Goal: Task Accomplishment & Management: Use online tool/utility

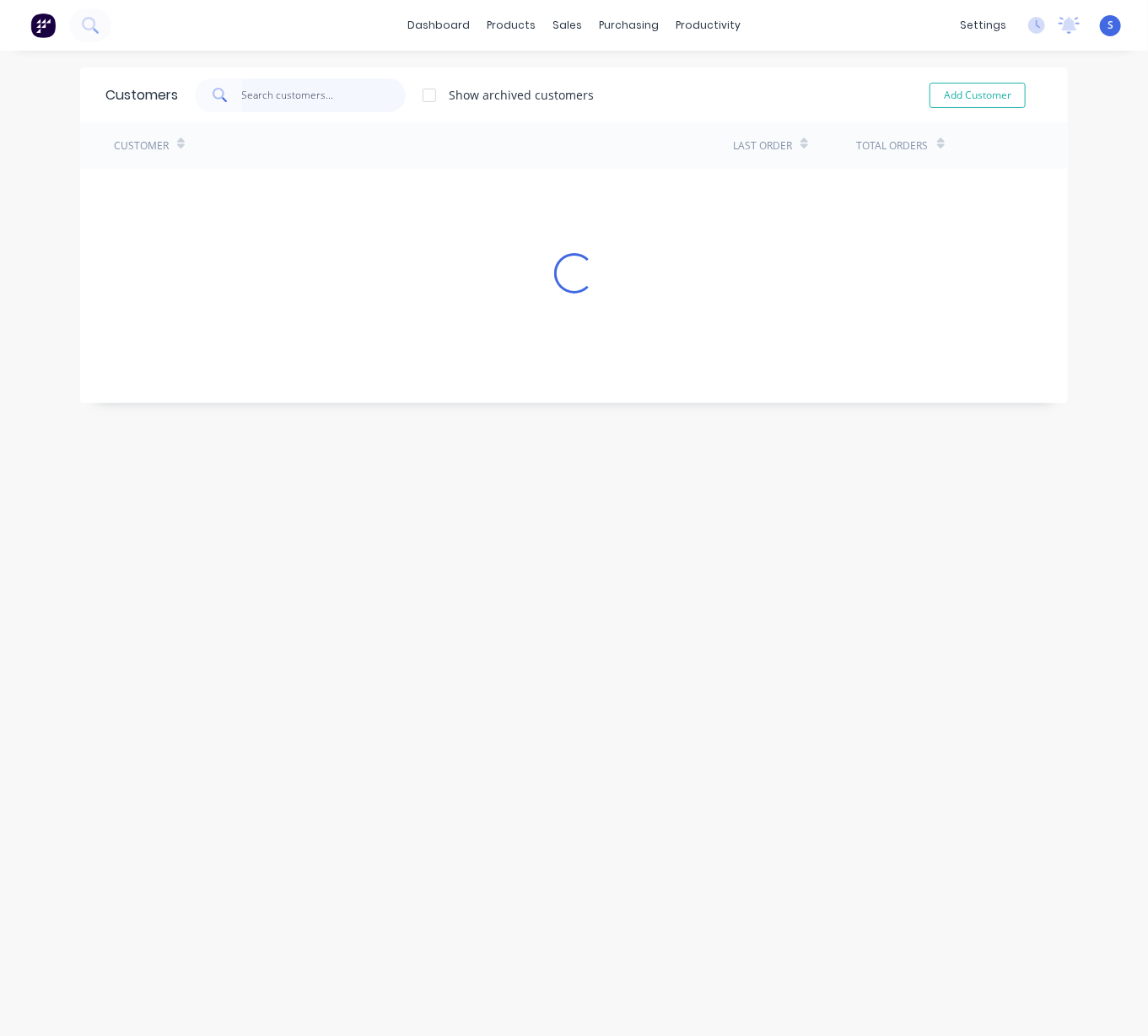
click at [319, 105] on input "text" at bounding box center [324, 95] width 165 height 34
type input "[PERSON_NAME]"
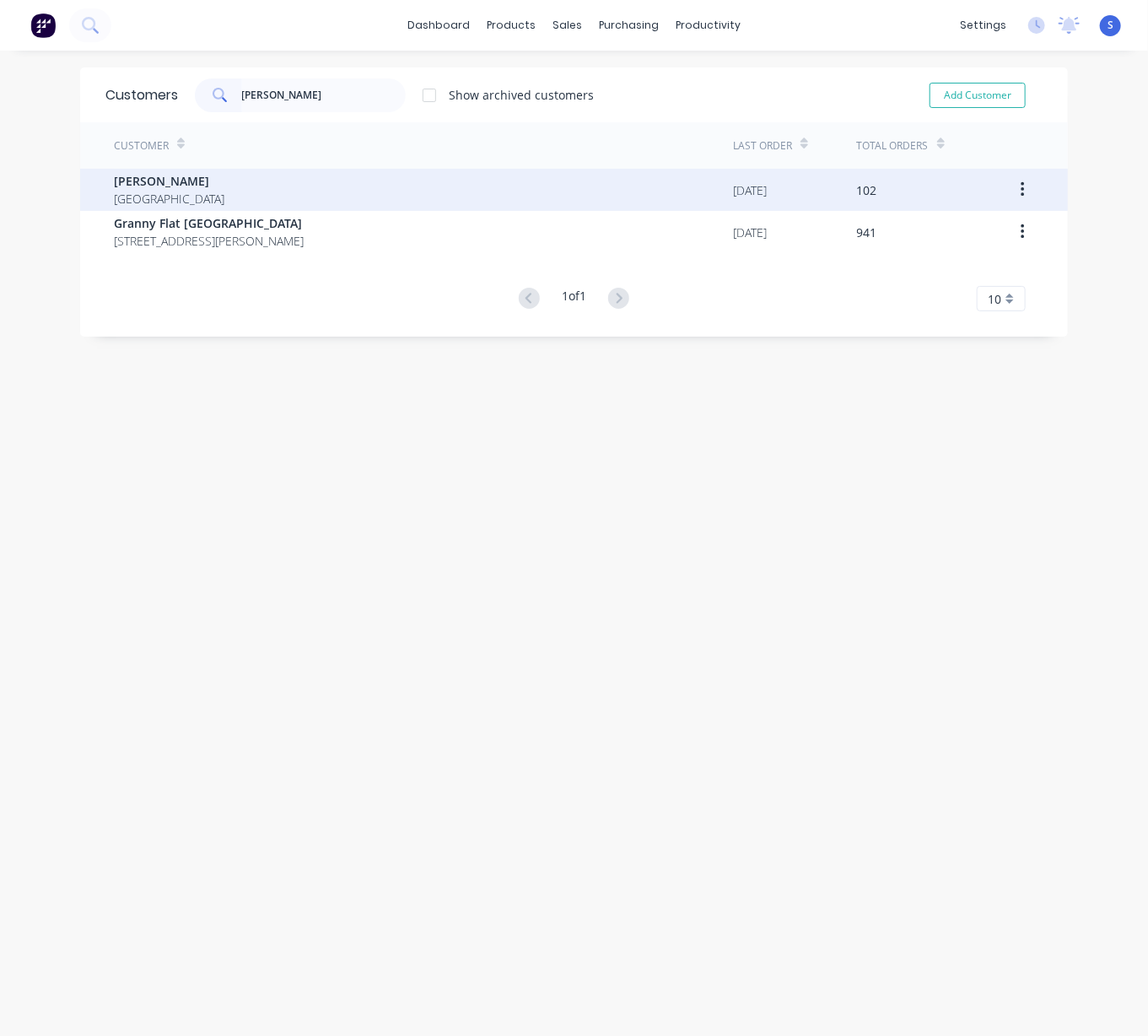
click at [231, 185] on div "[PERSON_NAME] [GEOGRAPHIC_DATA]" at bounding box center [423, 190] width 619 height 42
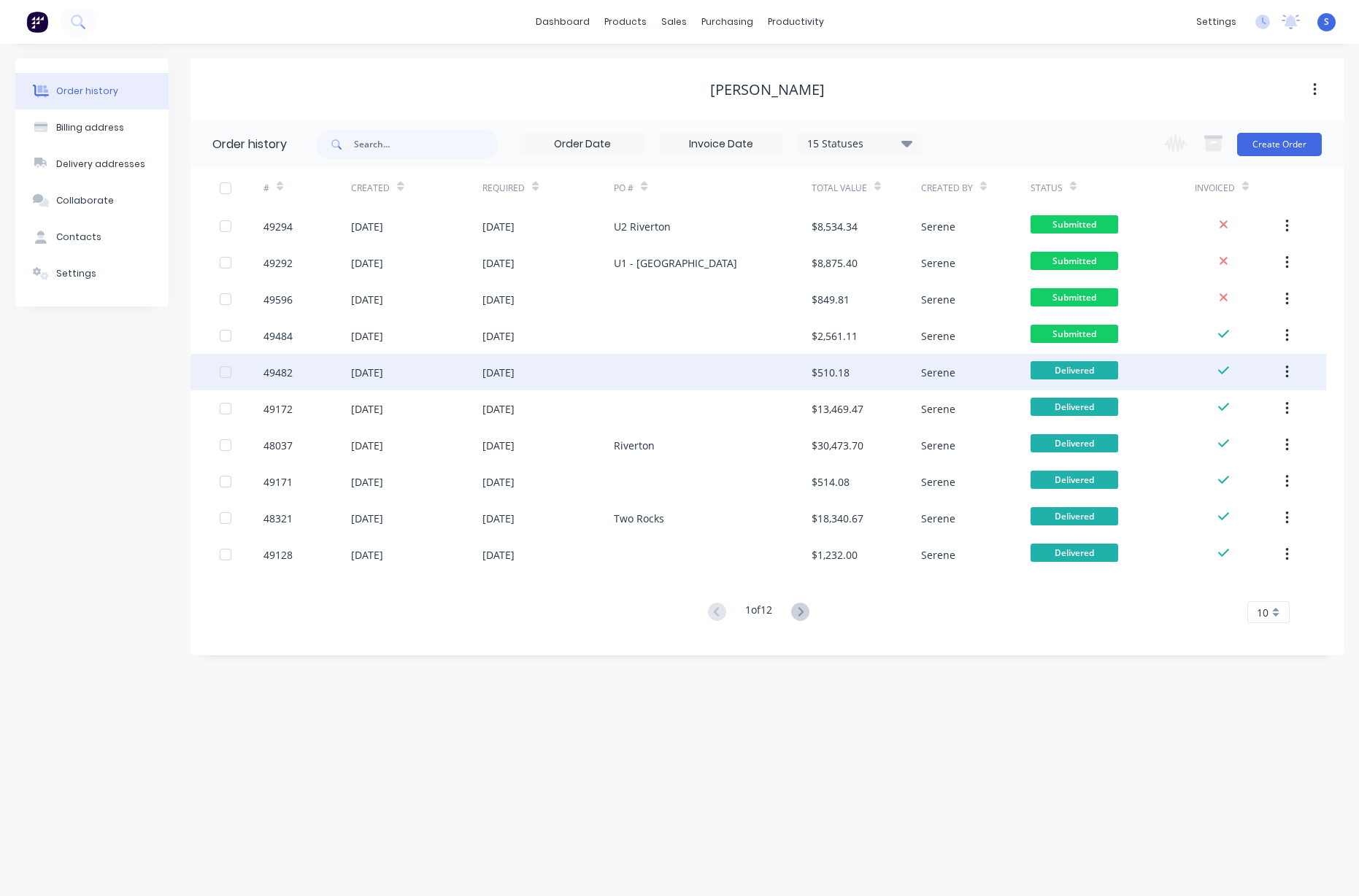
click at [669, 375] on div at bounding box center [713, 372] width 197 height 37
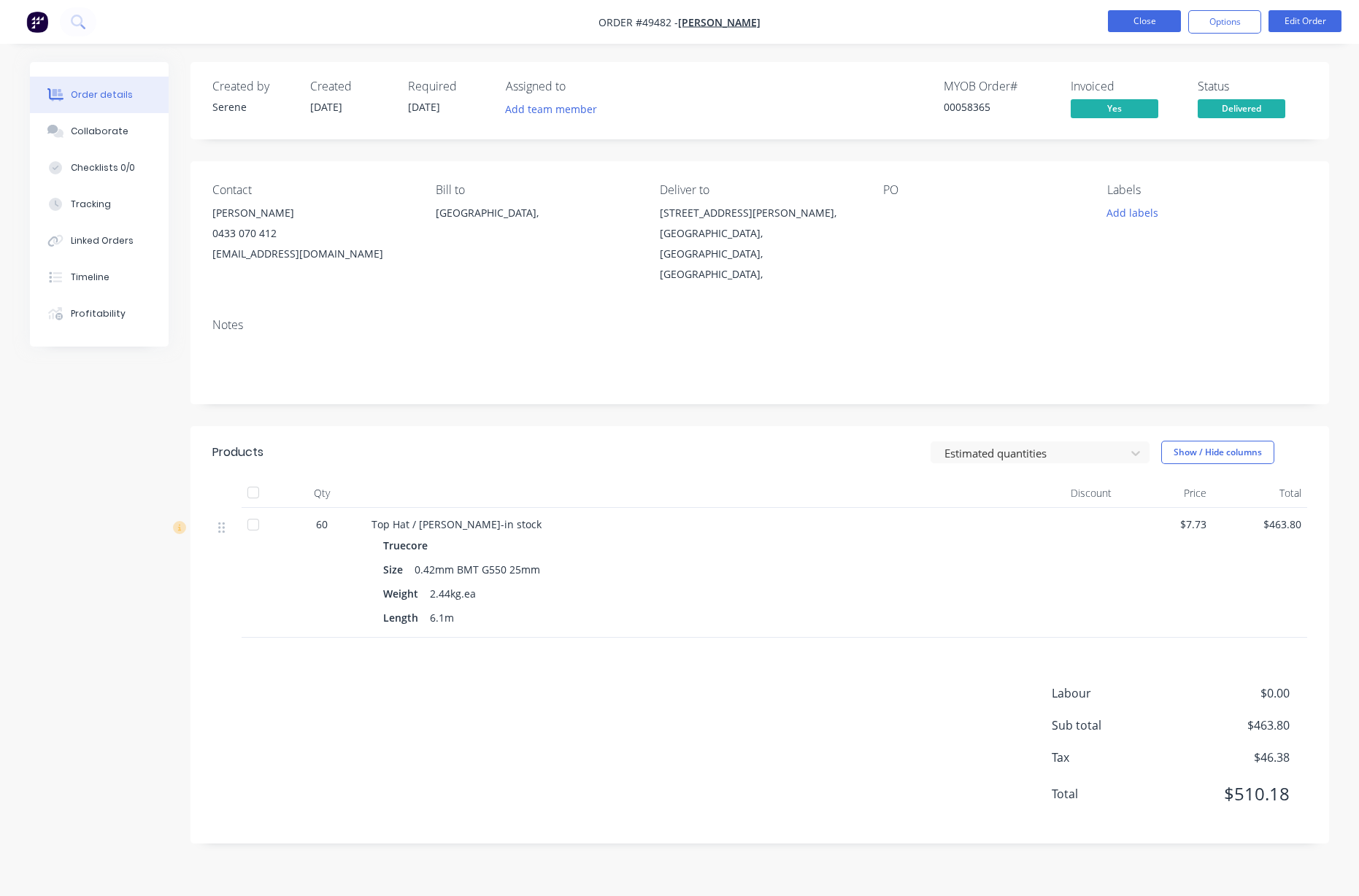
click at [978, 29] on button "Close" at bounding box center [1145, 21] width 73 height 22
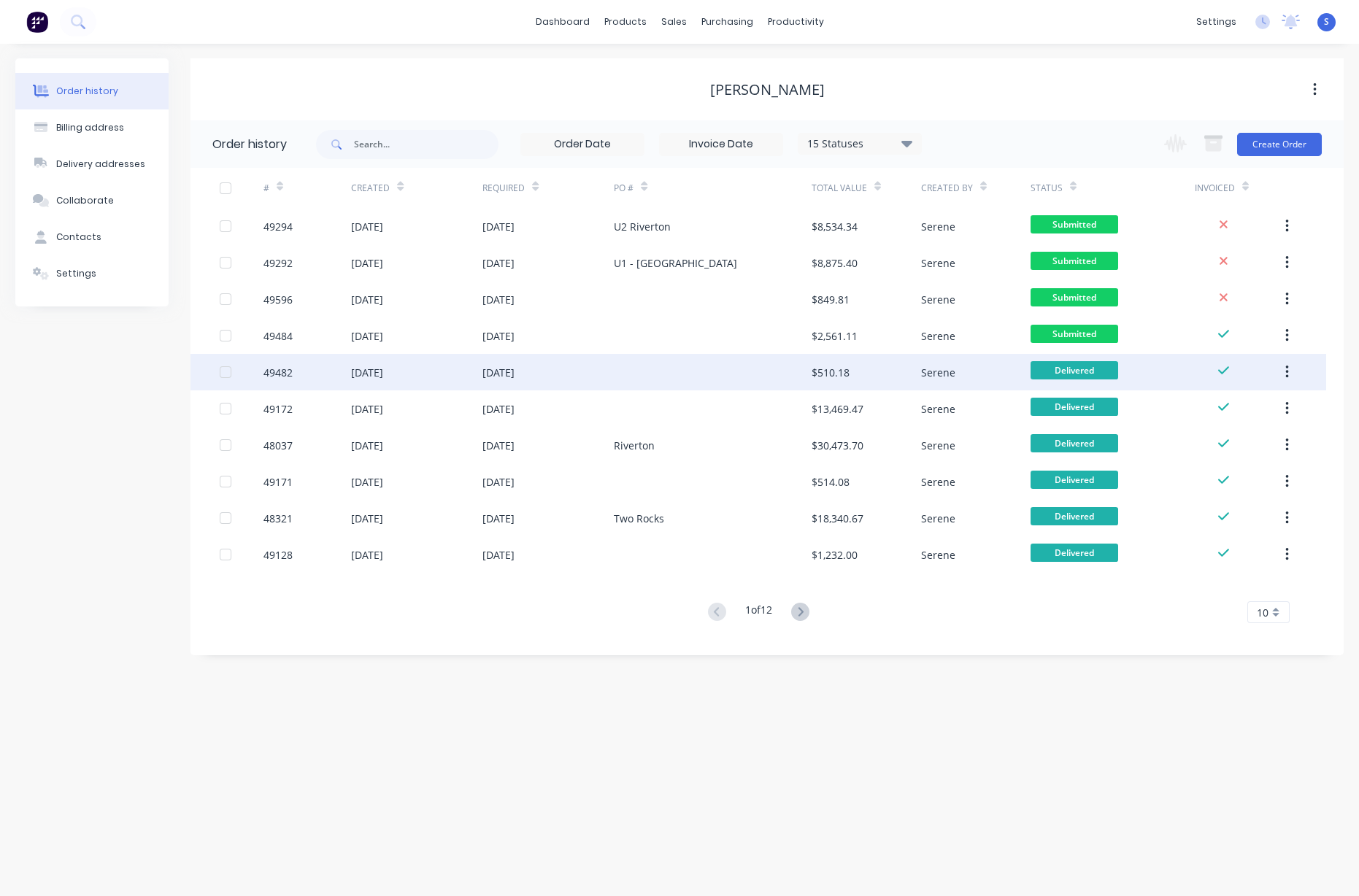
click at [632, 382] on div at bounding box center [713, 372] width 197 height 37
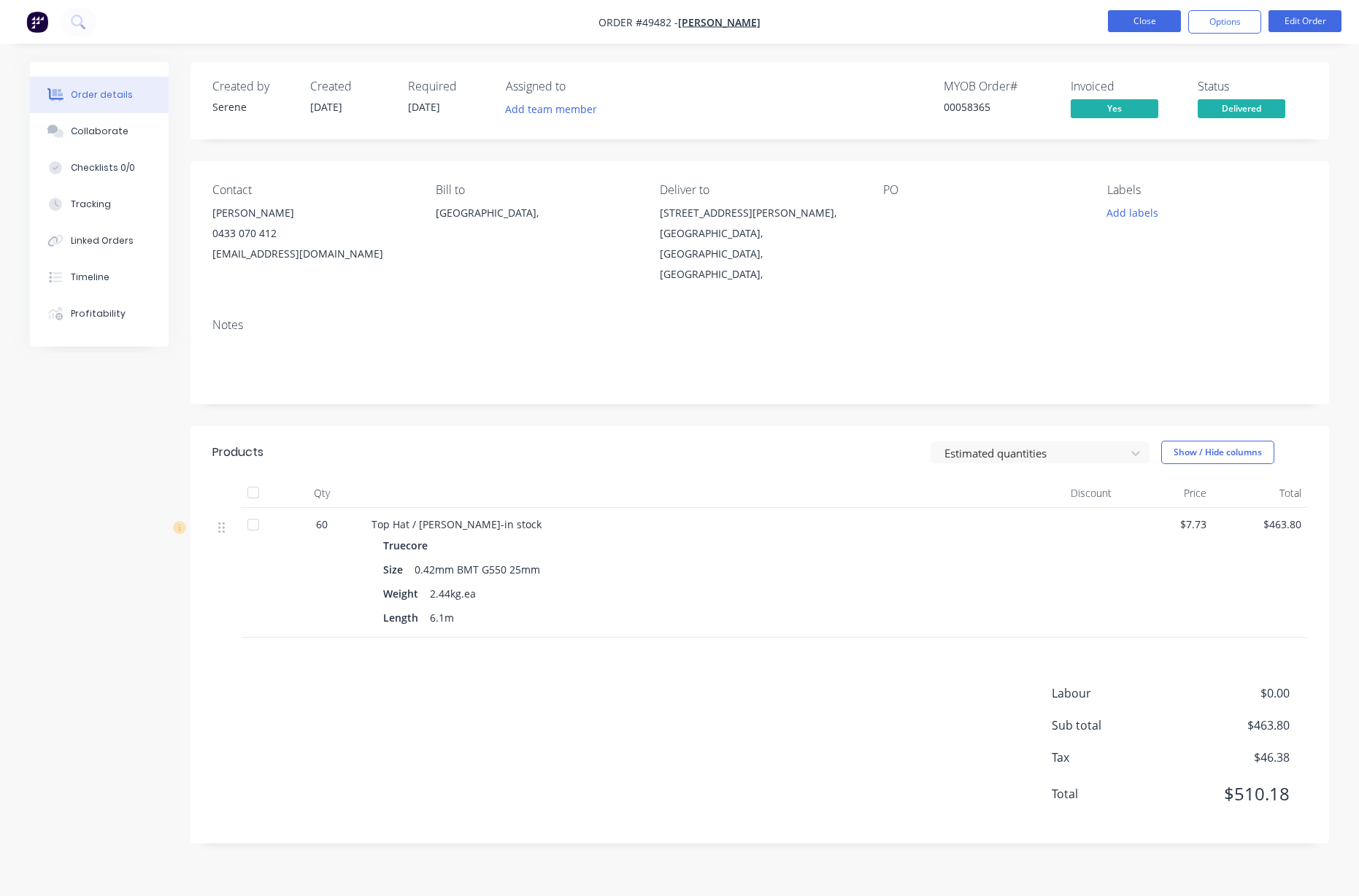
click at [978, 14] on button "Close" at bounding box center [1145, 21] width 73 height 22
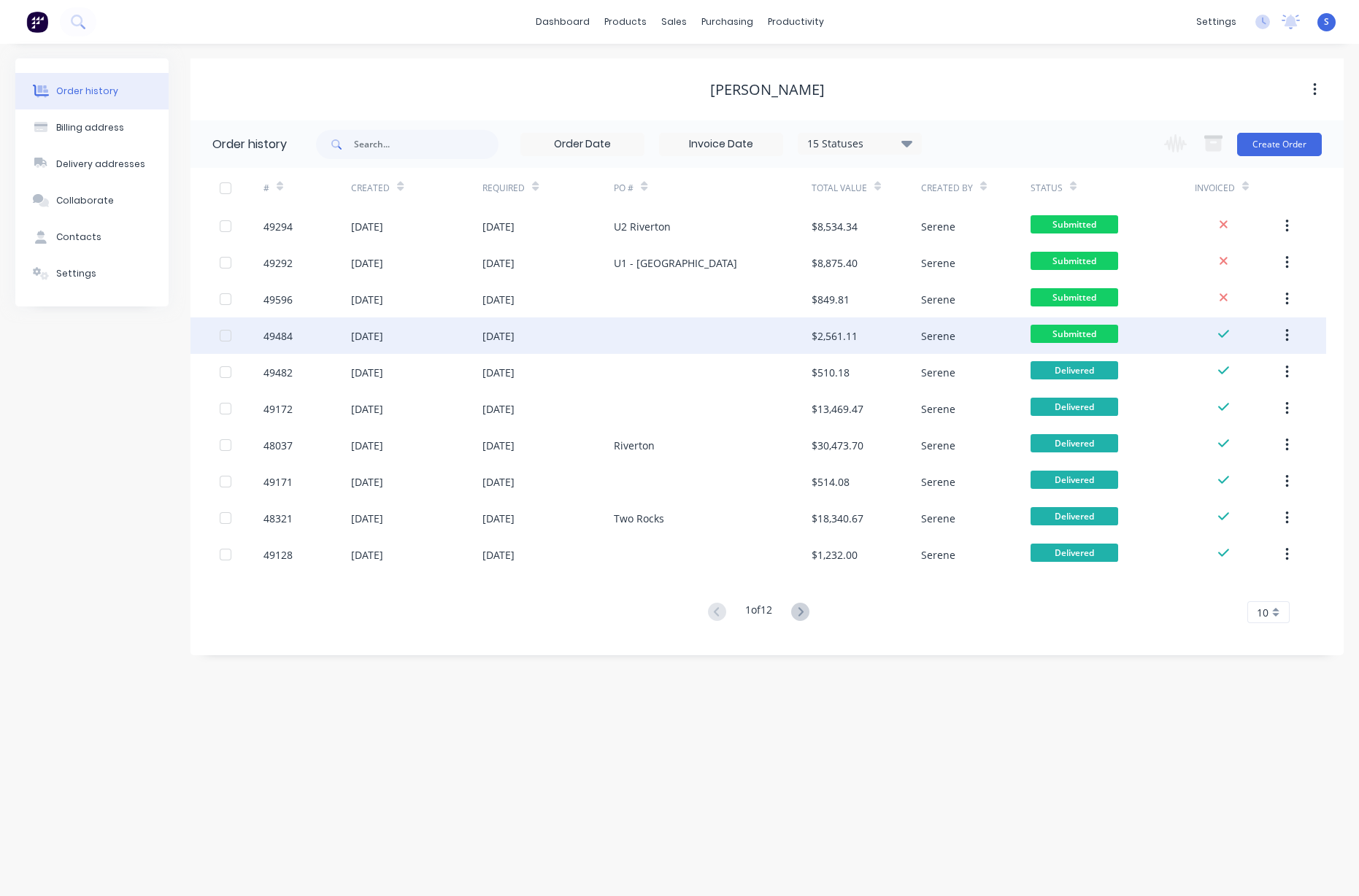
click at [622, 344] on div at bounding box center [713, 336] width 197 height 37
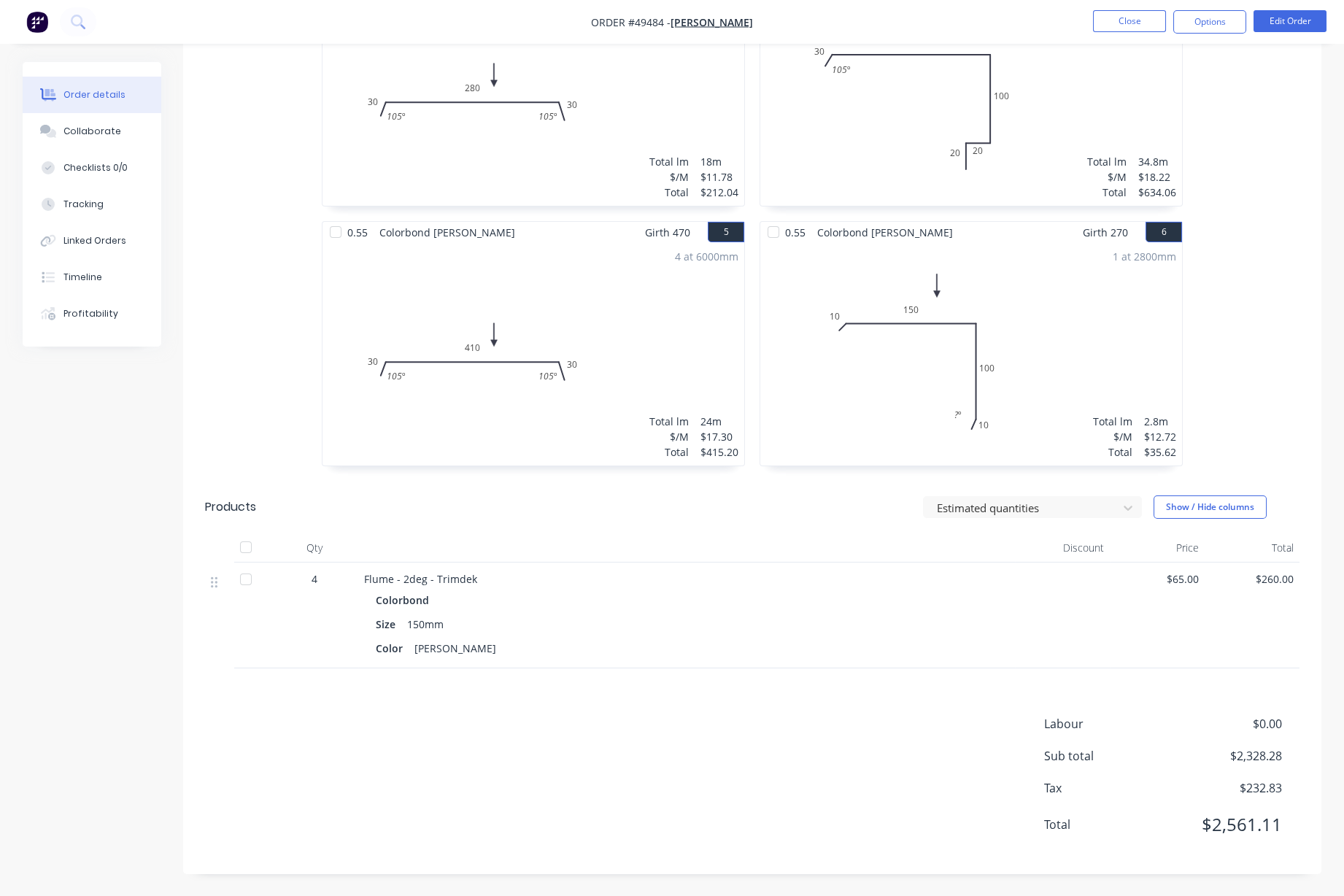
drag, startPoint x: 621, startPoint y: 536, endPoint x: 753, endPoint y: 540, distance: 132.1
click at [977, 21] on button "Close" at bounding box center [1129, 21] width 73 height 22
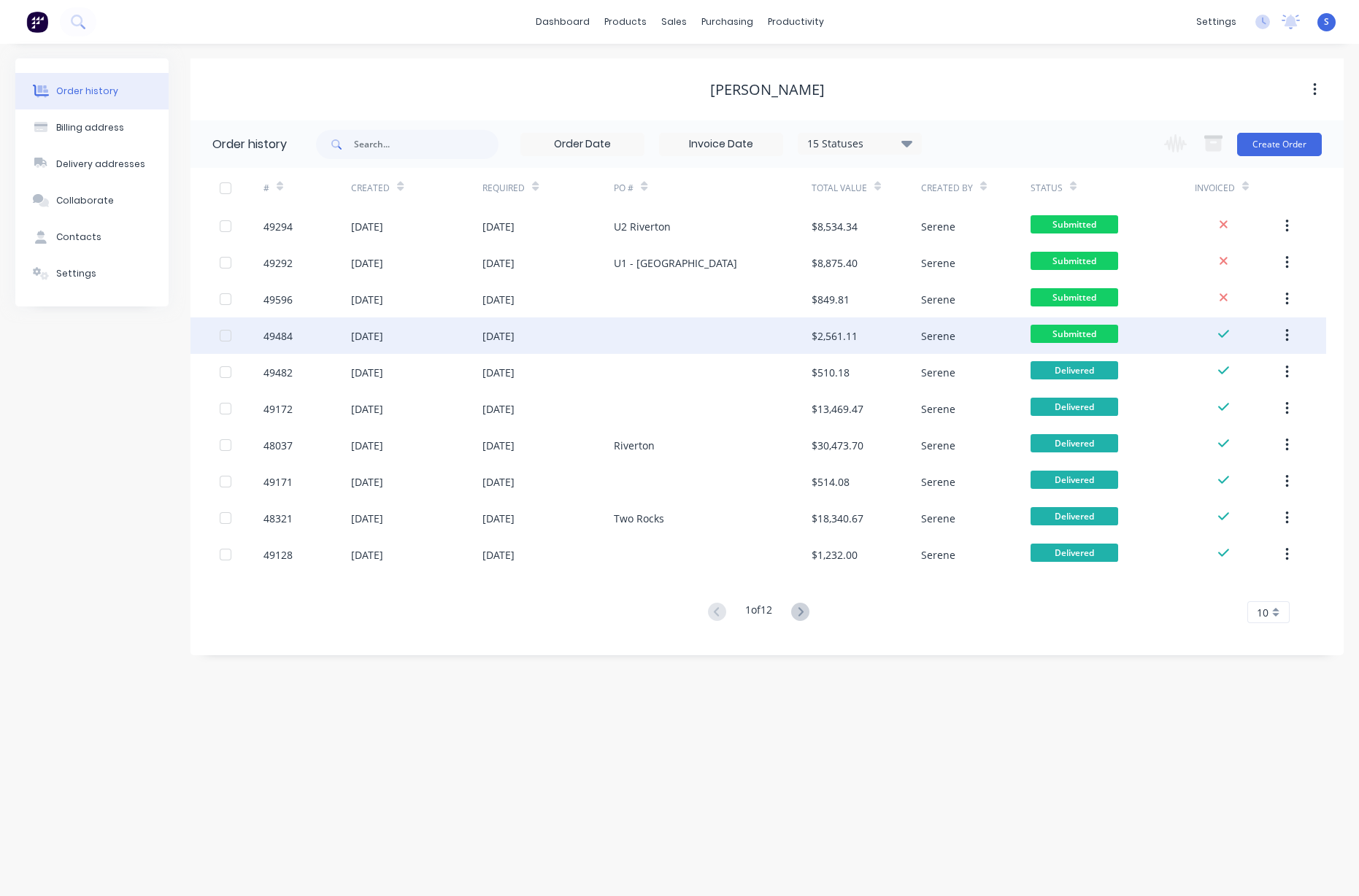
click at [644, 345] on div at bounding box center [713, 336] width 197 height 37
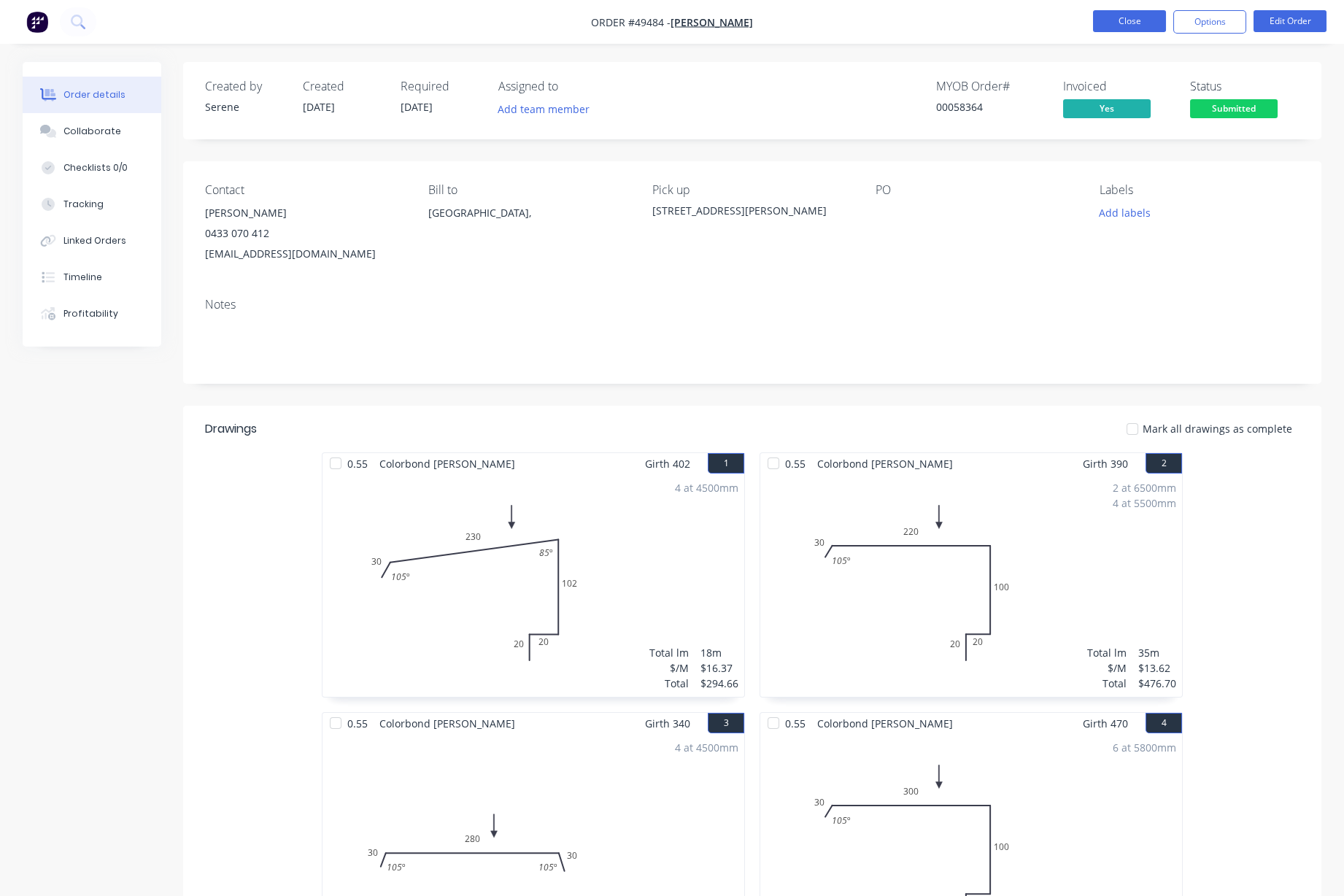
click at [977, 15] on button "Close" at bounding box center [1129, 21] width 73 height 22
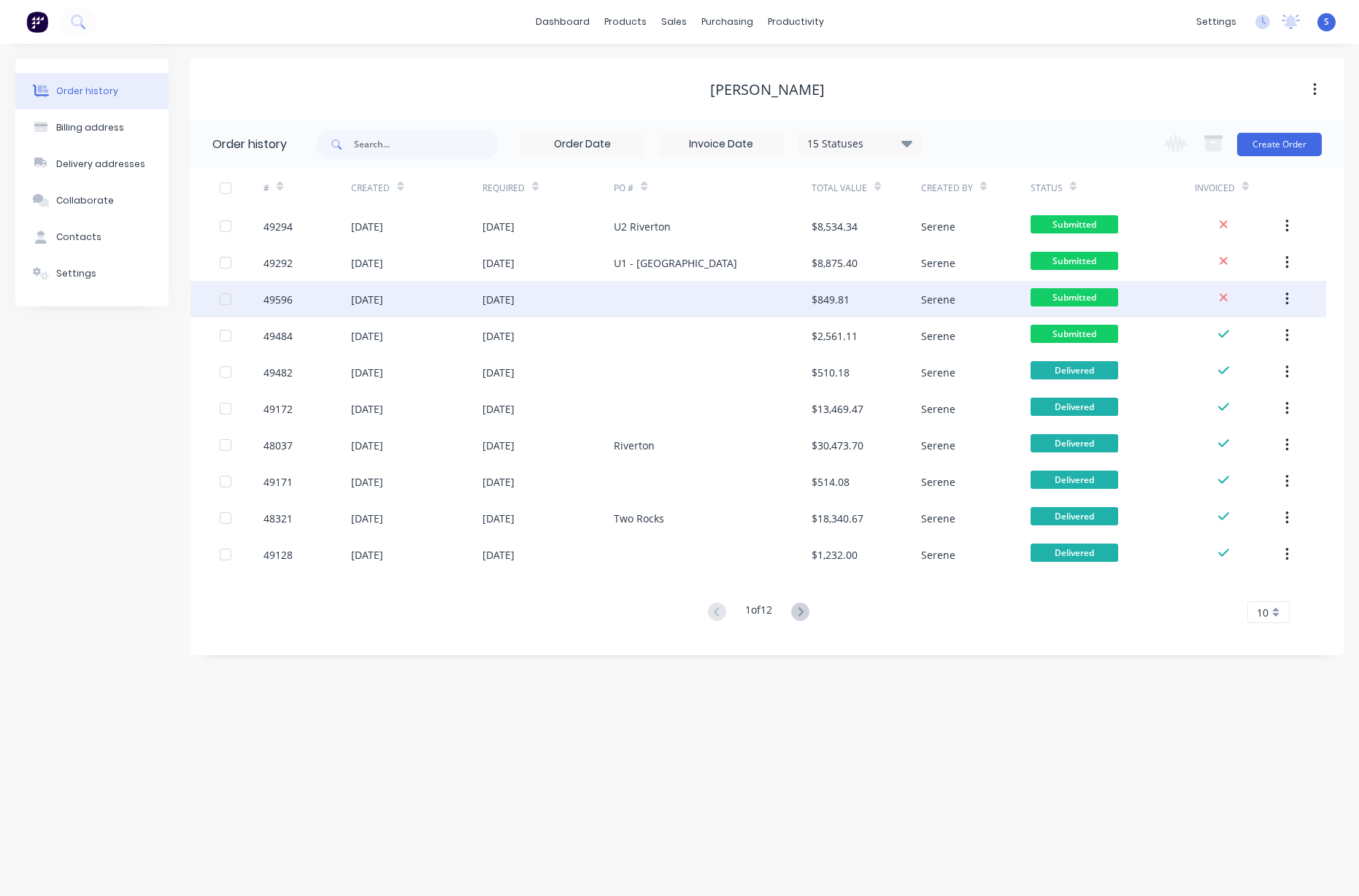
click at [597, 290] on div "[DATE]" at bounding box center [548, 299] width 131 height 37
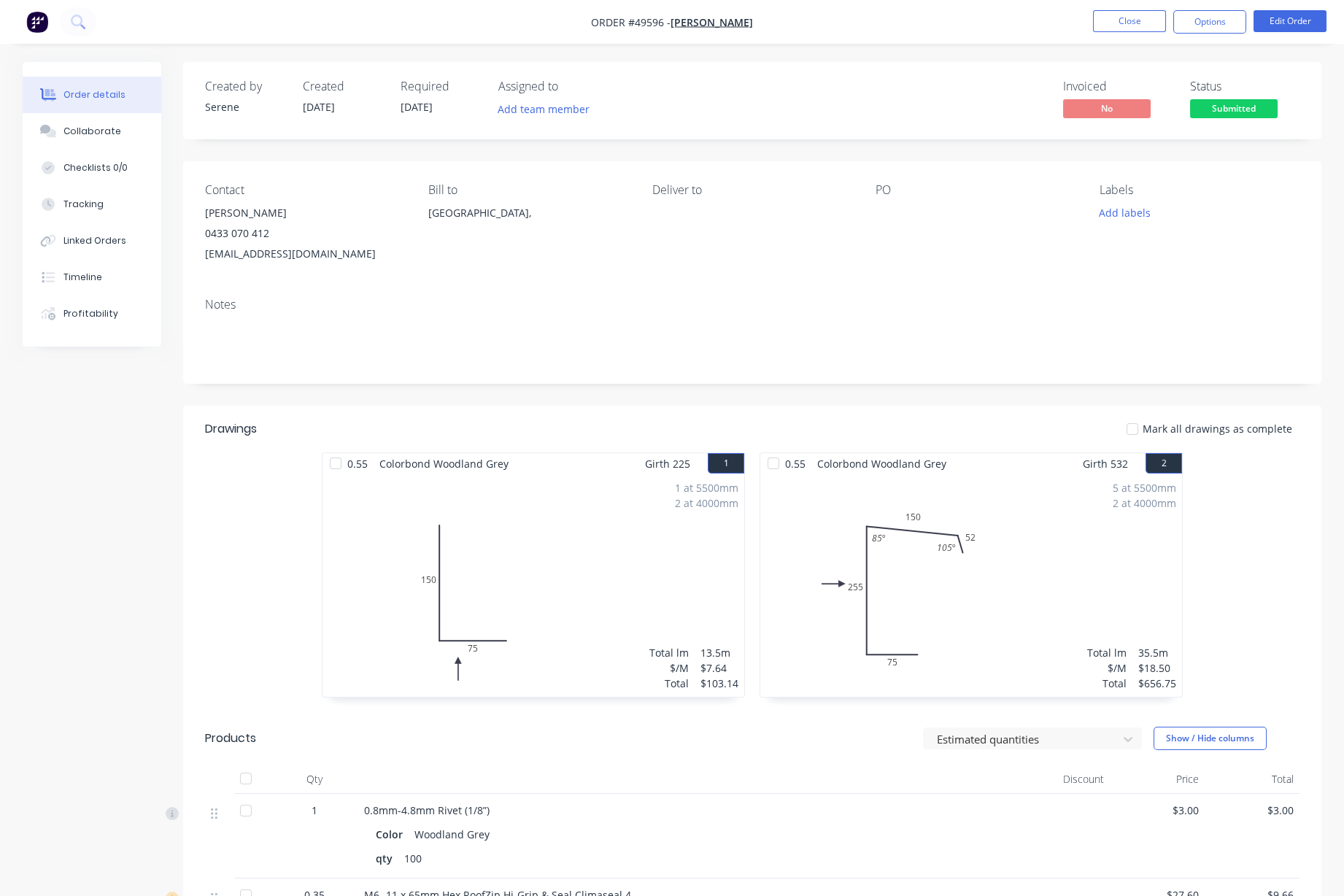
click at [658, 431] on header "Drawings Mark all drawings as complete" at bounding box center [752, 429] width 1138 height 47
drag, startPoint x: 696, startPoint y: 421, endPoint x: 846, endPoint y: 419, distance: 150.0
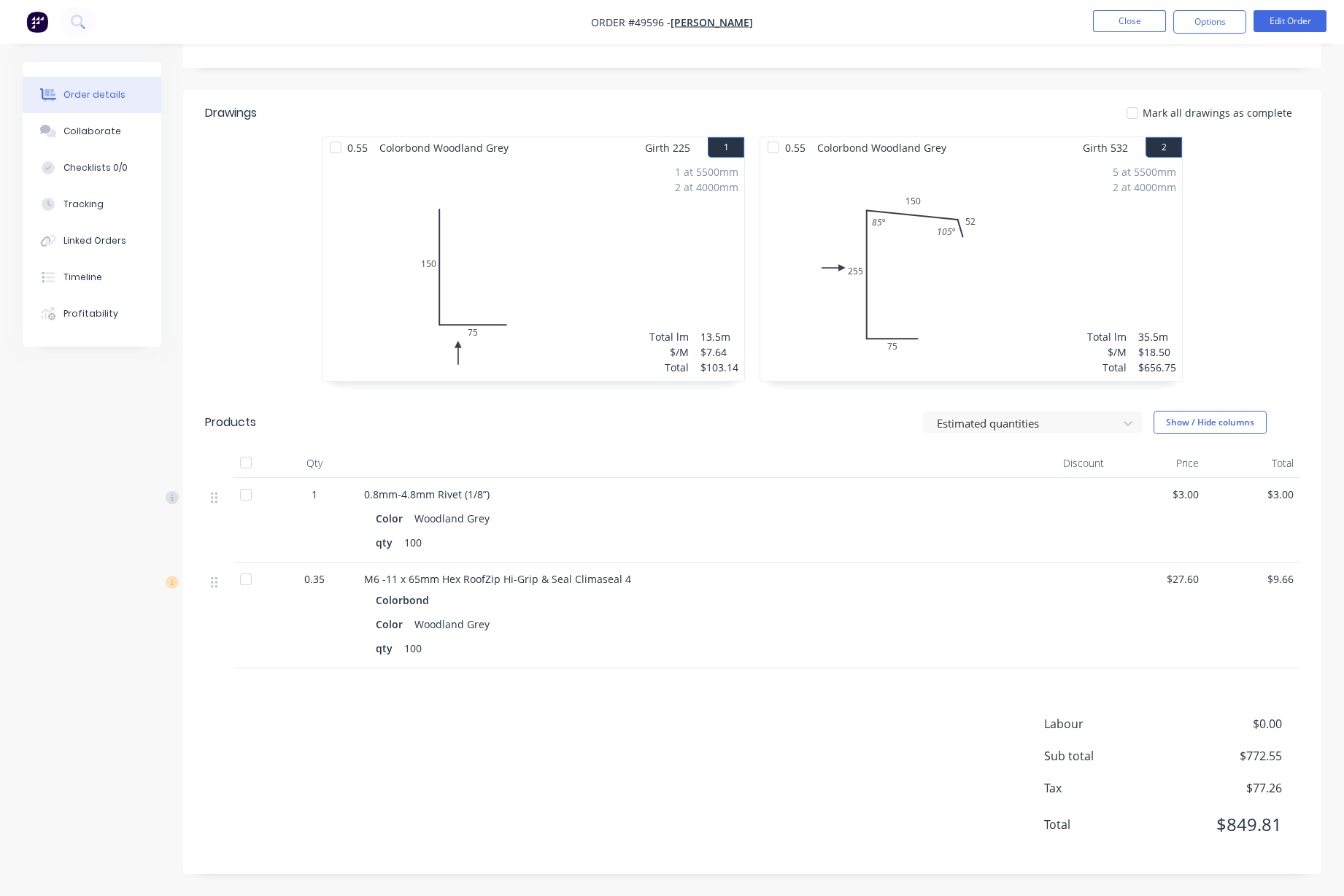
scroll to position [364, 0]
click at [977, 24] on button "Close" at bounding box center [1129, 21] width 73 height 22
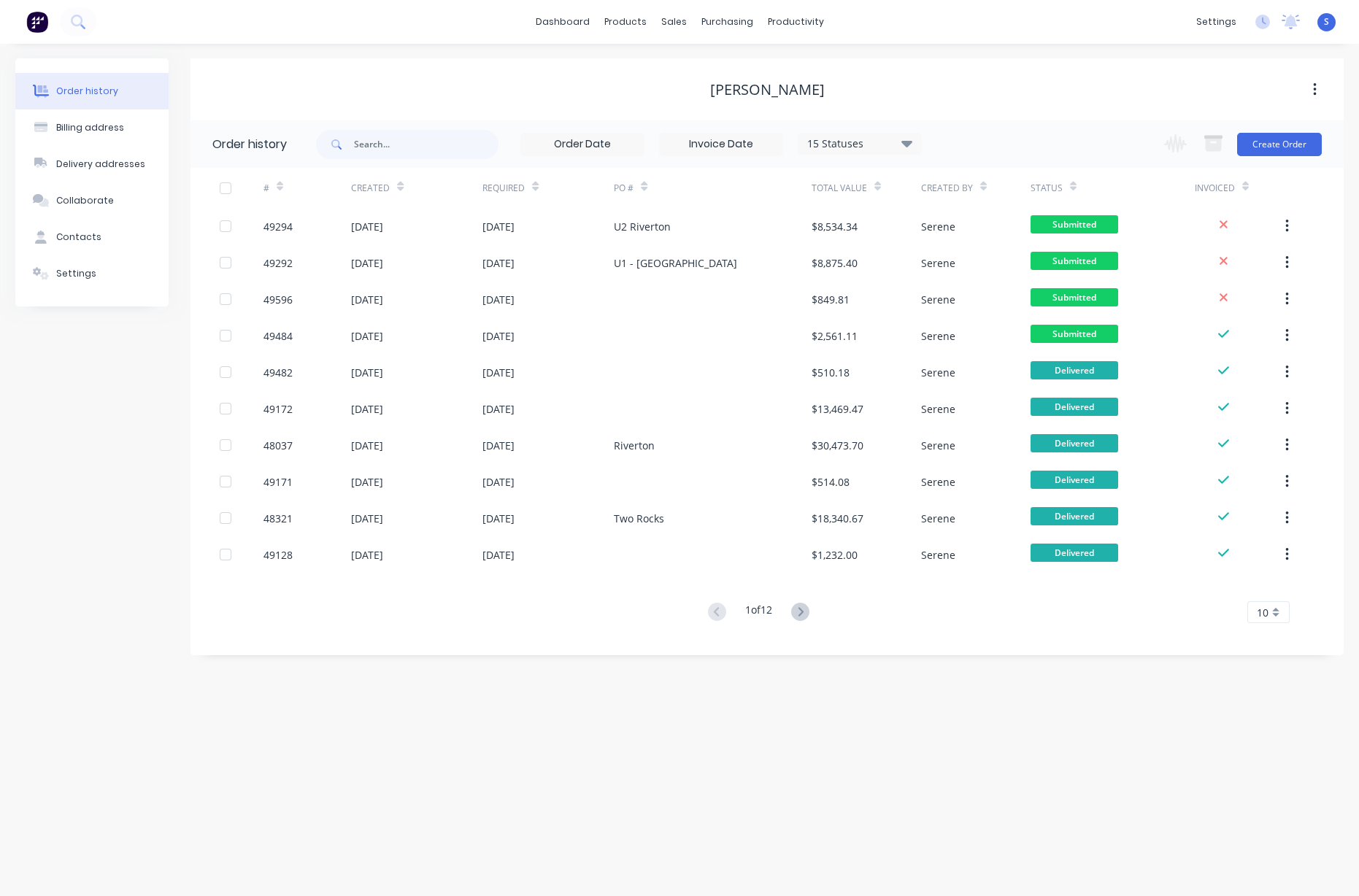
click at [800, 690] on div "Order history Billing address Delivery addresses Collaborate Contacts Settings …" at bounding box center [679, 469] width 1359 height 852
click at [819, 714] on div "Order history Billing address Delivery addresses Collaborate Contacts Settings …" at bounding box center [679, 469] width 1359 height 852
click at [858, 771] on div "Order history Billing address Delivery addresses Collaborate Contacts Settings …" at bounding box center [679, 469] width 1359 height 852
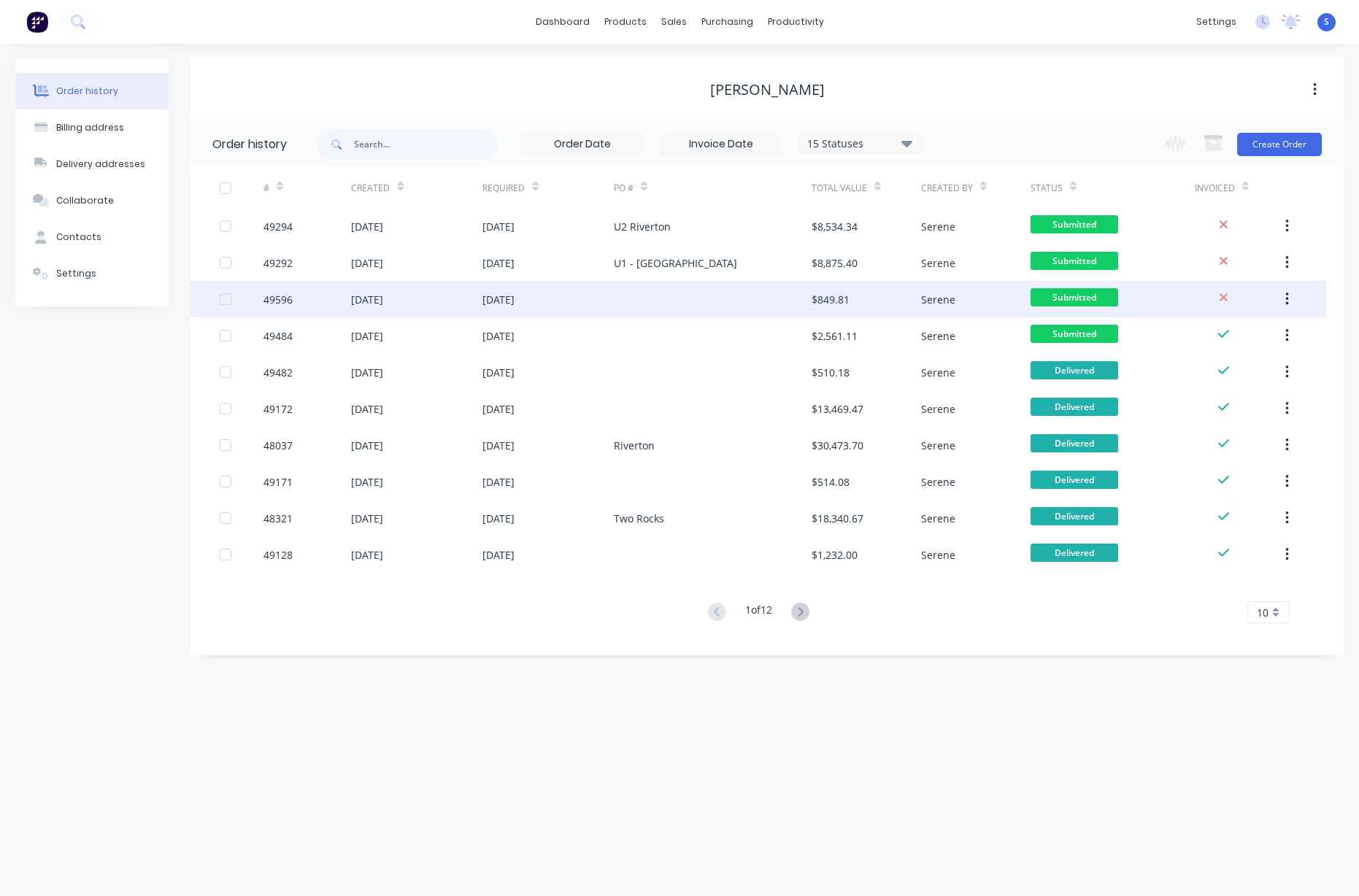
click at [703, 294] on div at bounding box center [713, 299] width 197 height 37
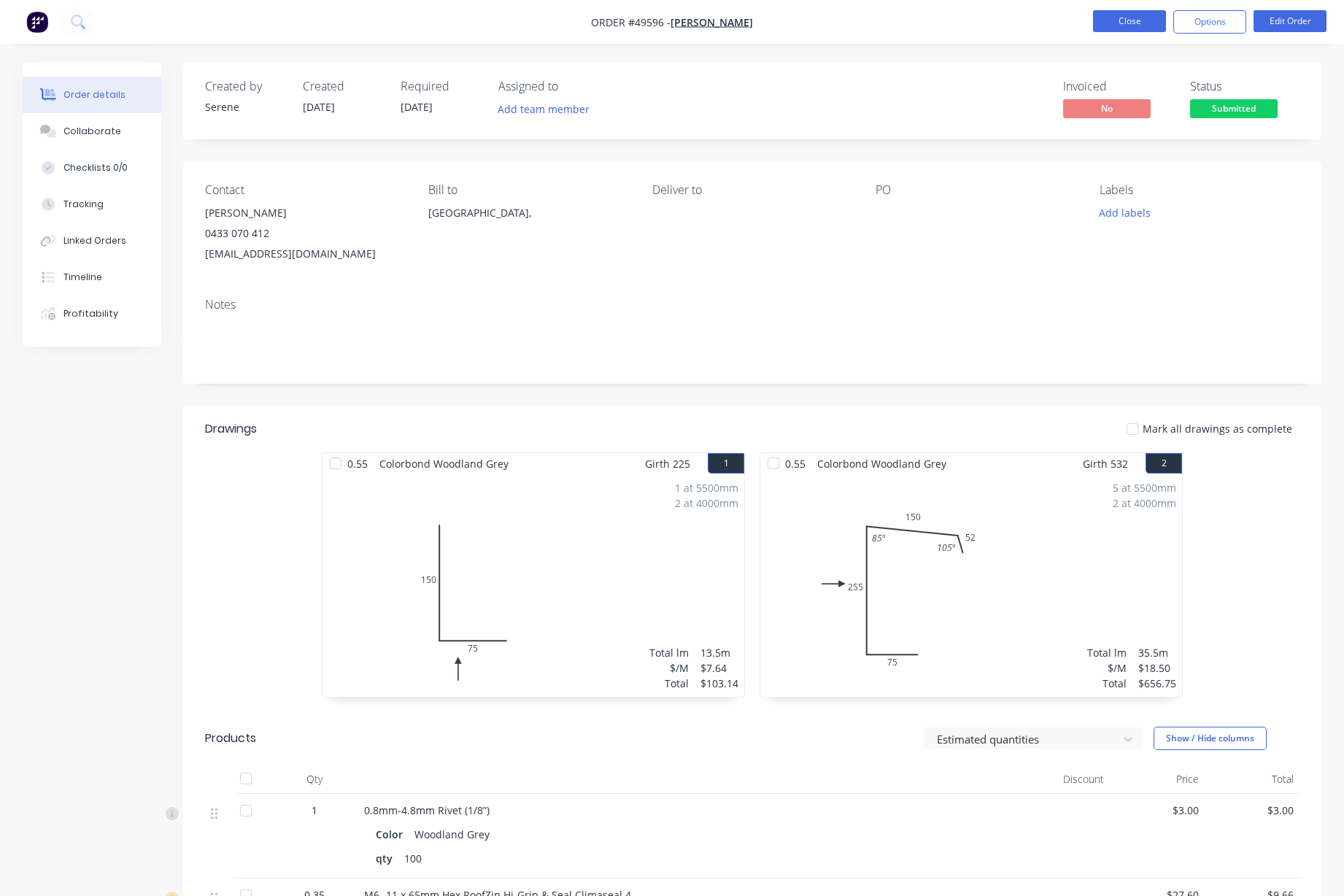
click at [977, 25] on button "Close" at bounding box center [1129, 21] width 73 height 22
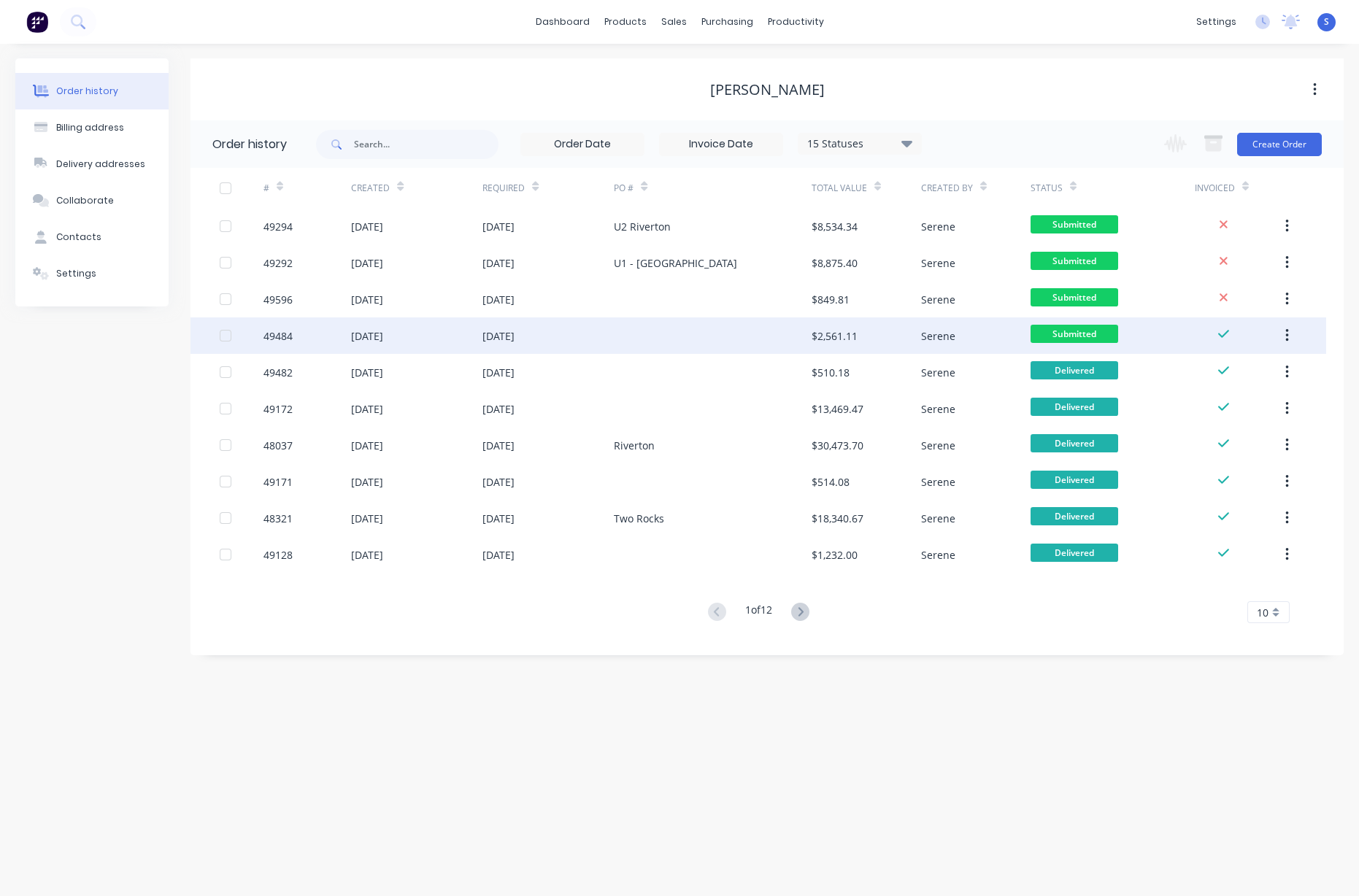
click at [667, 349] on div at bounding box center [713, 336] width 197 height 37
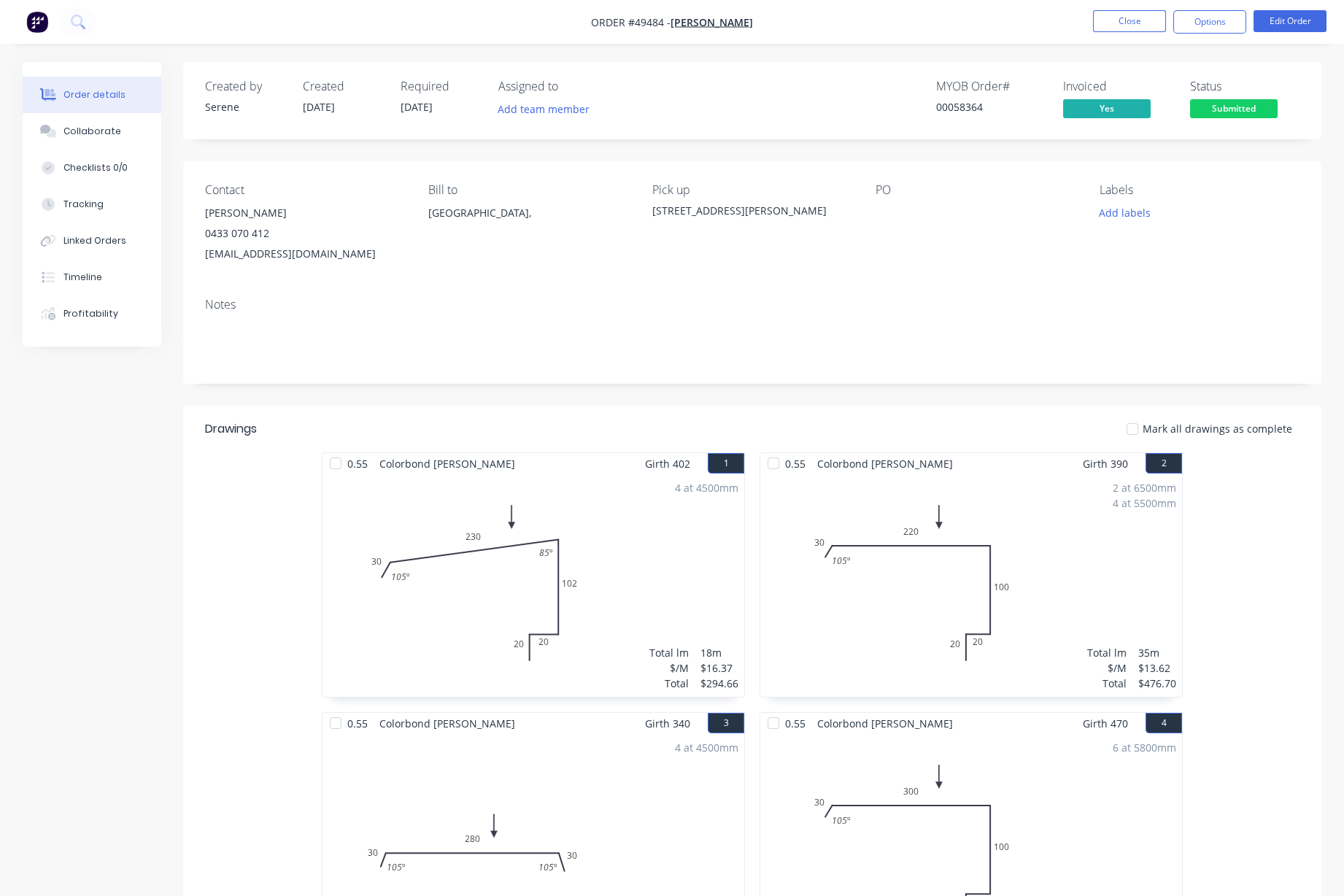
click at [712, 424] on div "Created by Serene Created [DATE] Required [DATE] Assigned to Add team member MY…" at bounding box center [752, 843] width 1138 height 1563
drag, startPoint x: 624, startPoint y: 446, endPoint x: 840, endPoint y: 442, distance: 216.0
drag, startPoint x: 901, startPoint y: 437, endPoint x: 916, endPoint y: 437, distance: 15.0
click at [726, 420] on div "Created by Serene Created [DATE] Required [DATE] Assigned to Add team member MY…" at bounding box center [752, 843] width 1138 height 1563
click at [803, 429] on header "Drawings Mark all drawings as complete" at bounding box center [752, 429] width 1138 height 47
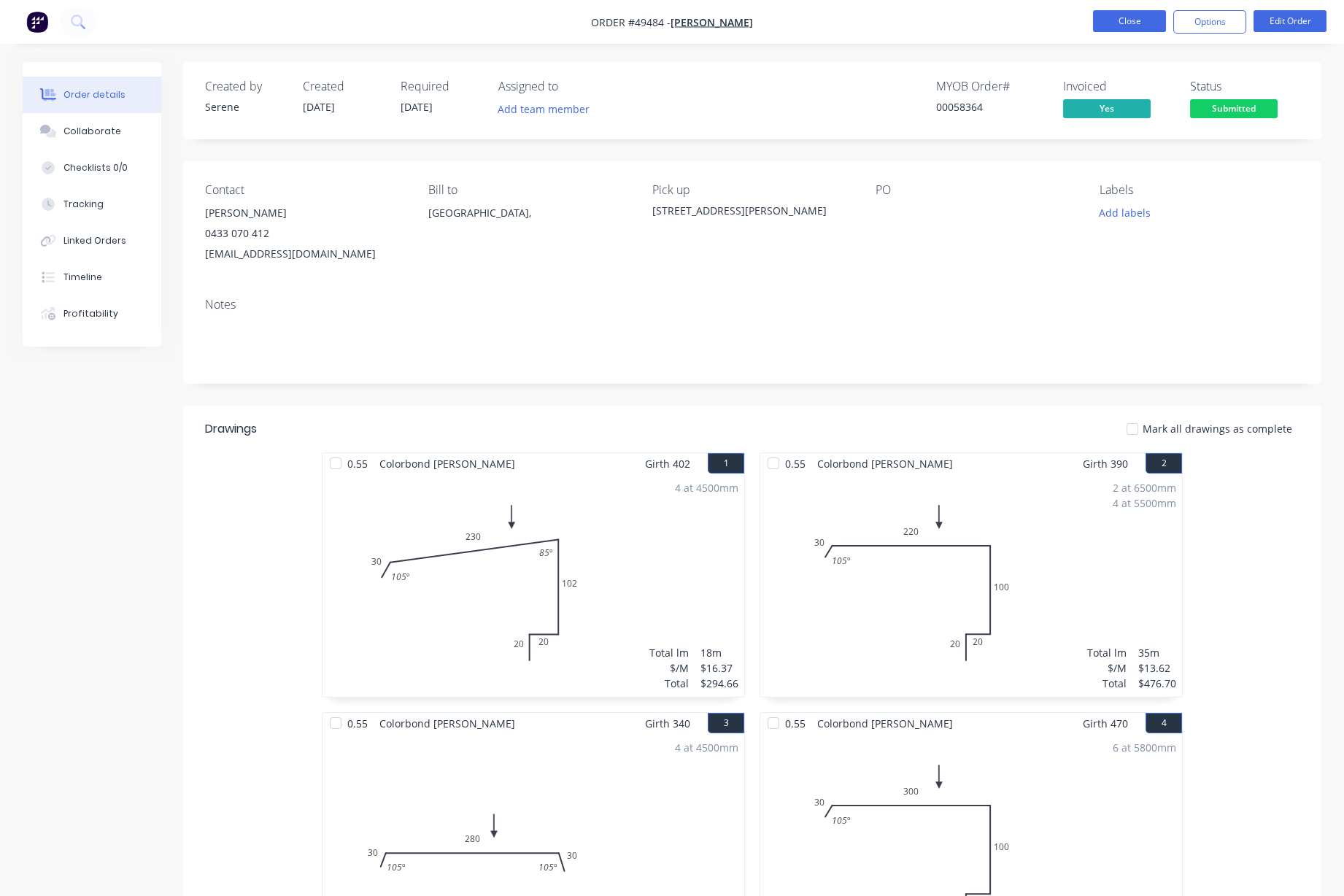
click at [977, 23] on button "Close" at bounding box center [1129, 21] width 73 height 22
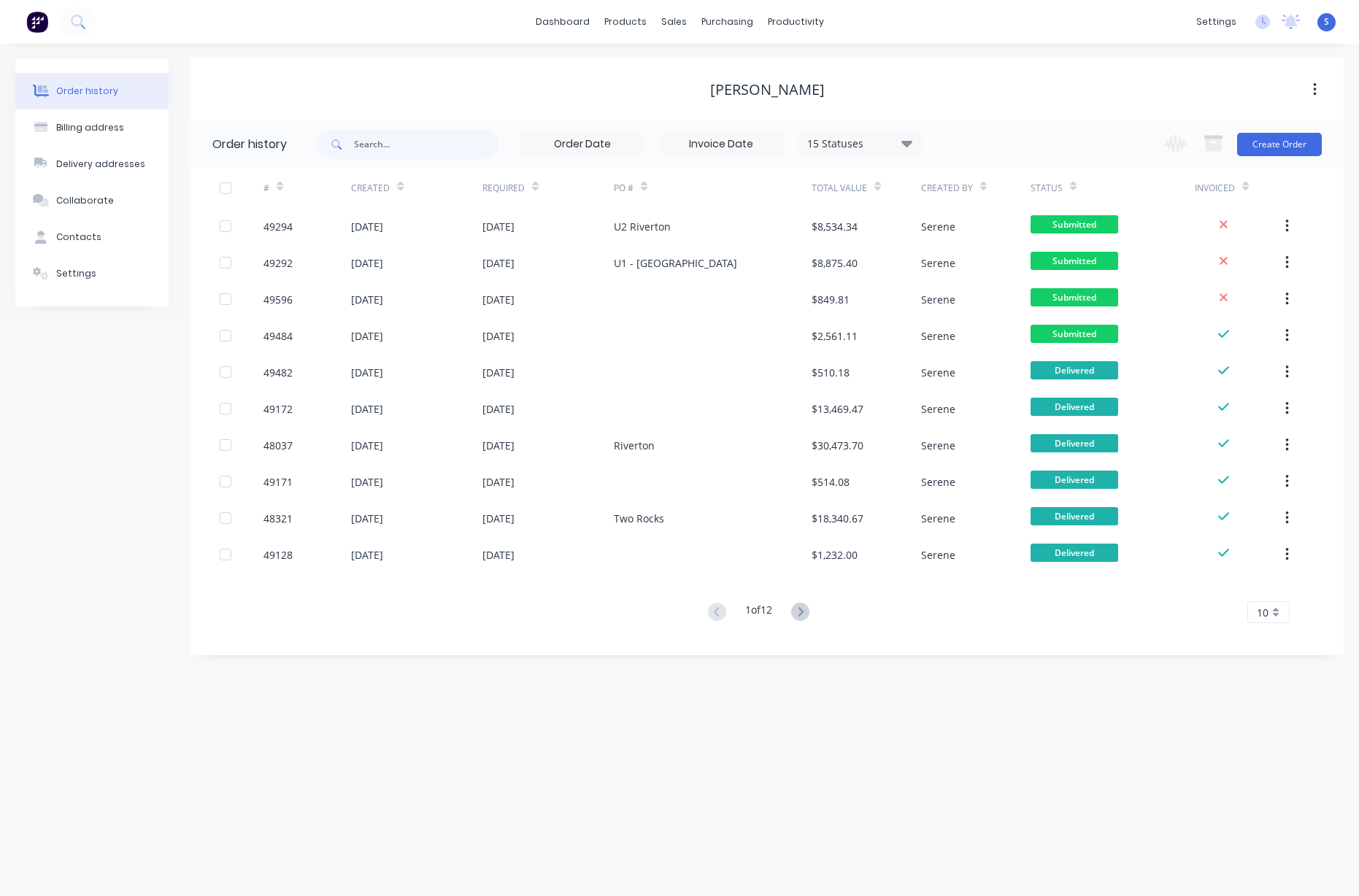
click at [913, 746] on div "Order history Billing address Delivery addresses Collaborate Contacts Settings …" at bounding box center [679, 469] width 1359 height 852
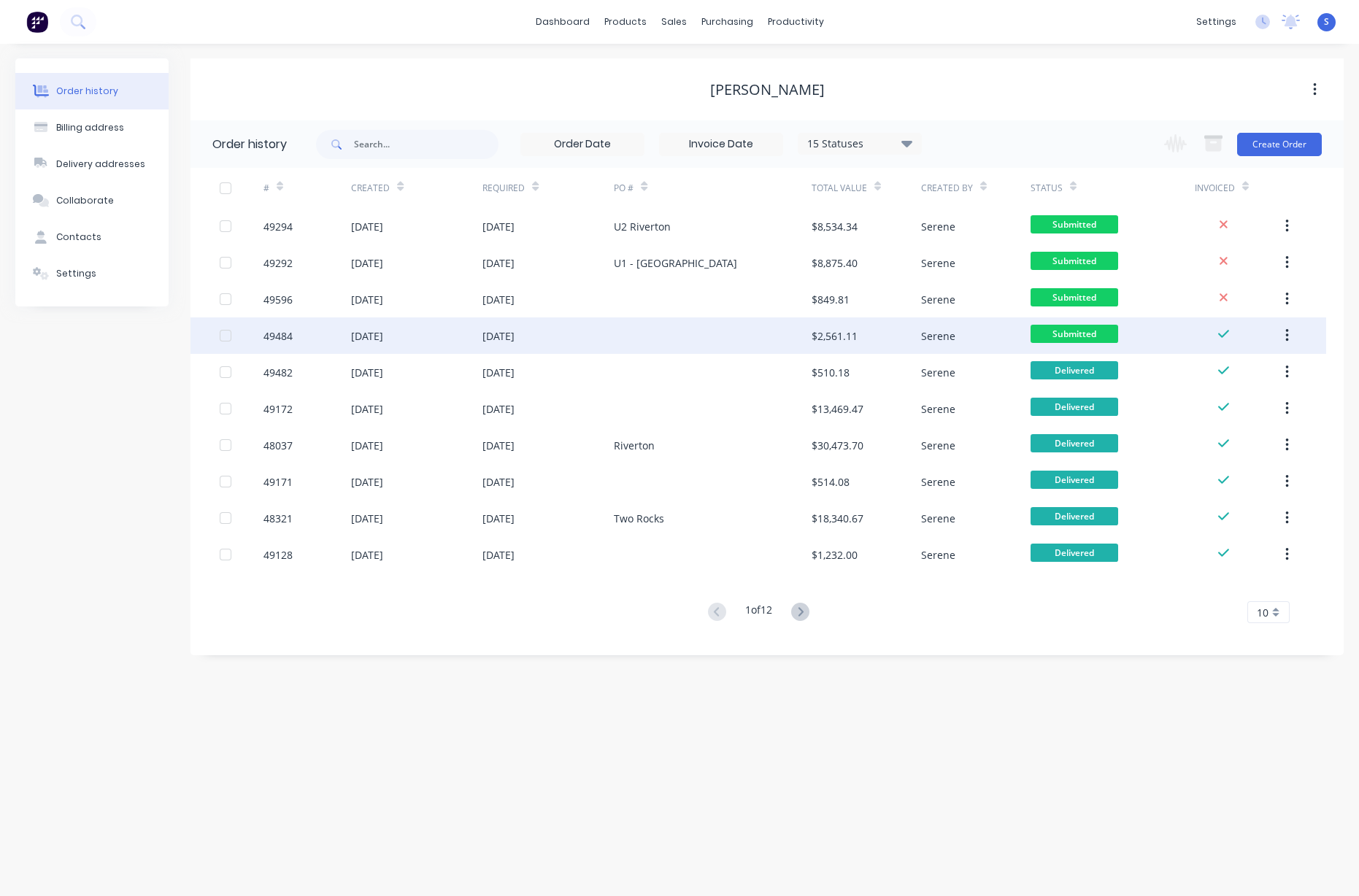
click at [650, 340] on div at bounding box center [713, 336] width 197 height 37
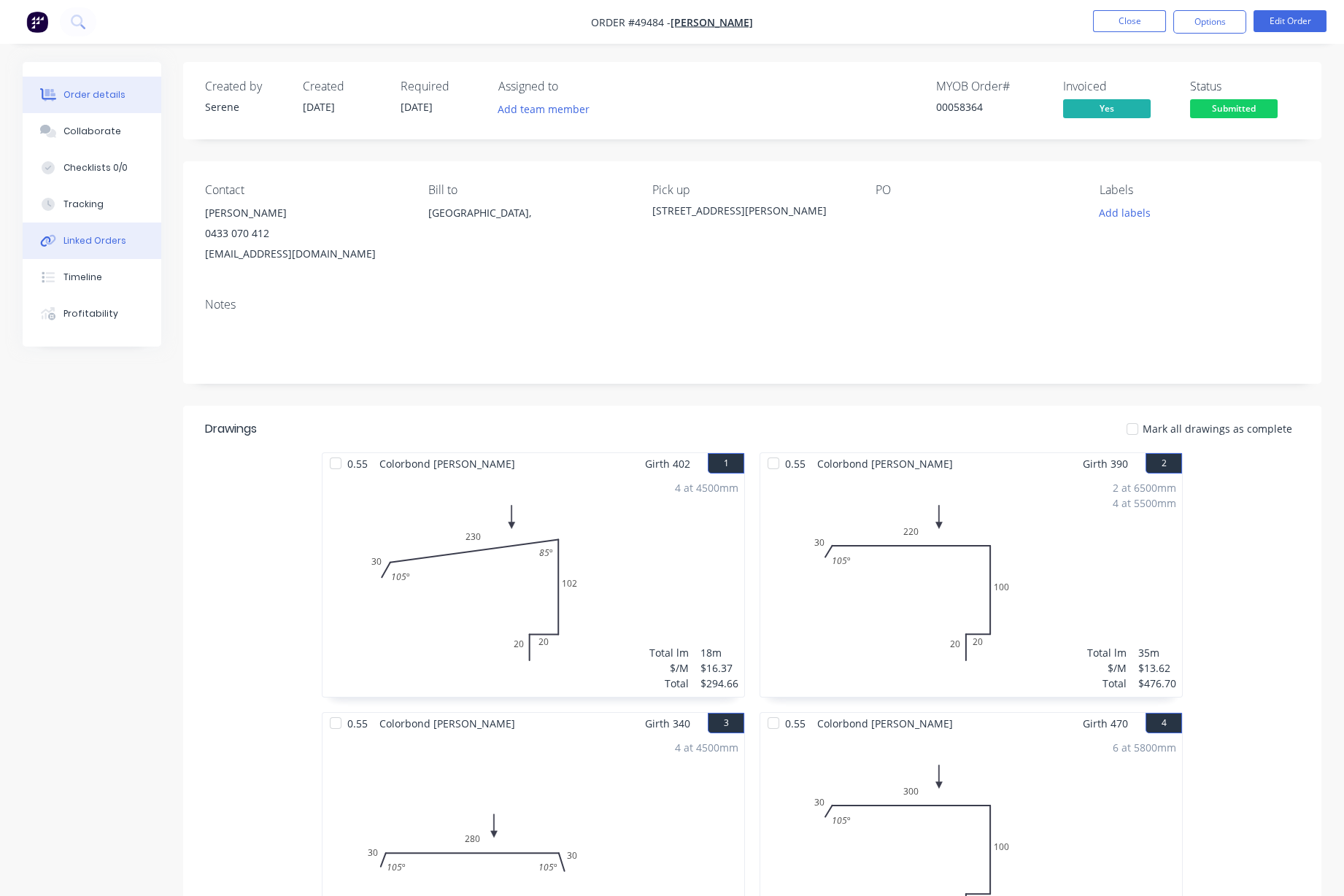
click at [95, 243] on button "Linked Orders" at bounding box center [92, 241] width 138 height 37
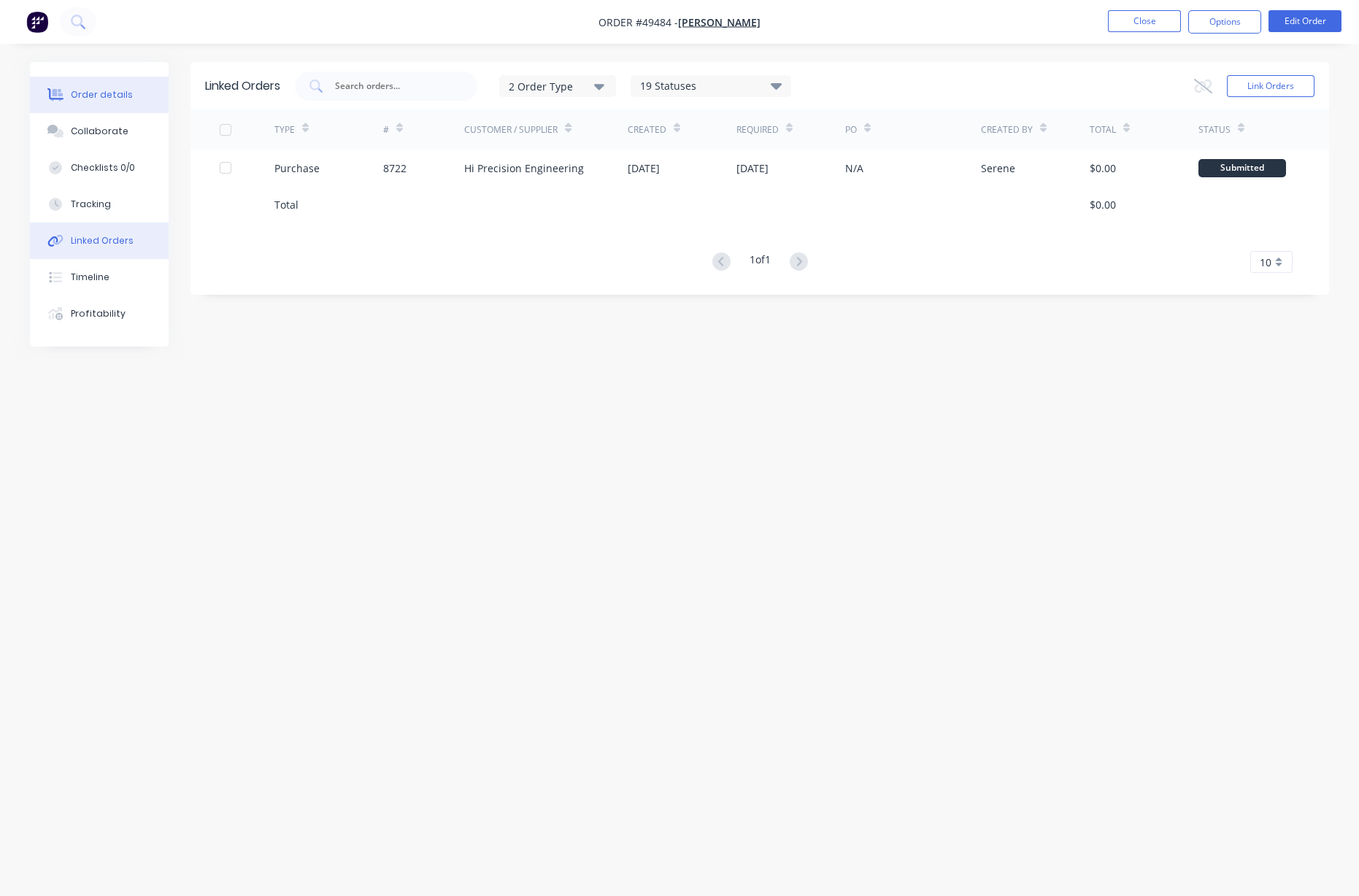
click at [122, 107] on button "Order details" at bounding box center [100, 95] width 139 height 37
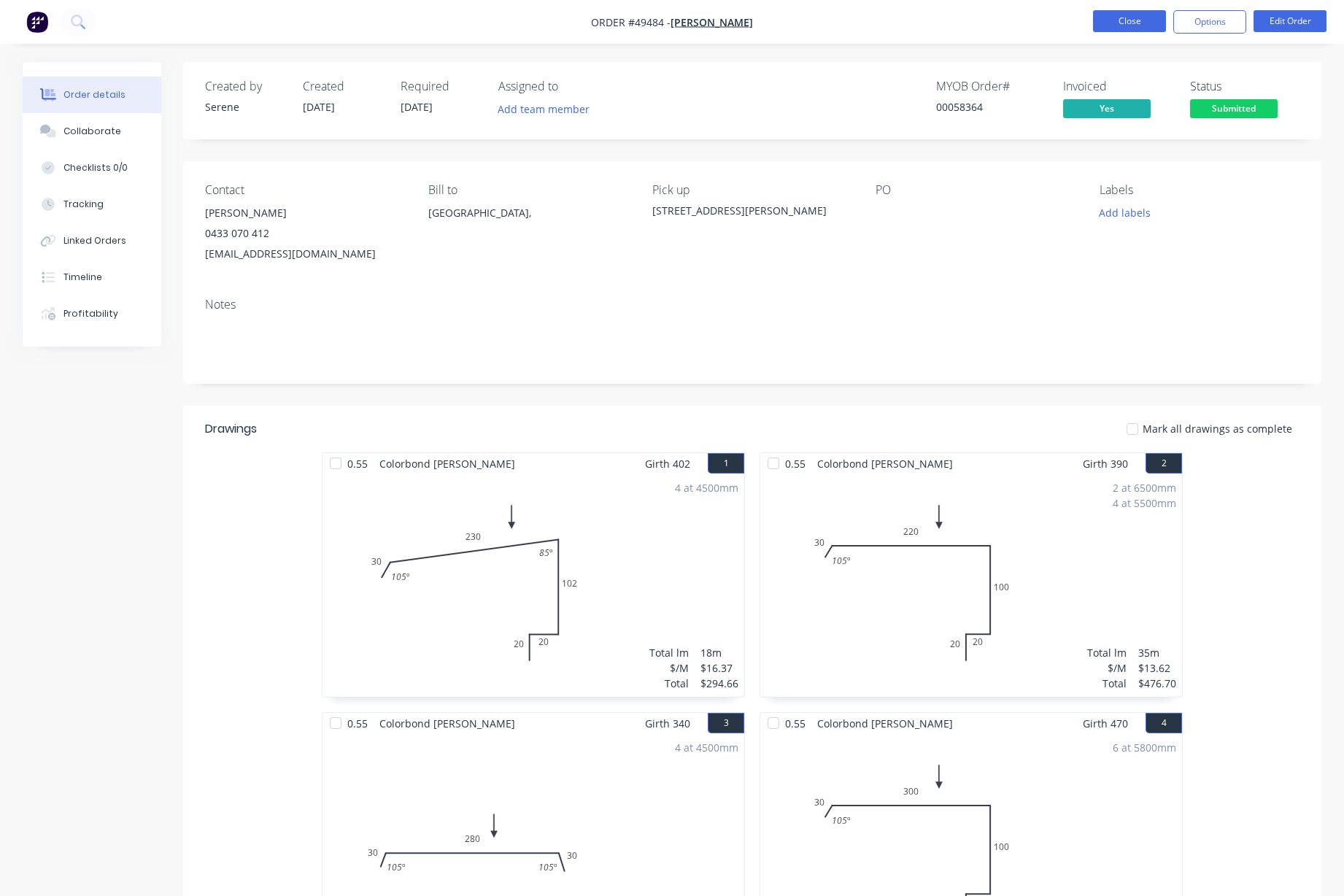
click at [977, 20] on button "Close" at bounding box center [1129, 21] width 73 height 22
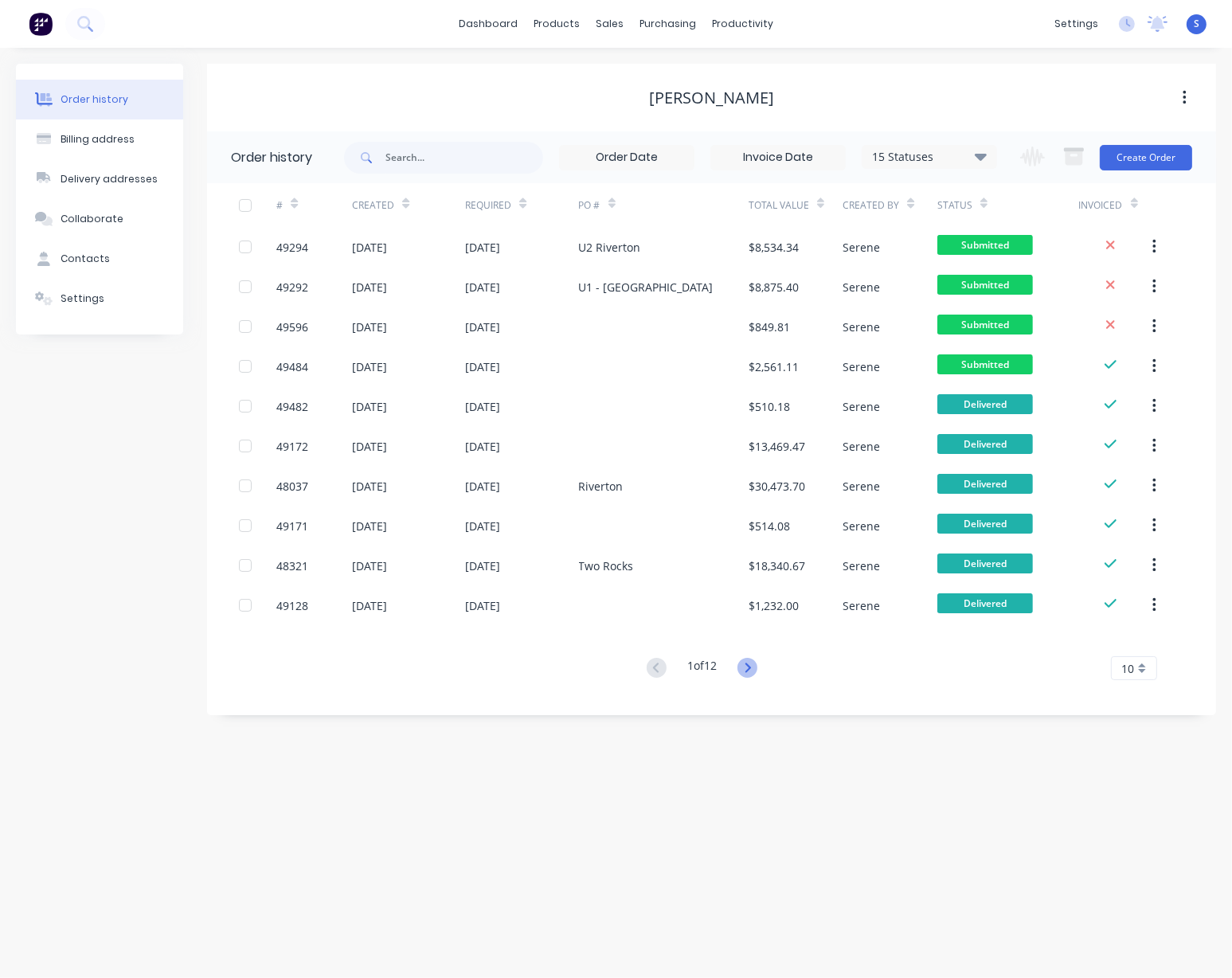
click at [755, 664] on icon at bounding box center [747, 667] width 20 height 20
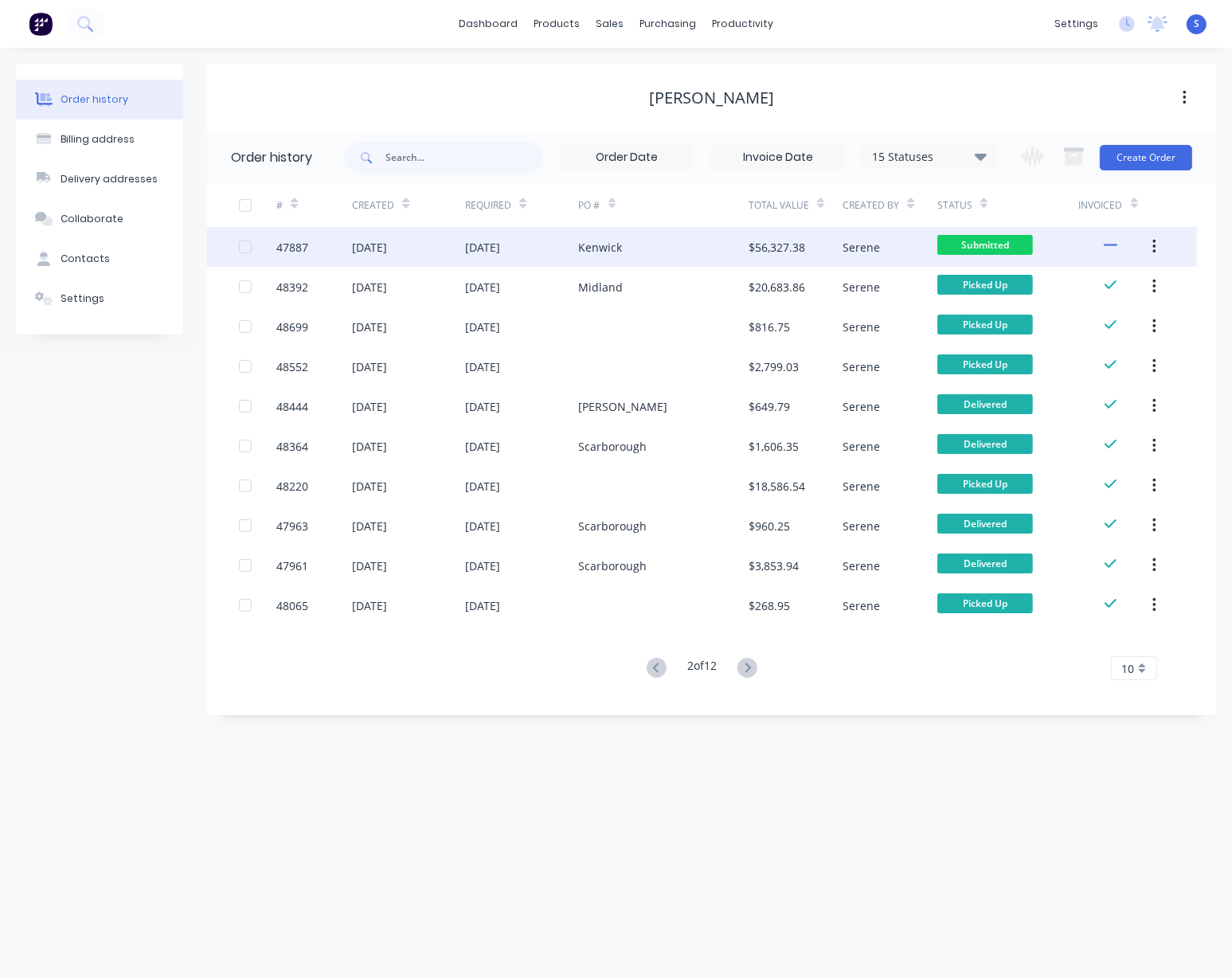
click at [578, 258] on div "[DATE]" at bounding box center [521, 247] width 113 height 40
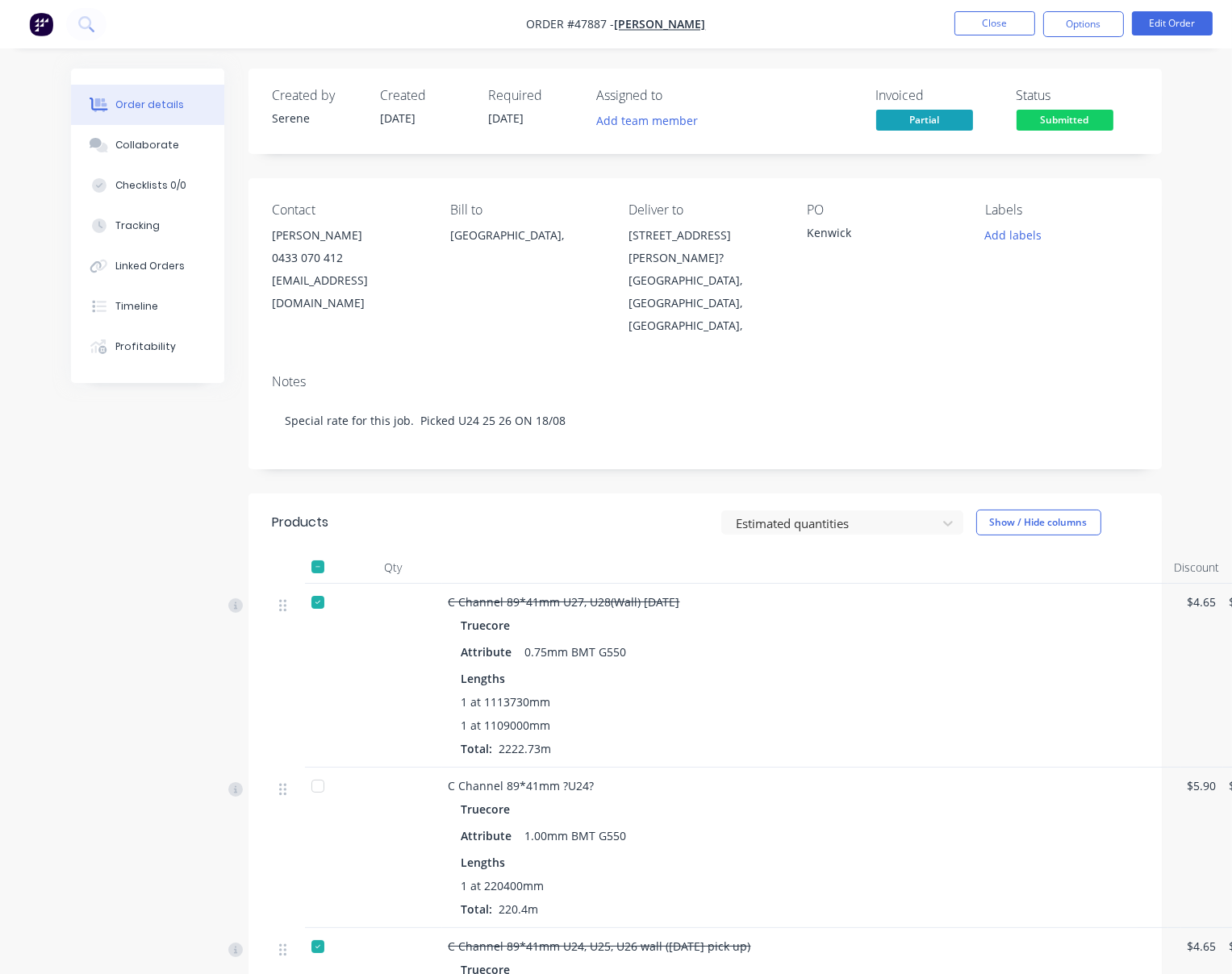
click at [528, 504] on header "Products Estimated quantities Show / Hide columns" at bounding box center [705, 523] width 913 height 58
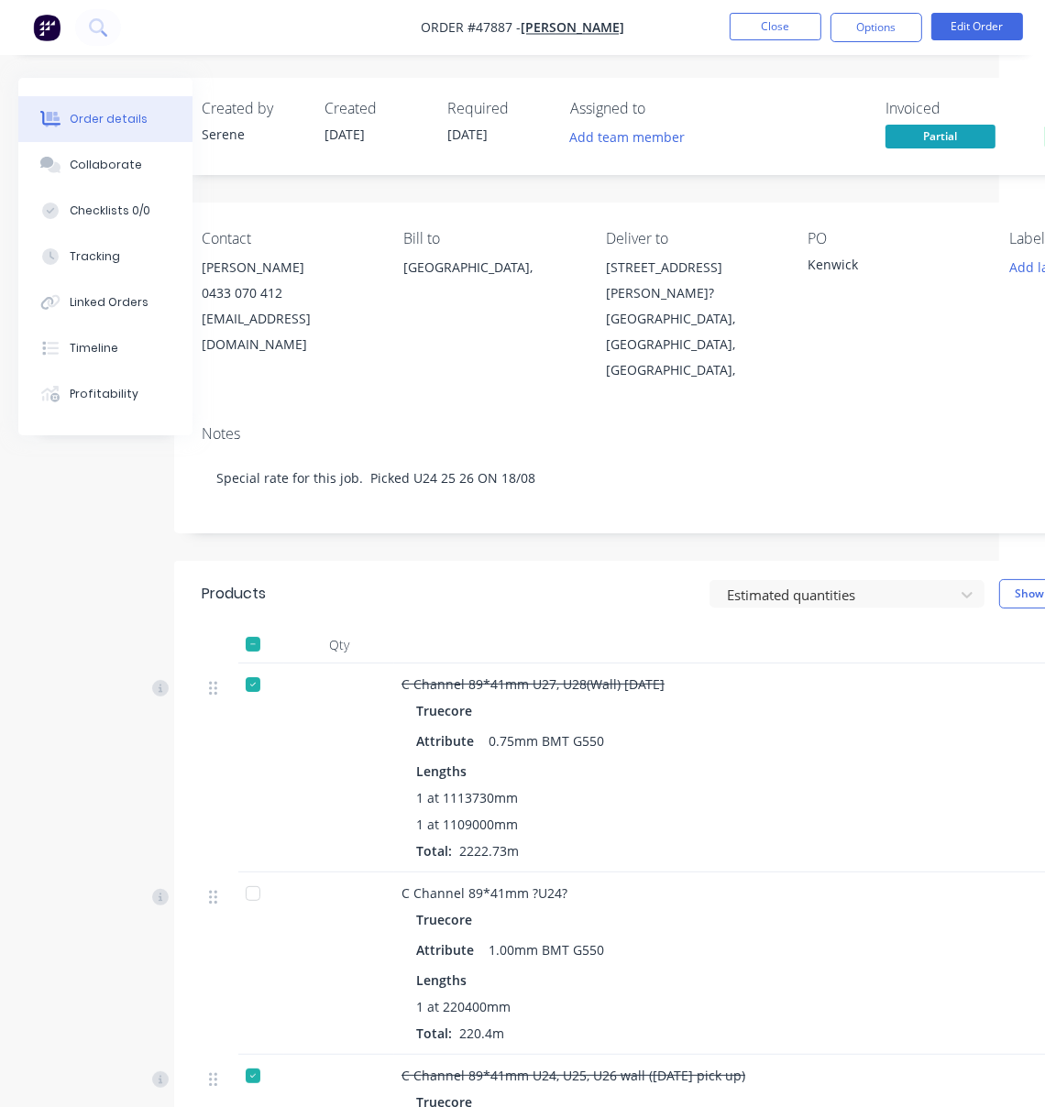
drag, startPoint x: 489, startPoint y: 631, endPoint x: 677, endPoint y: 618, distance: 189.3
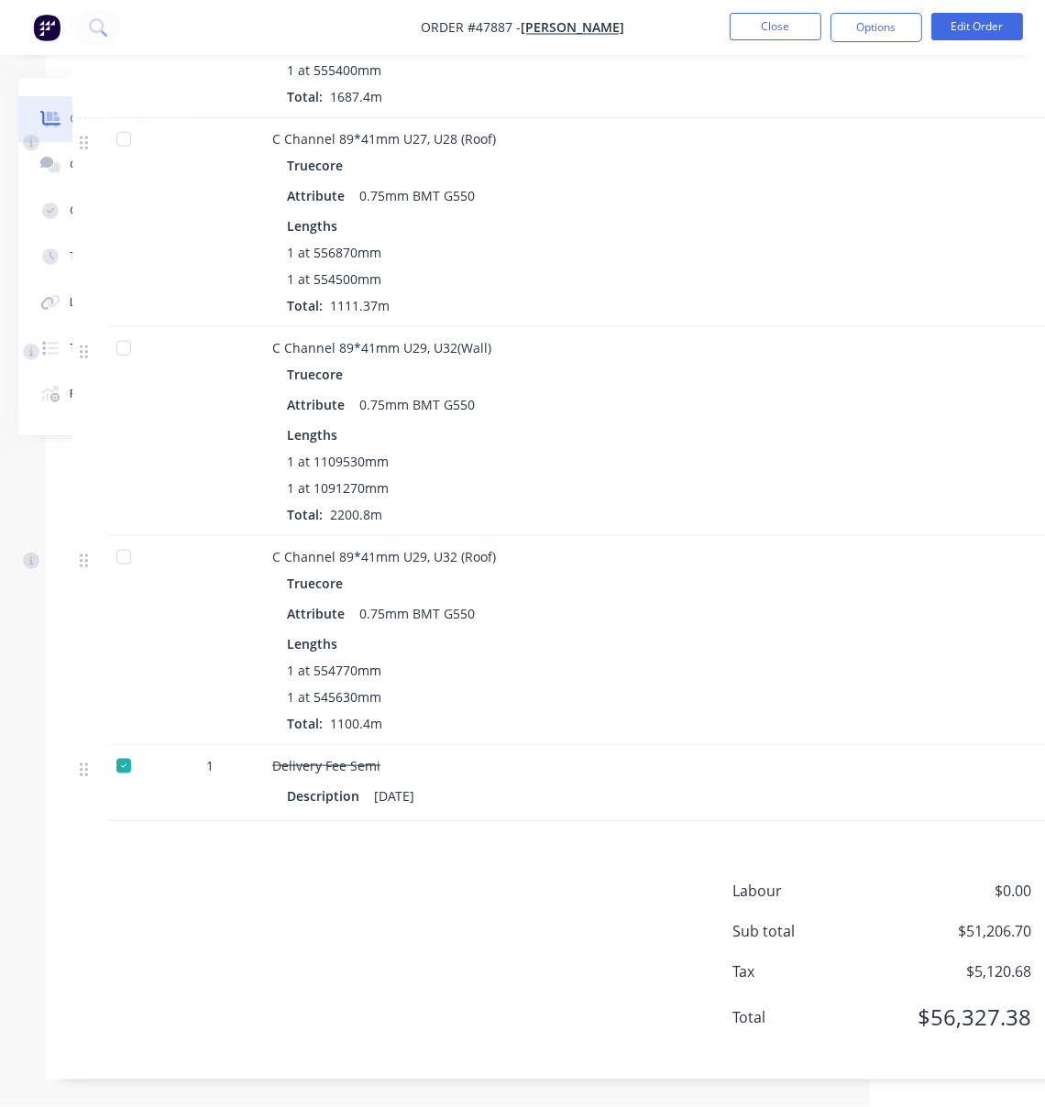
scroll to position [1511, 372]
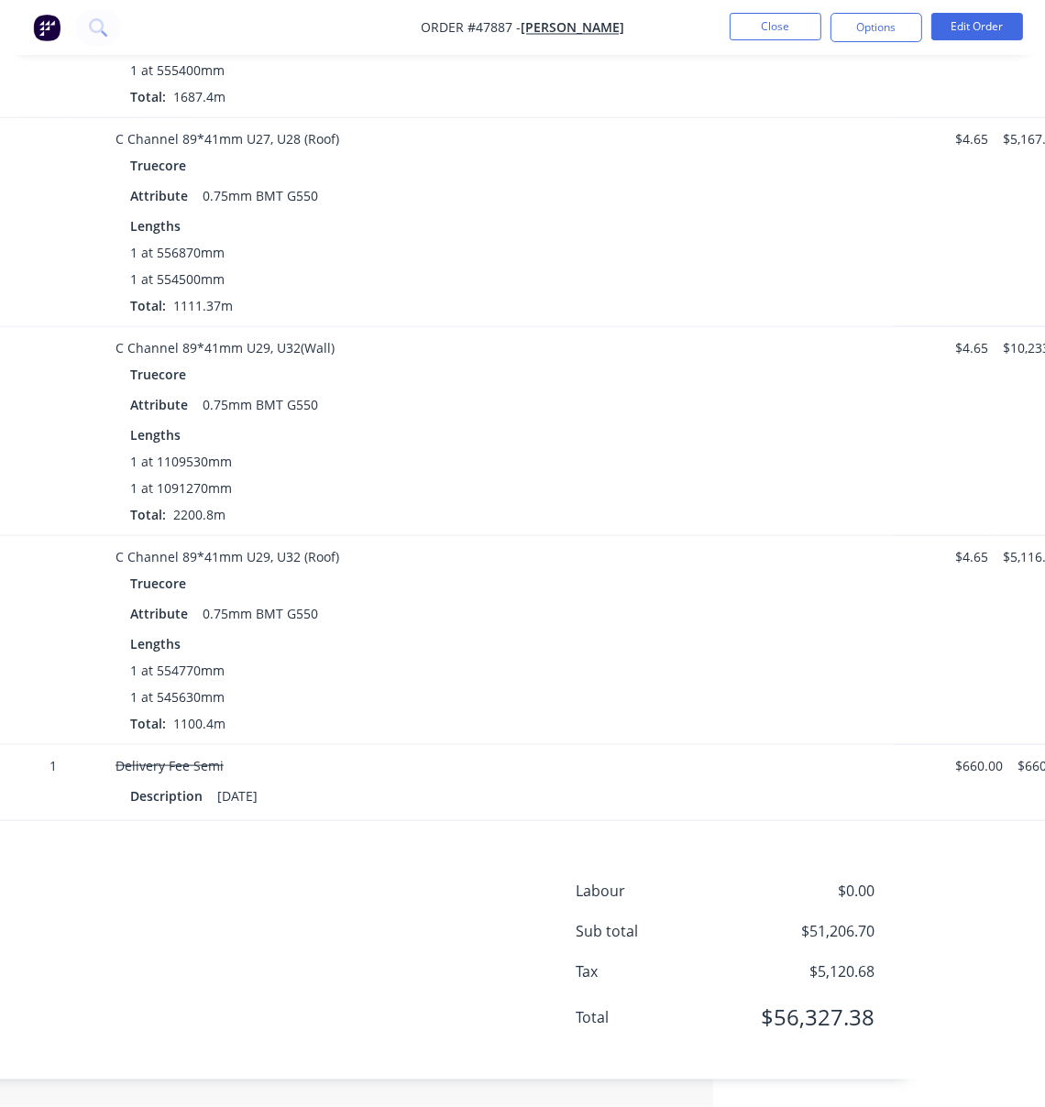
drag, startPoint x: 445, startPoint y: 914, endPoint x: 668, endPoint y: 891, distance: 224.9
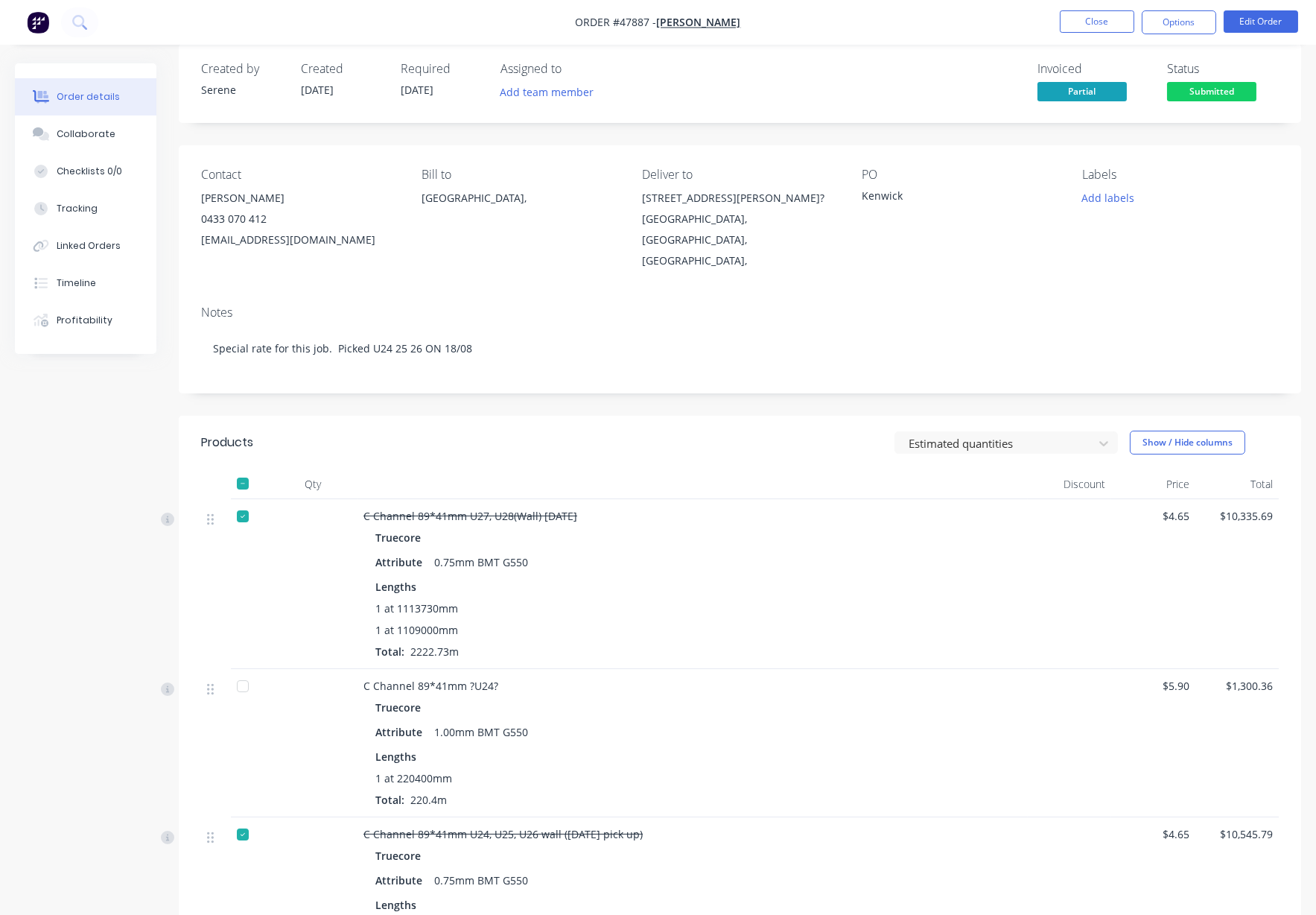
scroll to position [0, 0]
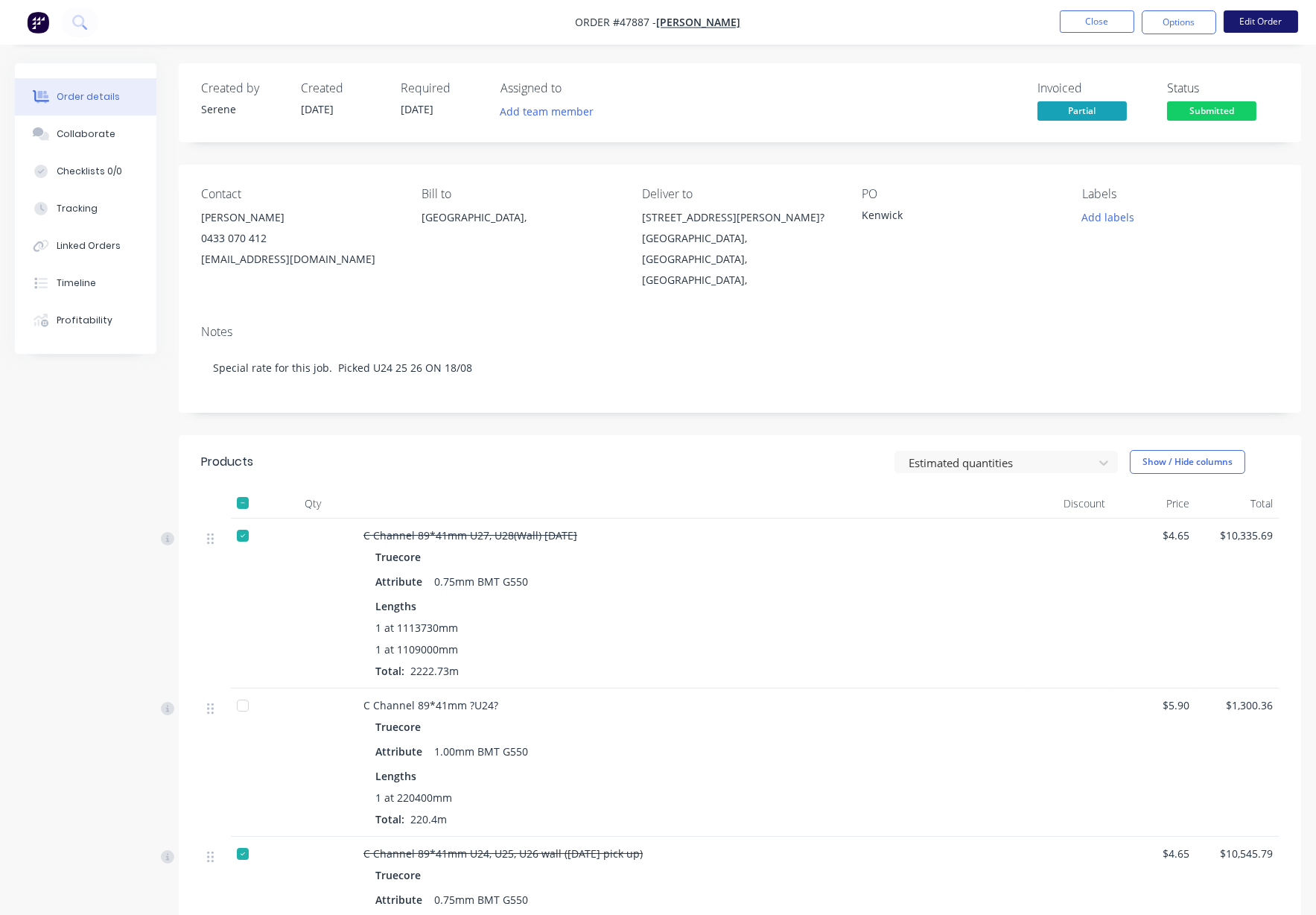
click at [998, 24] on button "Edit Order" at bounding box center [1261, 22] width 75 height 23
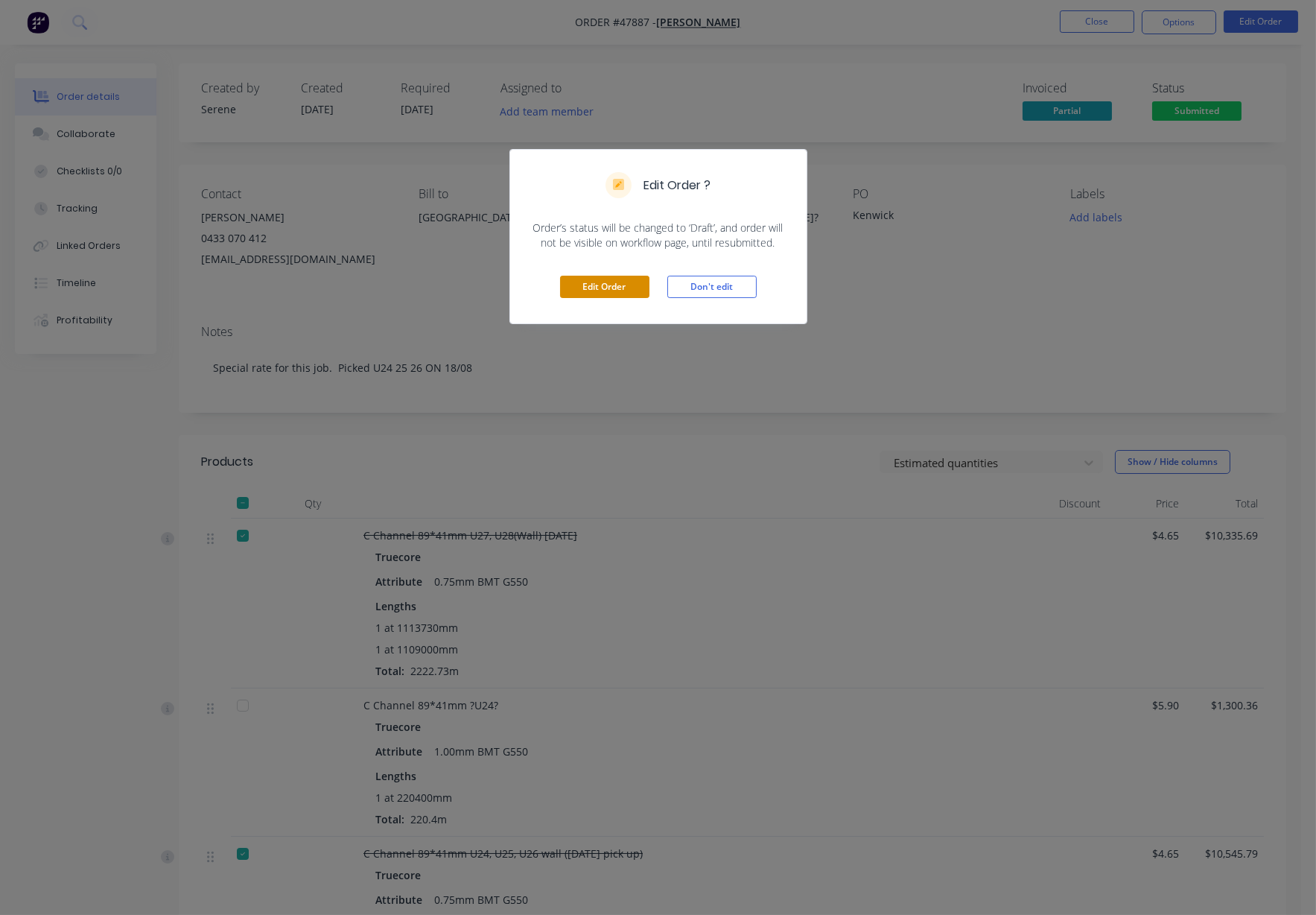
click at [626, 298] on button "Edit Order" at bounding box center [604, 287] width 89 height 23
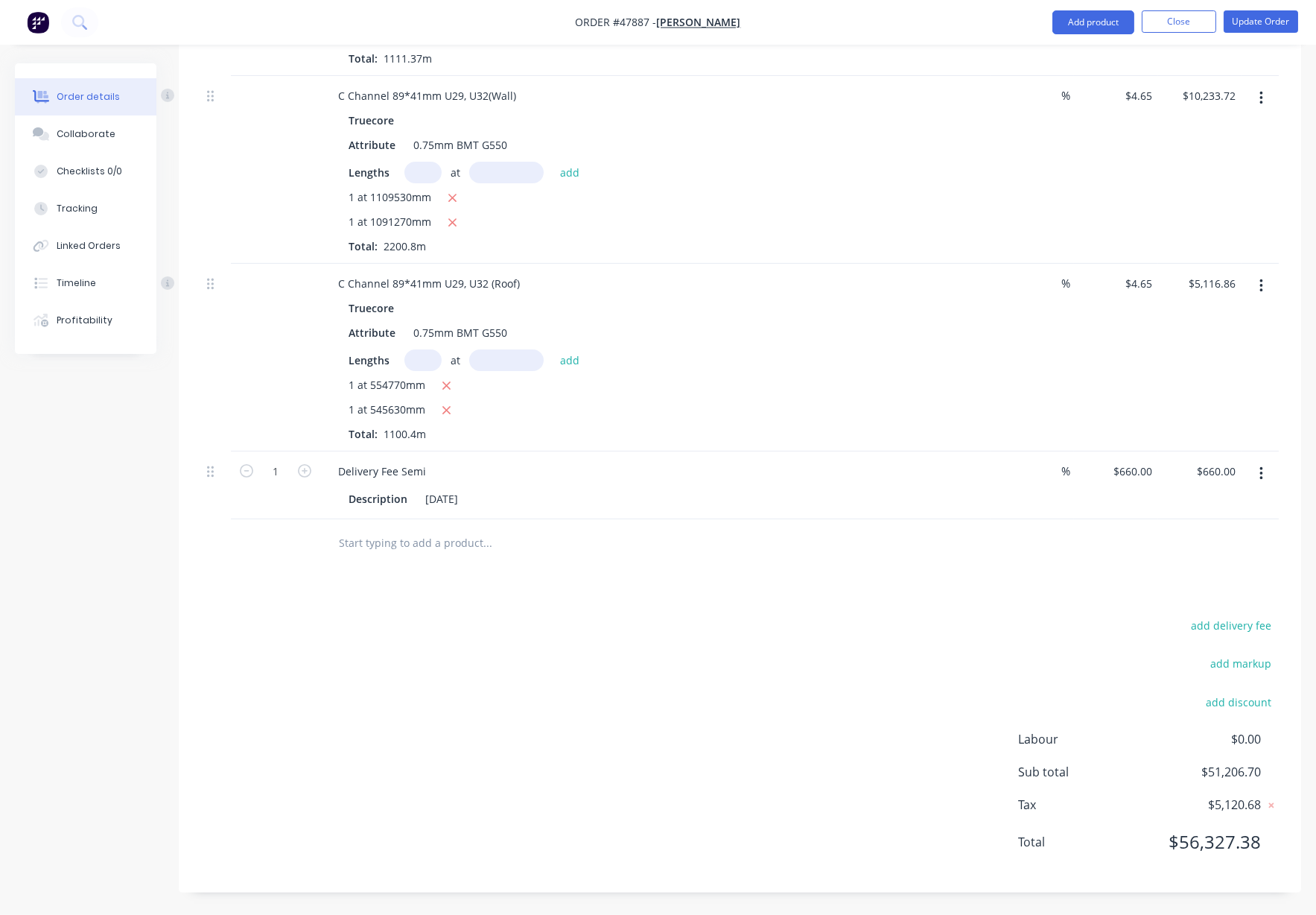
scroll to position [1580, 0]
click at [998, 461] on button "button" at bounding box center [1261, 474] width 35 height 27
click at [998, 532] on div "Duplicate" at bounding box center [1207, 543] width 115 height 22
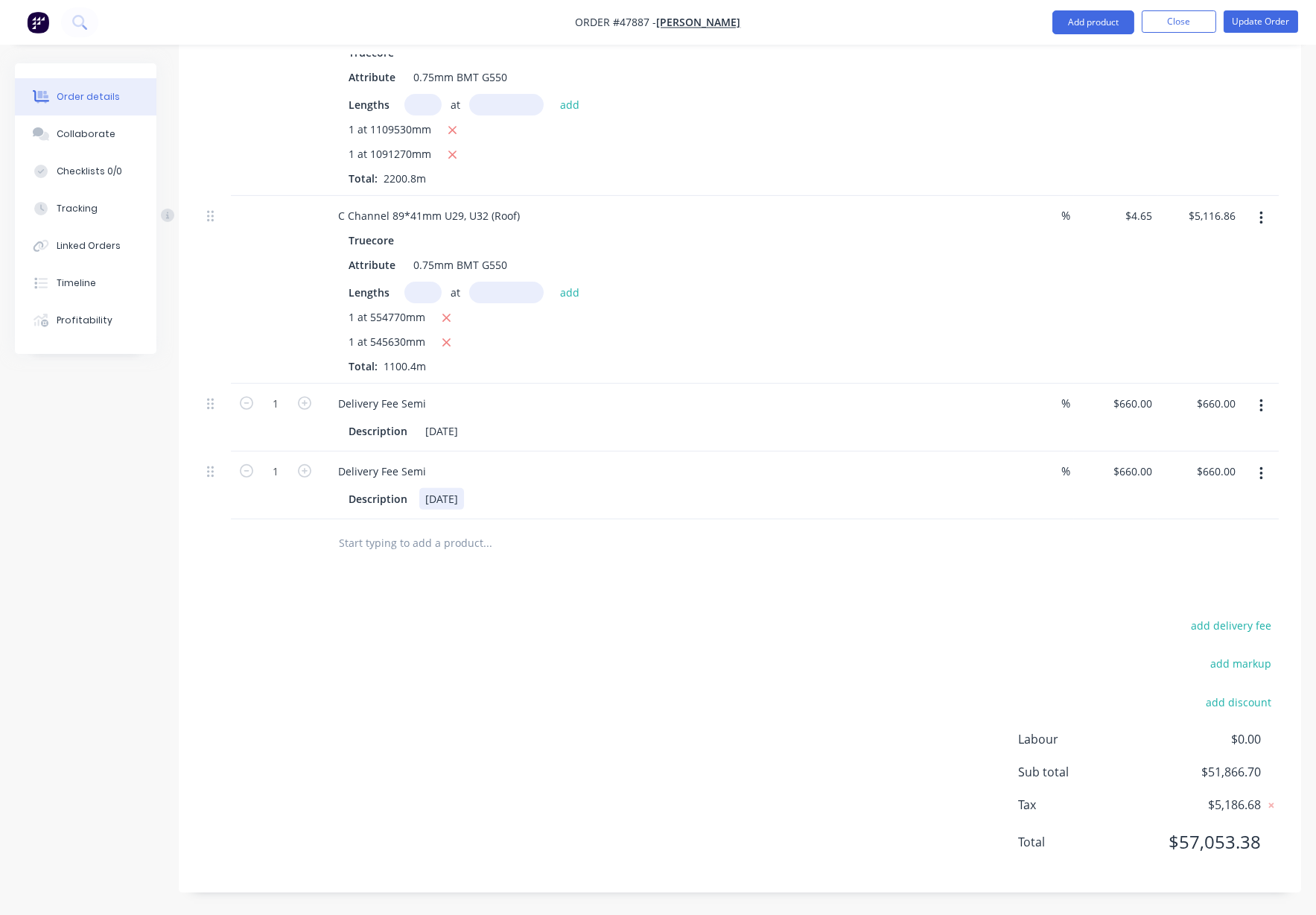
click at [444, 510] on div "[DATE]" at bounding box center [441, 498] width 45 height 22
click at [575, 818] on div "add delivery fee add markup add discount Labour $0.00 Sub total $51,866.70 Tax …" at bounding box center [740, 743] width 1078 height 255
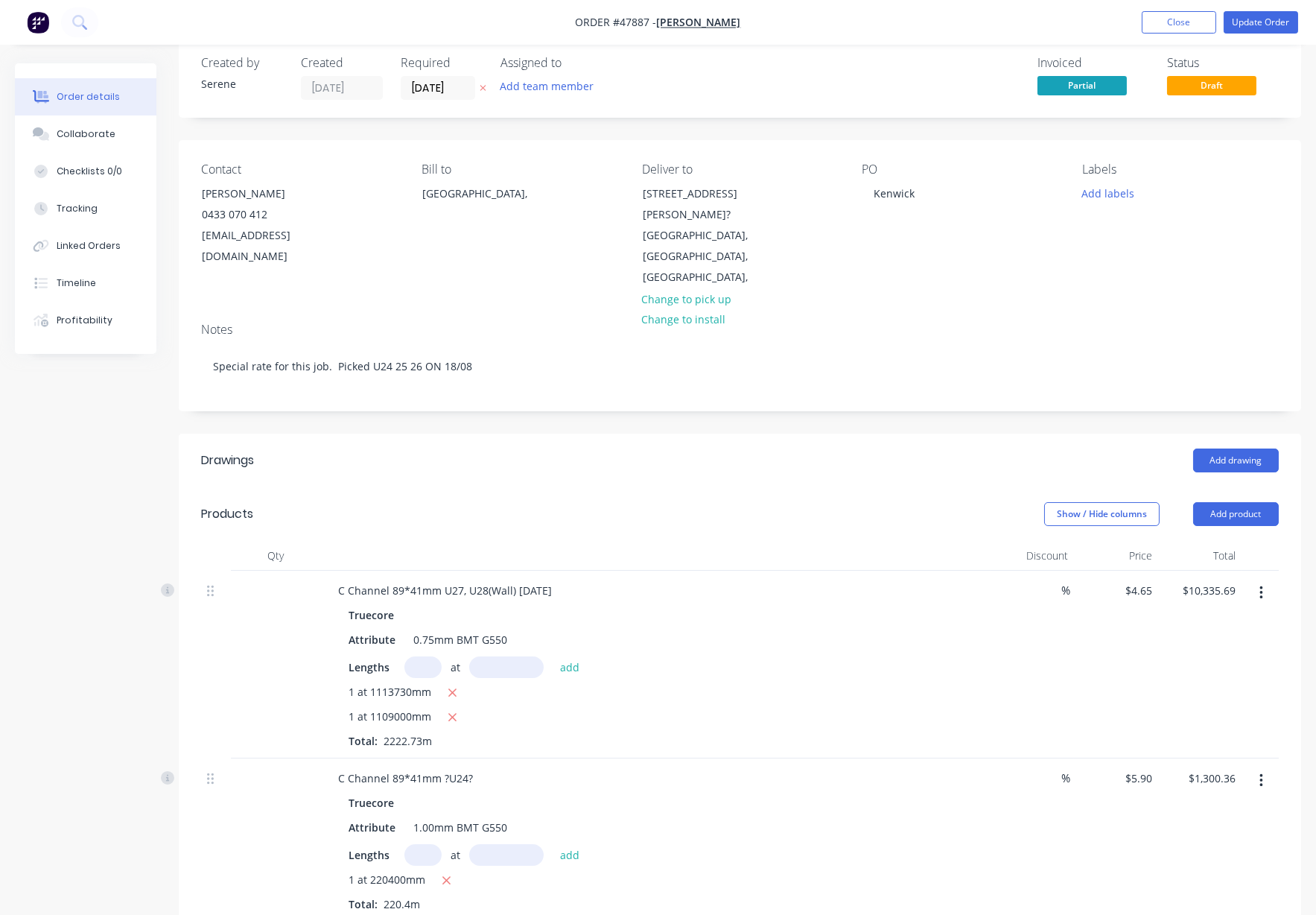
scroll to position [0, 0]
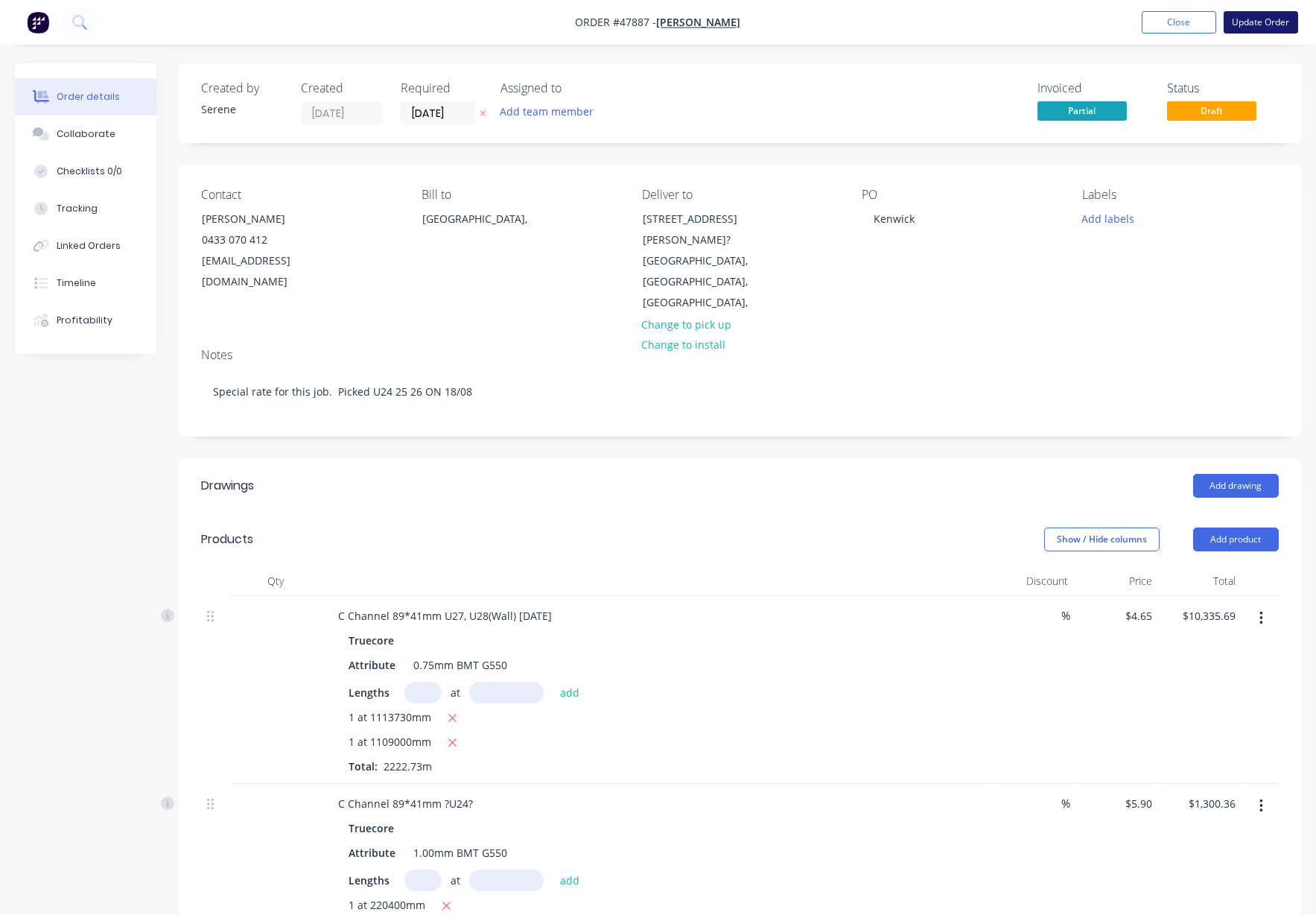
click at [998, 28] on button "Update Order" at bounding box center [1261, 23] width 75 height 23
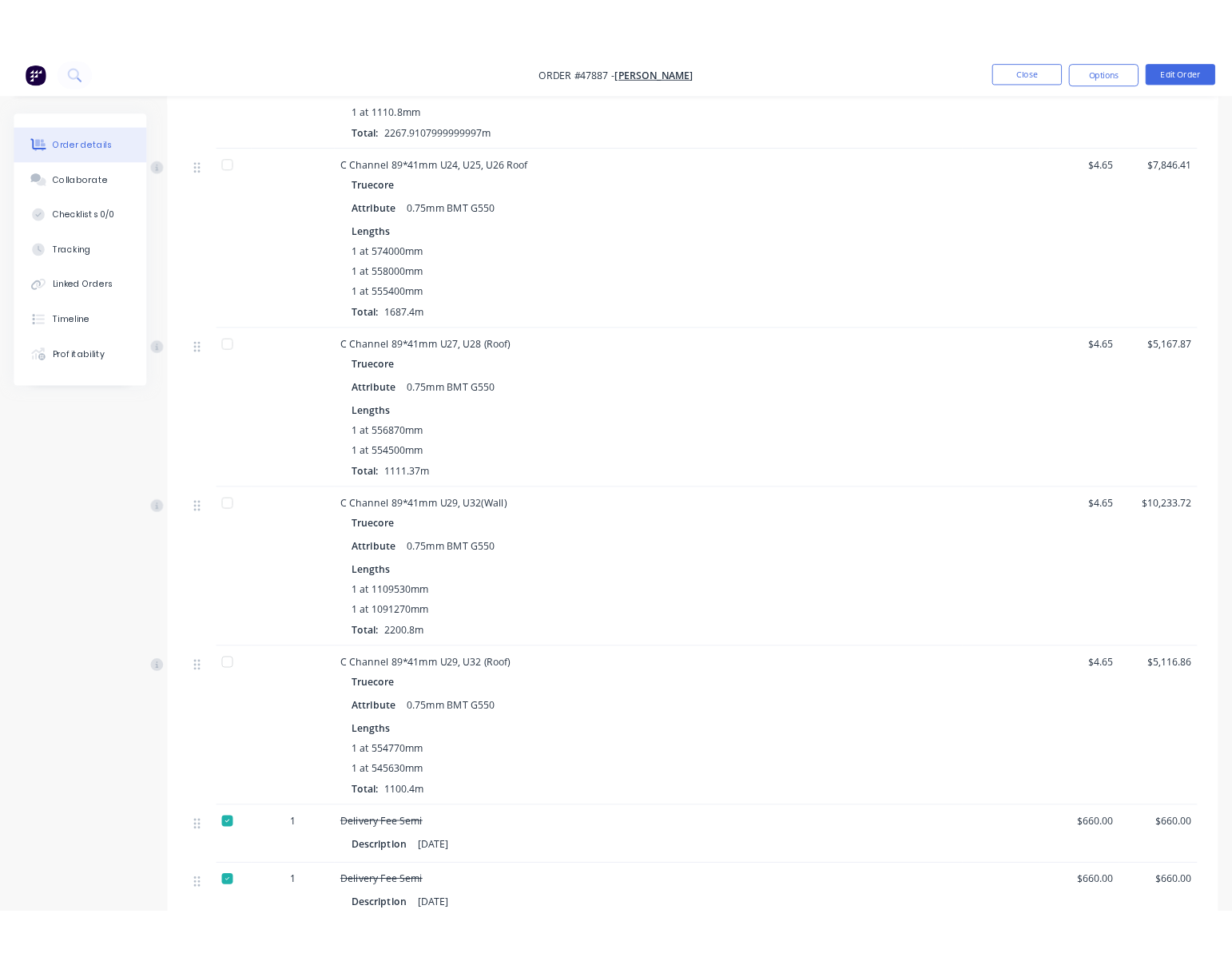
scroll to position [497, 0]
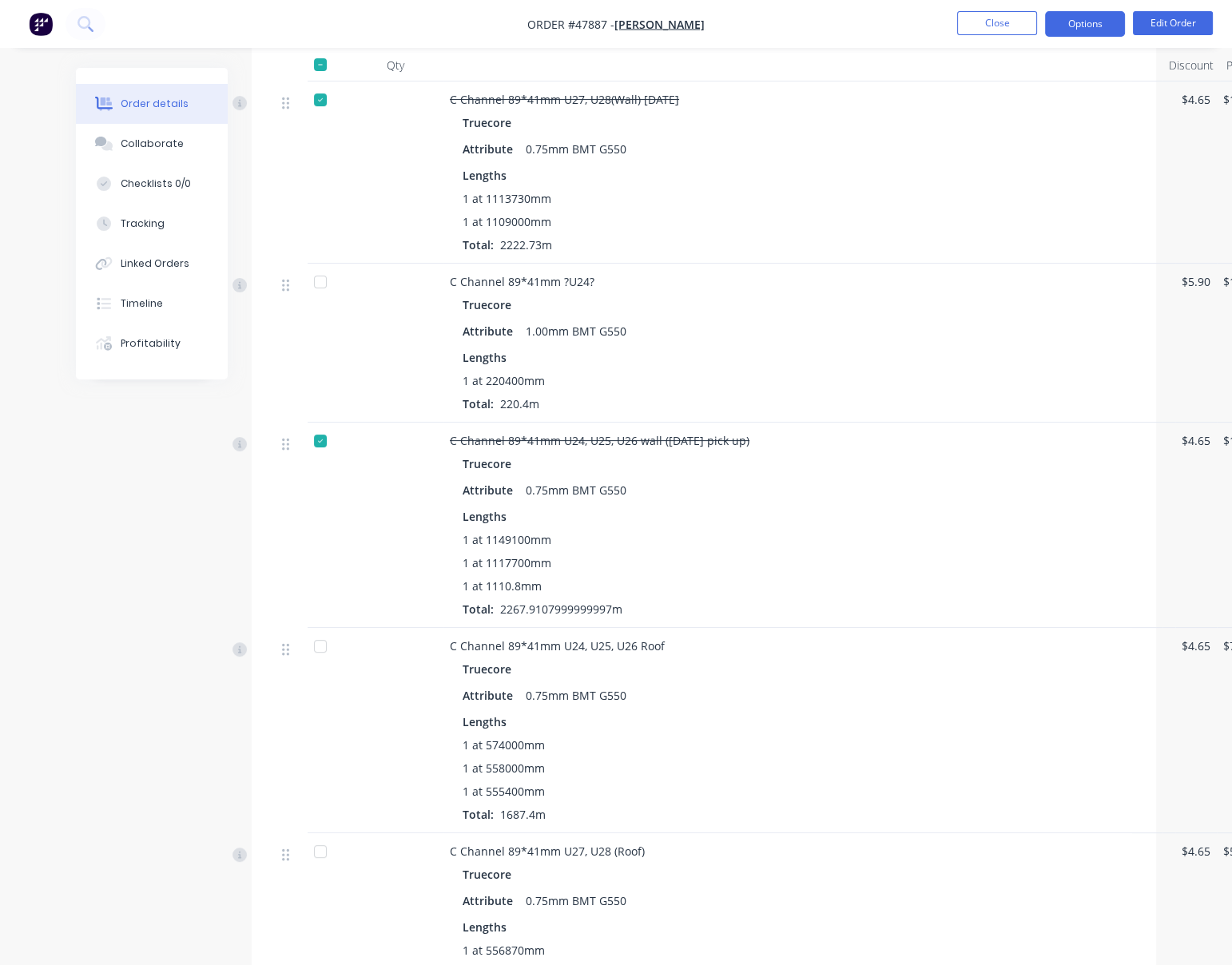
click at [1070, 30] on button "Options" at bounding box center [1085, 24] width 80 height 25
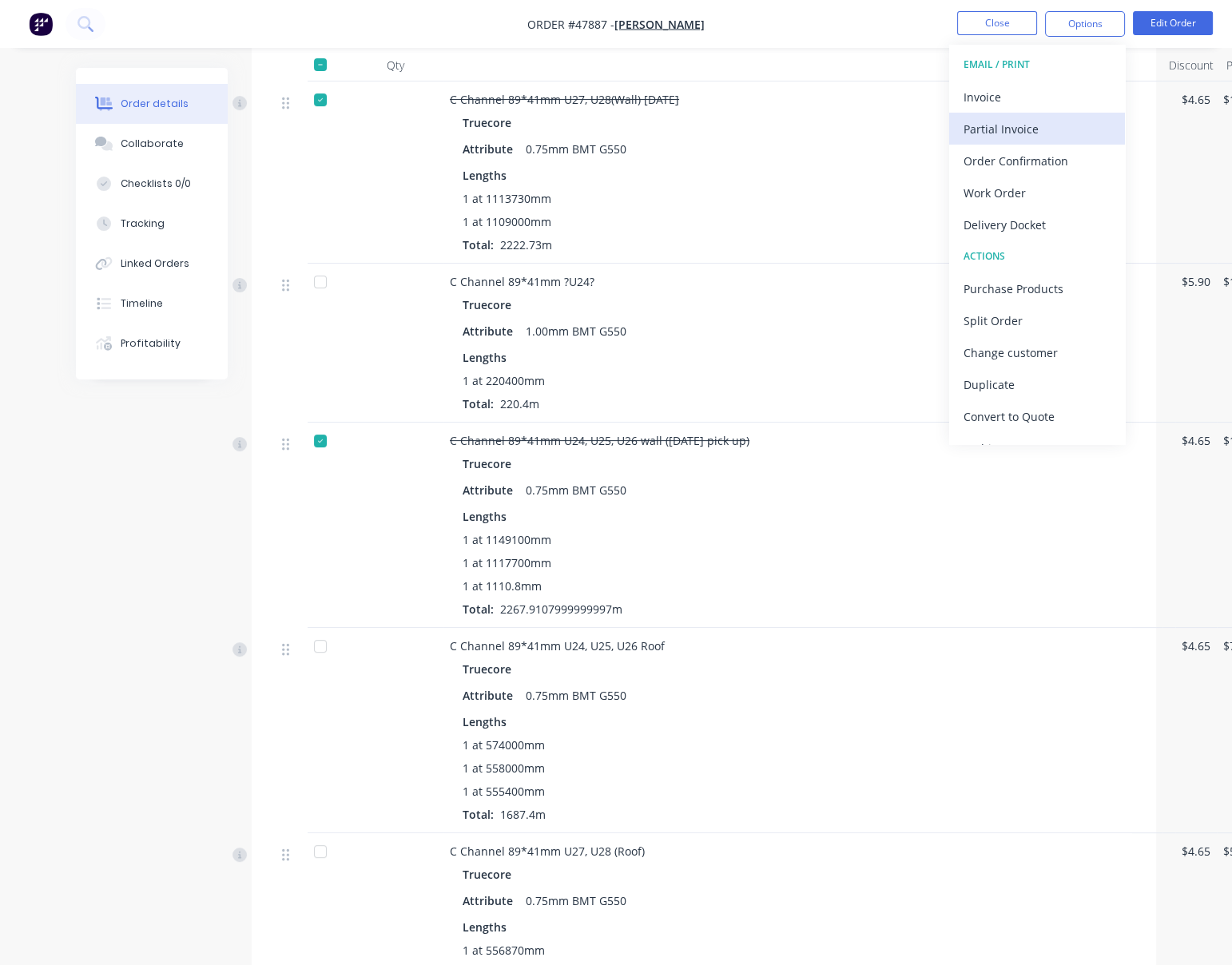
click at [1026, 133] on div "Partial Invoice" at bounding box center [1037, 129] width 147 height 24
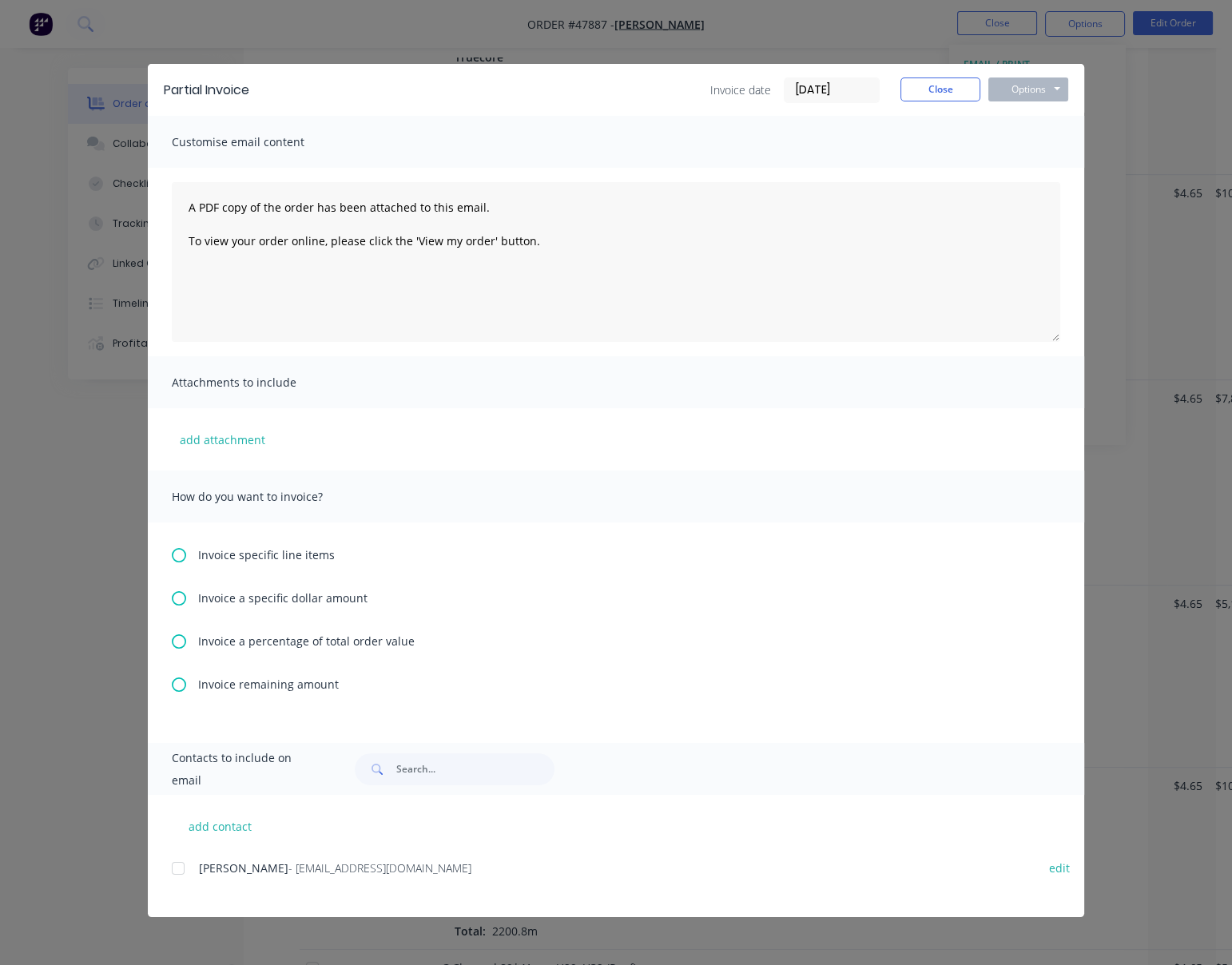
scroll to position [745, 0]
click at [179, 561] on icon at bounding box center [179, 555] width 15 height 15
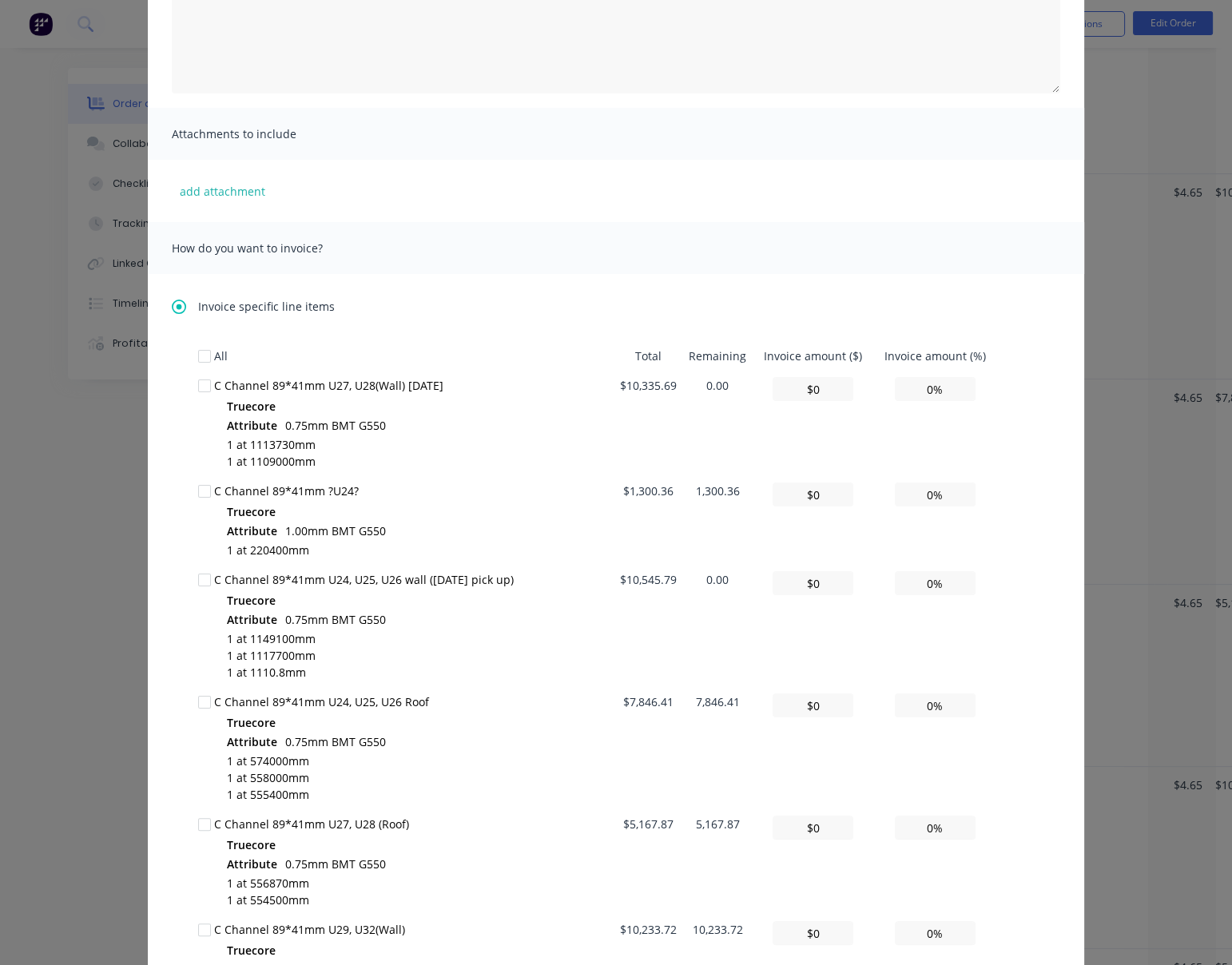
scroll to position [497, 0]
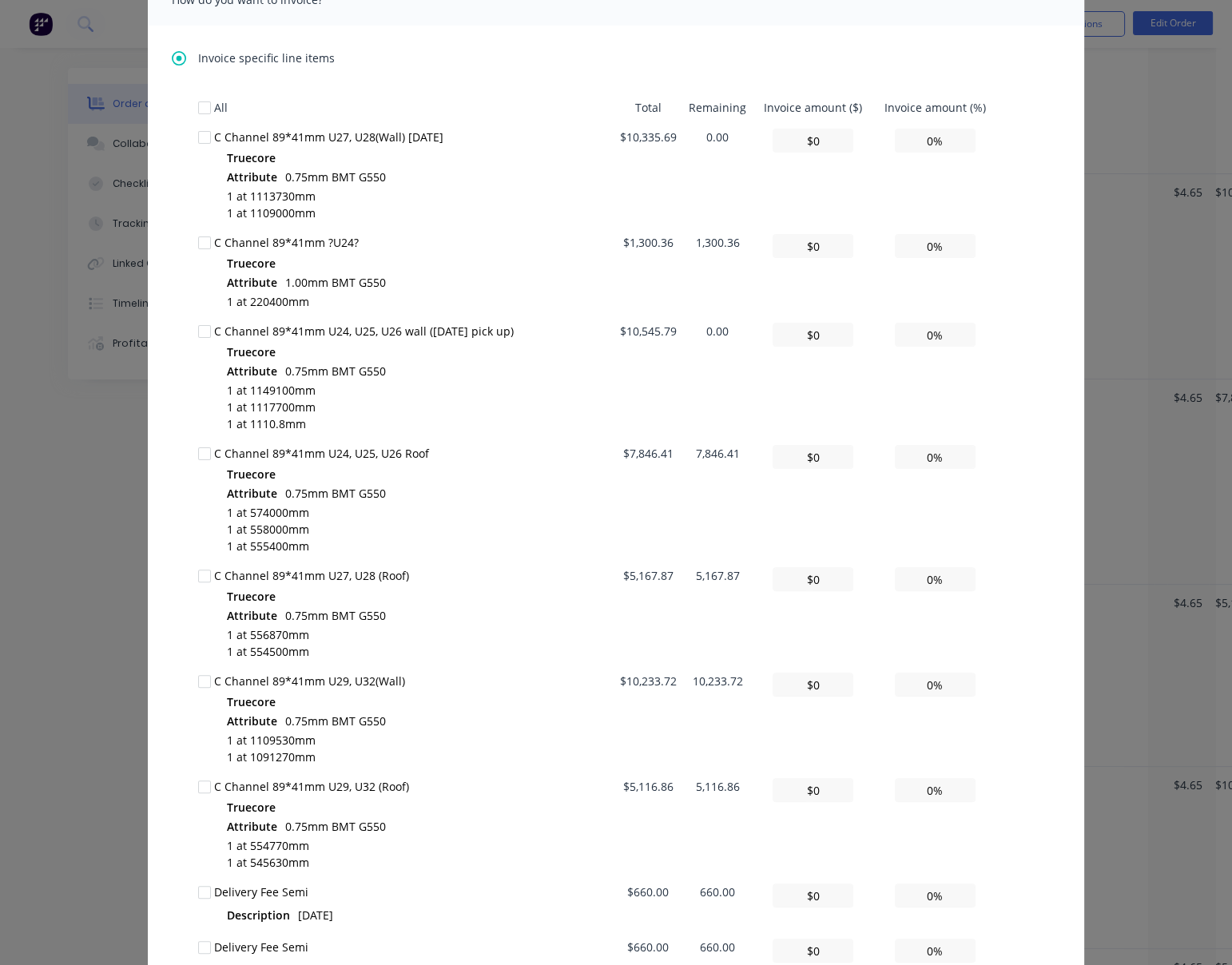
click at [191, 693] on div at bounding box center [204, 682] width 32 height 32
drag, startPoint x: 928, startPoint y: 703, endPoint x: 889, endPoint y: 703, distance: 39.0
click at [895, 697] on input "0%" at bounding box center [935, 685] width 81 height 24
type input "$102.34"
type input "1%"
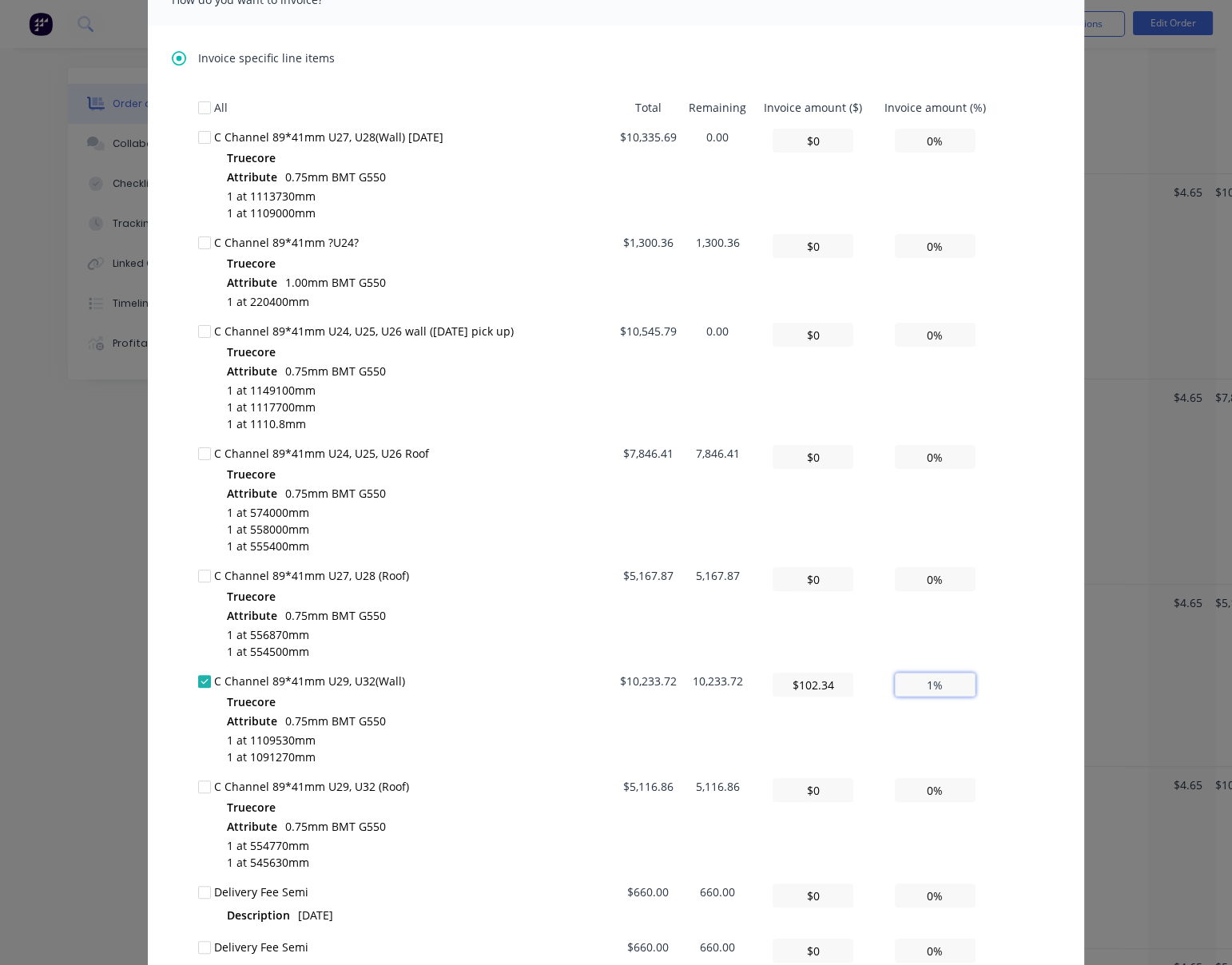
type input "$1,023.37"
type input "10%"
type input "$10,233.72"
type input "100%"
click at [1001, 683] on div "All Total Remaining Invoice amount ($) Invoice amount (%) C Channel 89*41mm U27…" at bounding box center [615, 591] width 836 height 997
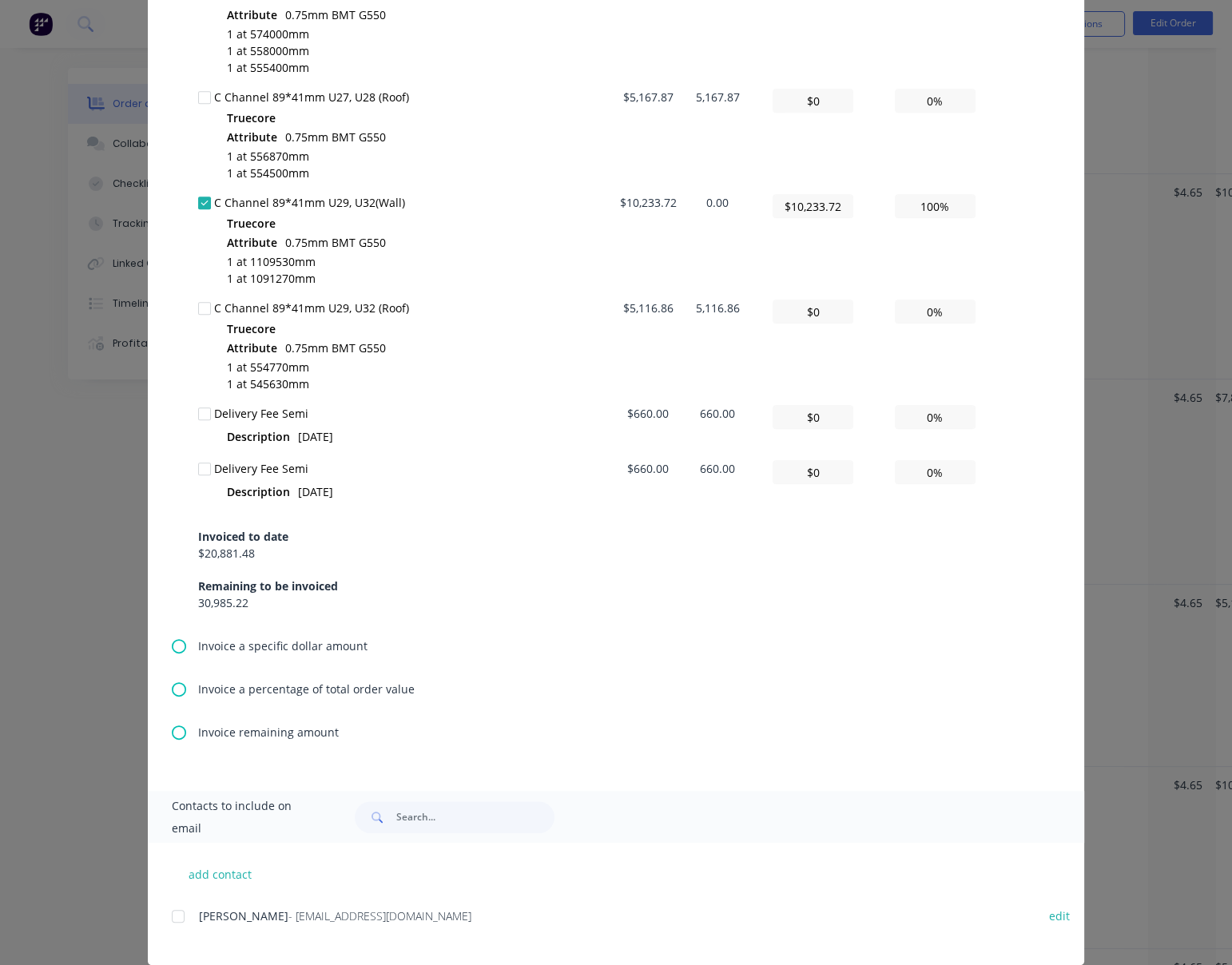
scroll to position [994, 0]
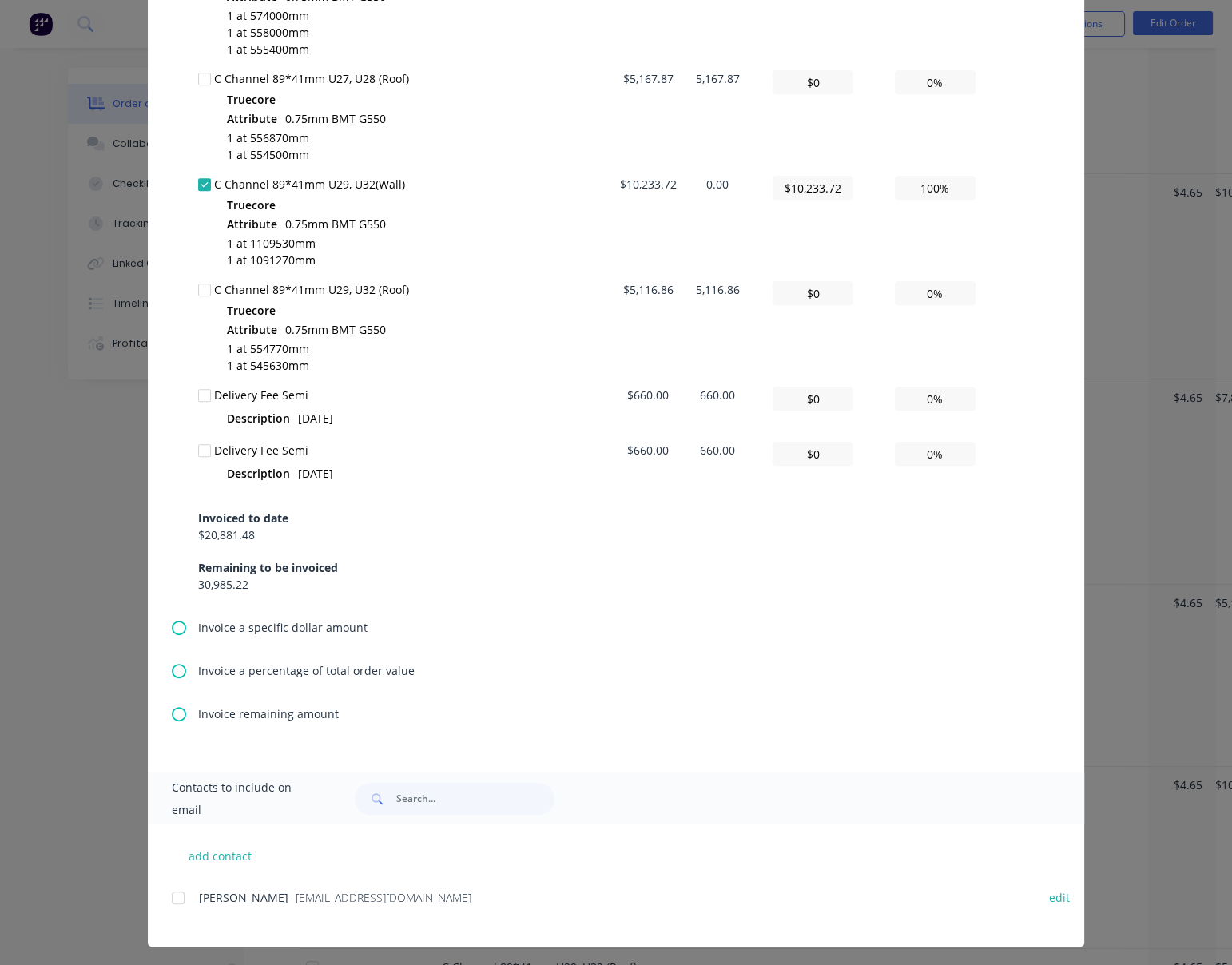
click at [202, 466] on div at bounding box center [204, 451] width 32 height 32
drag, startPoint x: 928, startPoint y: 475, endPoint x: 903, endPoint y: 470, distance: 25.5
click at [904, 466] on input "0%" at bounding box center [935, 454] width 81 height 24
type input "$6.60"
type input "1%"
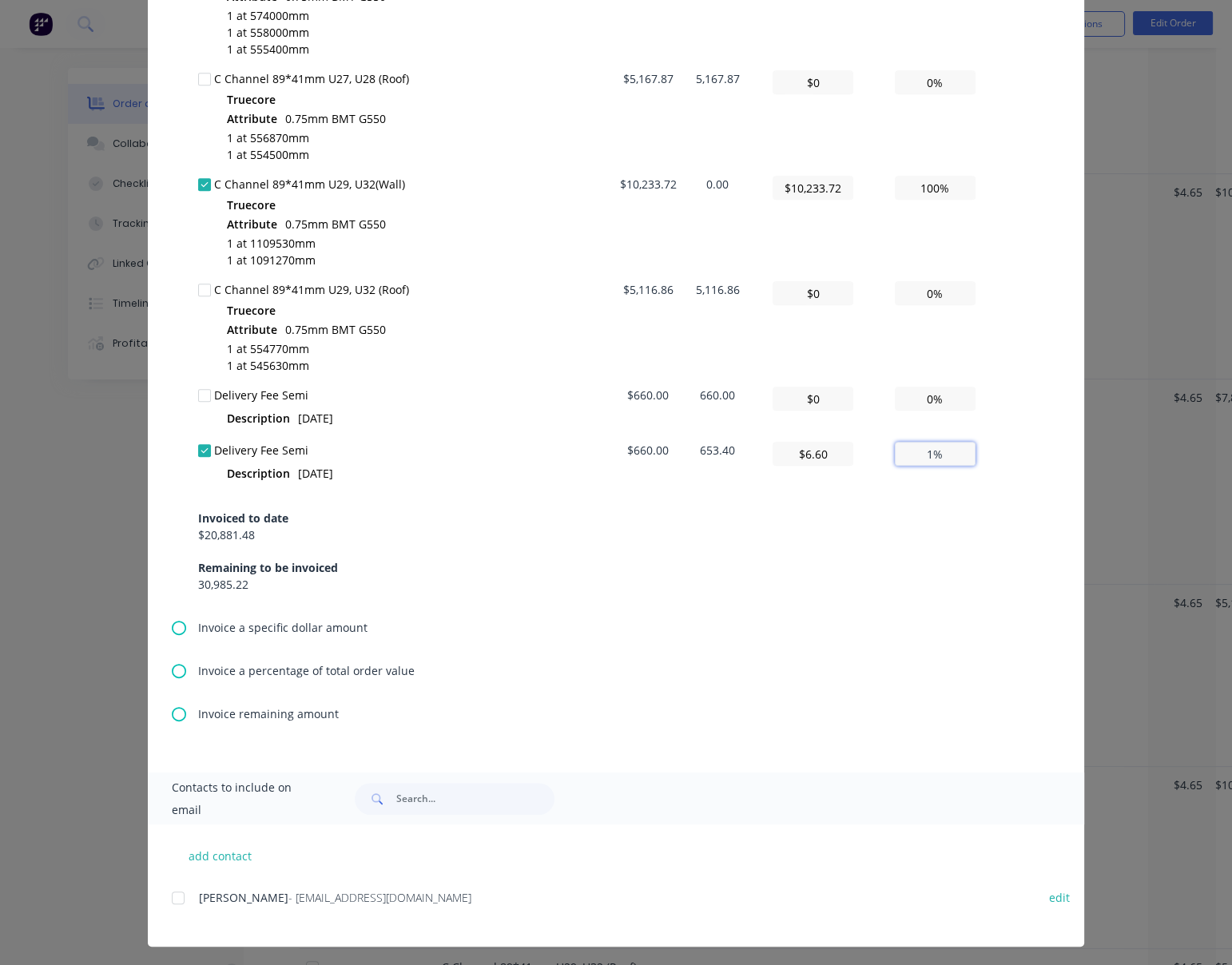
type input "$66.00"
type input "10%"
type input "$660.00"
type input "100%"
click at [1003, 484] on div "All Total Remaining Invoice amount ($) Invoice amount (%) C Channel 89*41mm U27…" at bounding box center [615, 94] width 836 height 997
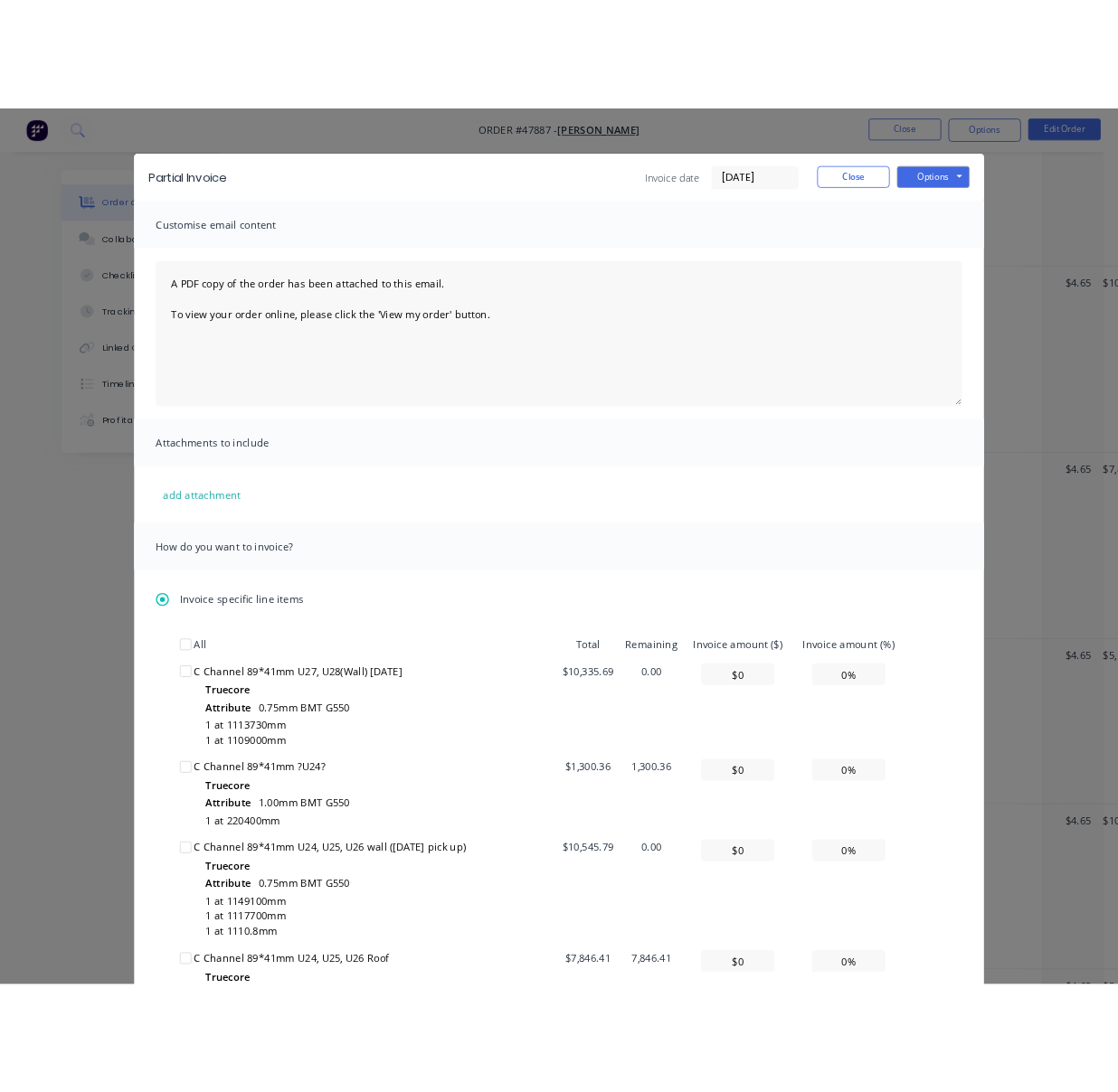
scroll to position [0, 0]
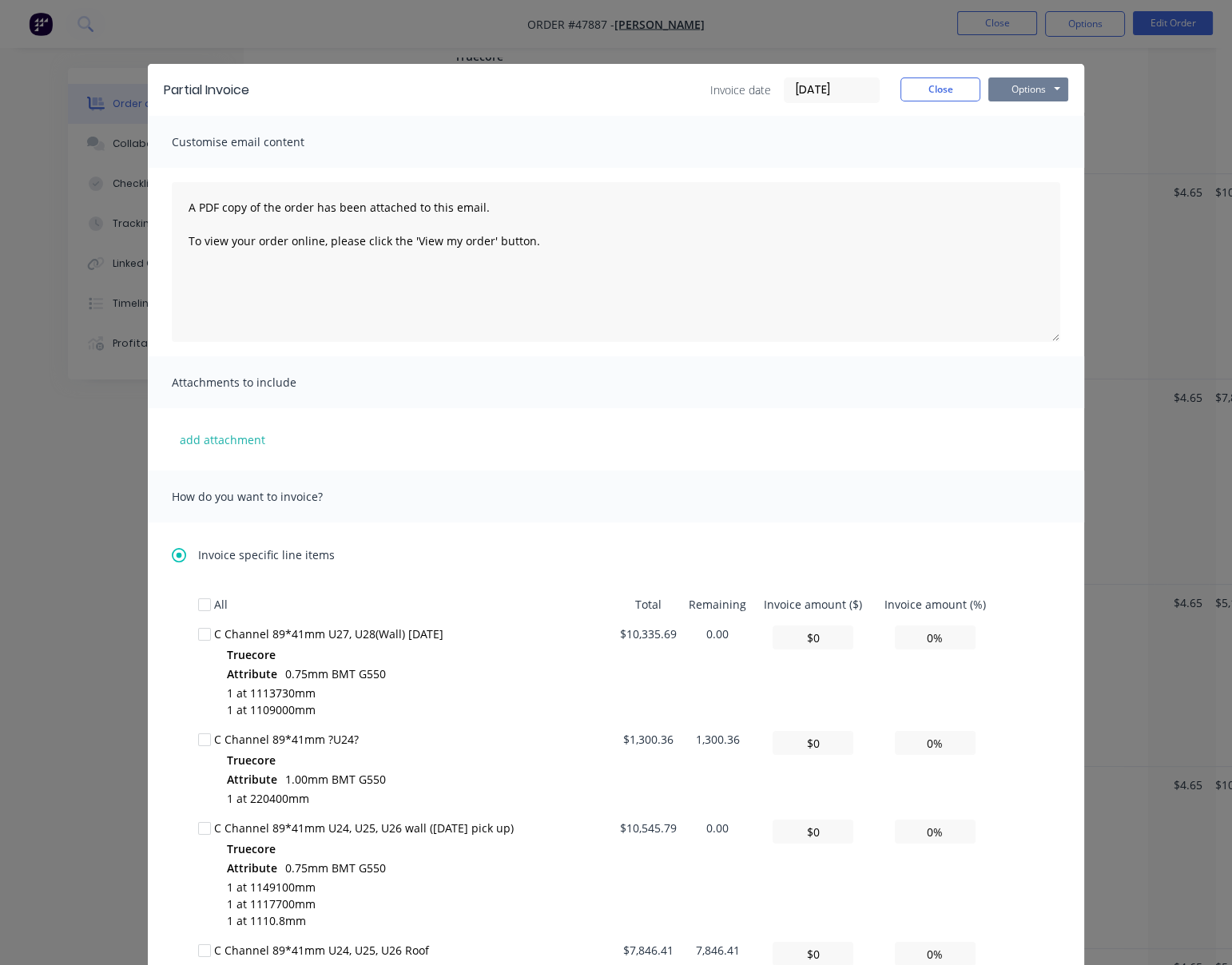
click at [1024, 91] on button "Options" at bounding box center [1028, 90] width 80 height 24
click at [1028, 142] on button "Print" at bounding box center [1039, 144] width 102 height 26
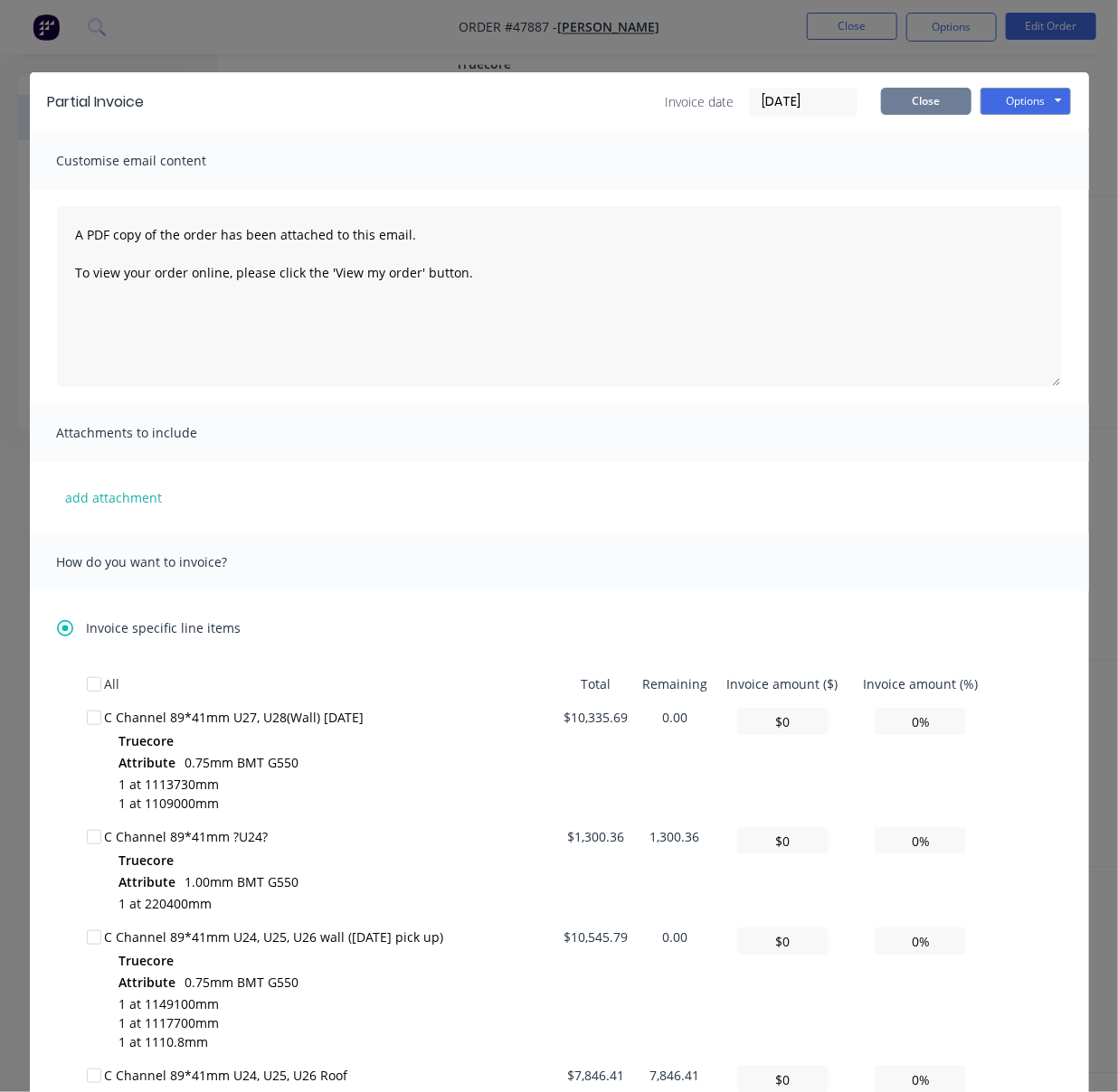
click at [913, 106] on button "Close" at bounding box center [927, 102] width 91 height 28
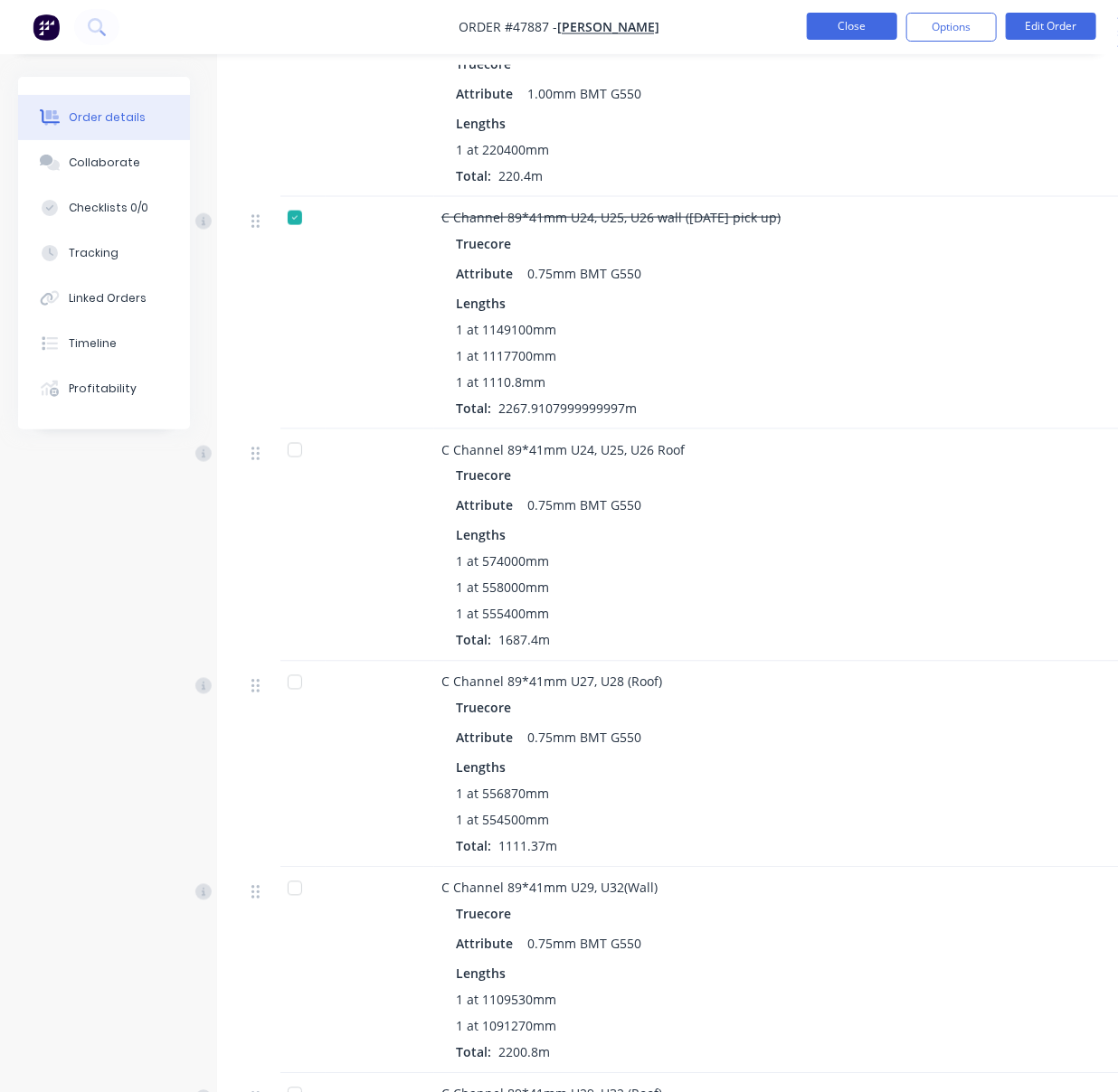
click at [855, 23] on button "Close" at bounding box center [853, 27] width 91 height 28
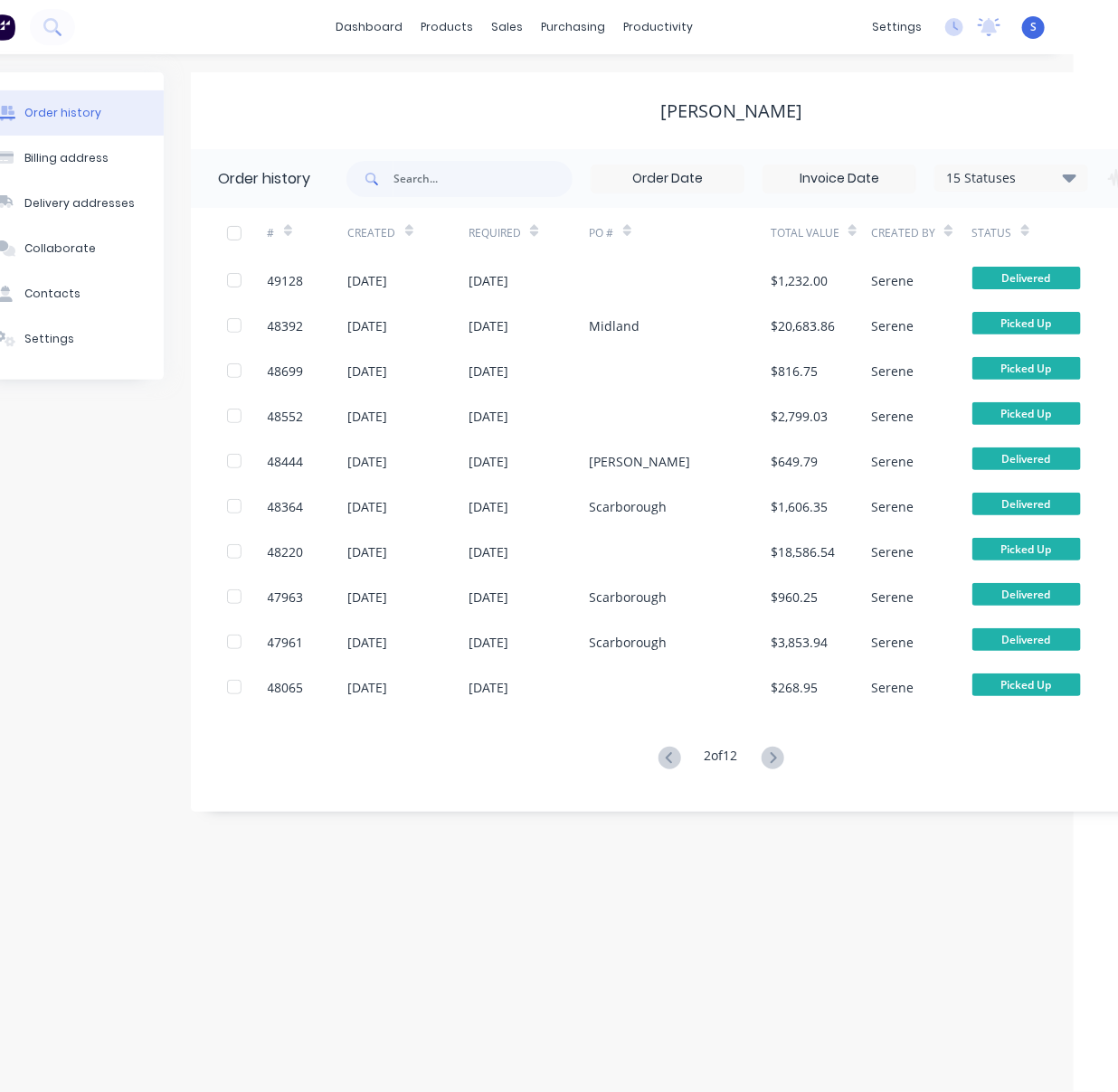
drag, startPoint x: 551, startPoint y: 892, endPoint x: 715, endPoint y: 891, distance: 164.0
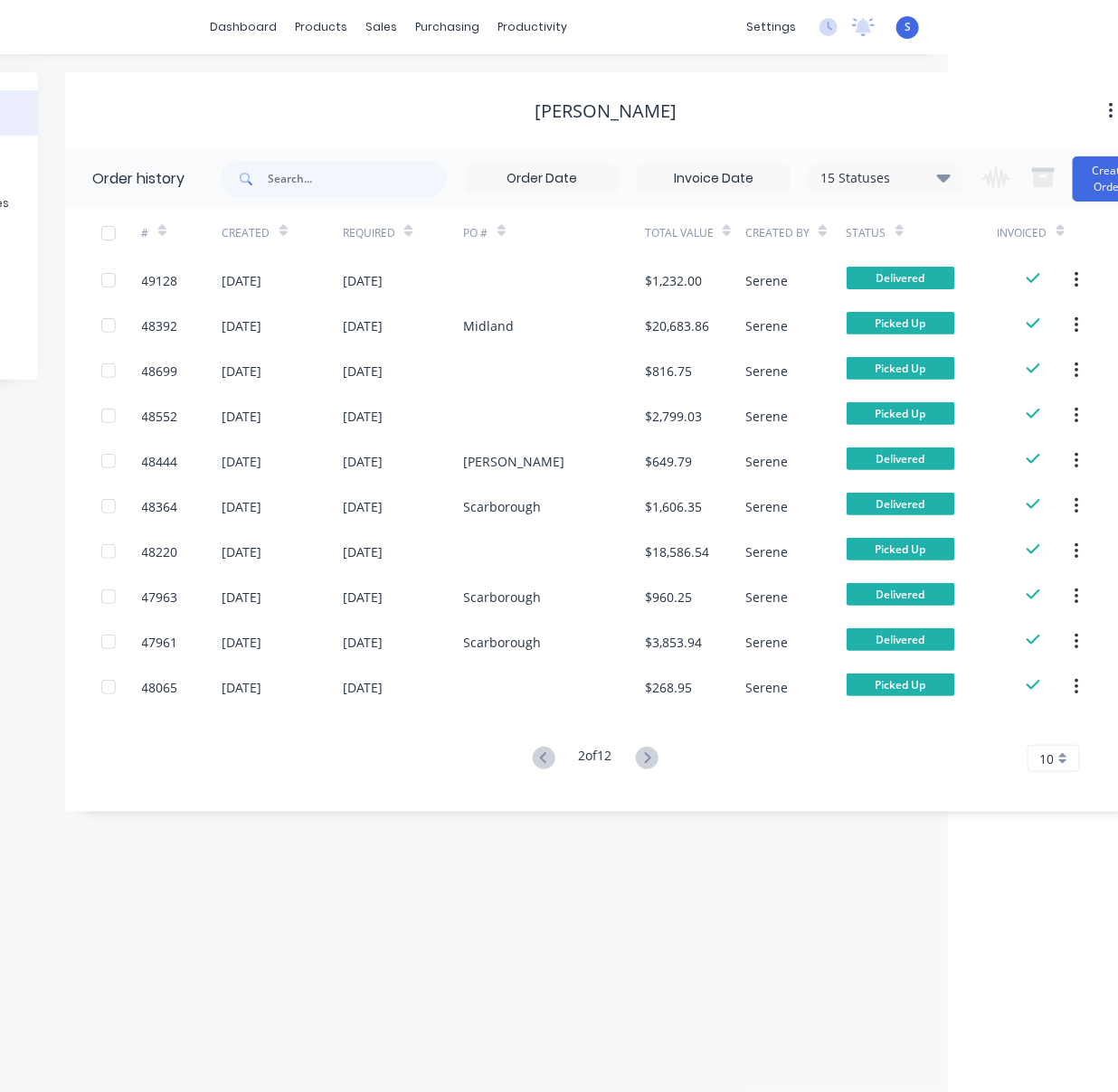
click at [517, 744] on div "# Created Required PO # Total Value Created By Status Invoiced 49128 [DATE] [DA…" at bounding box center [595, 490] width 1060 height 564
click at [534, 754] on icon at bounding box center [544, 758] width 23 height 23
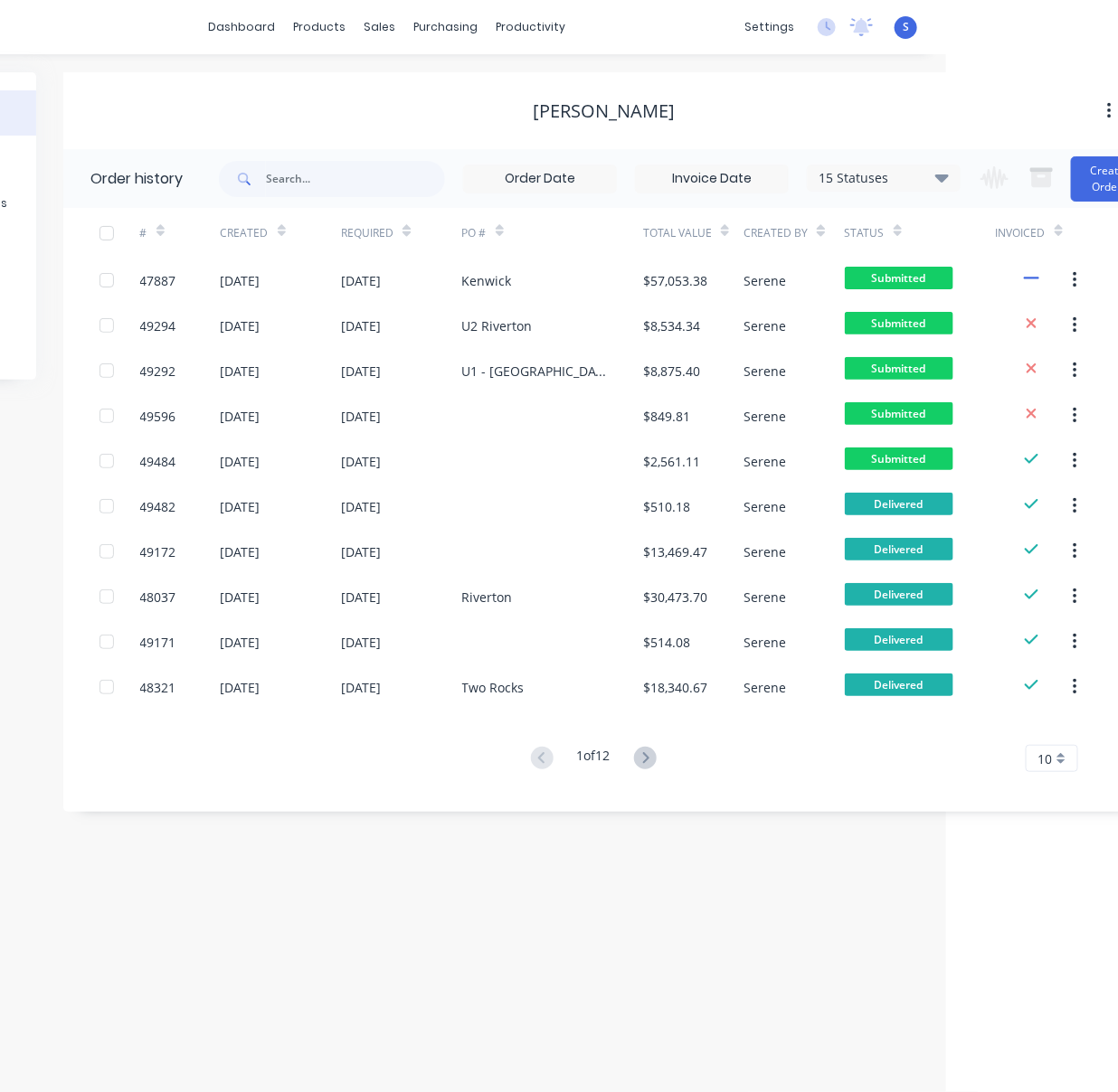
scroll to position [0, 229]
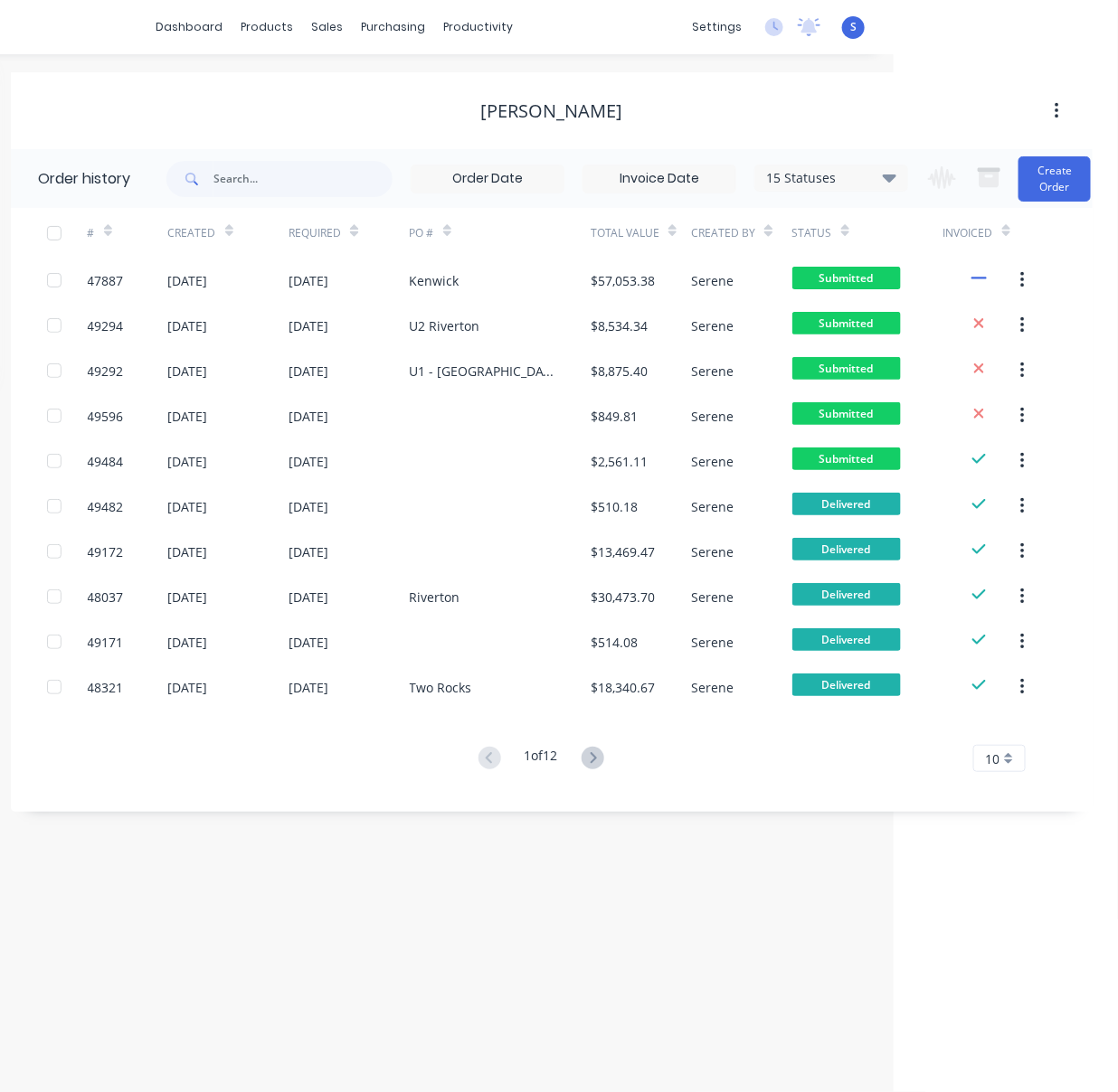
drag, startPoint x: 421, startPoint y: 877, endPoint x: 597, endPoint y: 877, distance: 176.0
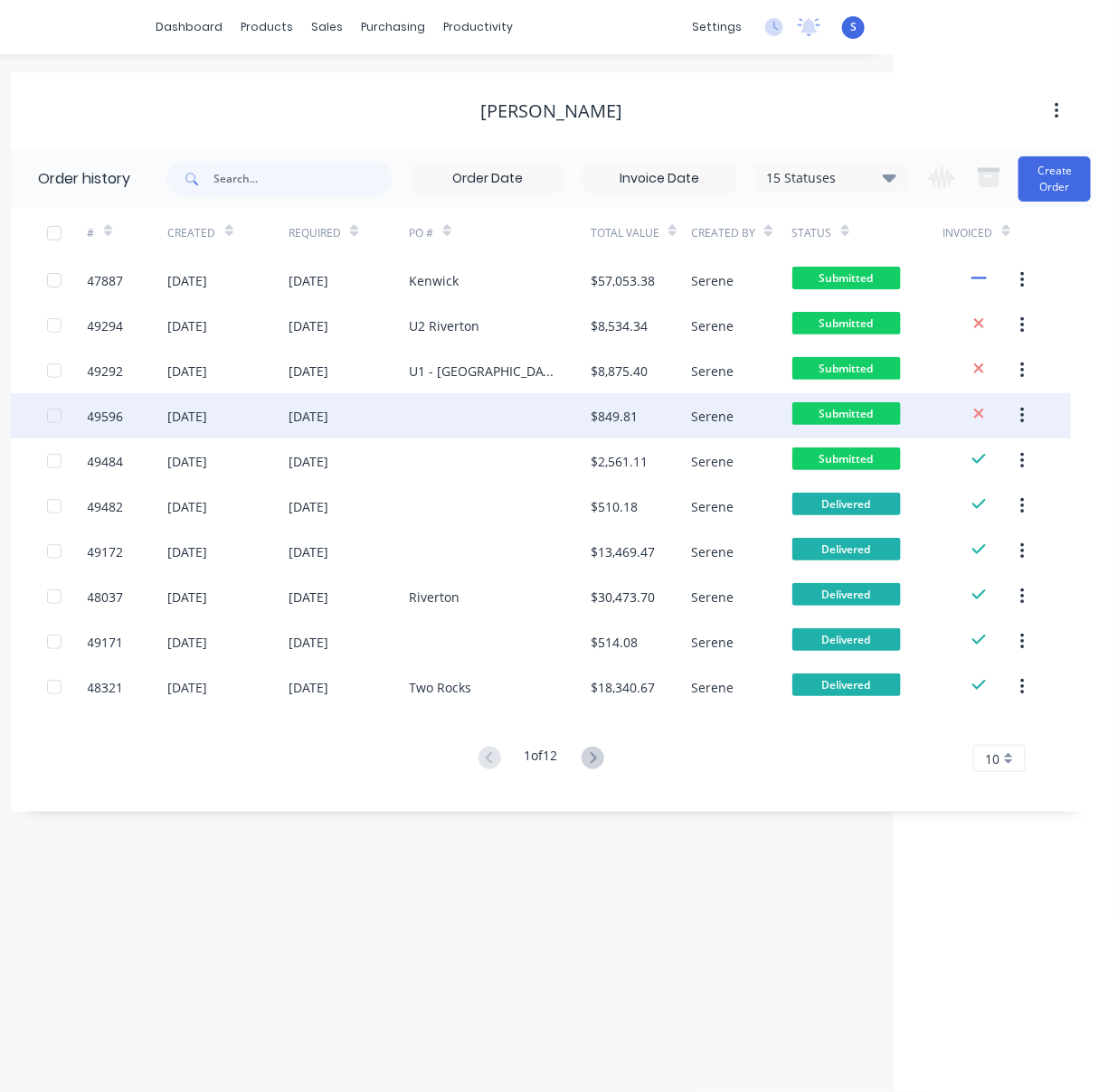
click at [455, 412] on div at bounding box center [499, 416] width 181 height 45
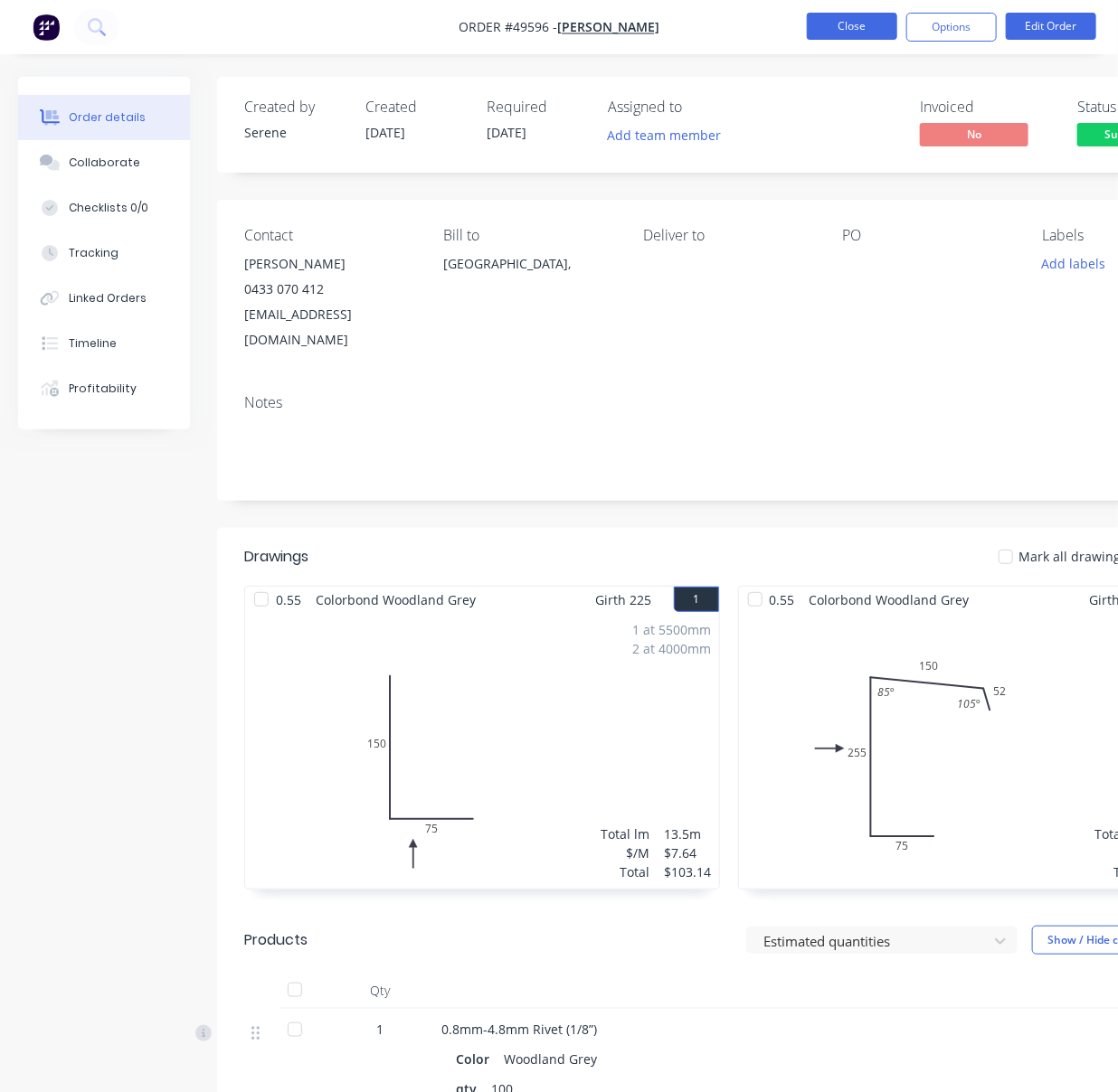
click at [880, 25] on button "Close" at bounding box center [853, 27] width 91 height 28
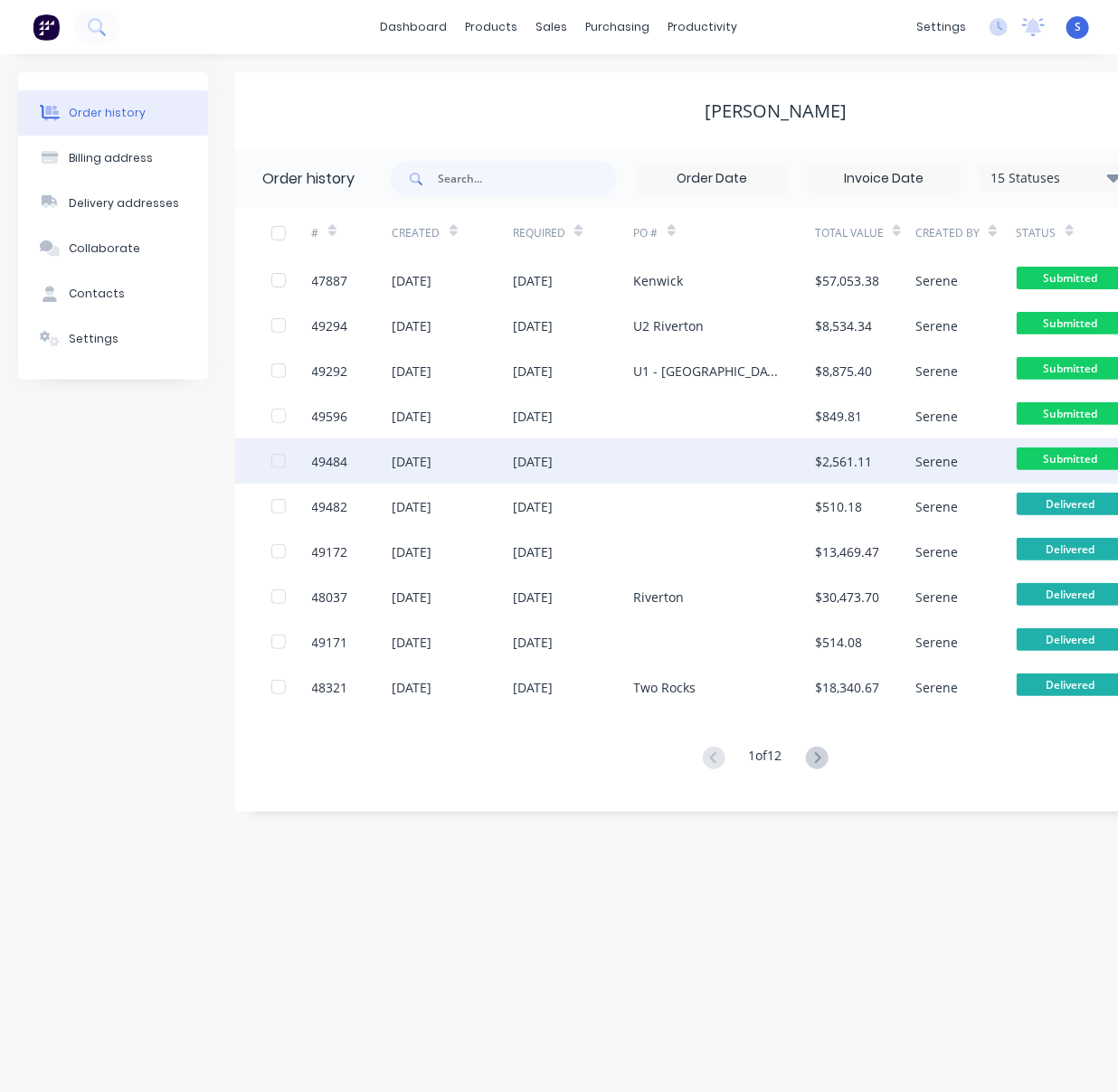
click at [553, 464] on div "[DATE]" at bounding box center [533, 461] width 39 height 19
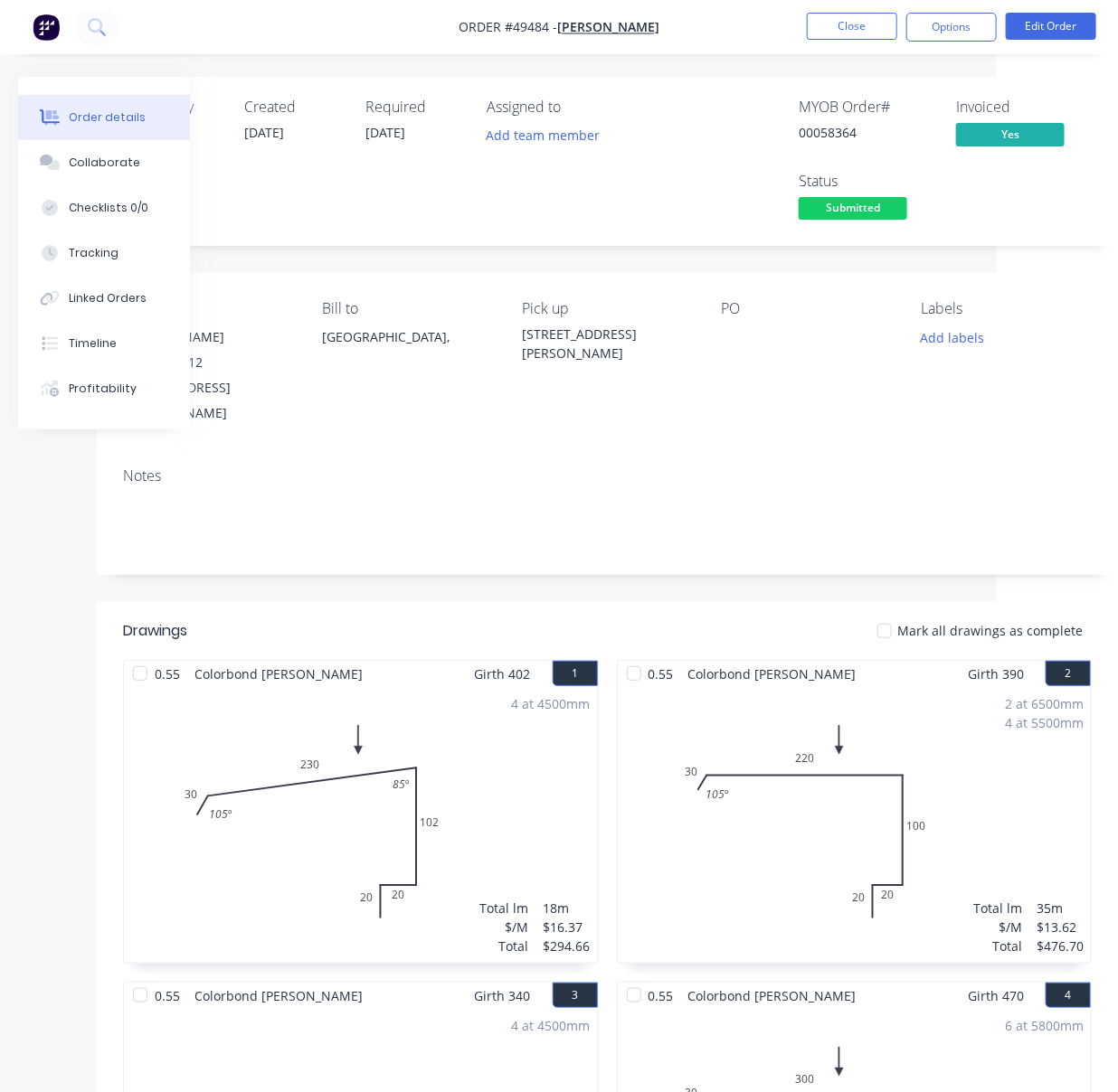
drag, startPoint x: 771, startPoint y: 254, endPoint x: 860, endPoint y: 250, distance: 89.1
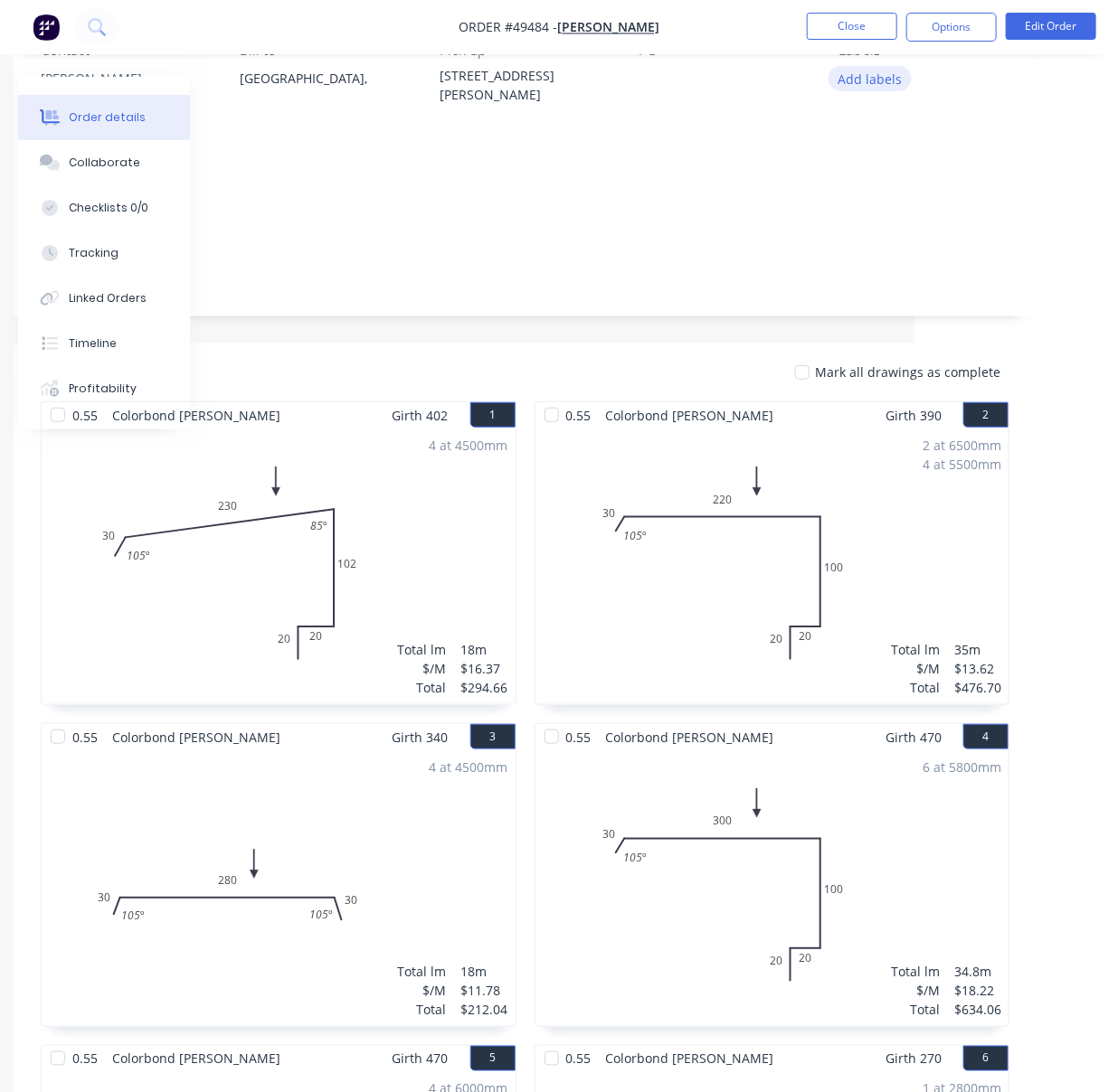
scroll to position [0, 203]
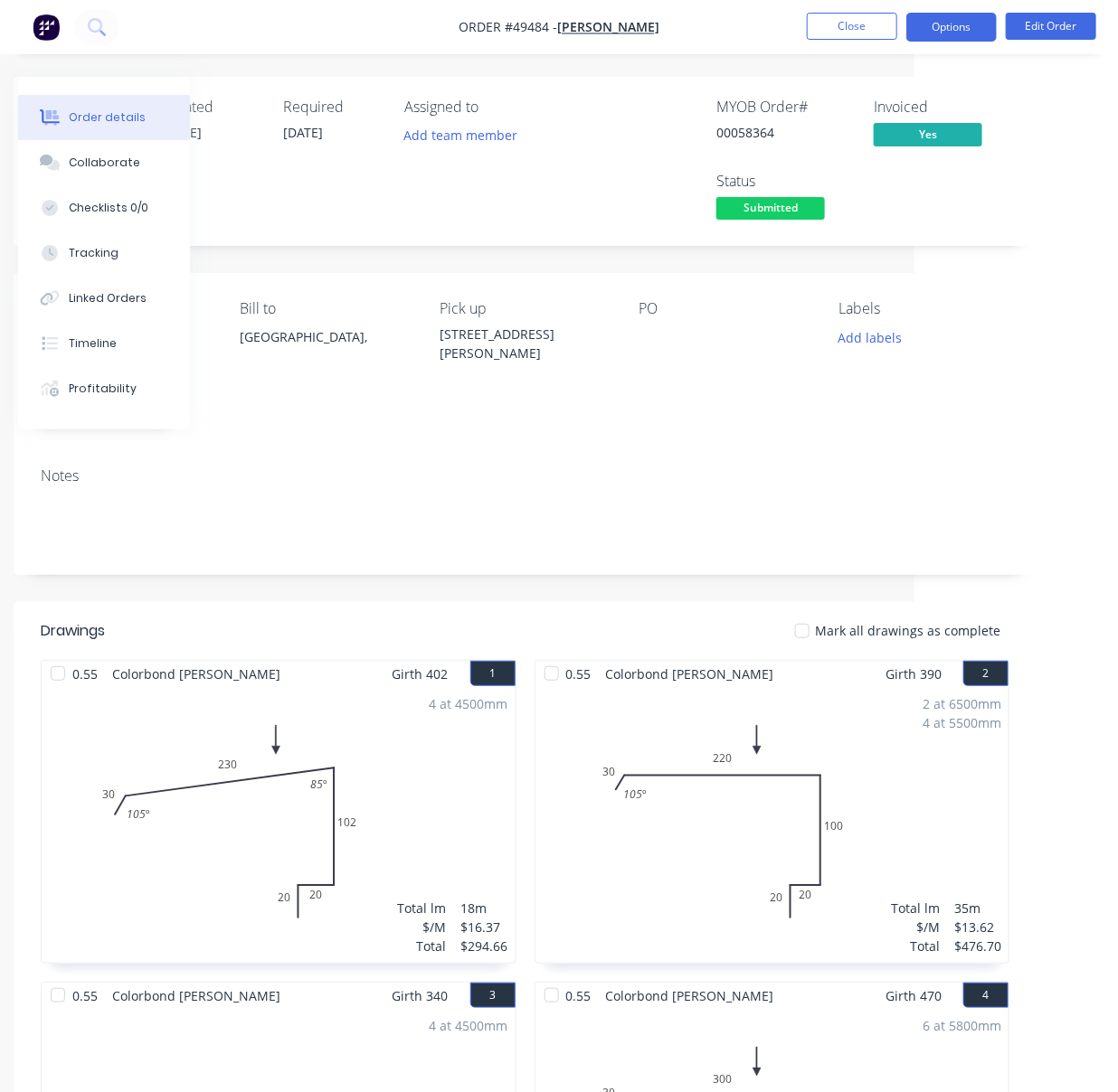
click at [943, 28] on button "Options" at bounding box center [952, 27] width 91 height 29
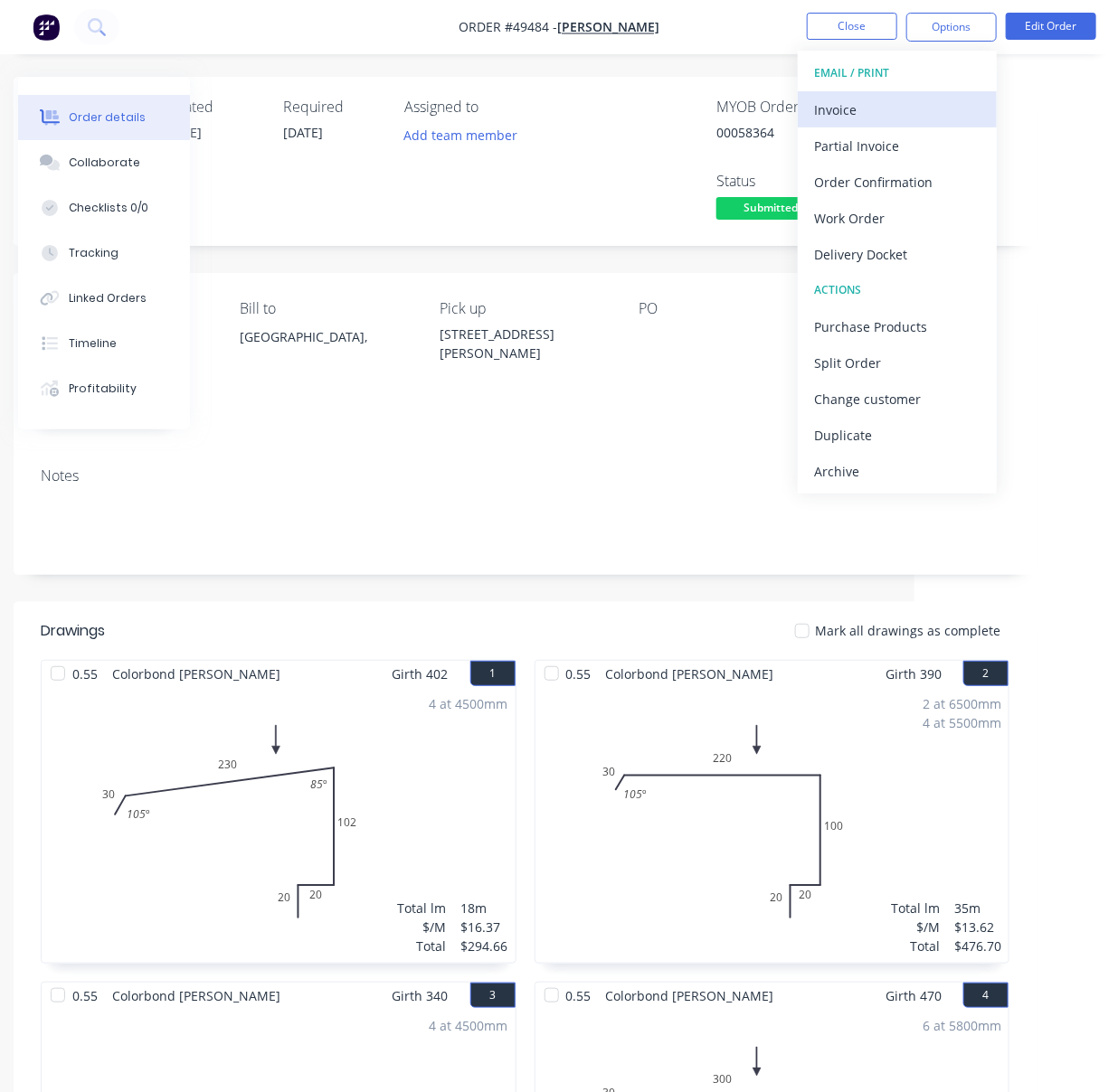
click at [901, 112] on div "Invoice" at bounding box center [897, 109] width 167 height 27
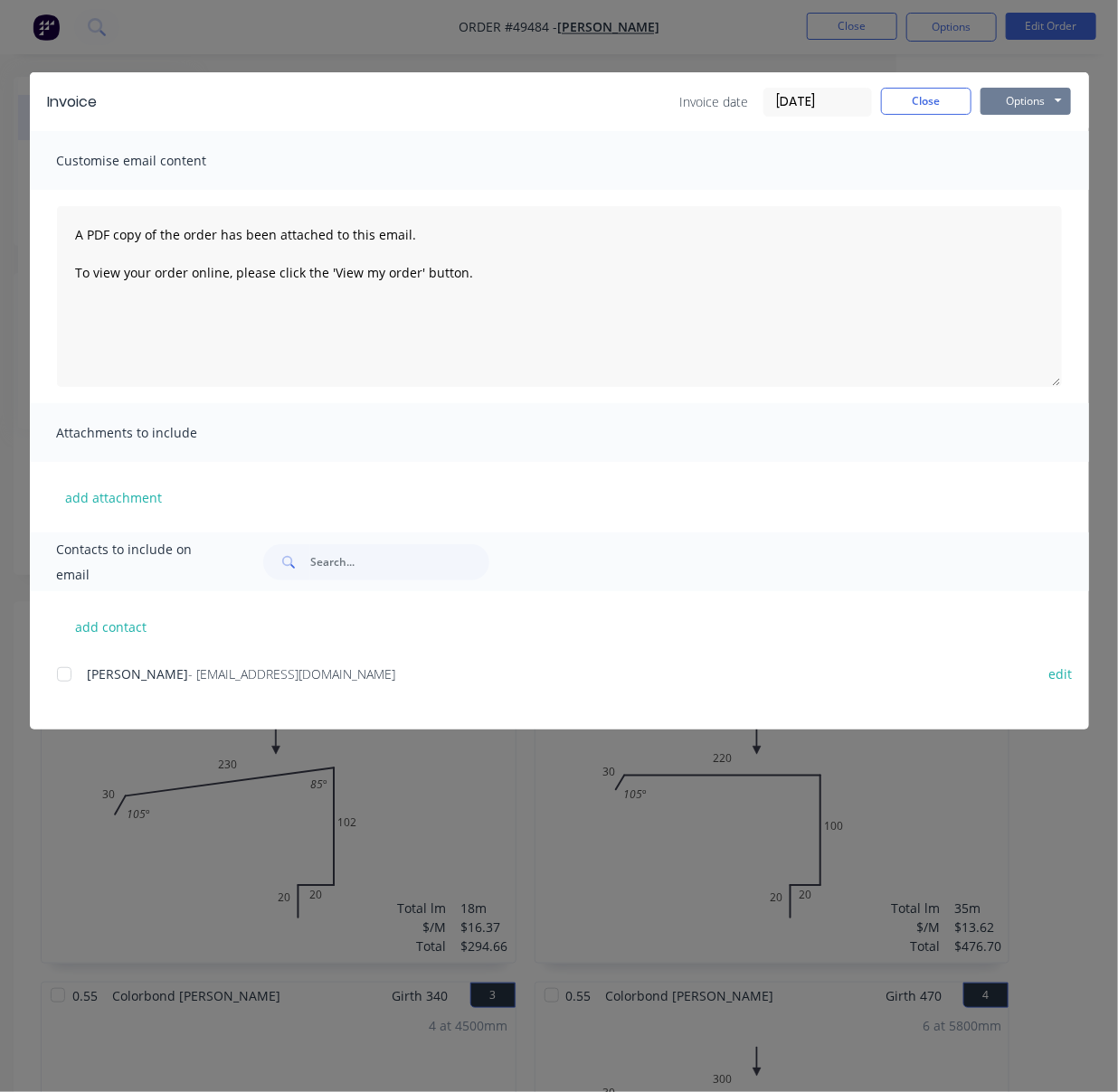
click at [1011, 98] on button "Options" at bounding box center [1026, 102] width 91 height 28
click at [1031, 167] on button "Print" at bounding box center [1038, 163] width 115 height 30
click at [939, 105] on button "Close" at bounding box center [927, 102] width 91 height 28
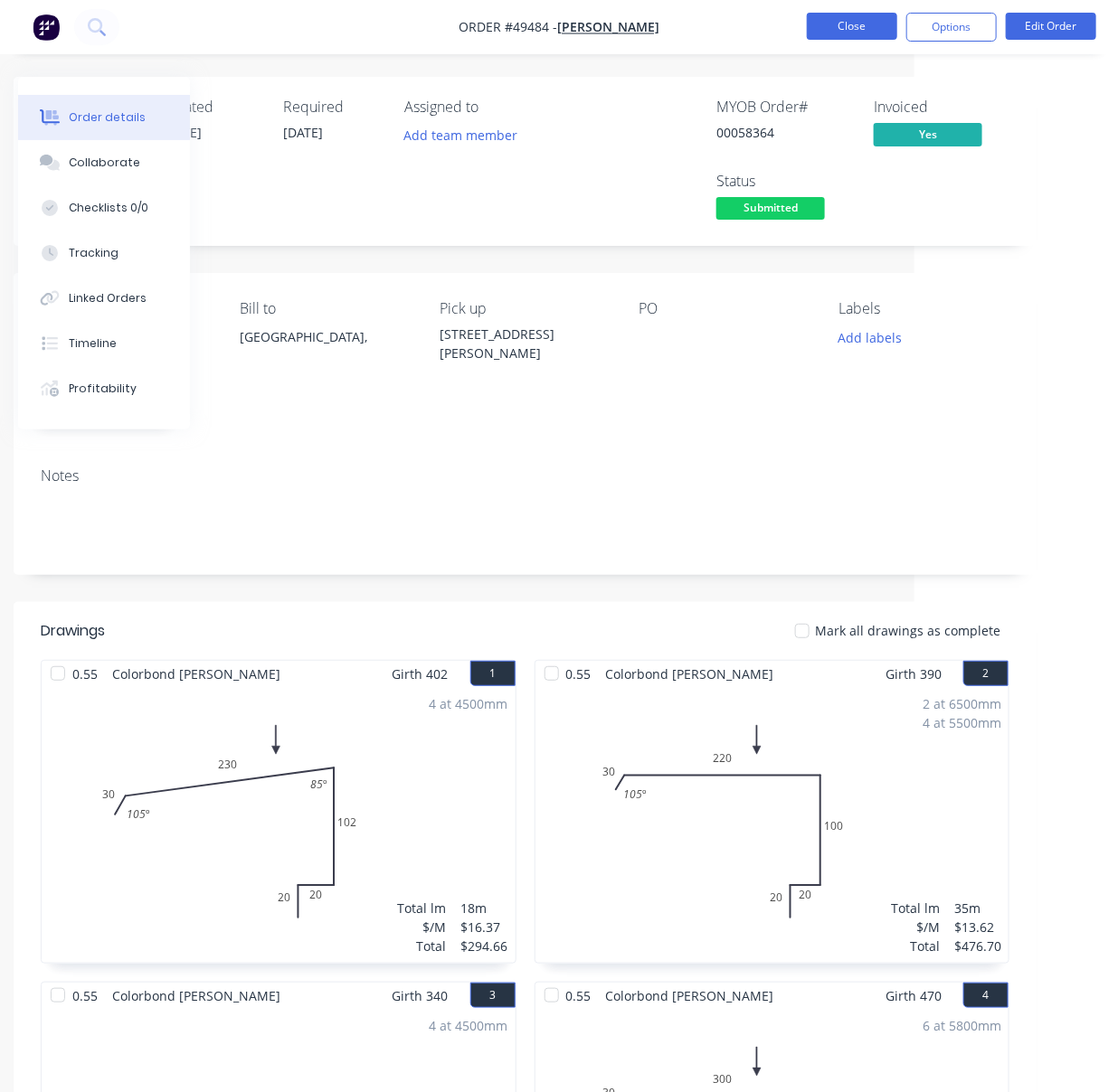
click at [853, 26] on button "Close" at bounding box center [853, 27] width 91 height 28
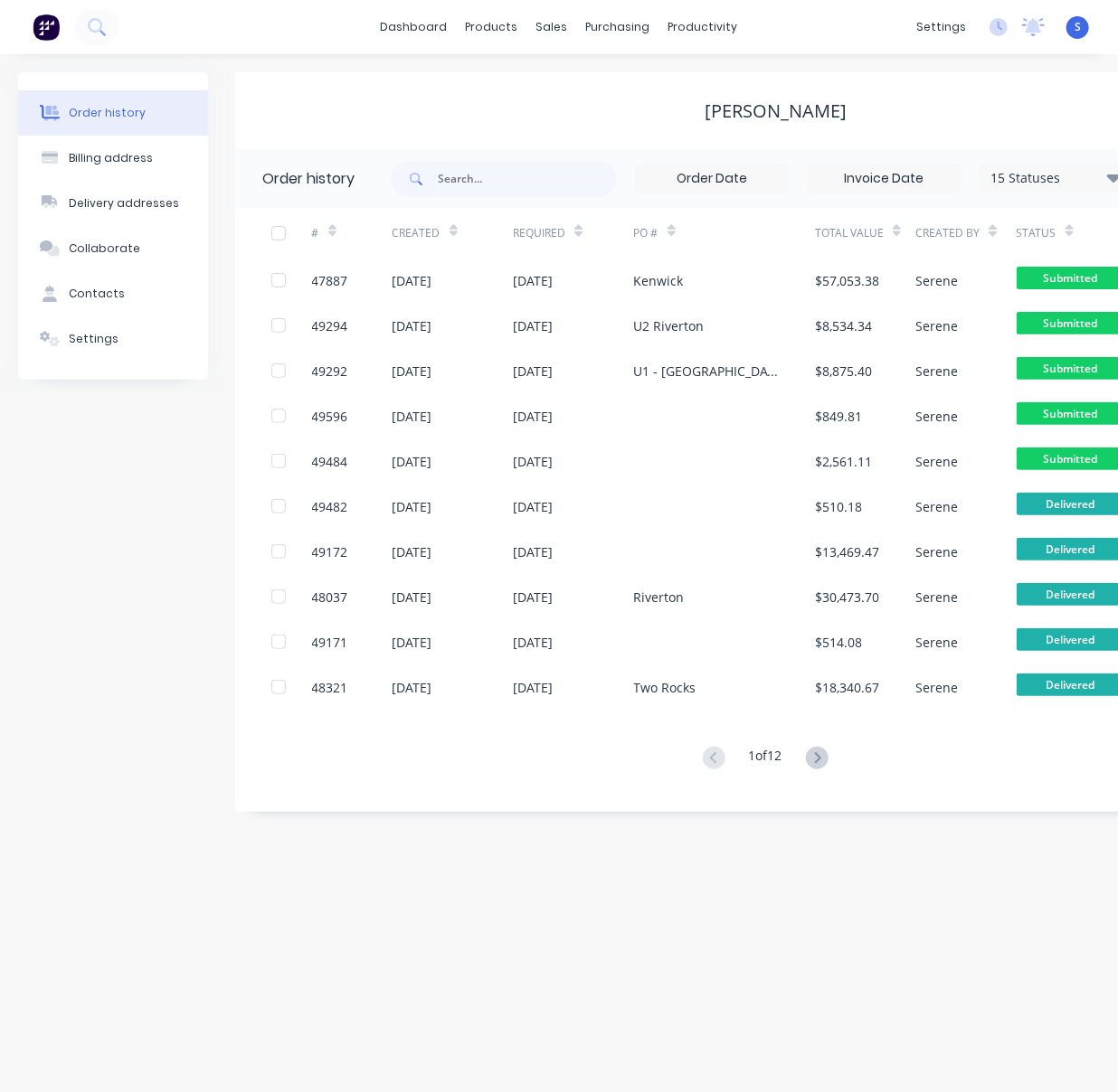
scroll to position [0, 229]
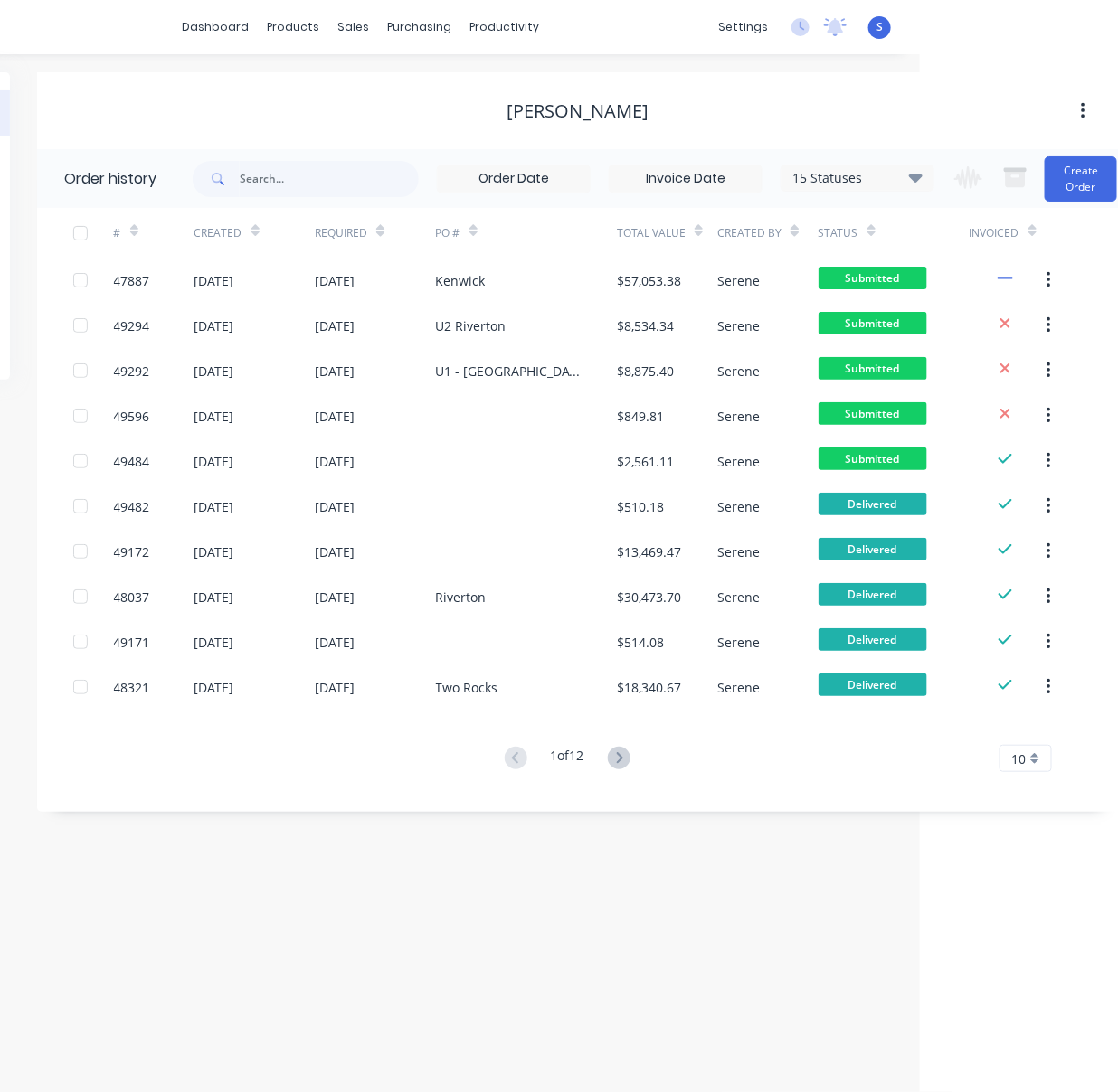
drag, startPoint x: 554, startPoint y: 814, endPoint x: 796, endPoint y: 832, distance: 242.7
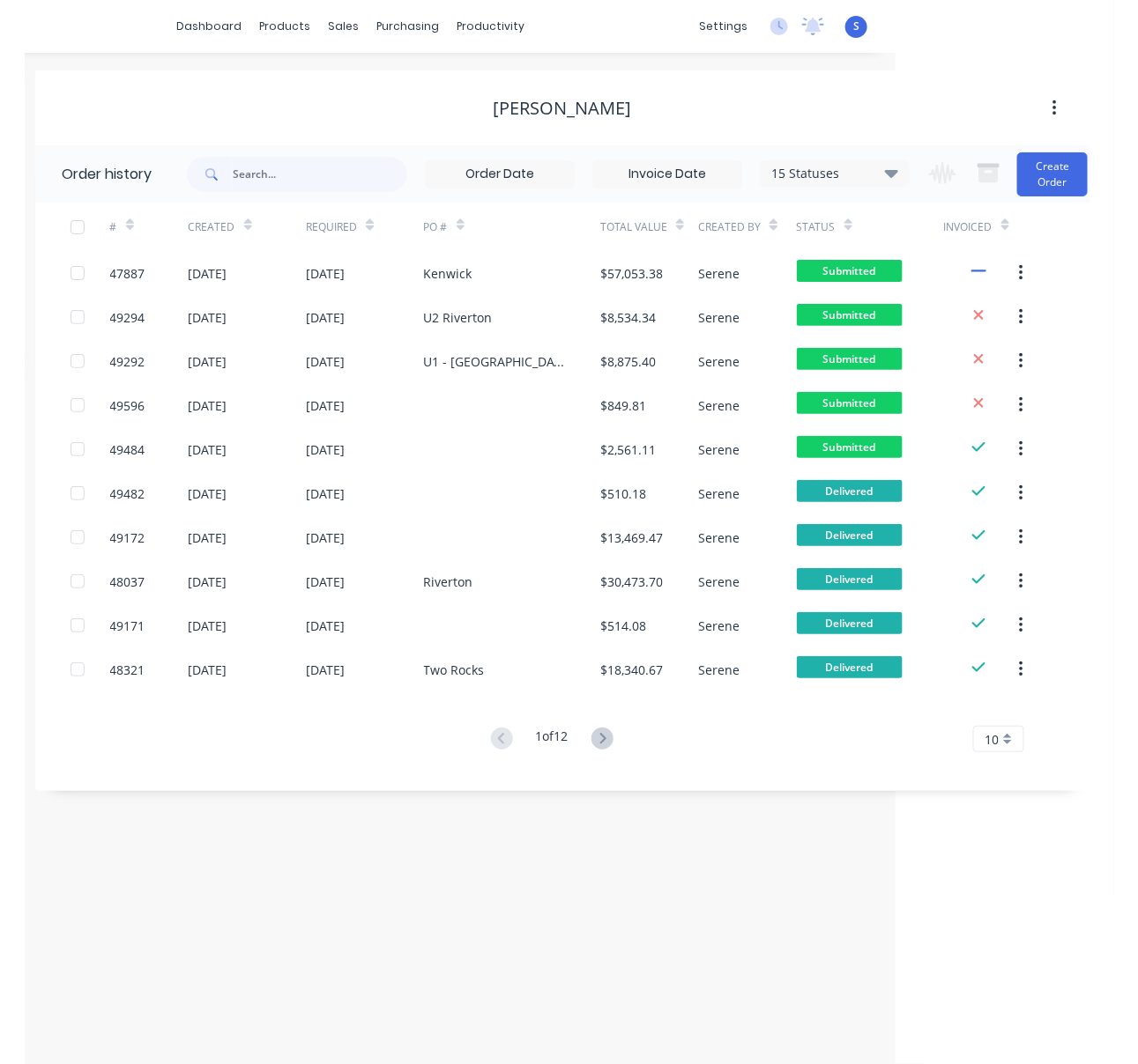
scroll to position [0, 175]
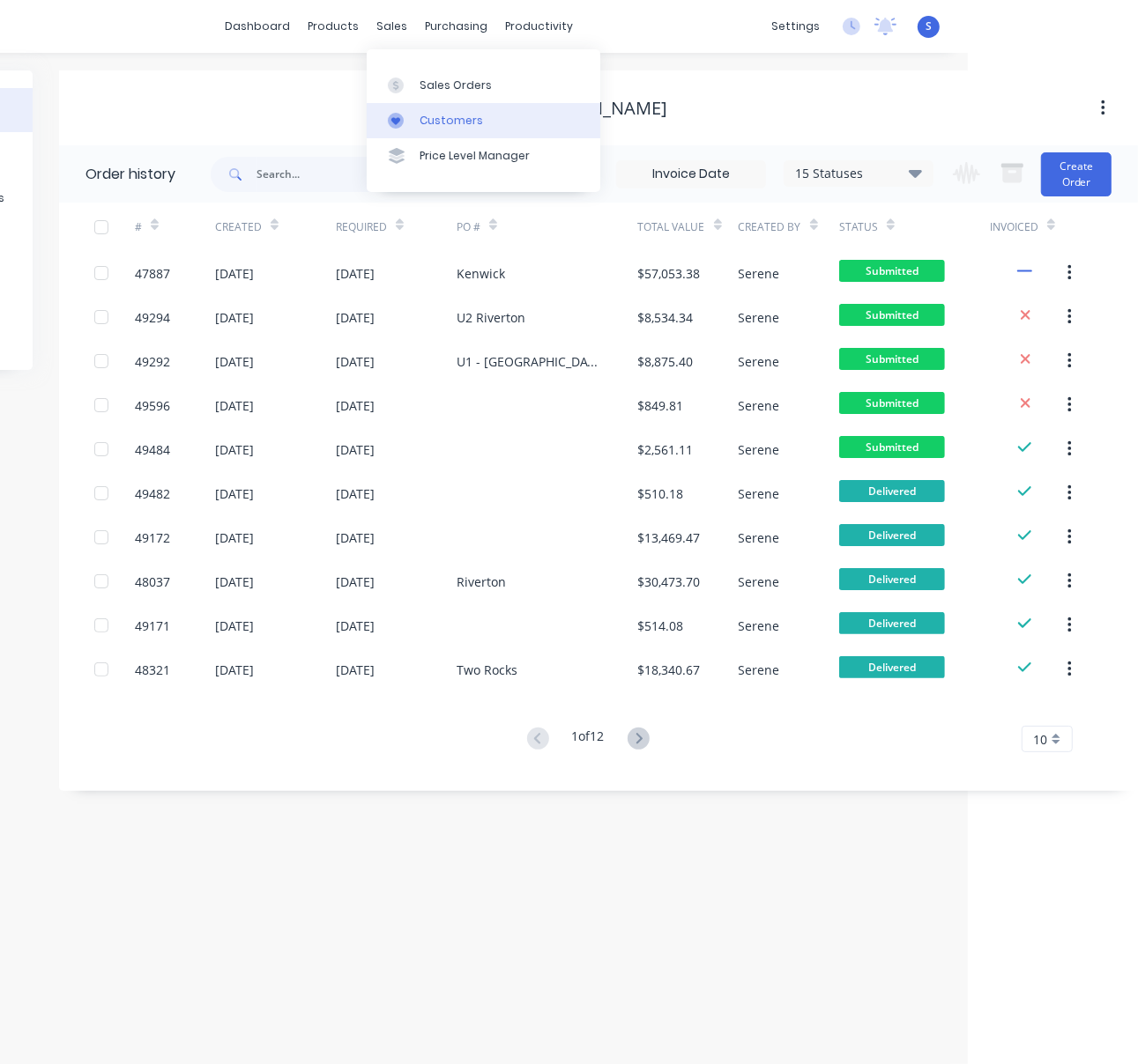
click at [426, 127] on div "Customers" at bounding box center [451, 120] width 63 height 16
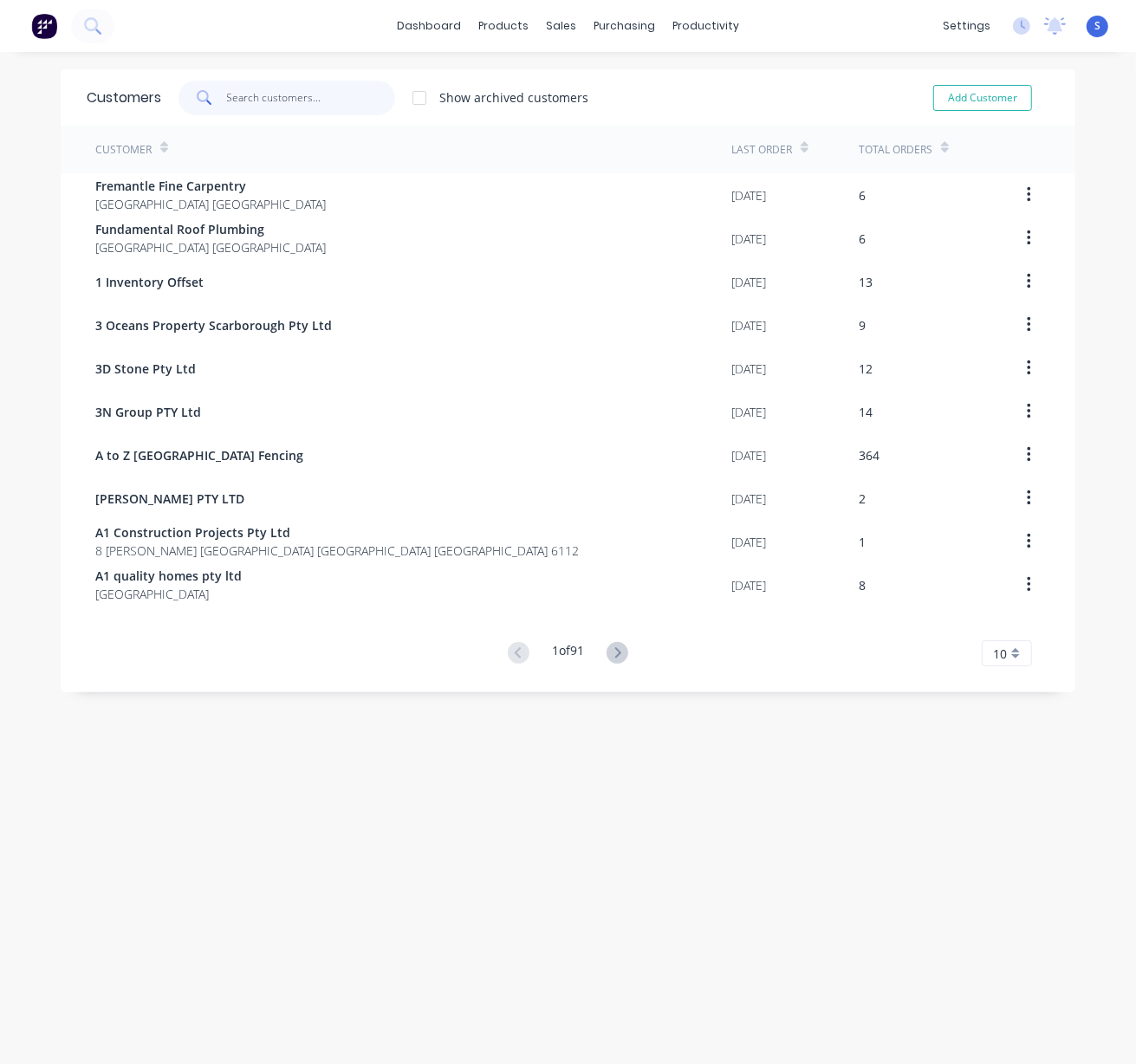
click at [233, 96] on input "text" at bounding box center [311, 97] width 169 height 35
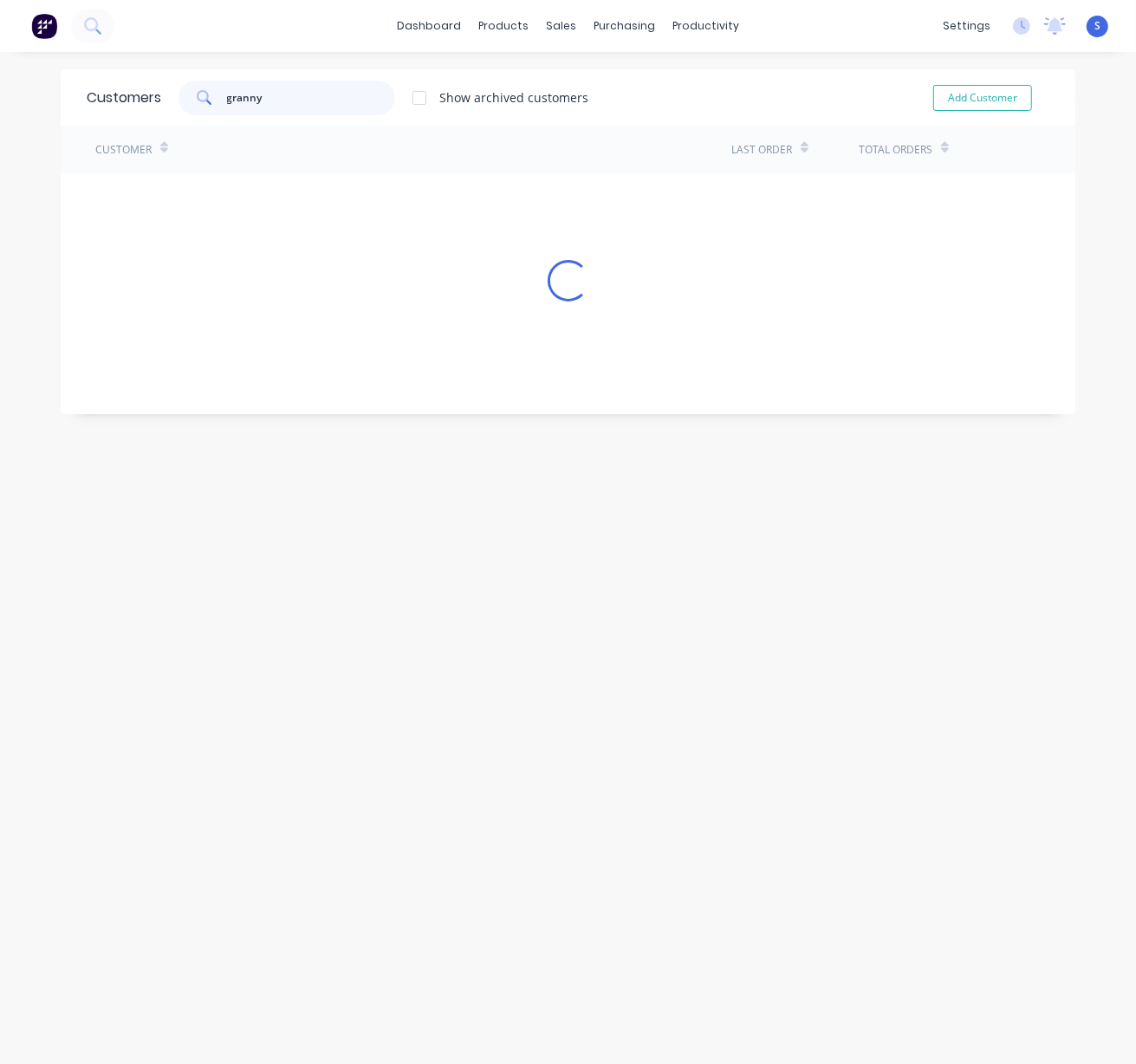
type input "granny"
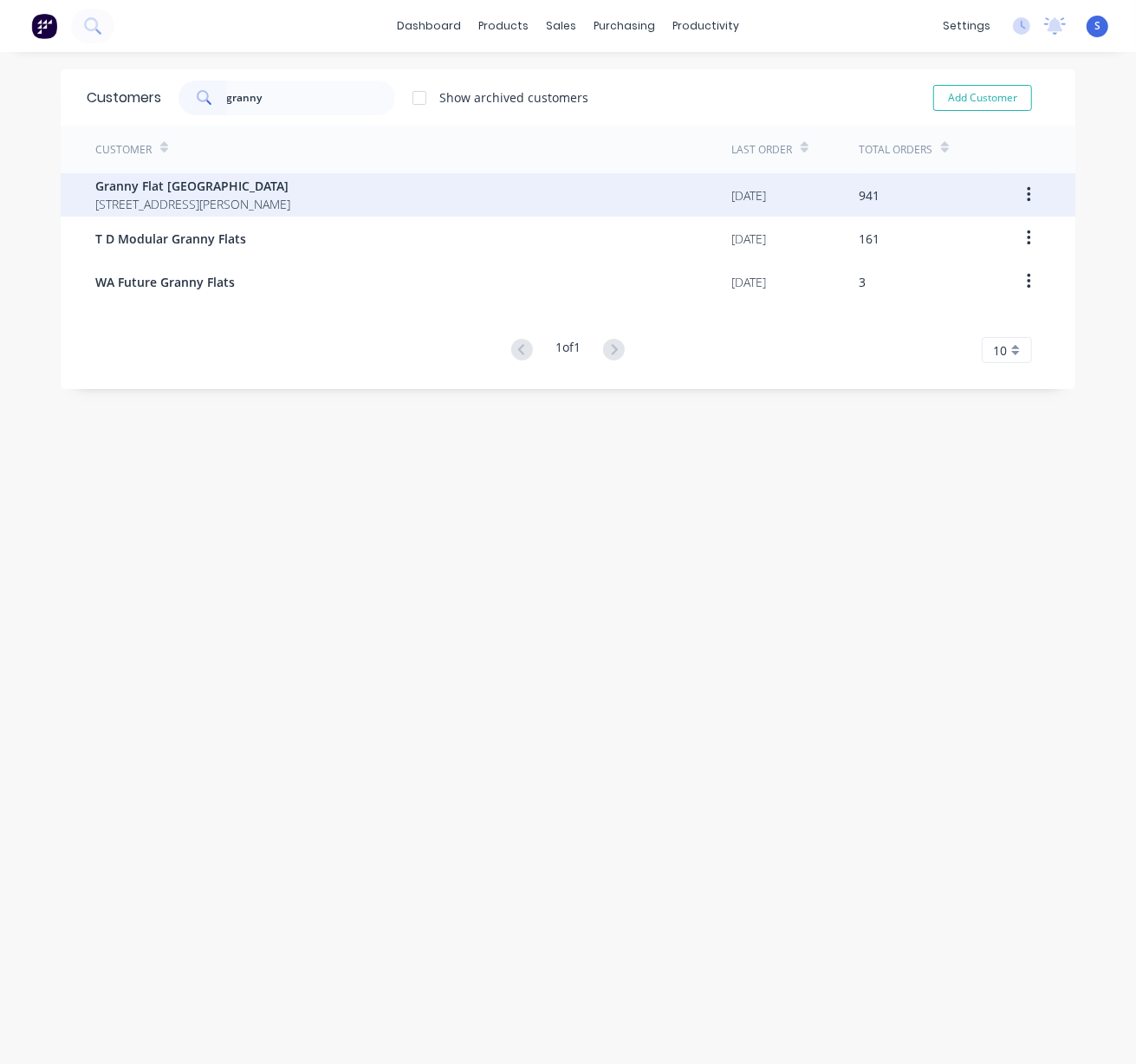
click at [288, 183] on span "Granny Flat [GEOGRAPHIC_DATA]" at bounding box center [193, 185] width 195 height 18
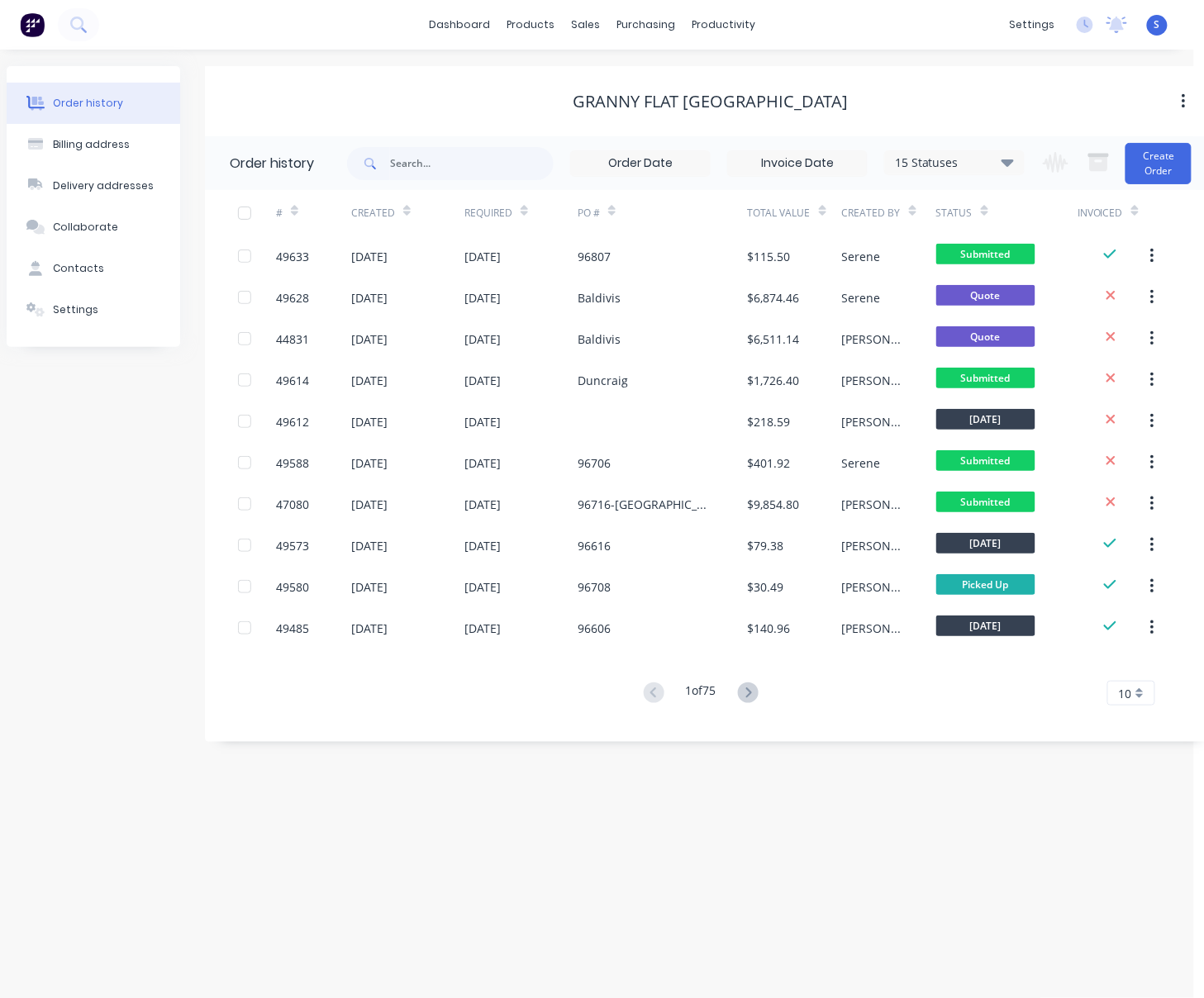
drag, startPoint x: 442, startPoint y: 95, endPoint x: 515, endPoint y: 97, distance: 73.0
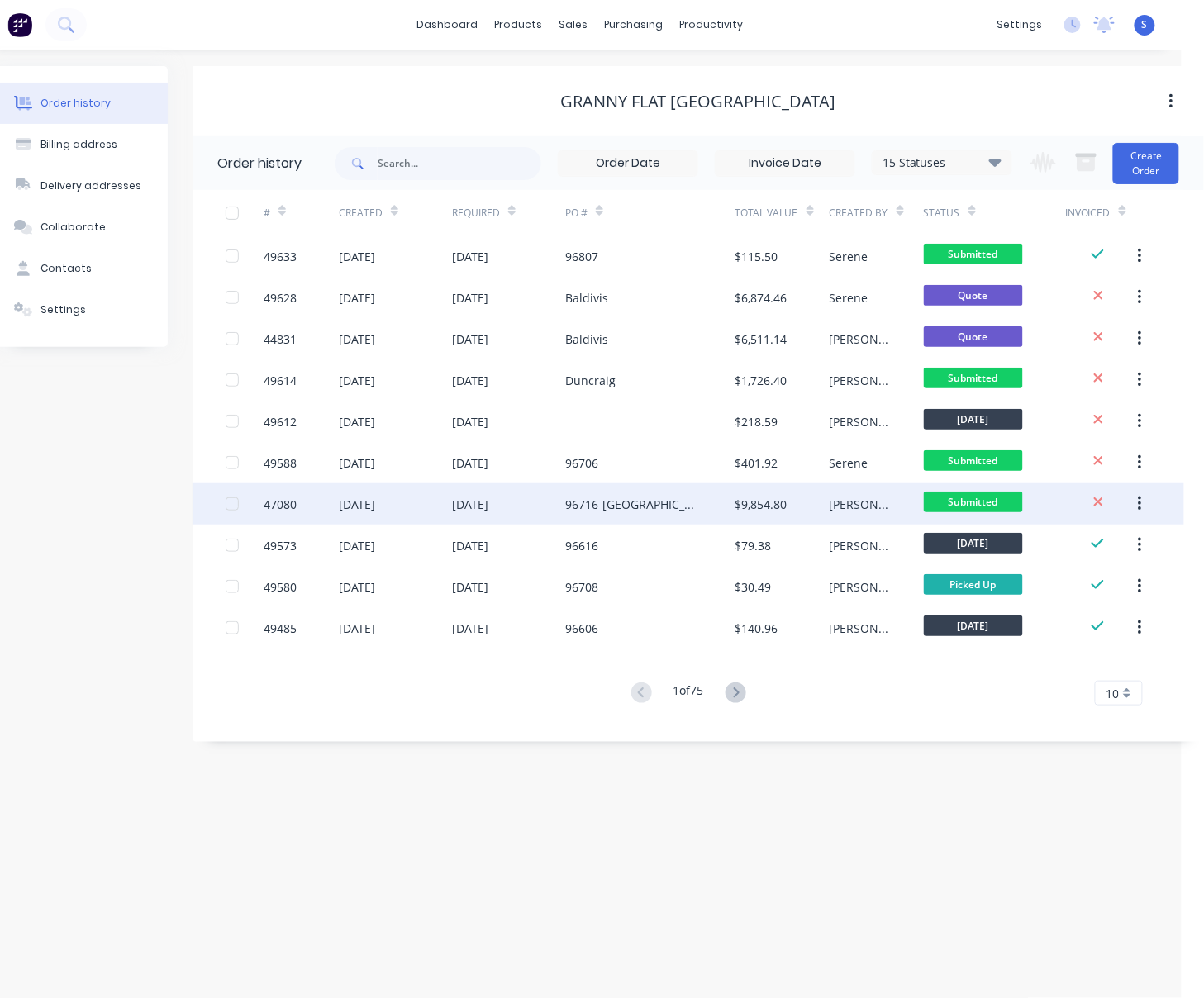
click at [661, 496] on div "96716-[GEOGRAPHIC_DATA]" at bounding box center [634, 504] width 137 height 17
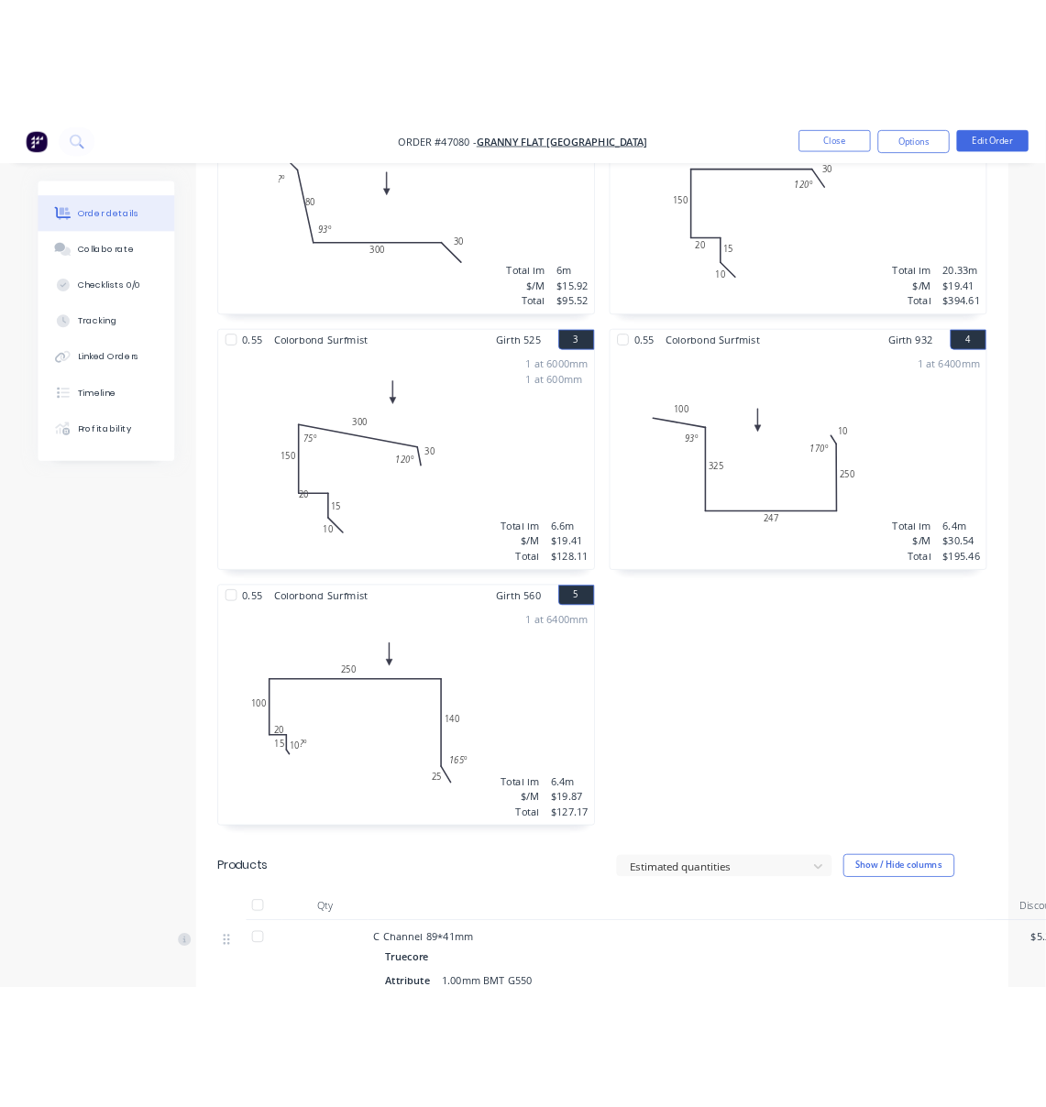
scroll to position [855, 0]
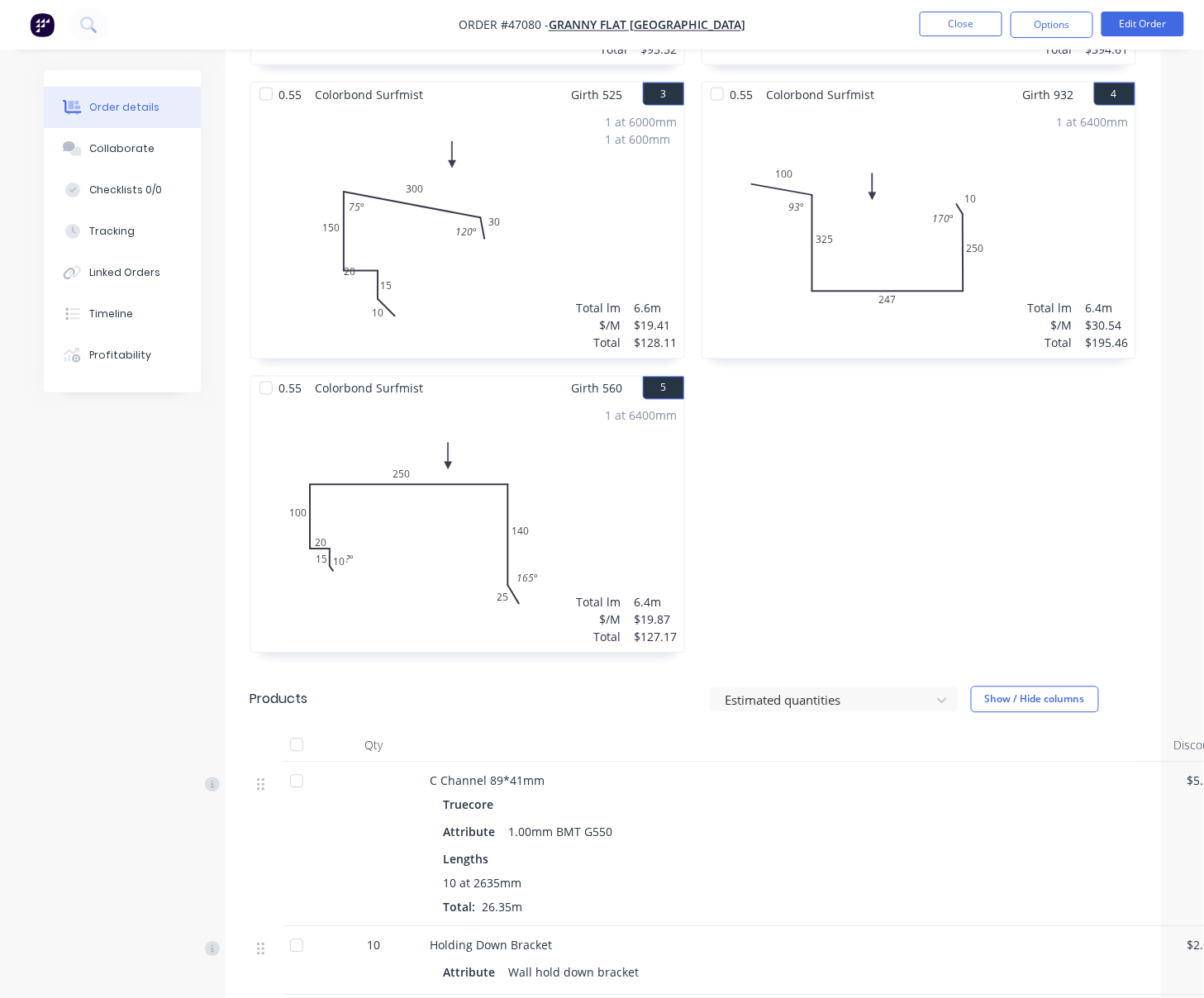
click at [968, 557] on div "0.55 Colorbond Surfmist Girth 525 2 0 10 15 20 150 300 30 120 º 0 10 15 20 150 …" at bounding box center [918, 228] width 452 height 883
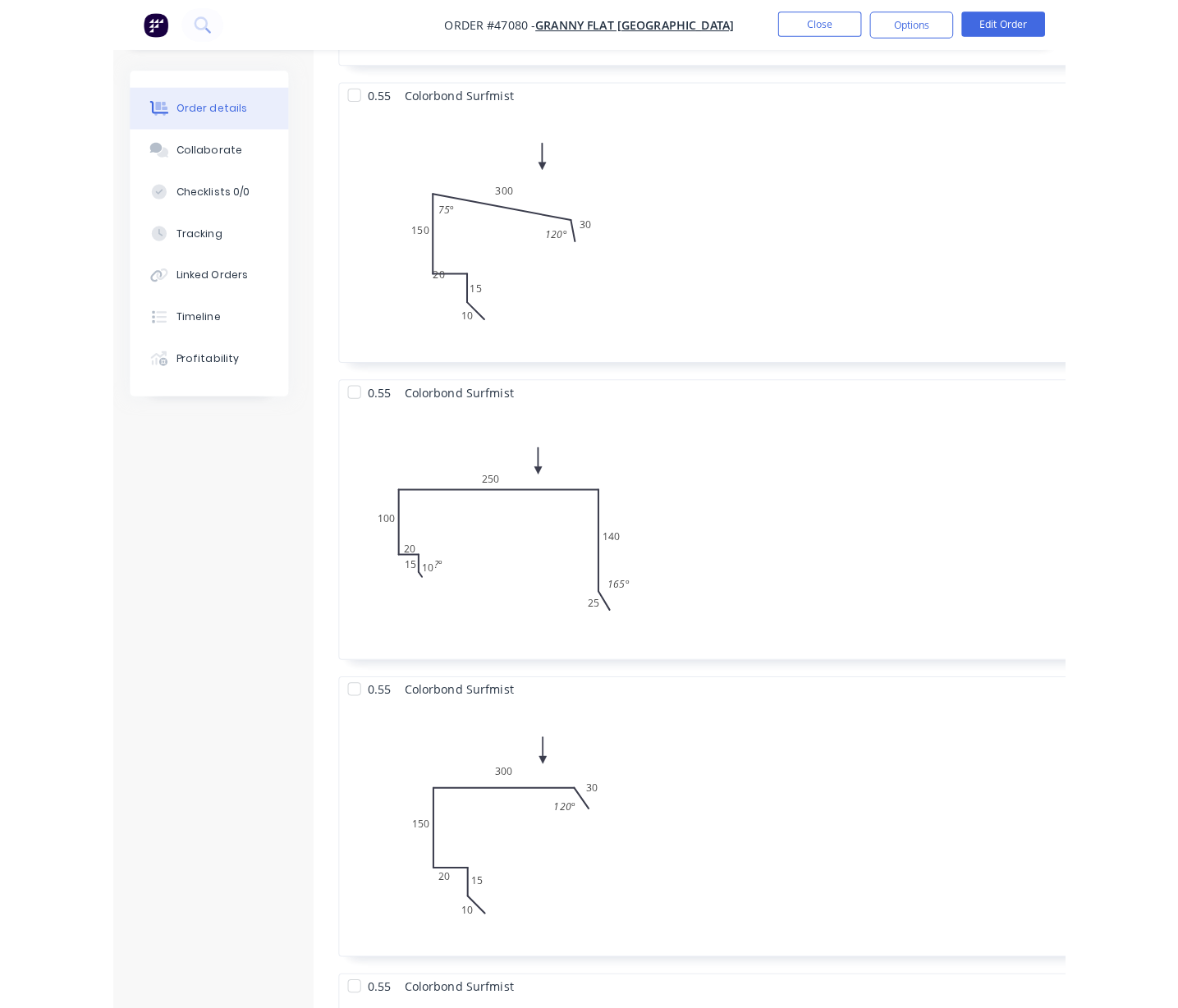
scroll to position [0, 0]
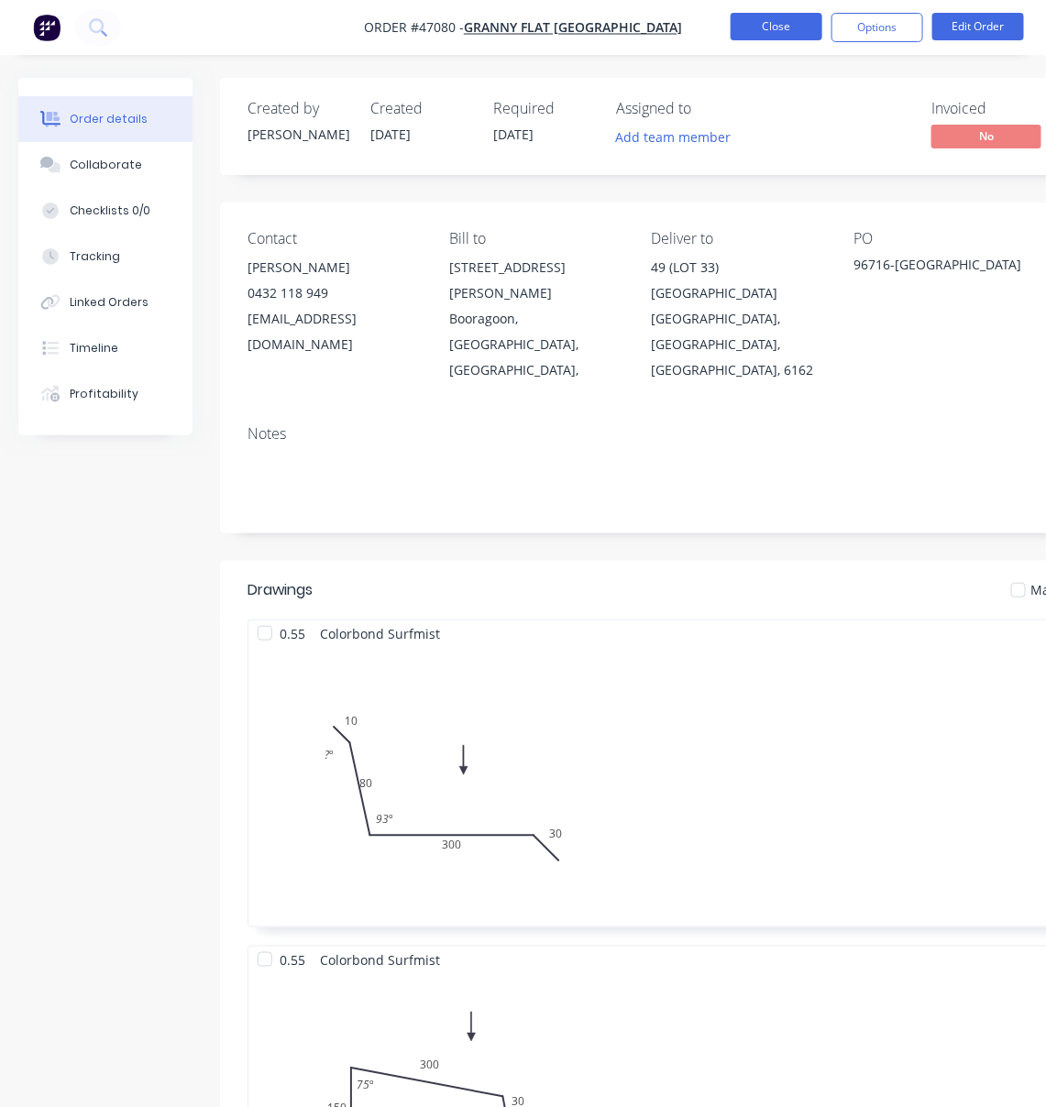
click at [772, 19] on button "Close" at bounding box center [777, 27] width 92 height 28
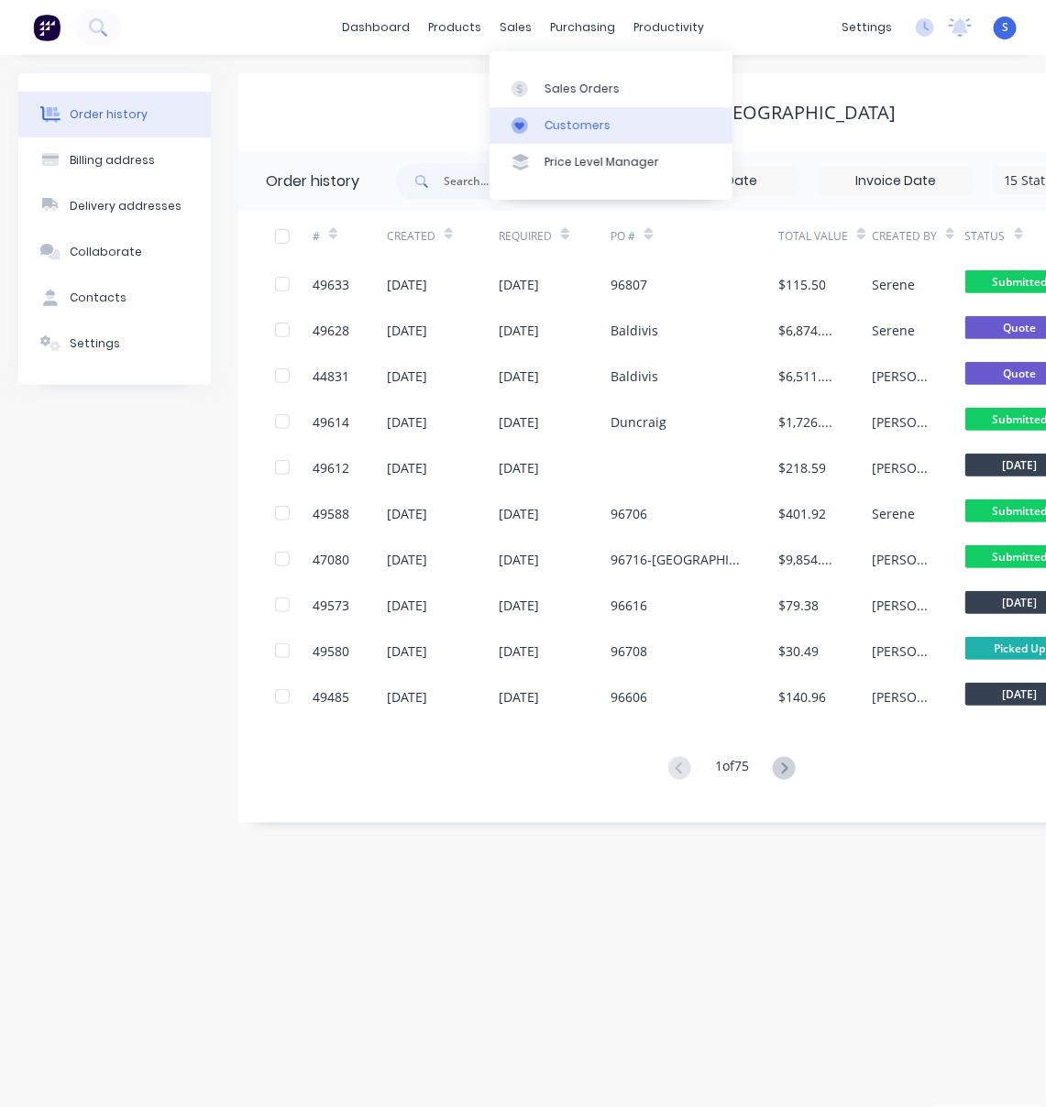
click at [568, 125] on div "Customers" at bounding box center [578, 125] width 66 height 17
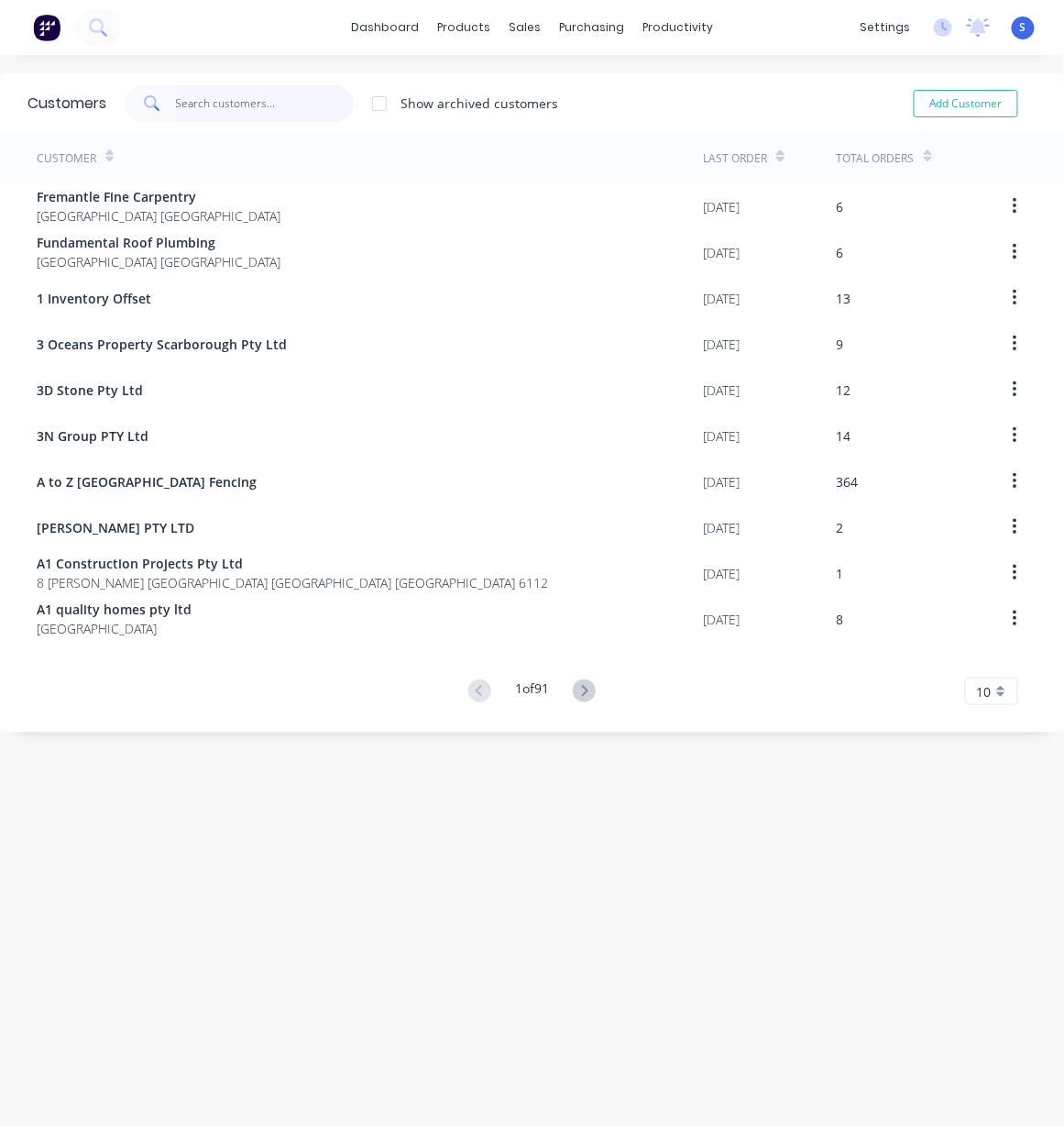
click at [270, 98] on input "text" at bounding box center [265, 103] width 179 height 37
click at [557, 92] on div "Sales Orders" at bounding box center [582, 89] width 75 height 17
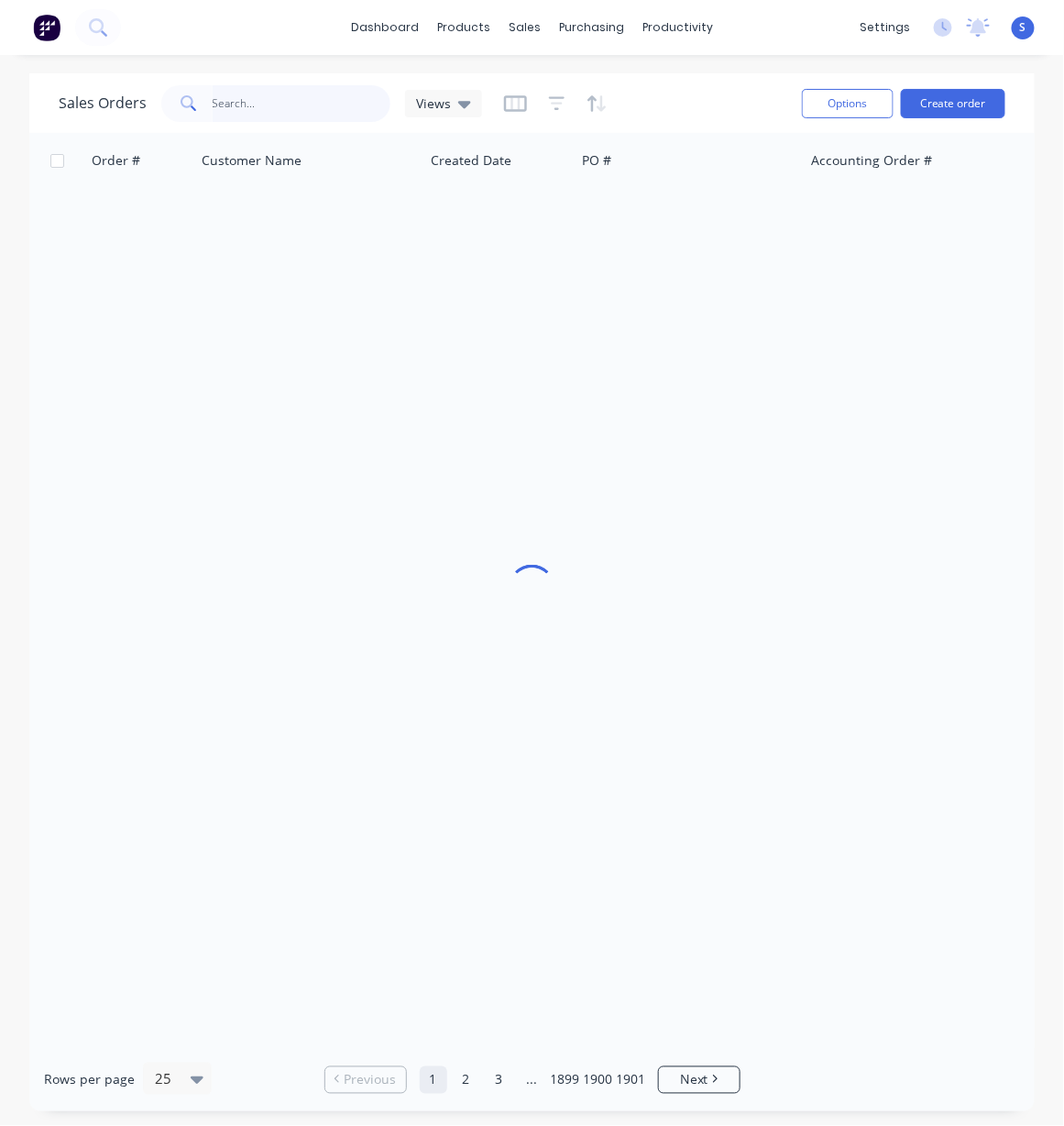
click at [282, 101] on input "text" at bounding box center [302, 103] width 179 height 37
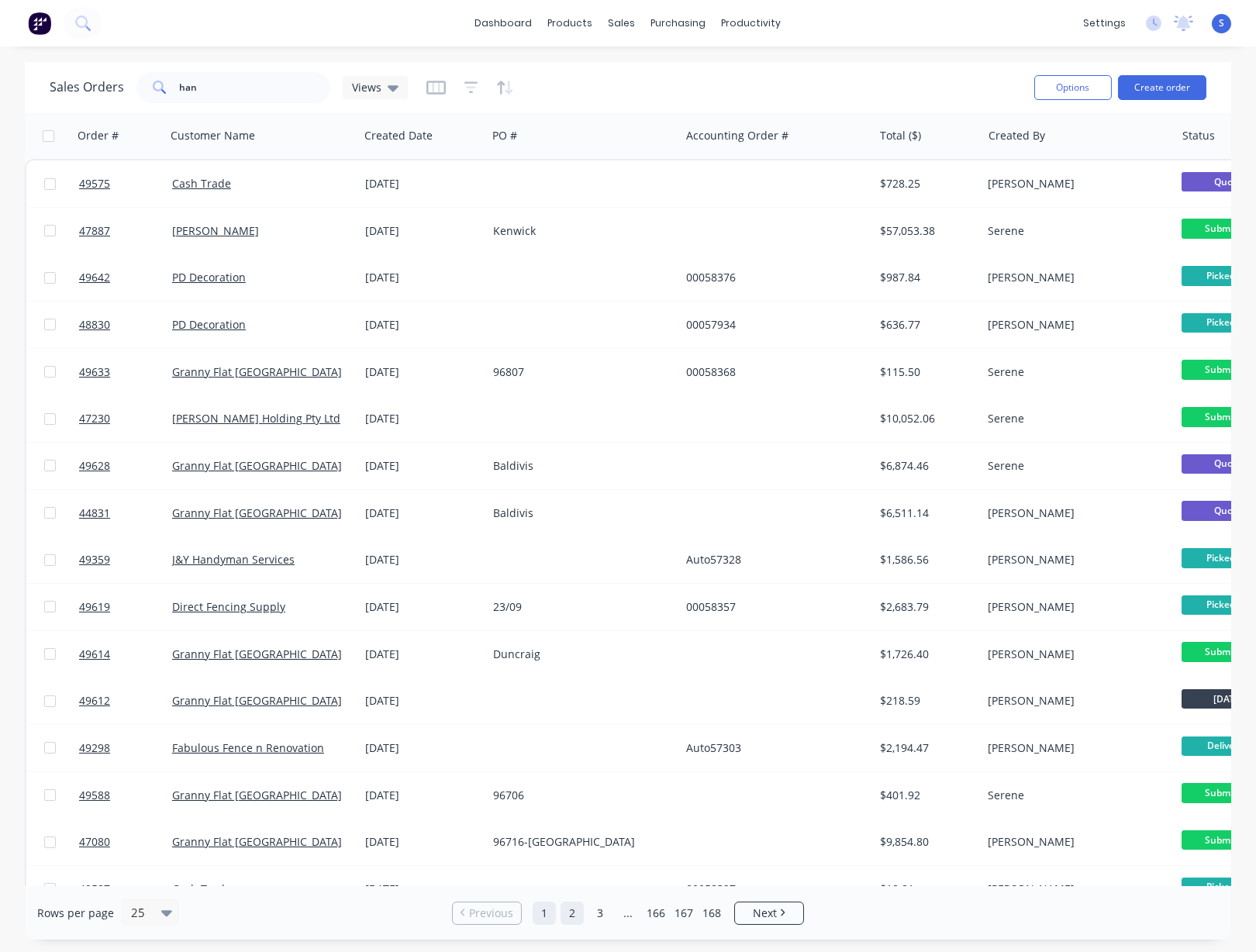
click at [573, 917] on link "2" at bounding box center [573, 913] width 24 height 24
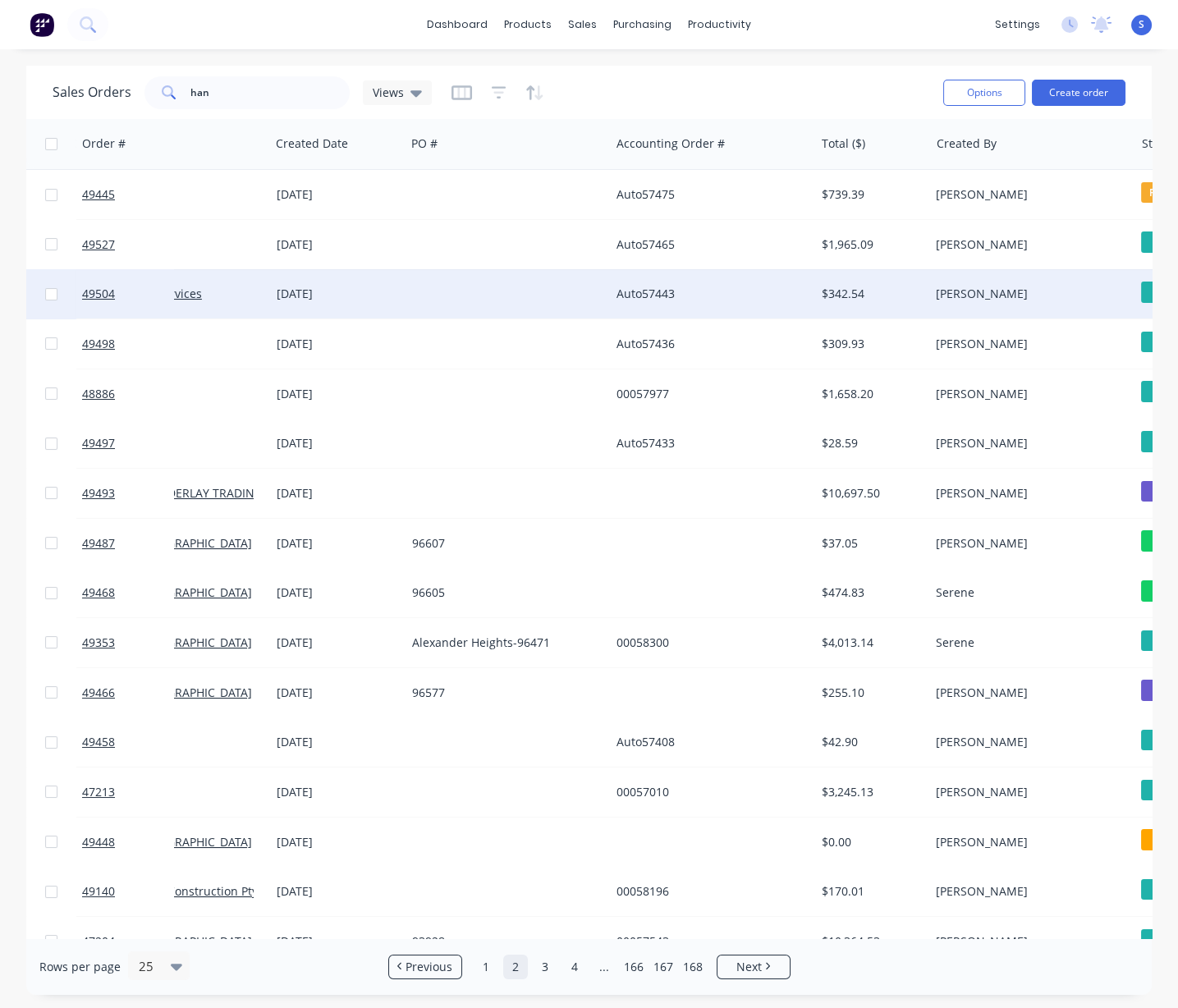
drag, startPoint x: 530, startPoint y: 290, endPoint x: 621, endPoint y: 287, distance: 91.0
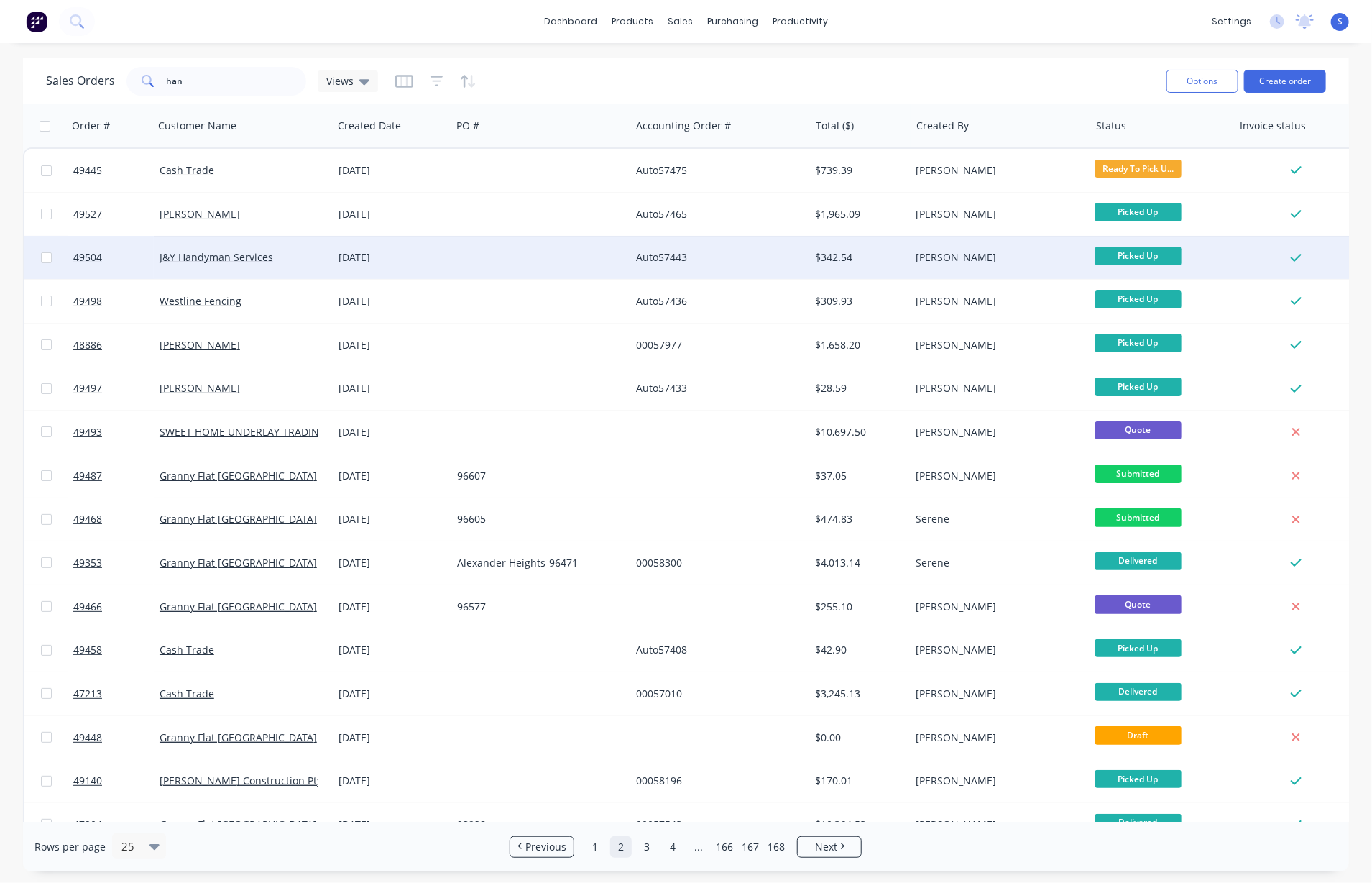
drag, startPoint x: 613, startPoint y: 253, endPoint x: 470, endPoint y: 245, distance: 143.2
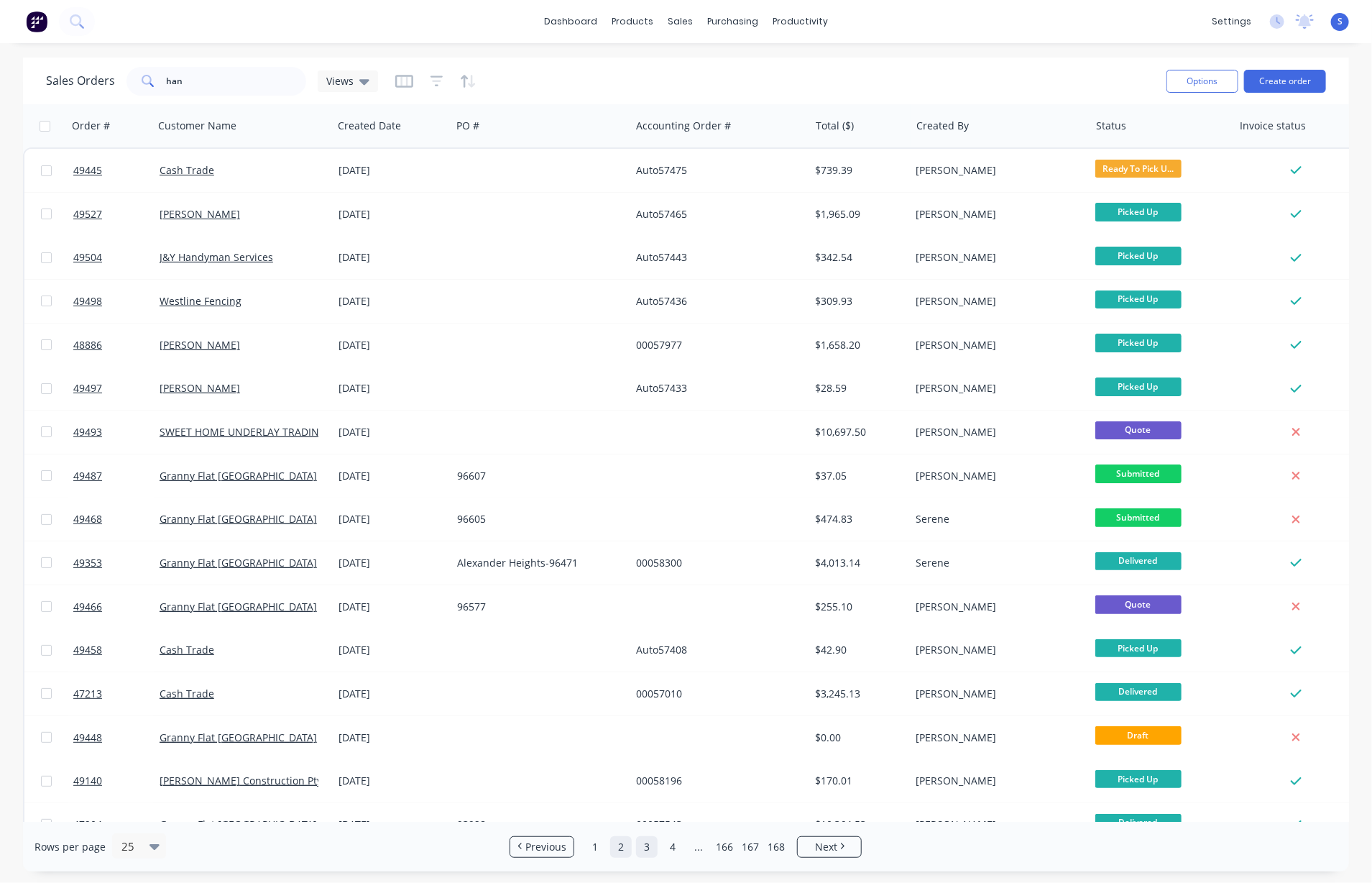
click at [648, 848] on link "3" at bounding box center [647, 847] width 22 height 22
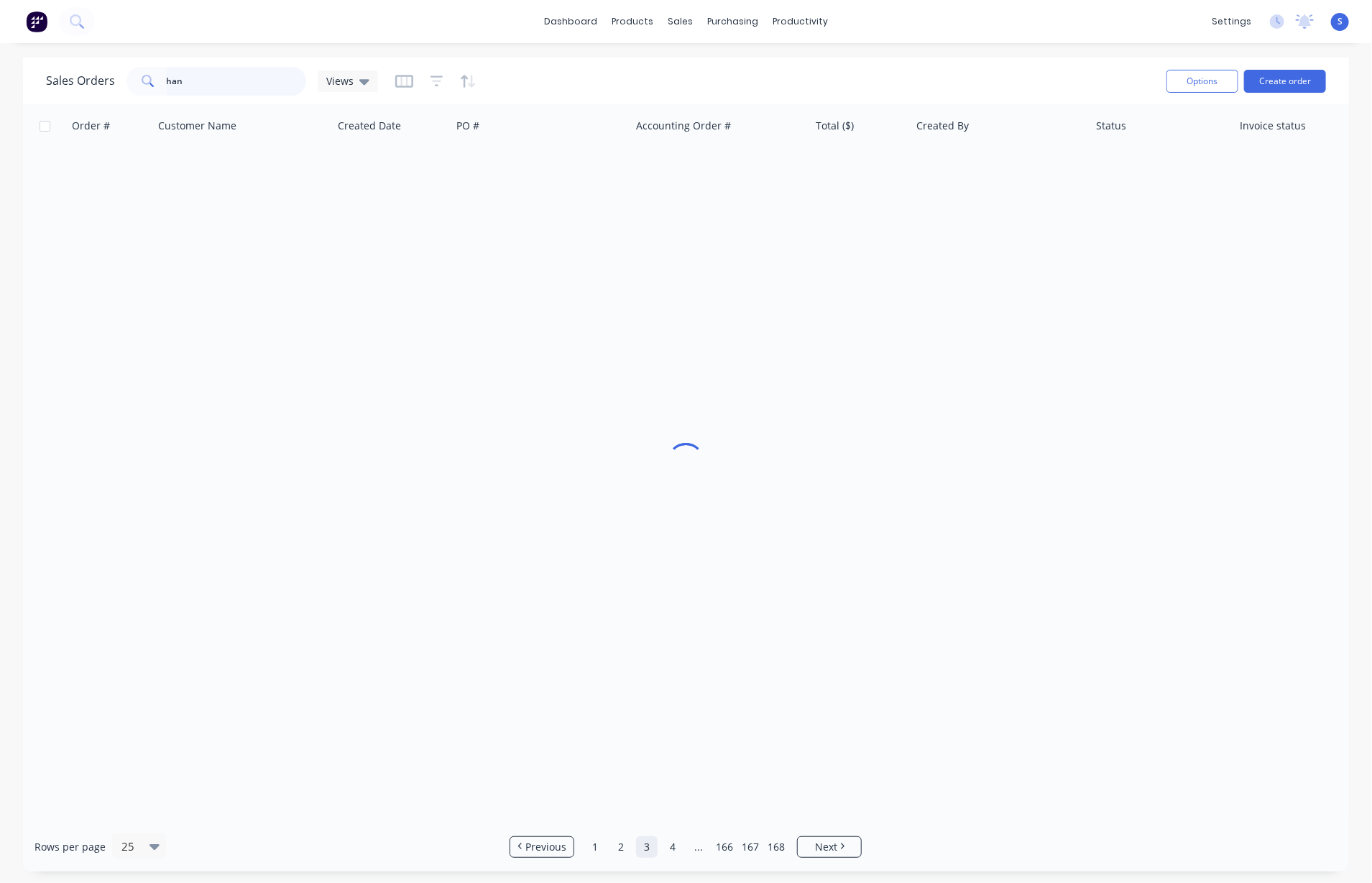
click at [244, 82] on input "han" at bounding box center [237, 81] width 140 height 29
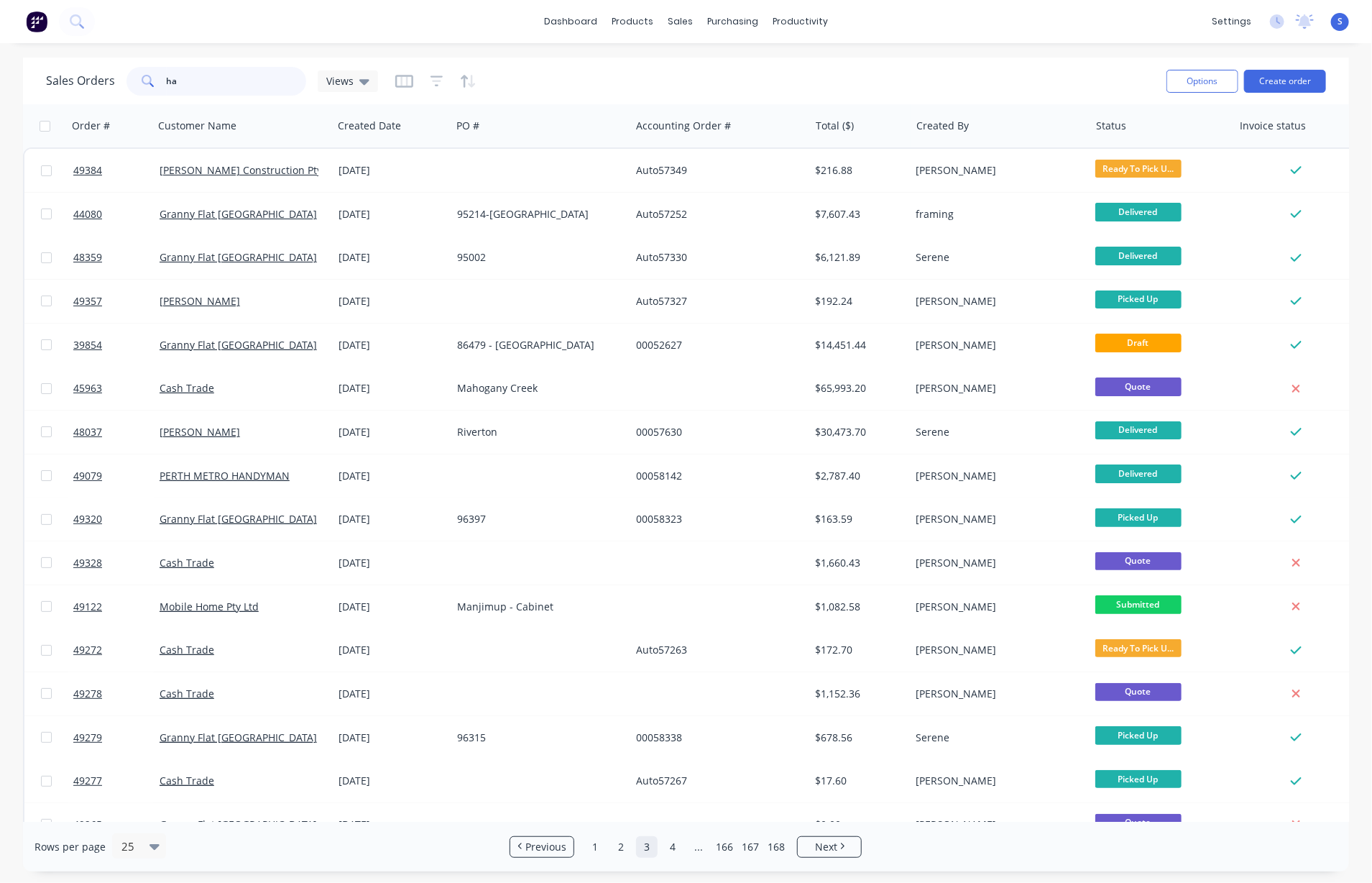
type input "h"
type input "beckenham"
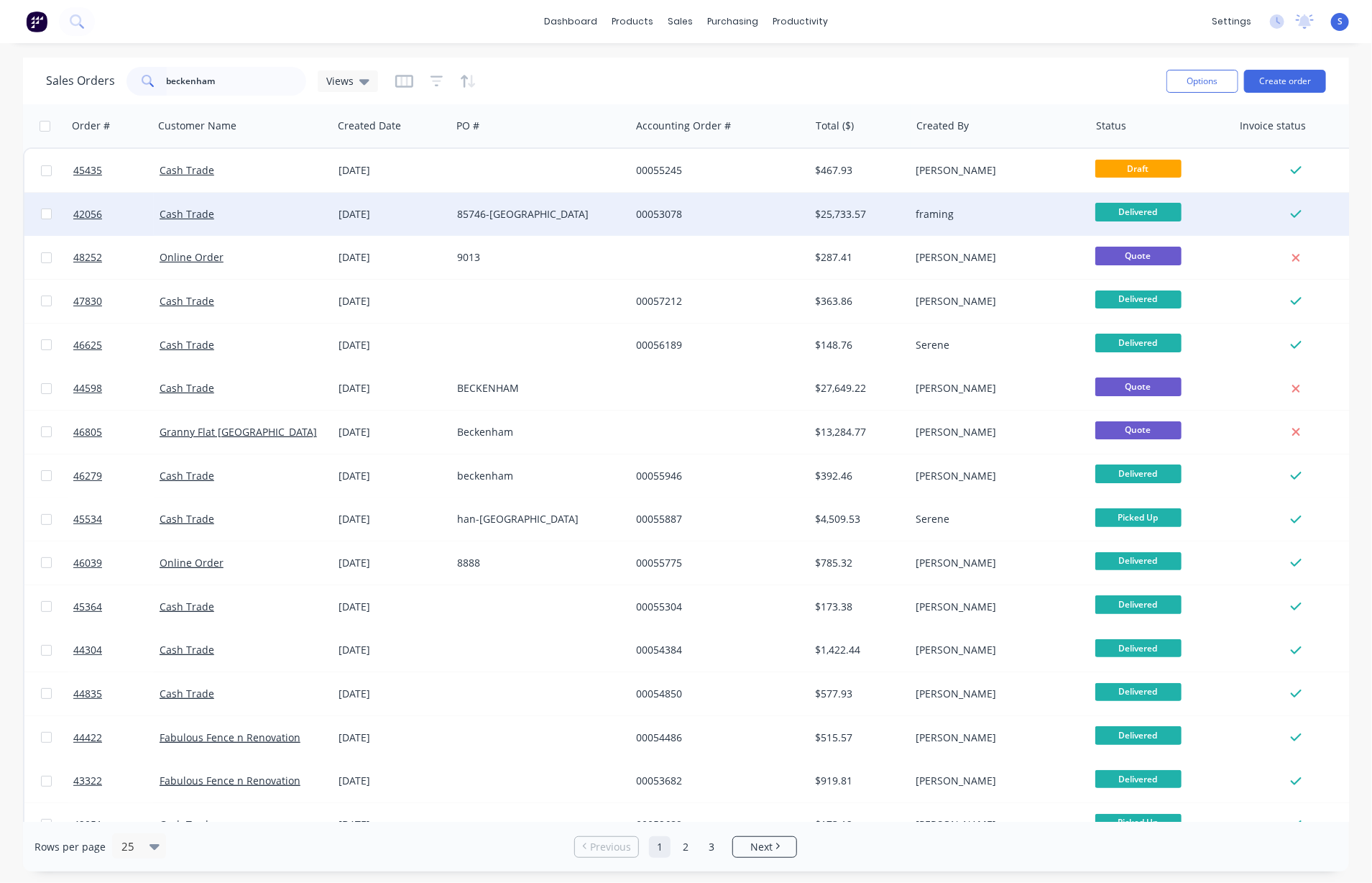
click at [496, 217] on div "85746-[GEOGRAPHIC_DATA]" at bounding box center [537, 214] width 160 height 14
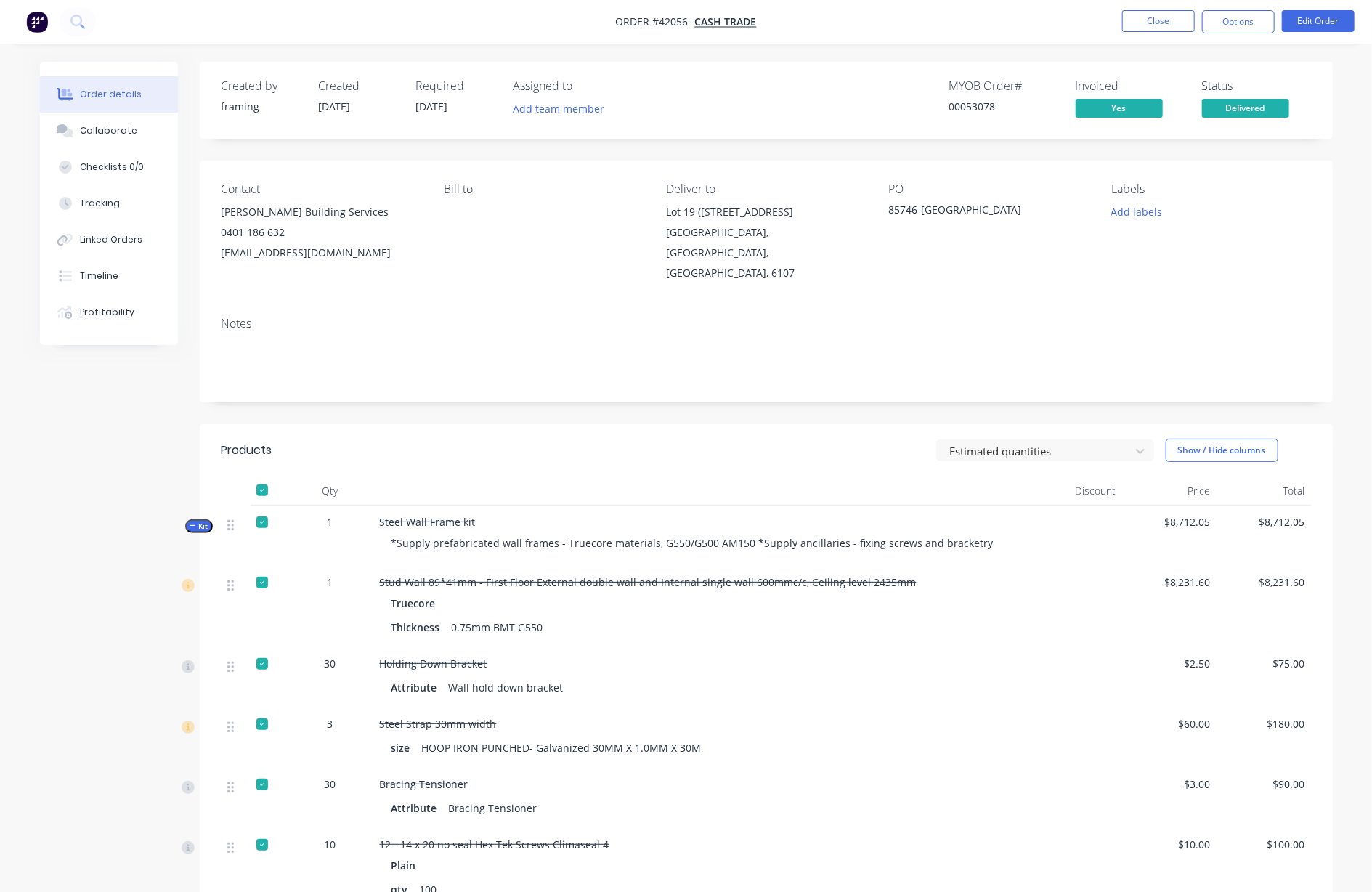
click at [596, 459] on div "Estimated quantities Show / Hide columns" at bounding box center [881, 450] width 858 height 23
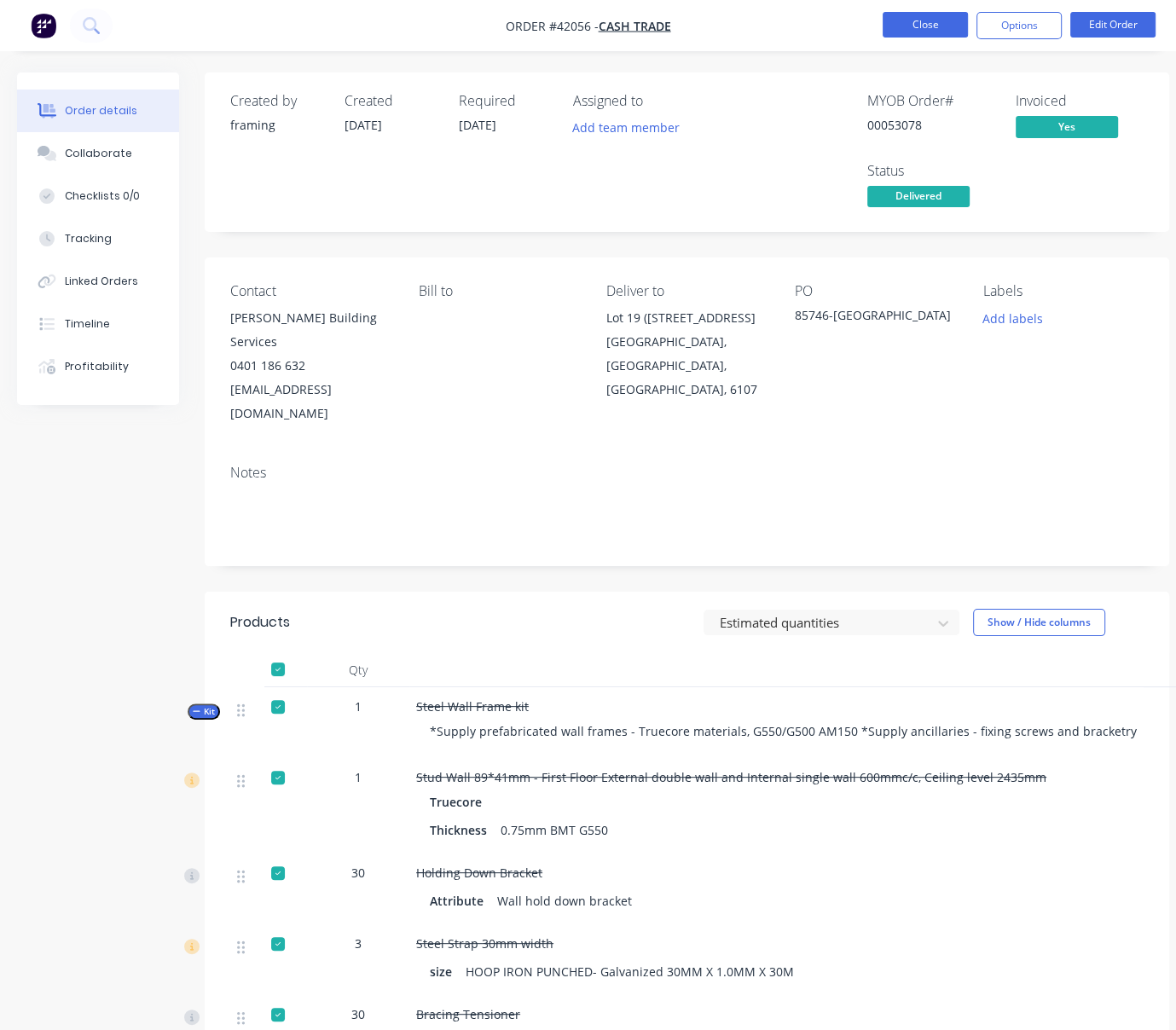
click at [927, 26] on button "Close" at bounding box center [926, 25] width 86 height 26
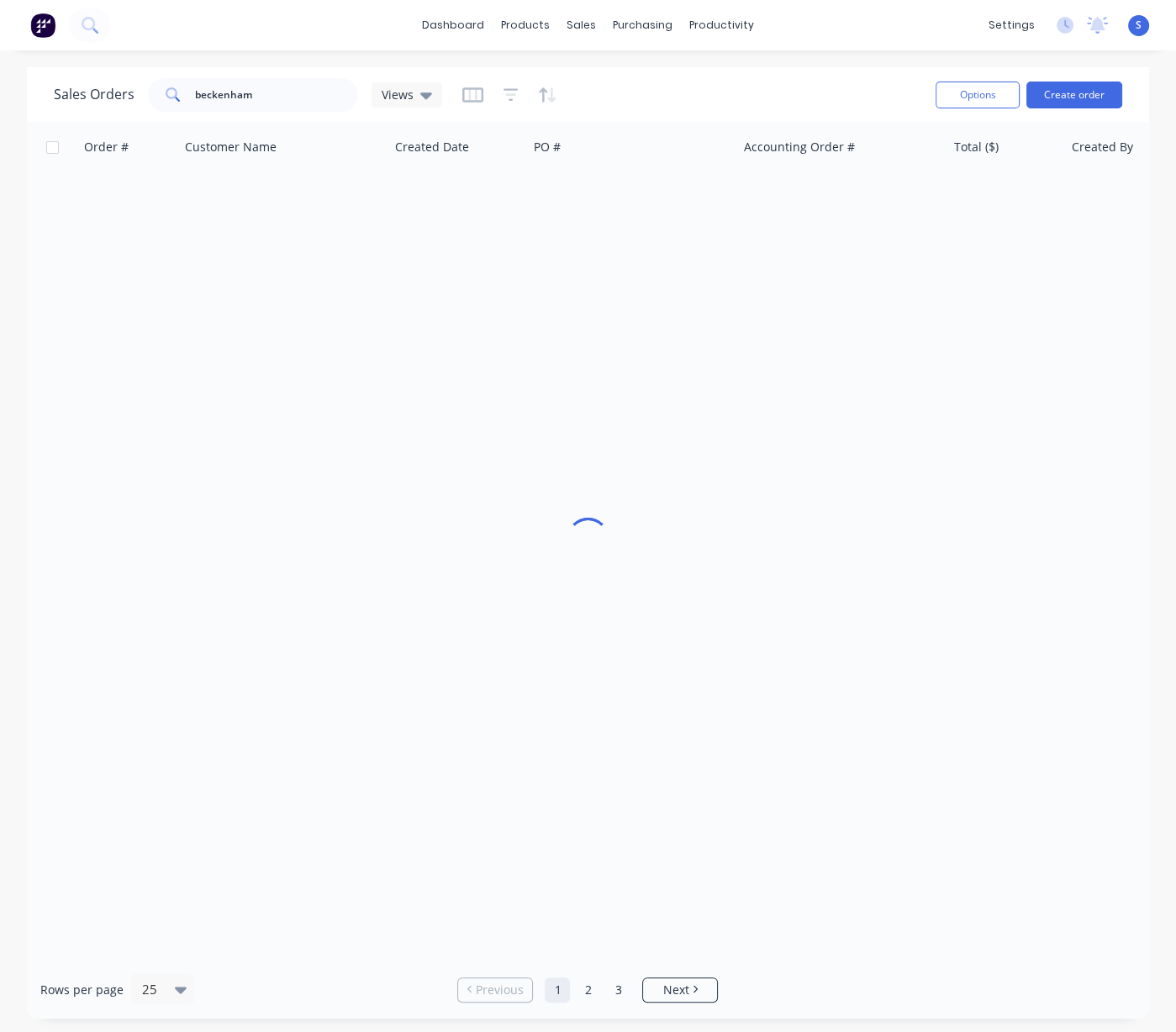
drag, startPoint x: 725, startPoint y: 102, endPoint x: 809, endPoint y: 107, distance: 84.1
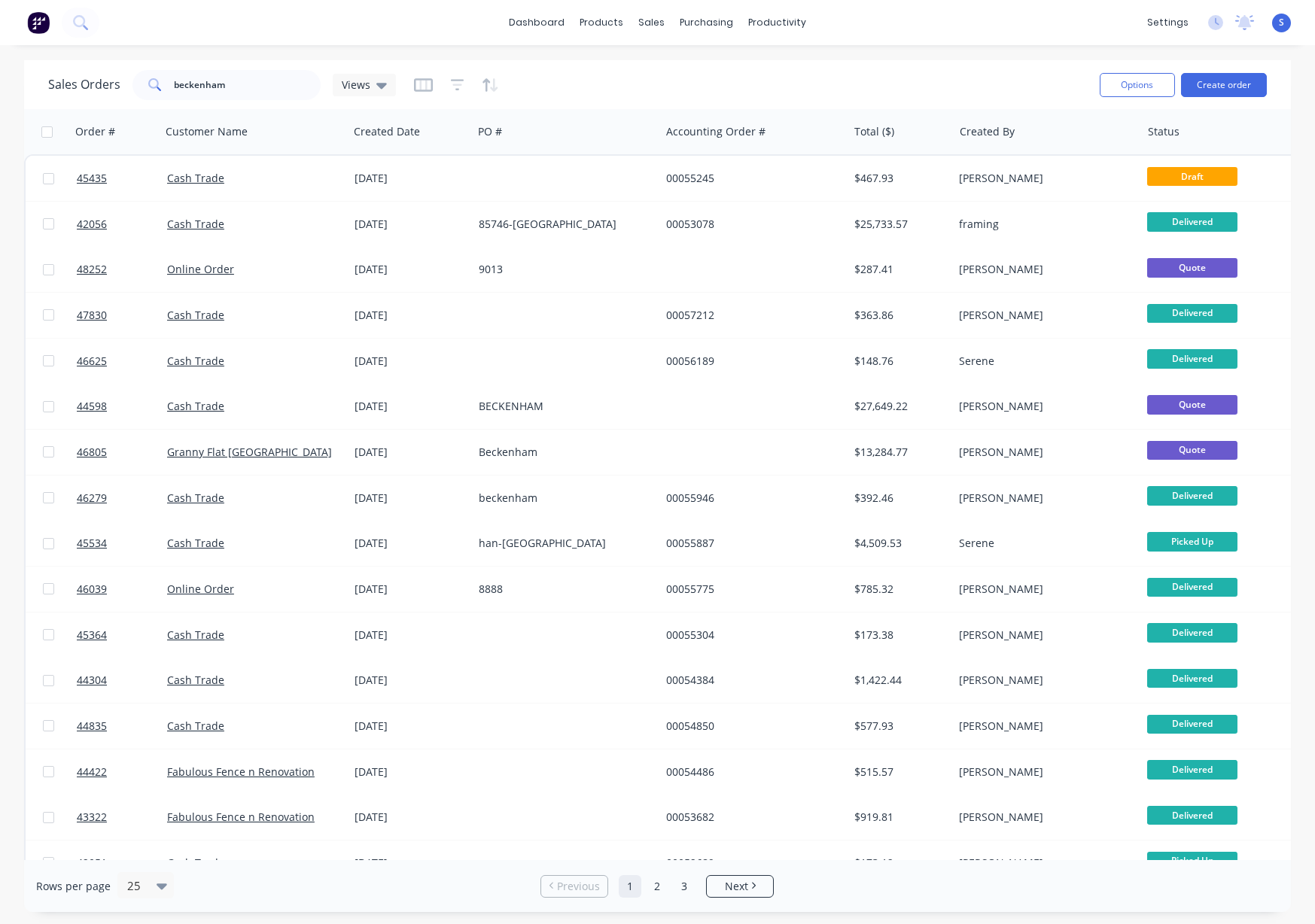
drag, startPoint x: 970, startPoint y: 180, endPoint x: 1292, endPoint y: 208, distance: 323.2
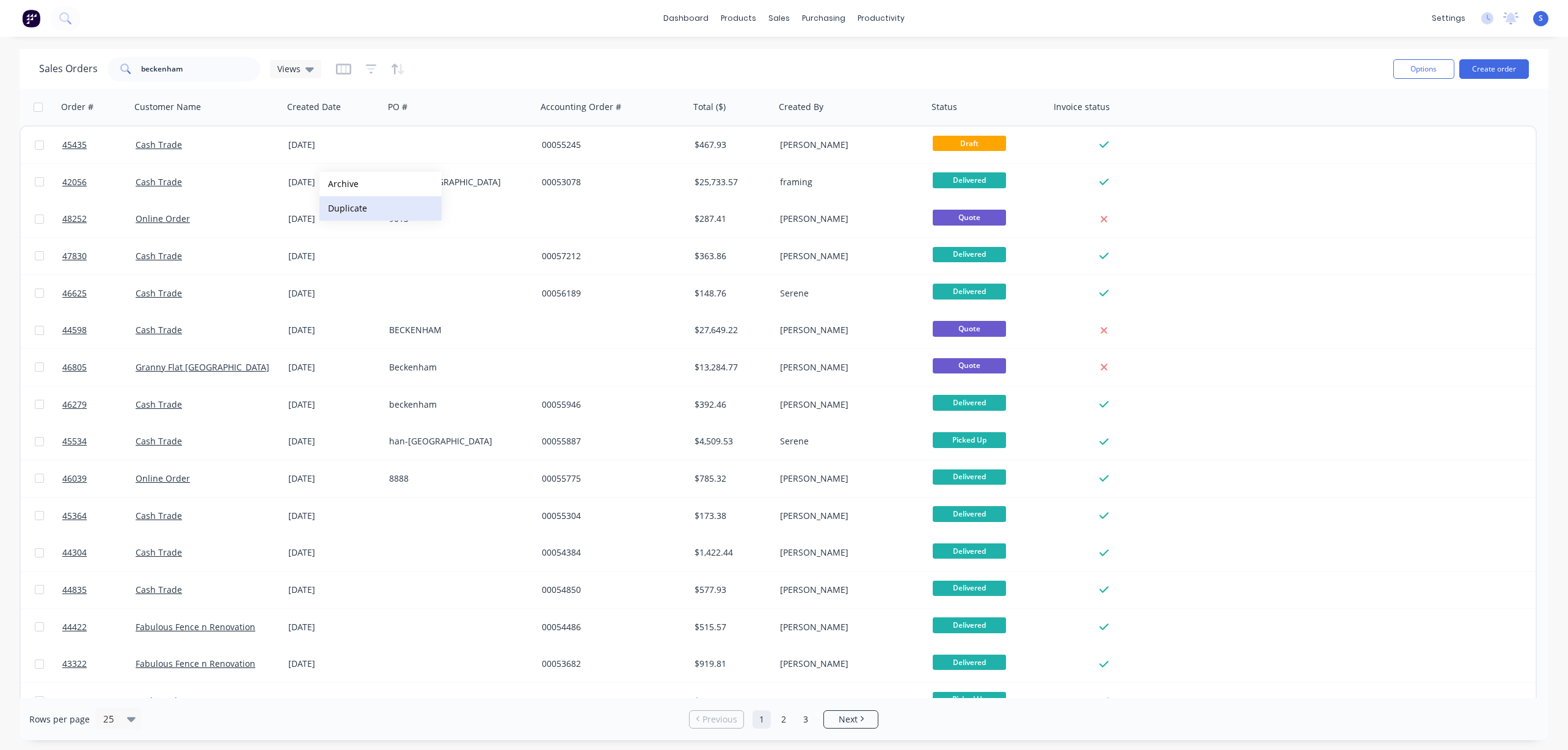
click at [347, 207] on button "Duplicate" at bounding box center [380, 208] width 122 height 25
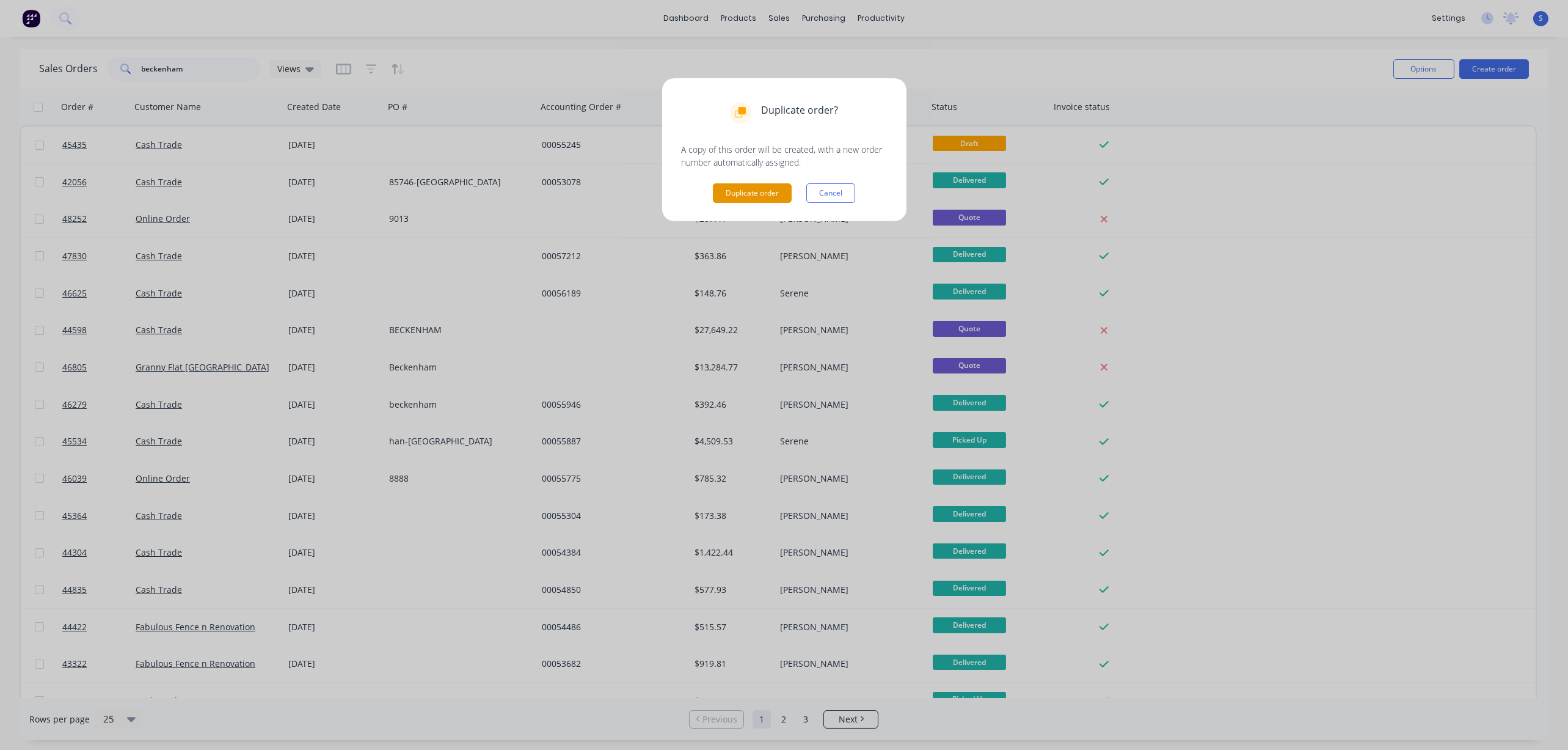
click at [770, 203] on button "Duplicate order" at bounding box center [752, 193] width 79 height 19
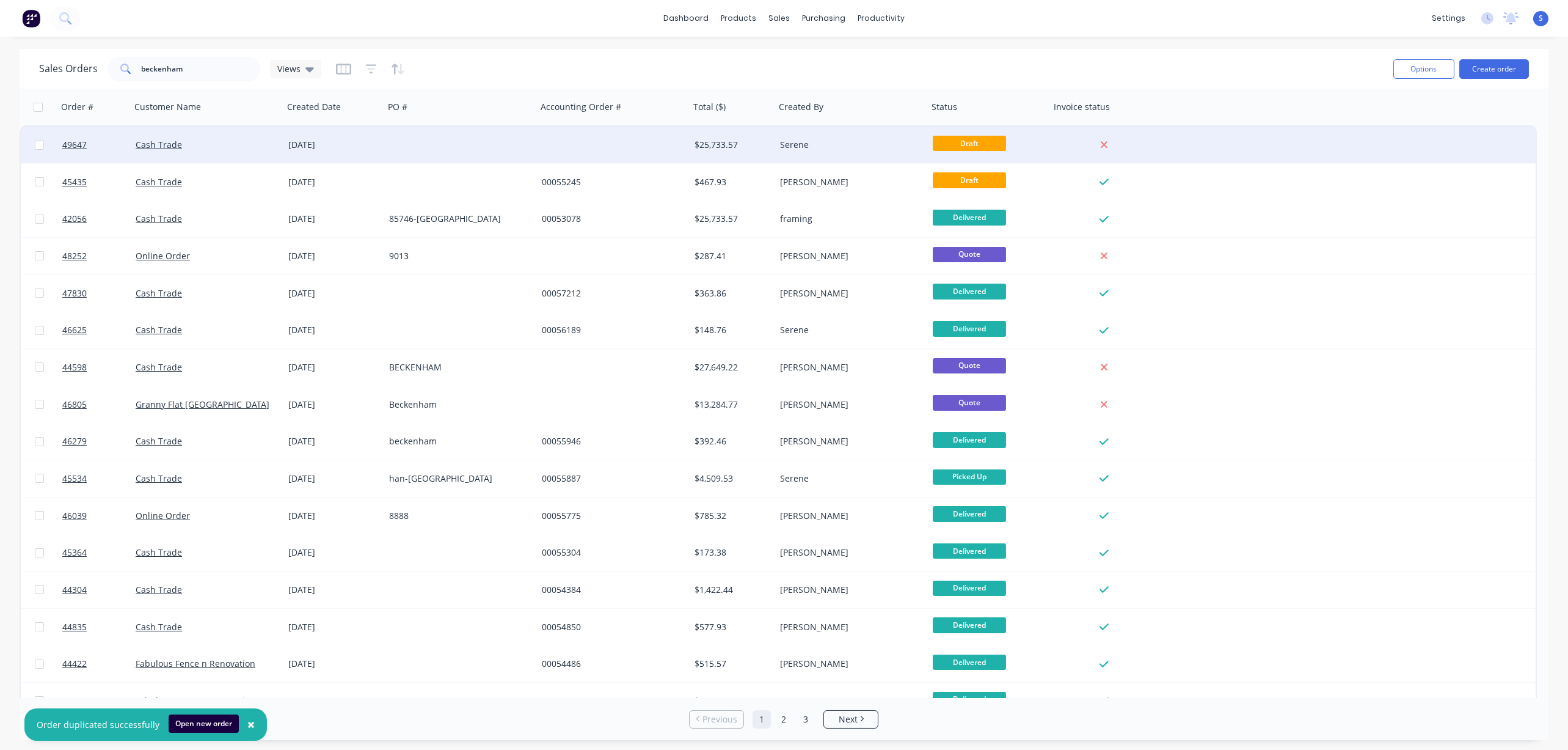
click at [372, 149] on div "[DATE]" at bounding box center [334, 145] width 91 height 12
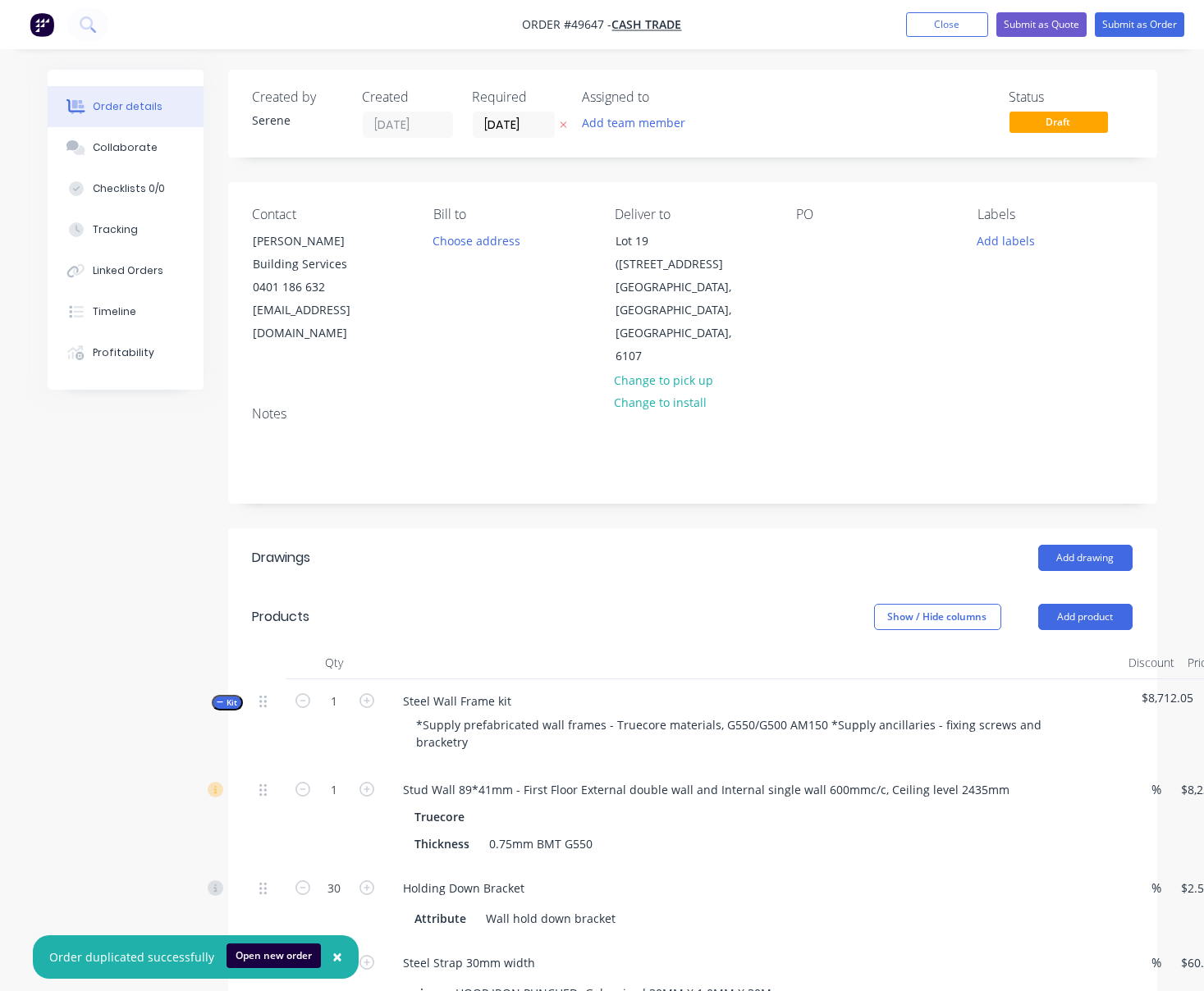
scroll to position [255, 0]
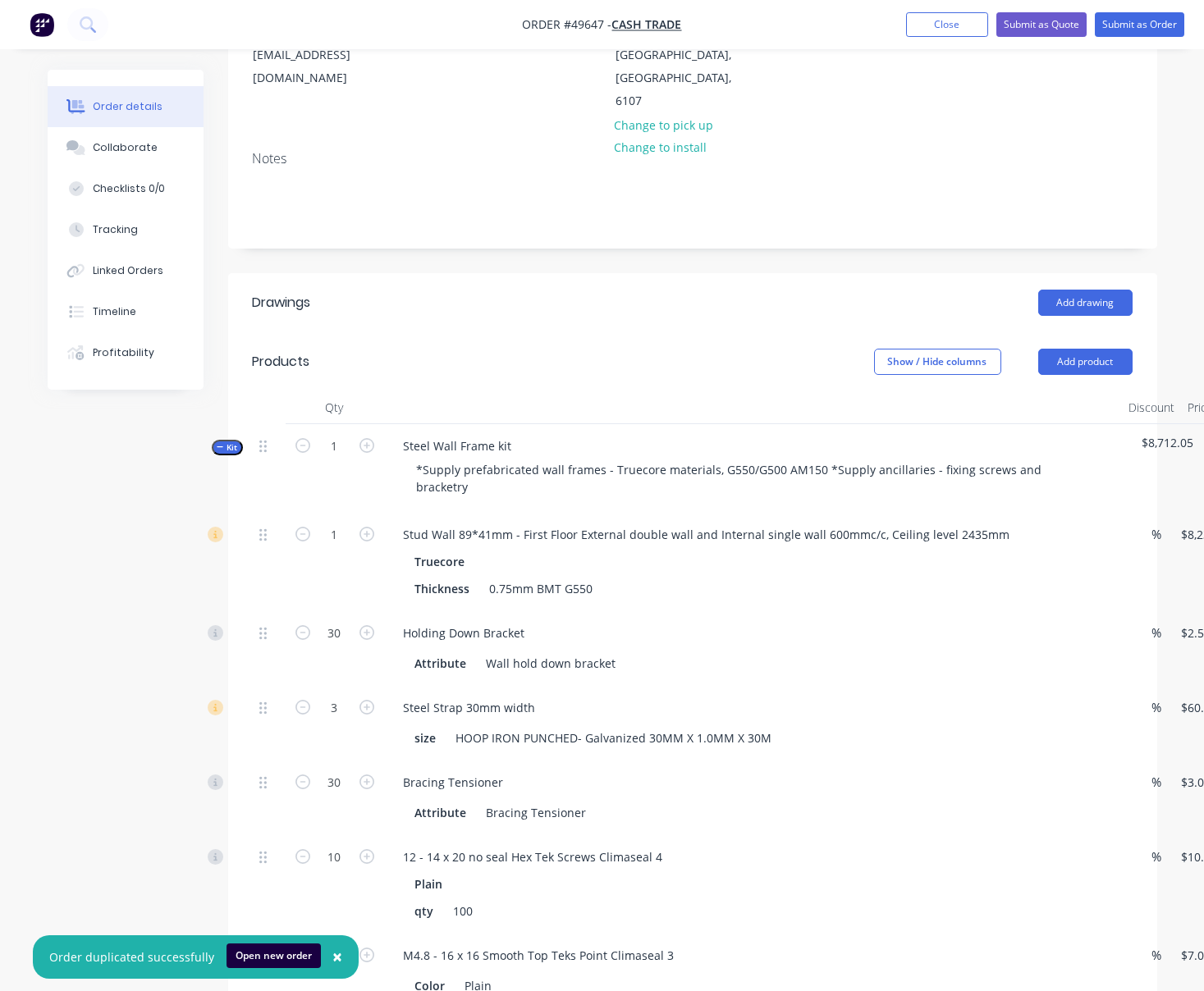
click at [224, 451] on icon "button" at bounding box center [220, 447] width 7 height 8
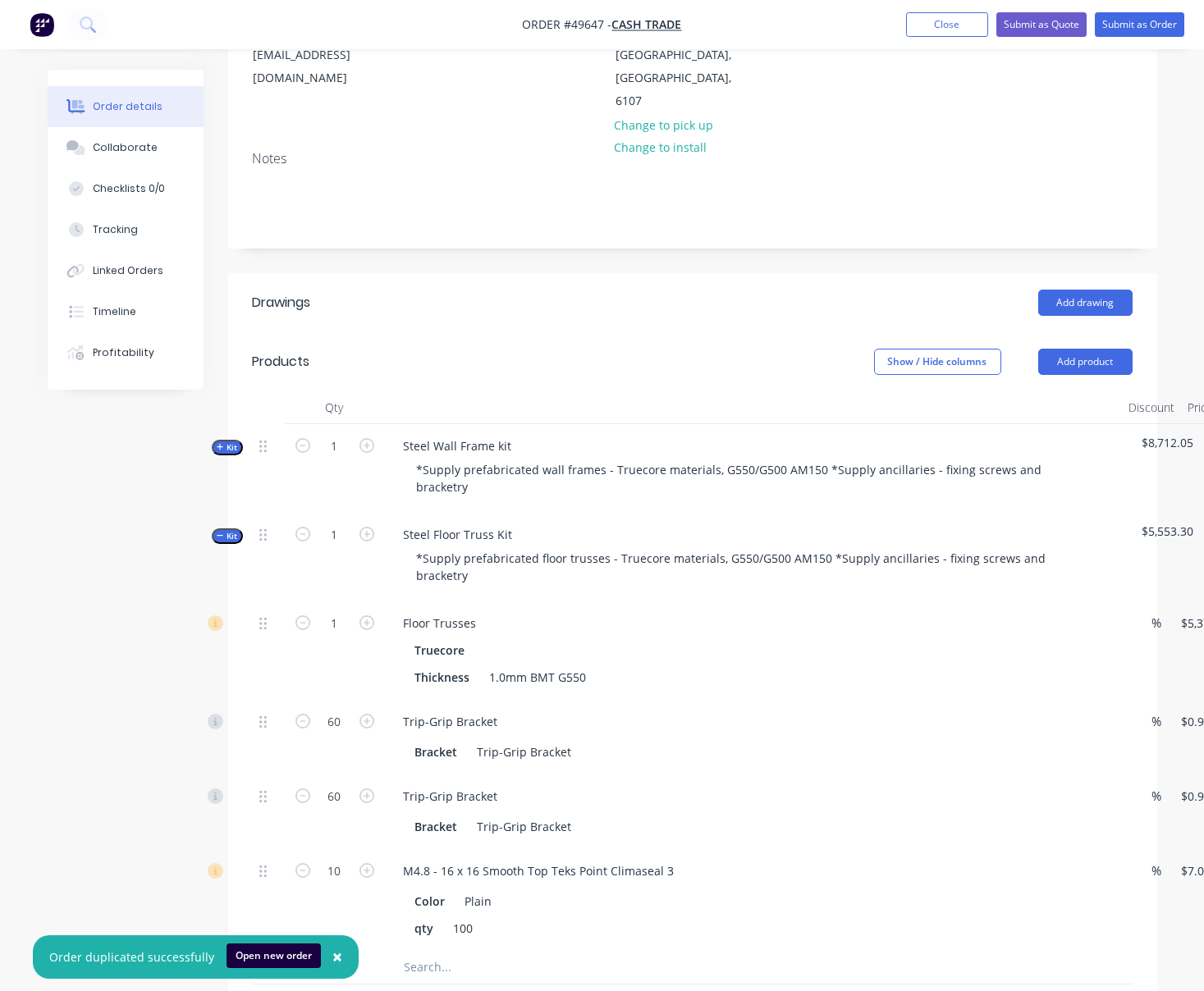
click at [232, 542] on span "Kit" at bounding box center [227, 536] width 21 height 13
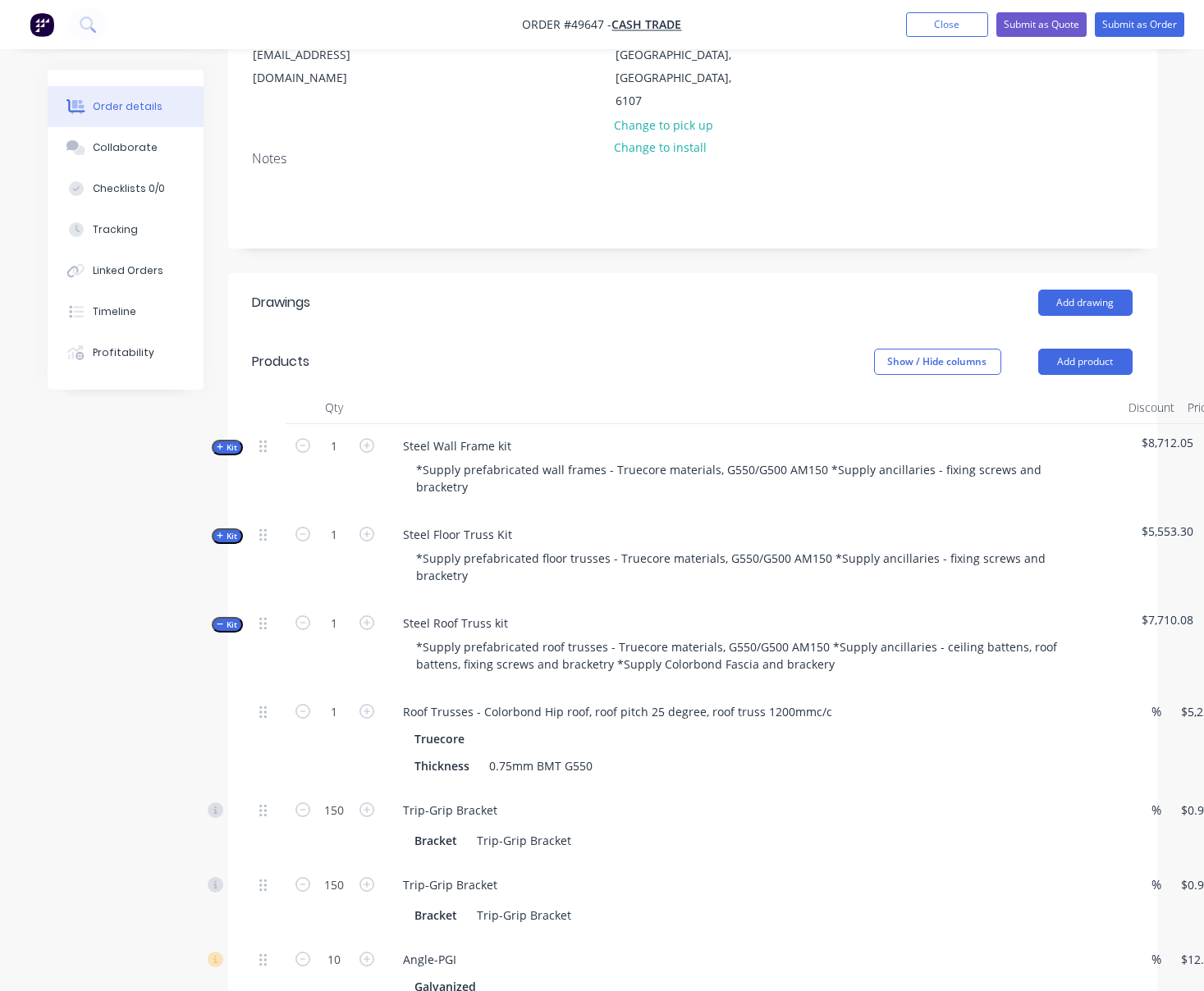
click at [233, 633] on button "Kit" at bounding box center [227, 624] width 31 height 15
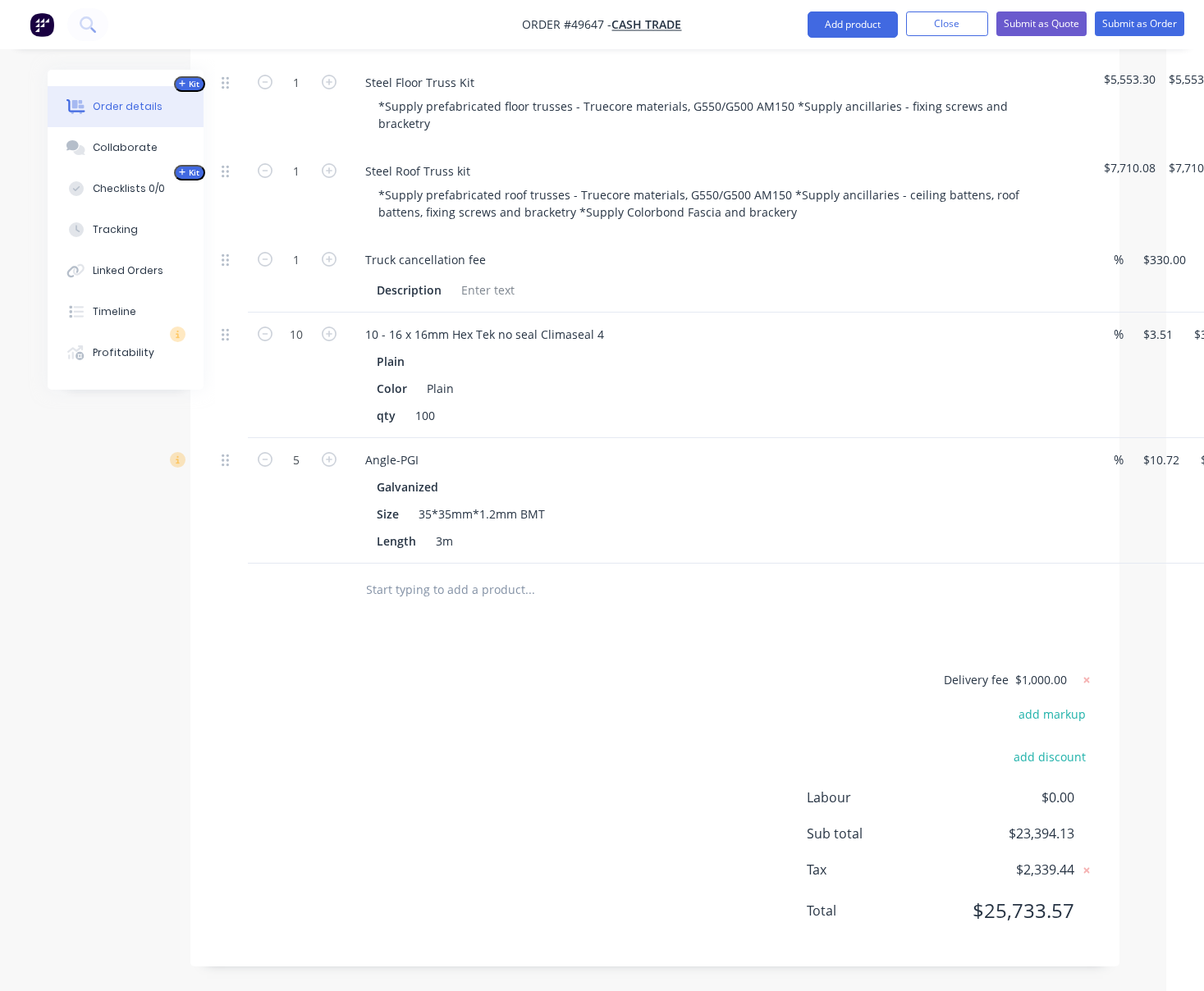
scroll to position [764, 137]
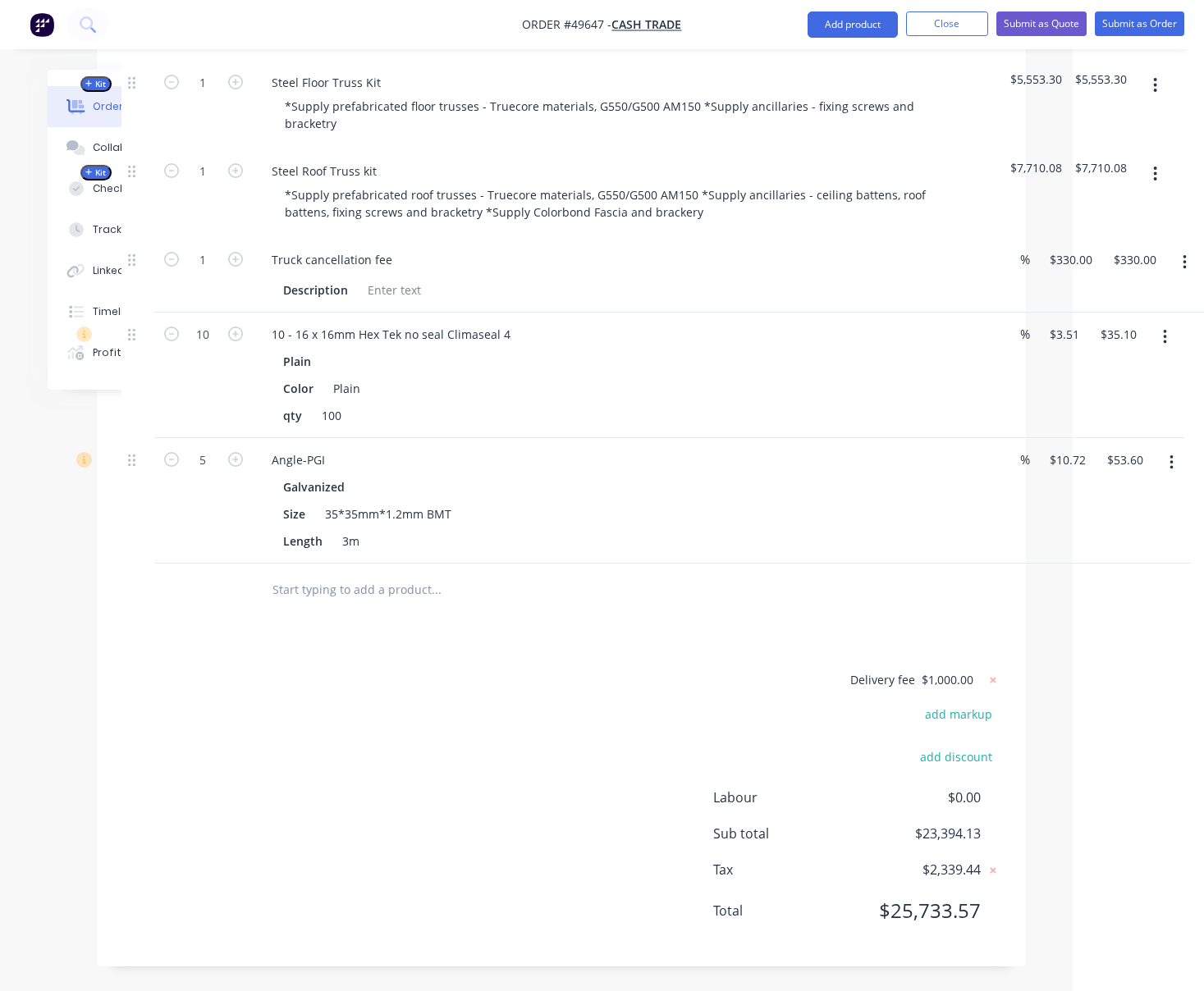
drag, startPoint x: 601, startPoint y: 740, endPoint x: 687, endPoint y: 753, distance: 87.0
drag, startPoint x: 545, startPoint y: 687, endPoint x: 680, endPoint y: 667, distance: 136.5
click at [1099, 255] on icon "button" at bounding box center [1184, 262] width 4 height 15
click at [1099, 392] on div "Delete" at bounding box center [1125, 404] width 126 height 24
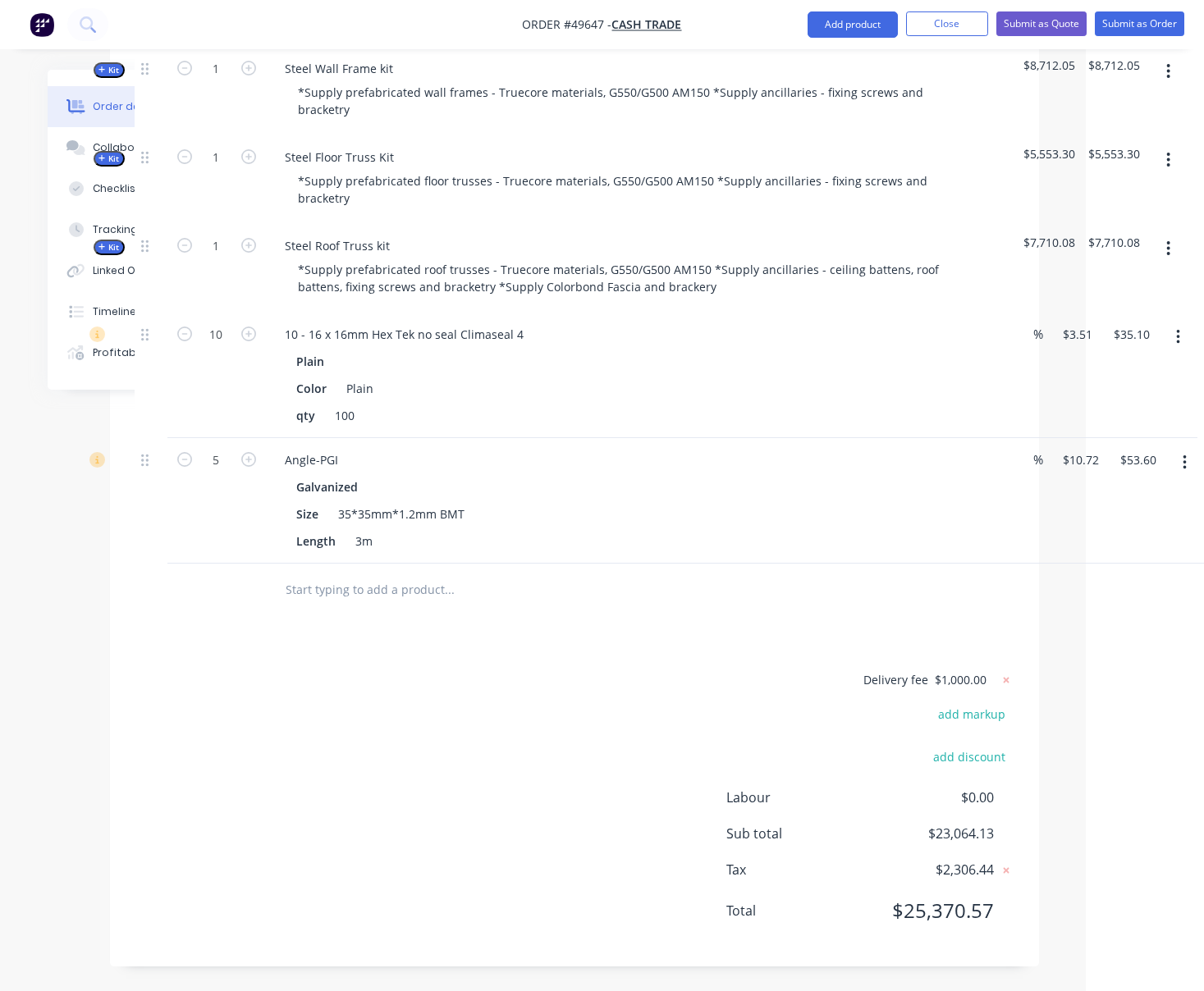
scroll to position [685, 124]
click at [608, 695] on div "Delivery fee $1,000.00 add markup add discount Labour $0.00 Sub total $23,064.1…" at bounding box center [574, 806] width 880 height 272
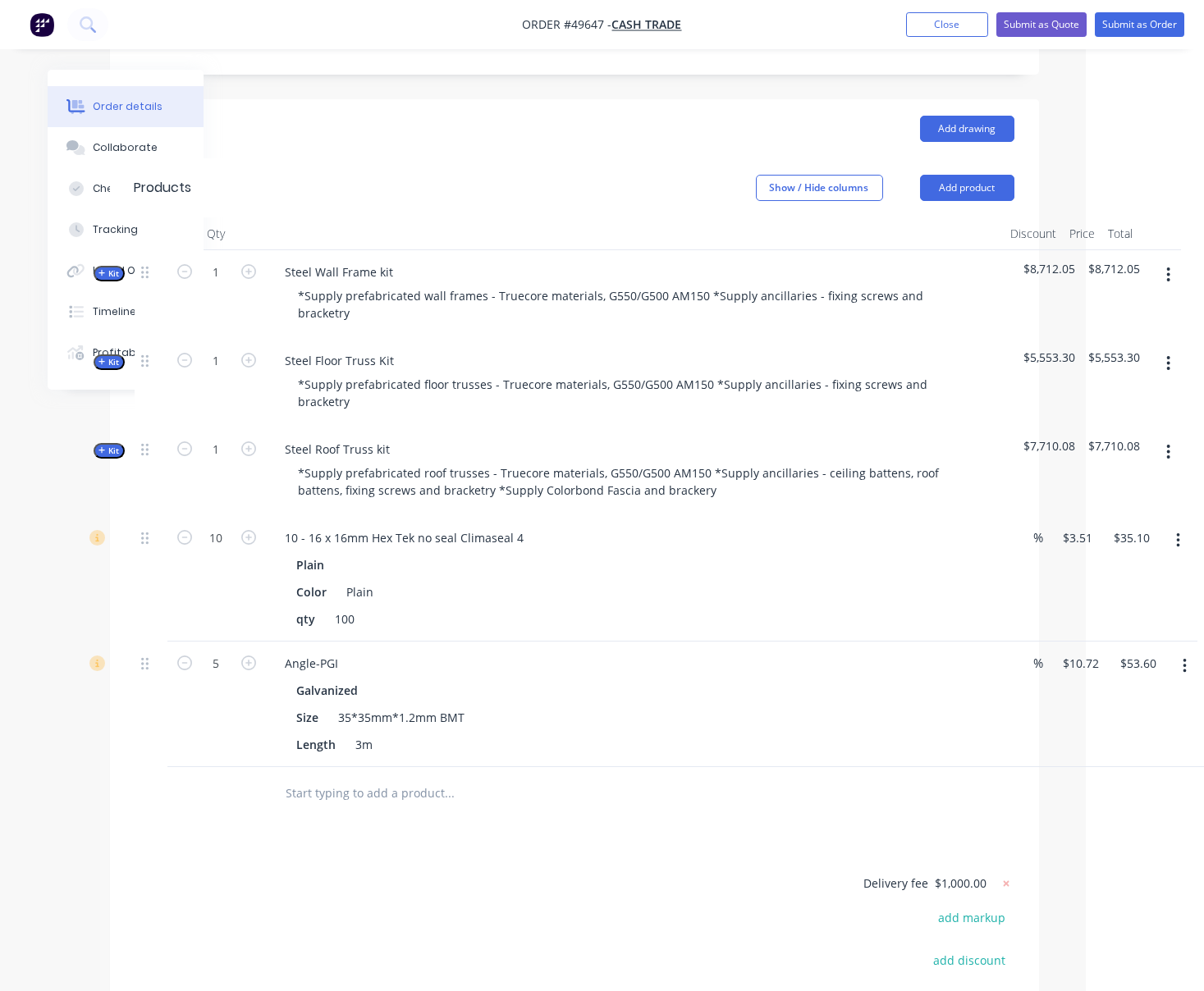
scroll to position [174, 124]
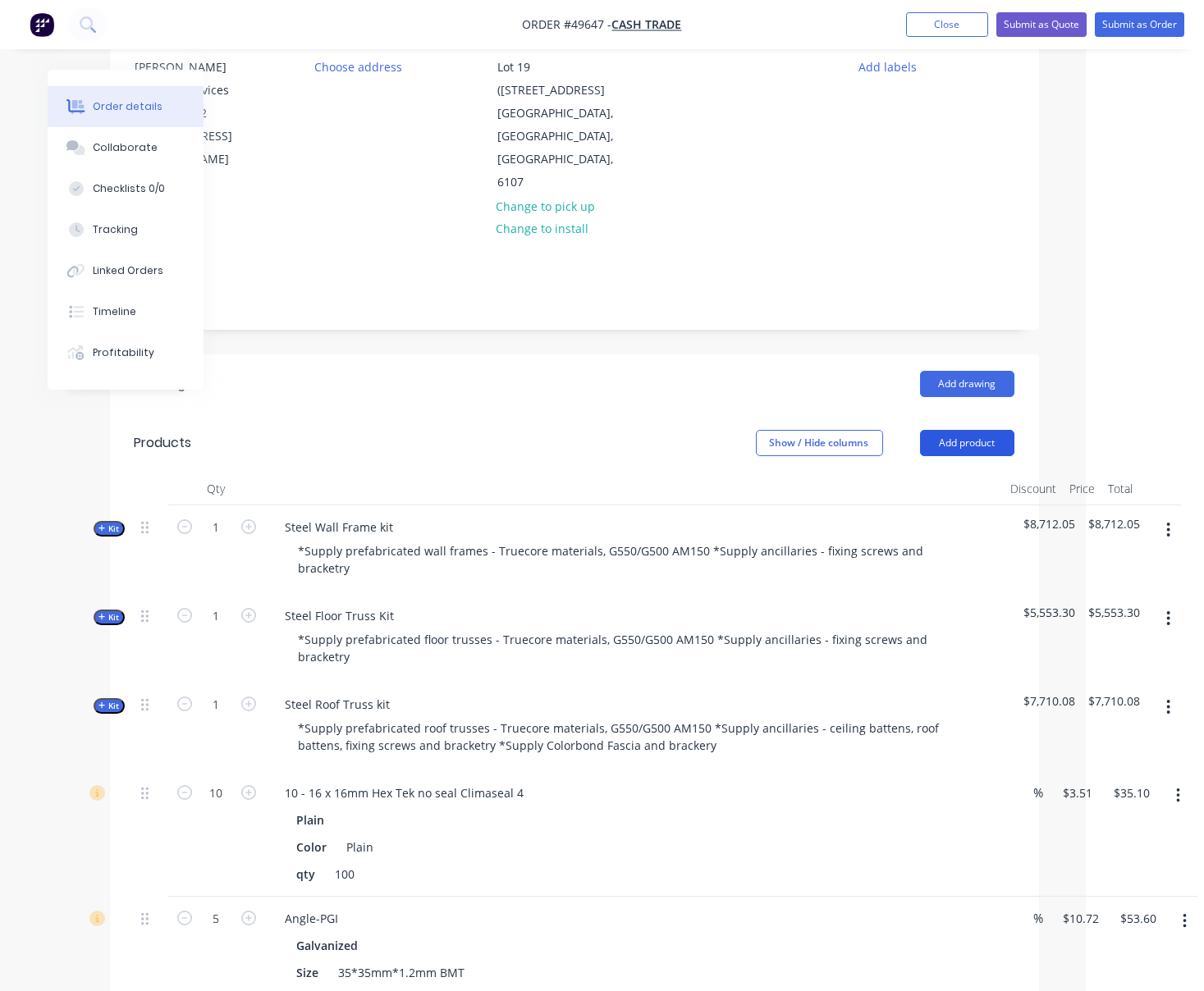
click at [961, 442] on button "Add product" at bounding box center [967, 442] width 94 height 26
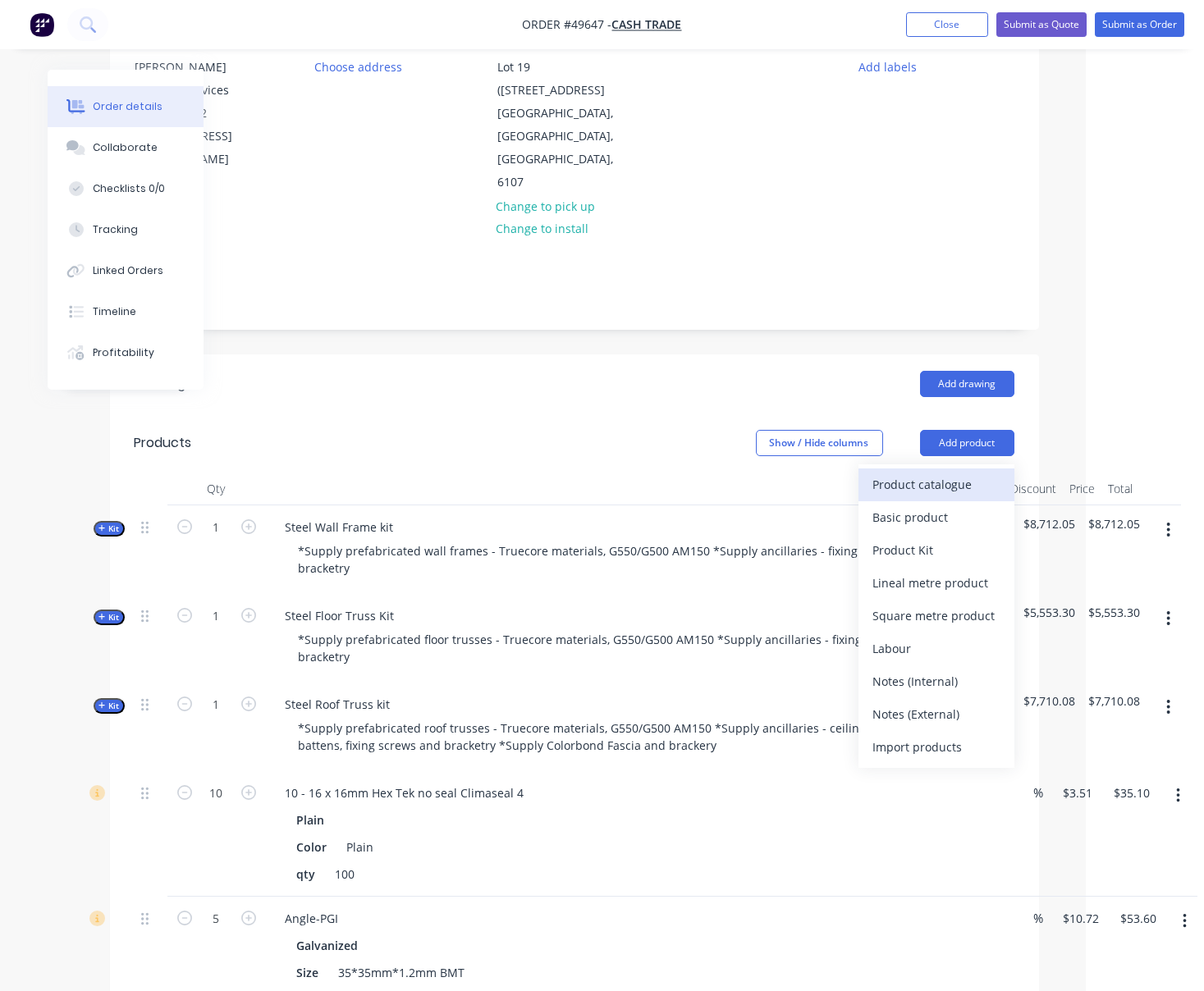
click at [926, 483] on div "Product catalogue" at bounding box center [935, 484] width 126 height 24
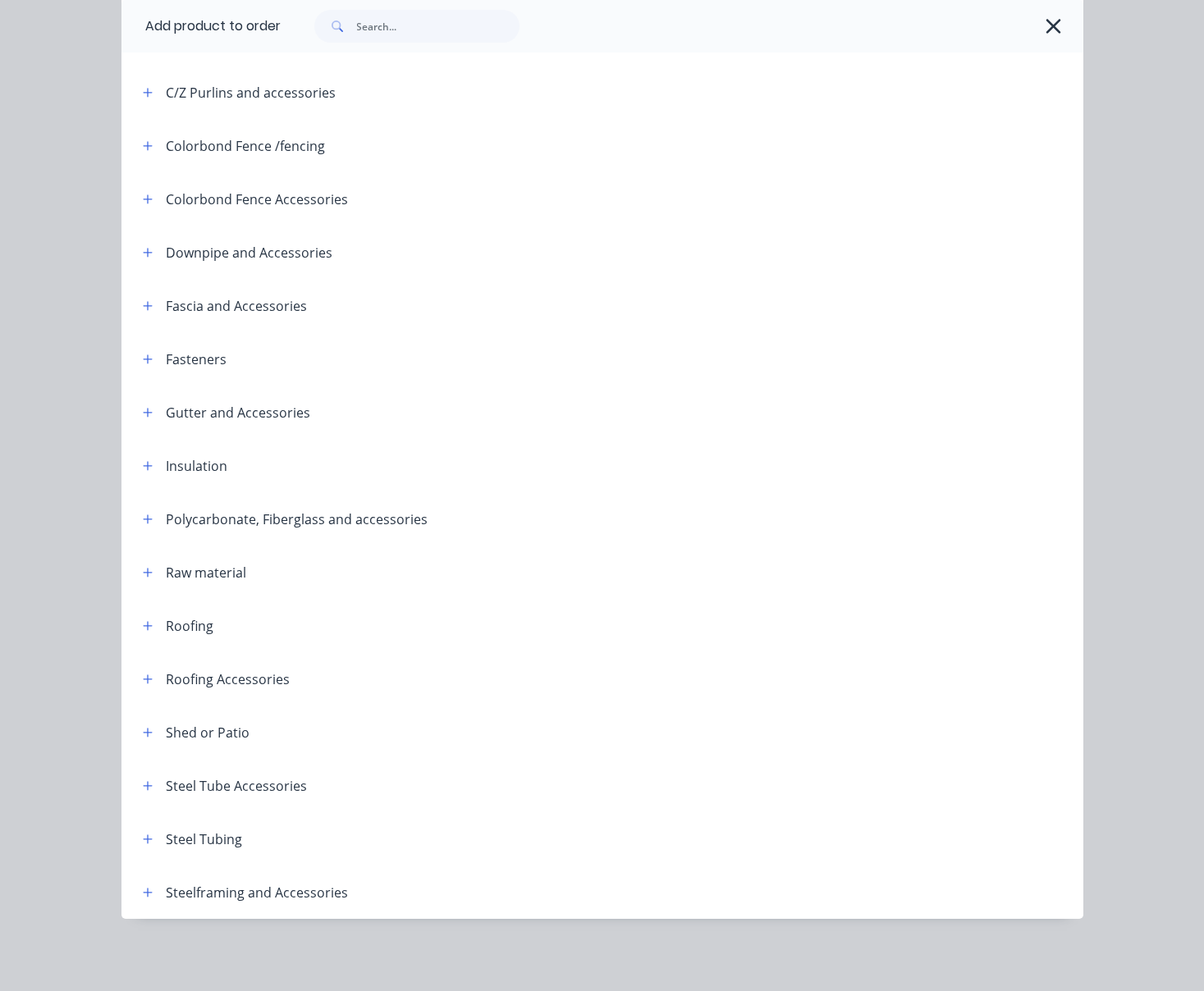
scroll to position [352, 0]
click at [138, 887] on button "button" at bounding box center [148, 892] width 21 height 21
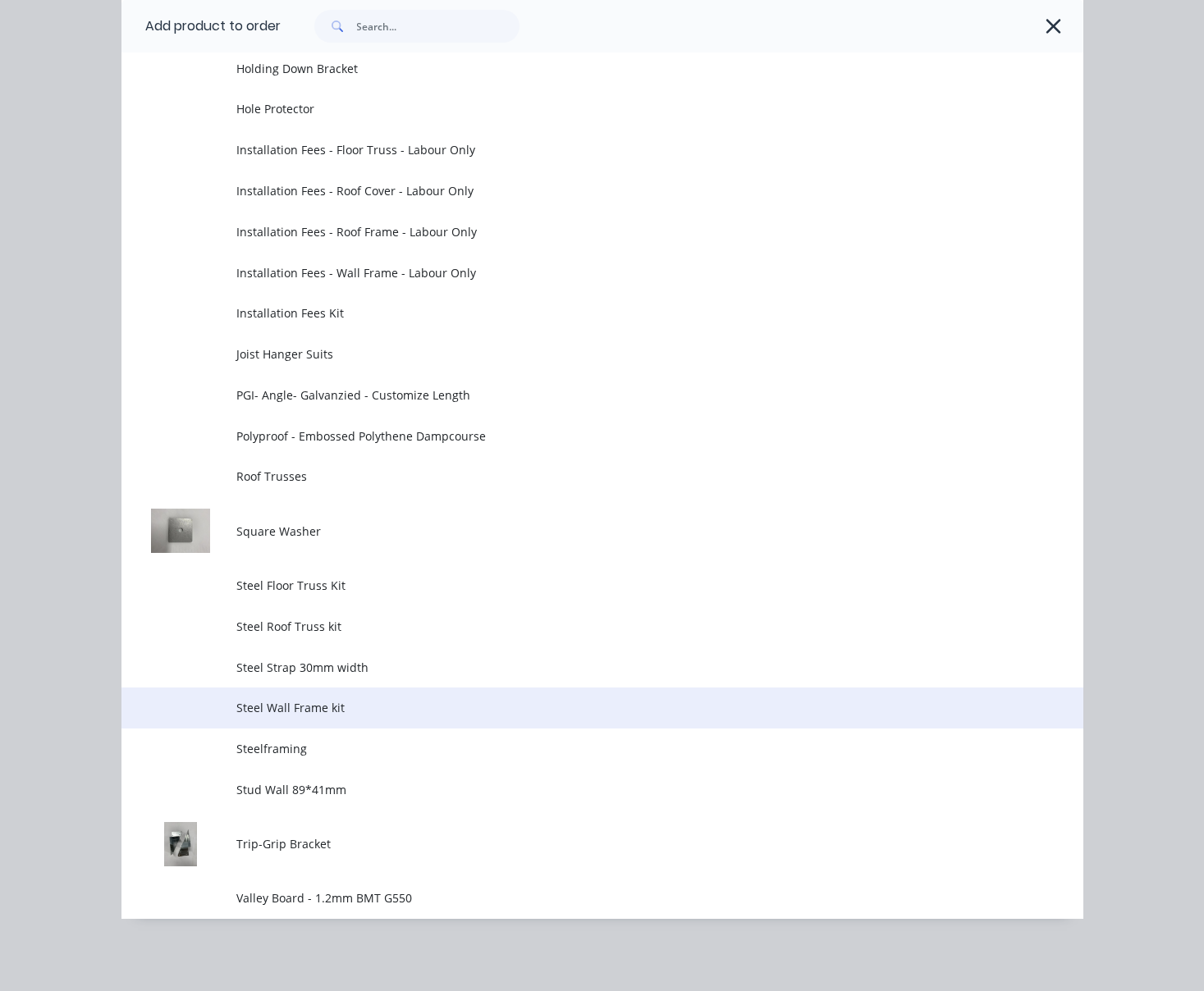
scroll to position [1646, 0]
click at [362, 699] on span "Steel Wall Frame kit" at bounding box center [575, 707] width 677 height 17
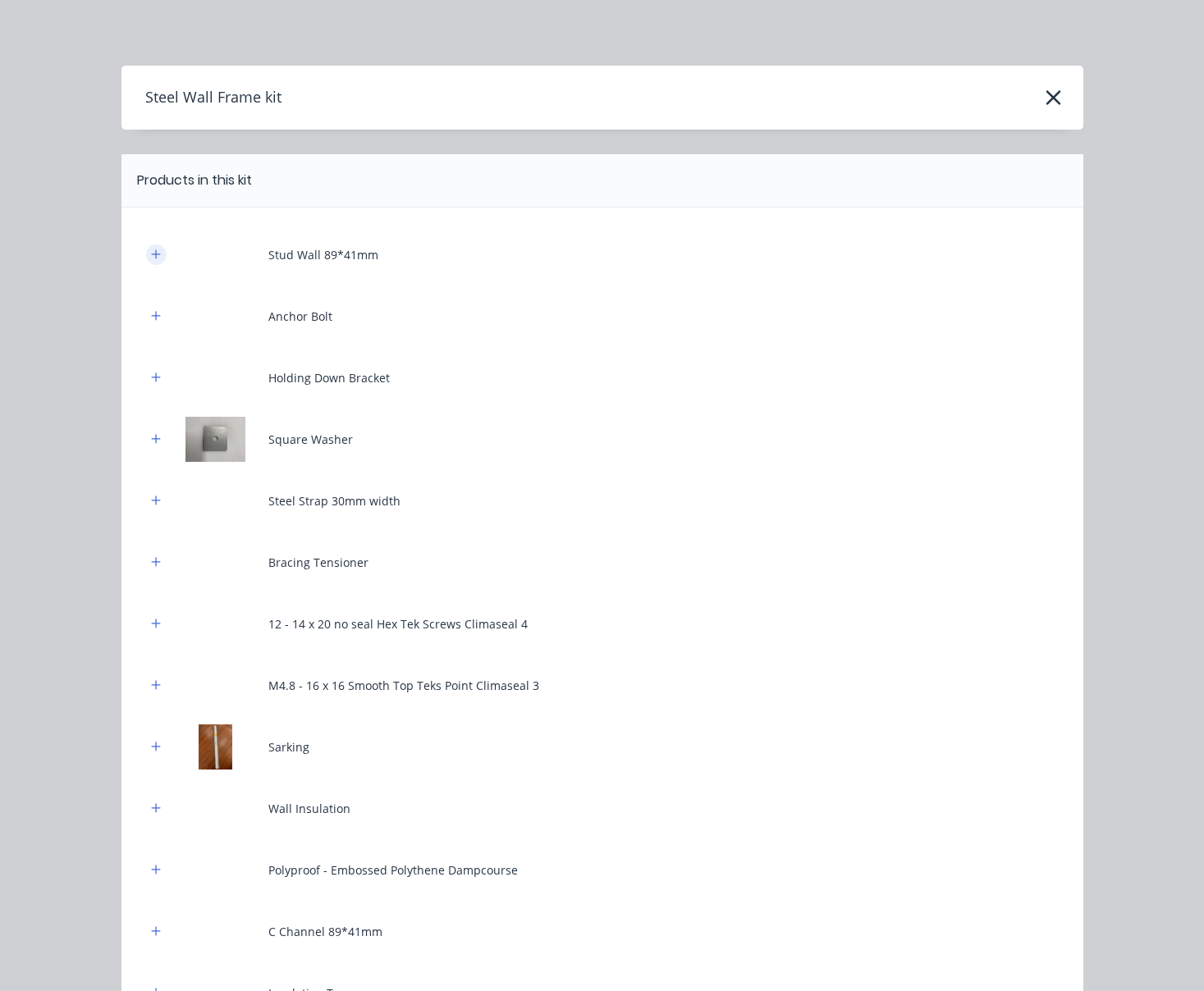
click at [146, 265] on button "button" at bounding box center [156, 254] width 21 height 21
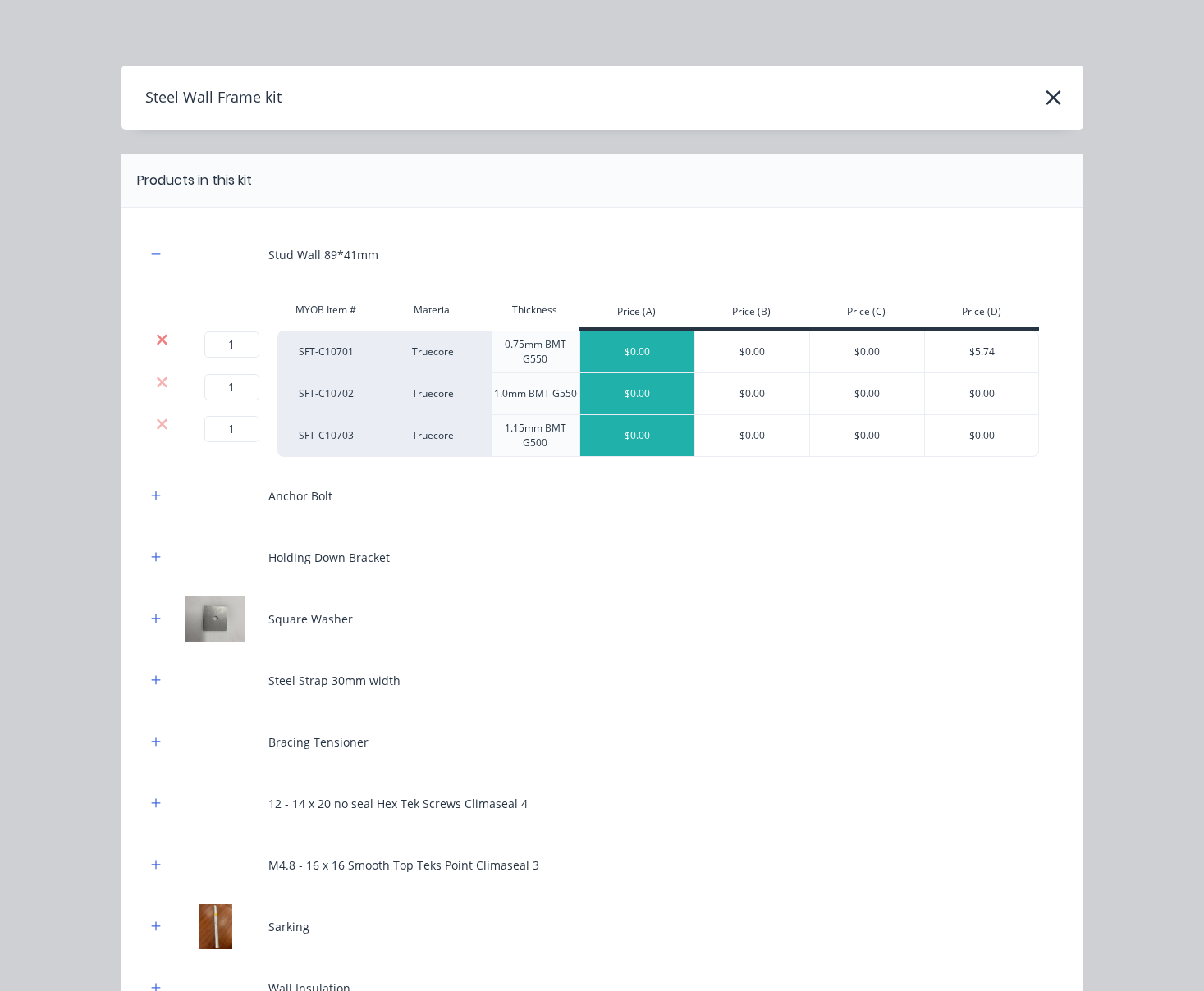
click at [156, 346] on icon at bounding box center [162, 339] width 13 height 16
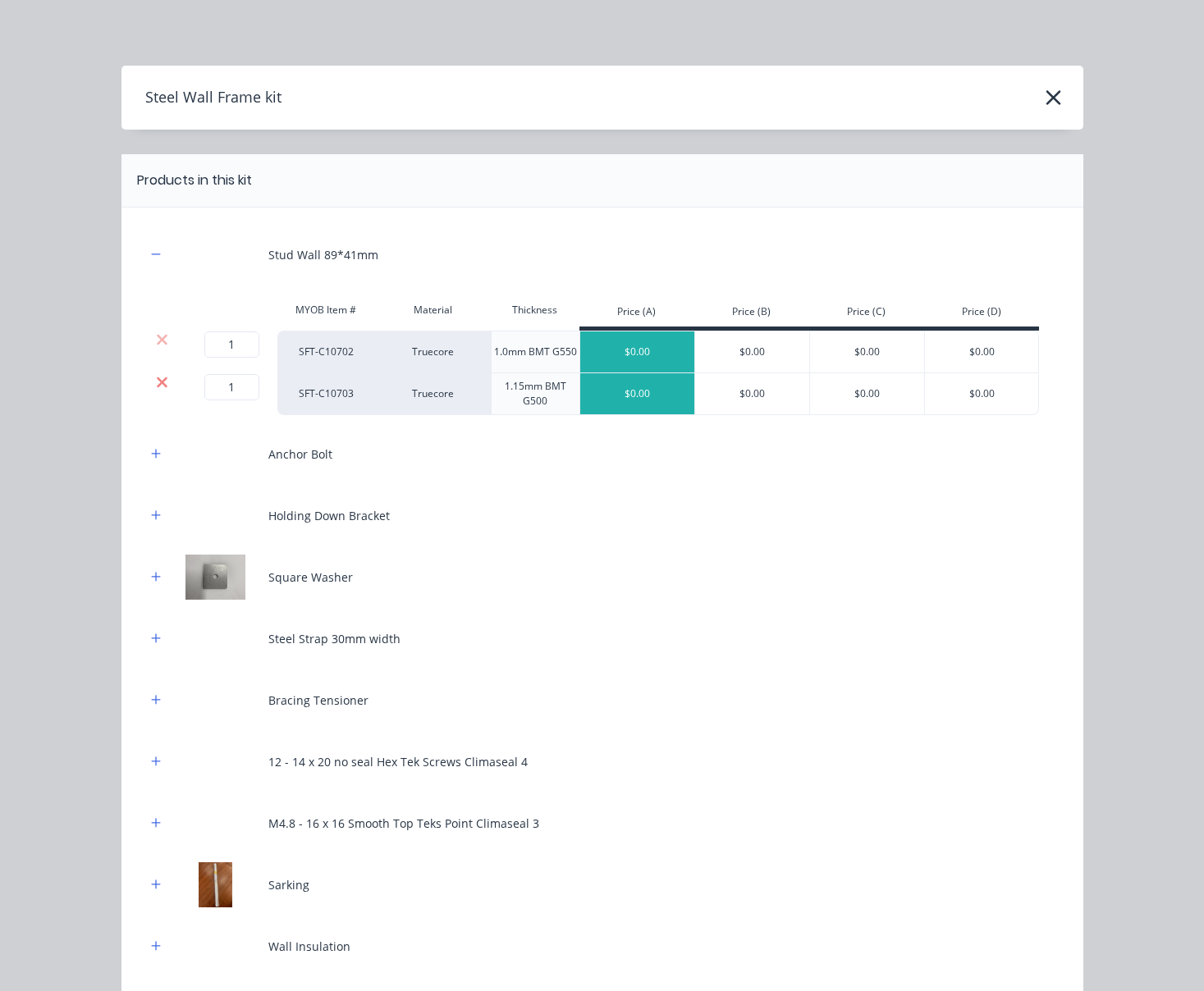
click at [157, 388] on icon at bounding box center [162, 382] width 11 height 11
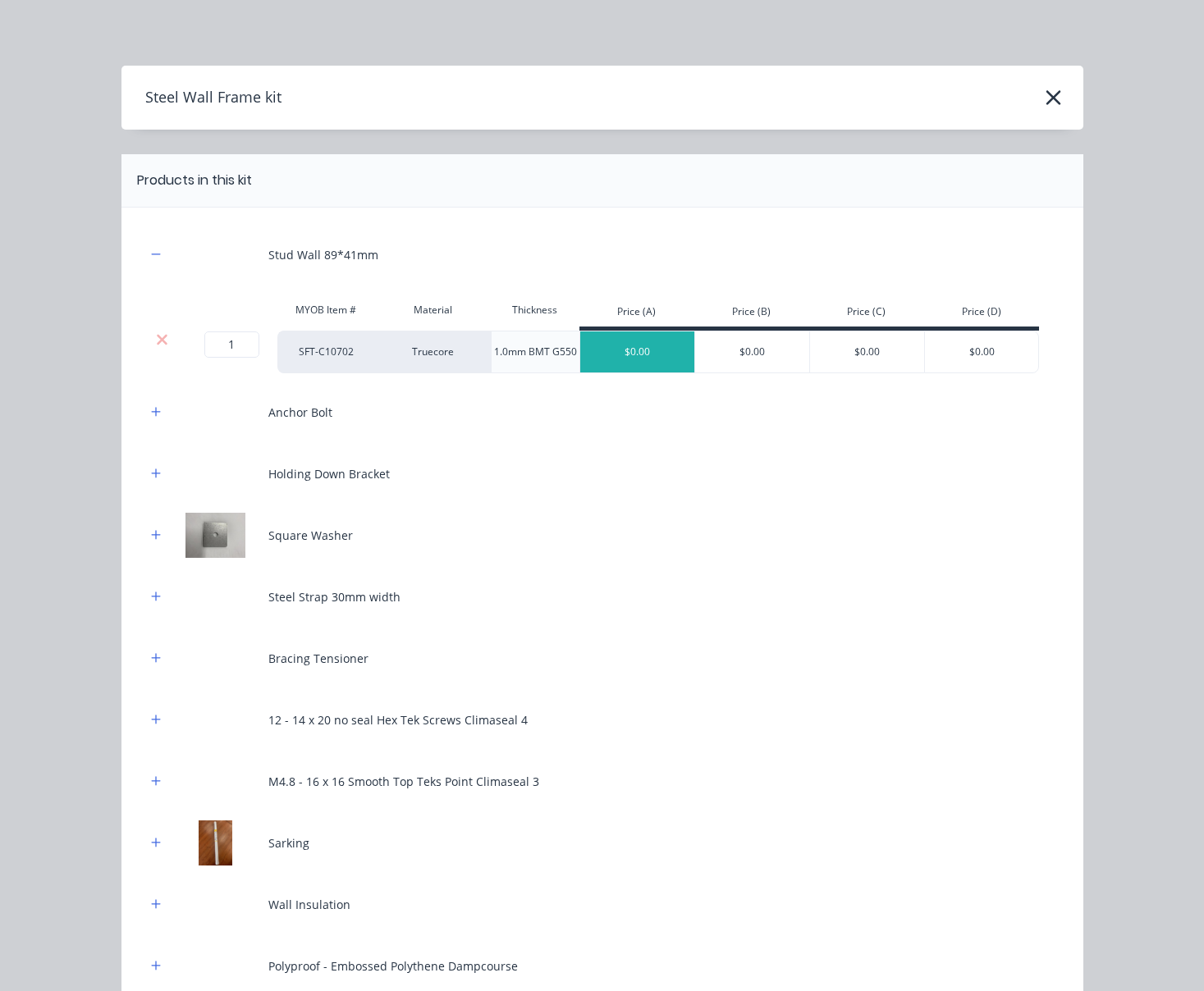
click at [150, 435] on div "Anchor Bolt" at bounding box center [602, 412] width 912 height 45
click at [151, 418] on icon "button" at bounding box center [156, 412] width 10 height 12
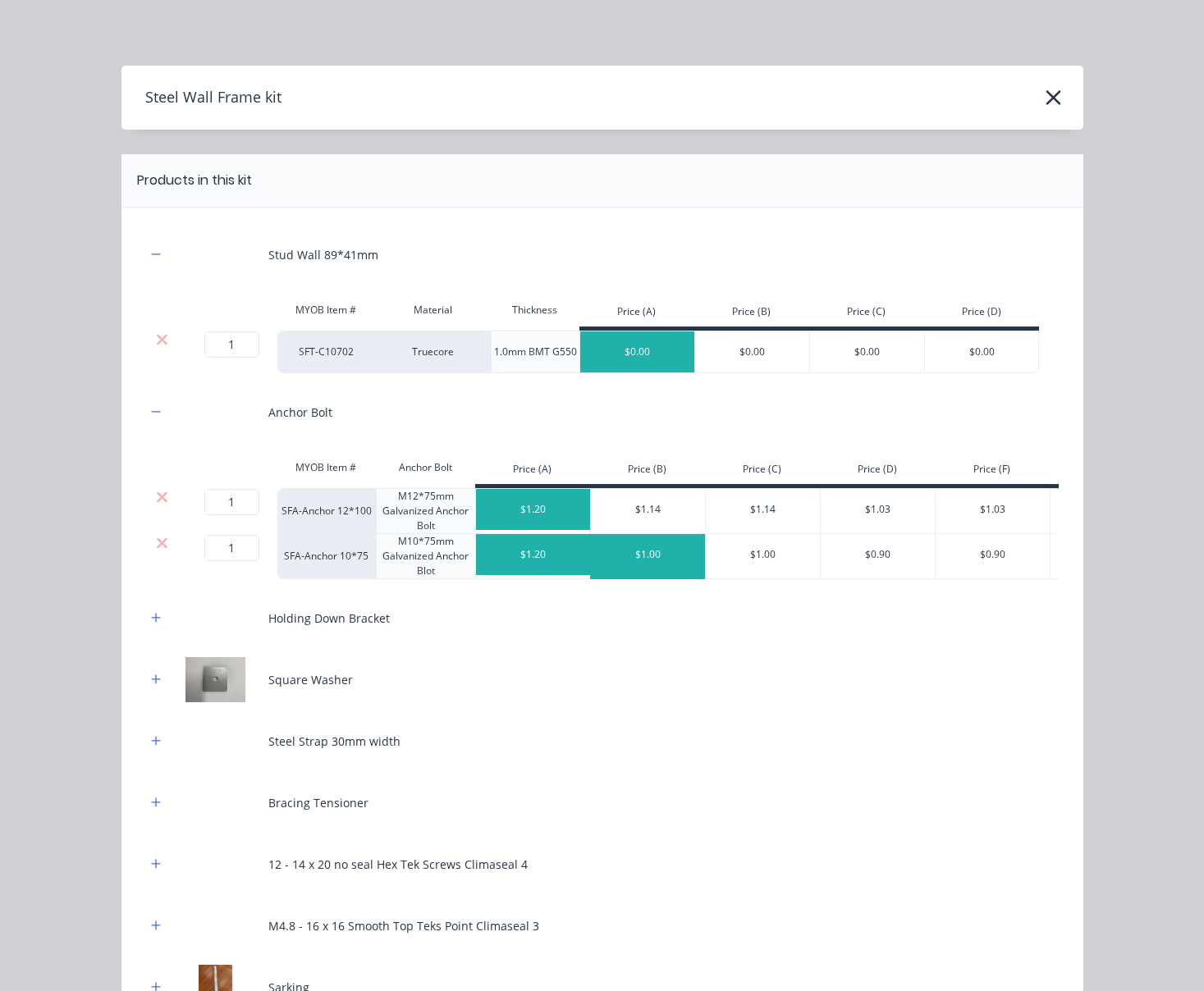
click at [646, 564] on div "$1.00" at bounding box center [648, 555] width 115 height 41
click at [157, 502] on icon at bounding box center [162, 497] width 11 height 11
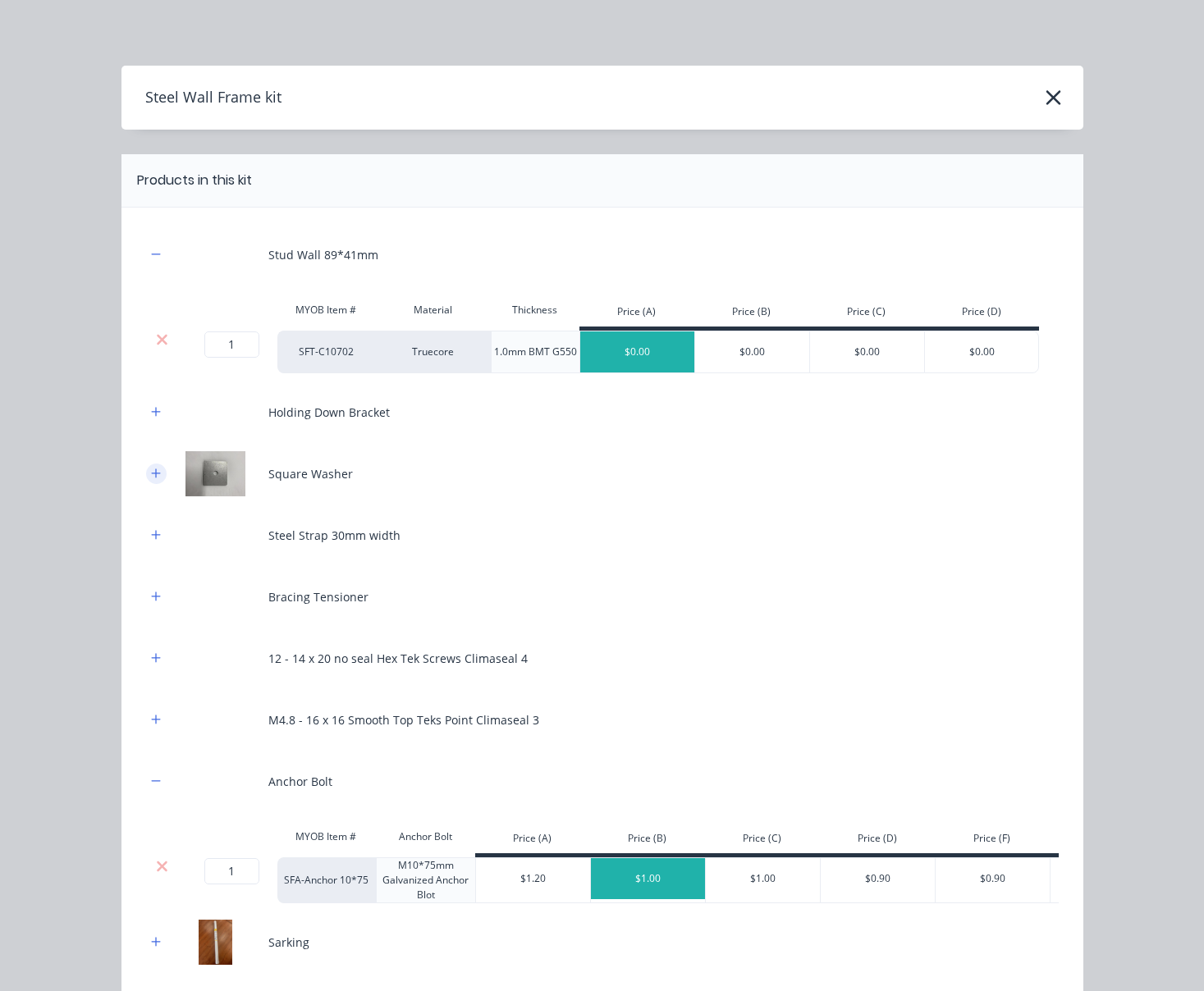
click at [151, 484] on button "button" at bounding box center [156, 474] width 21 height 21
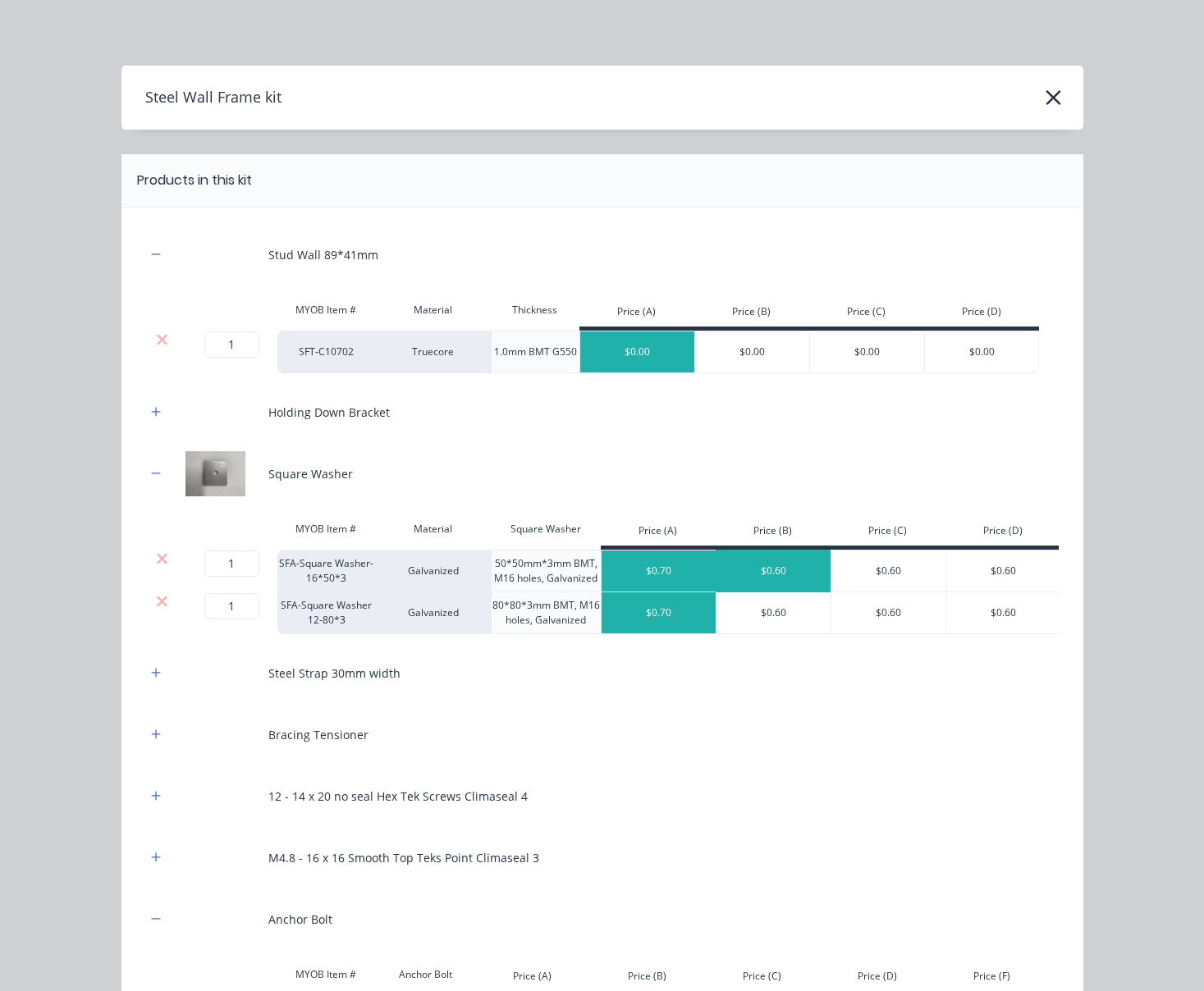
click at [770, 577] on div "$0.60" at bounding box center [773, 571] width 115 height 41
click at [781, 634] on div "$0.60" at bounding box center [773, 613] width 115 height 41
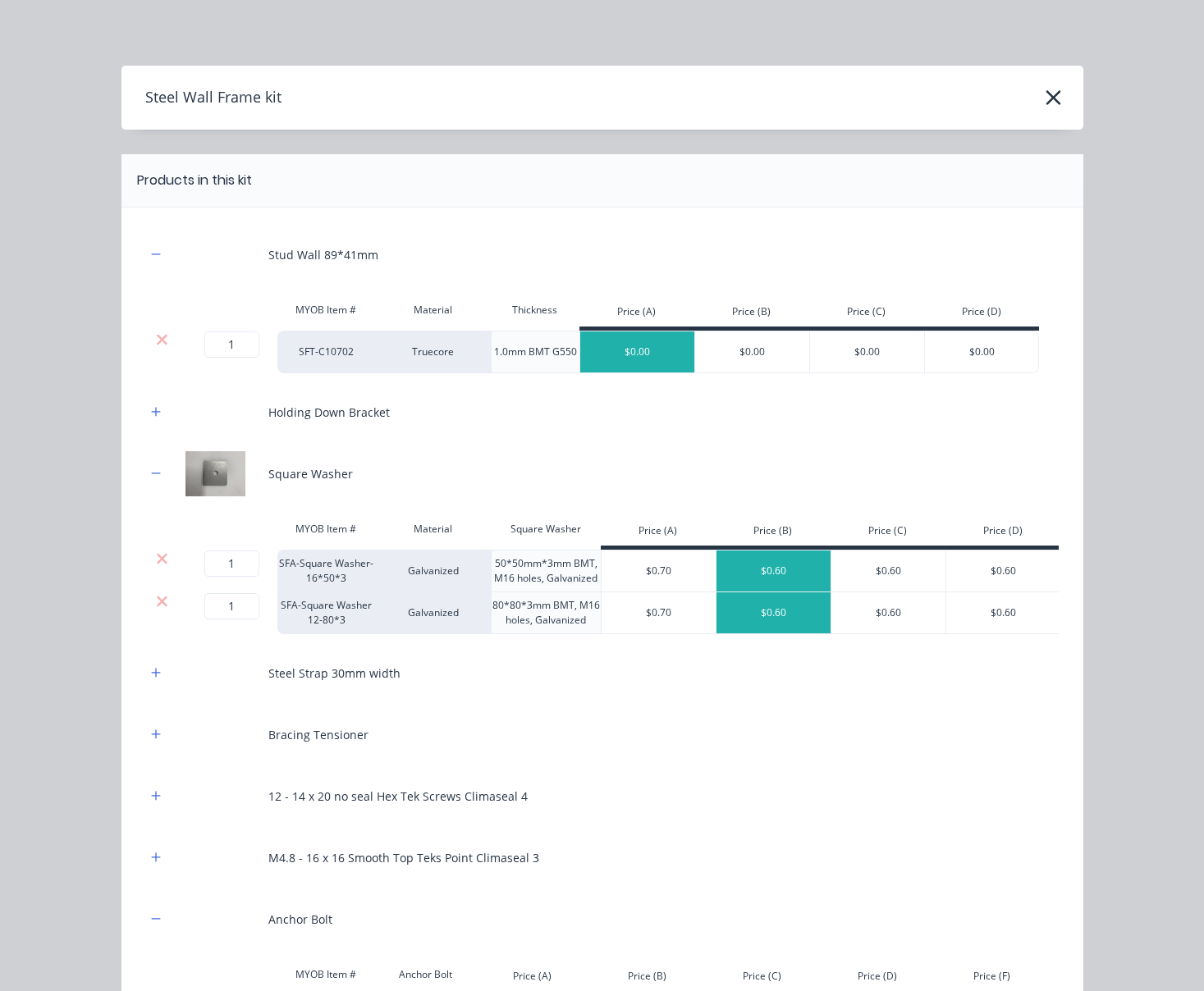
scroll to position [510, 0]
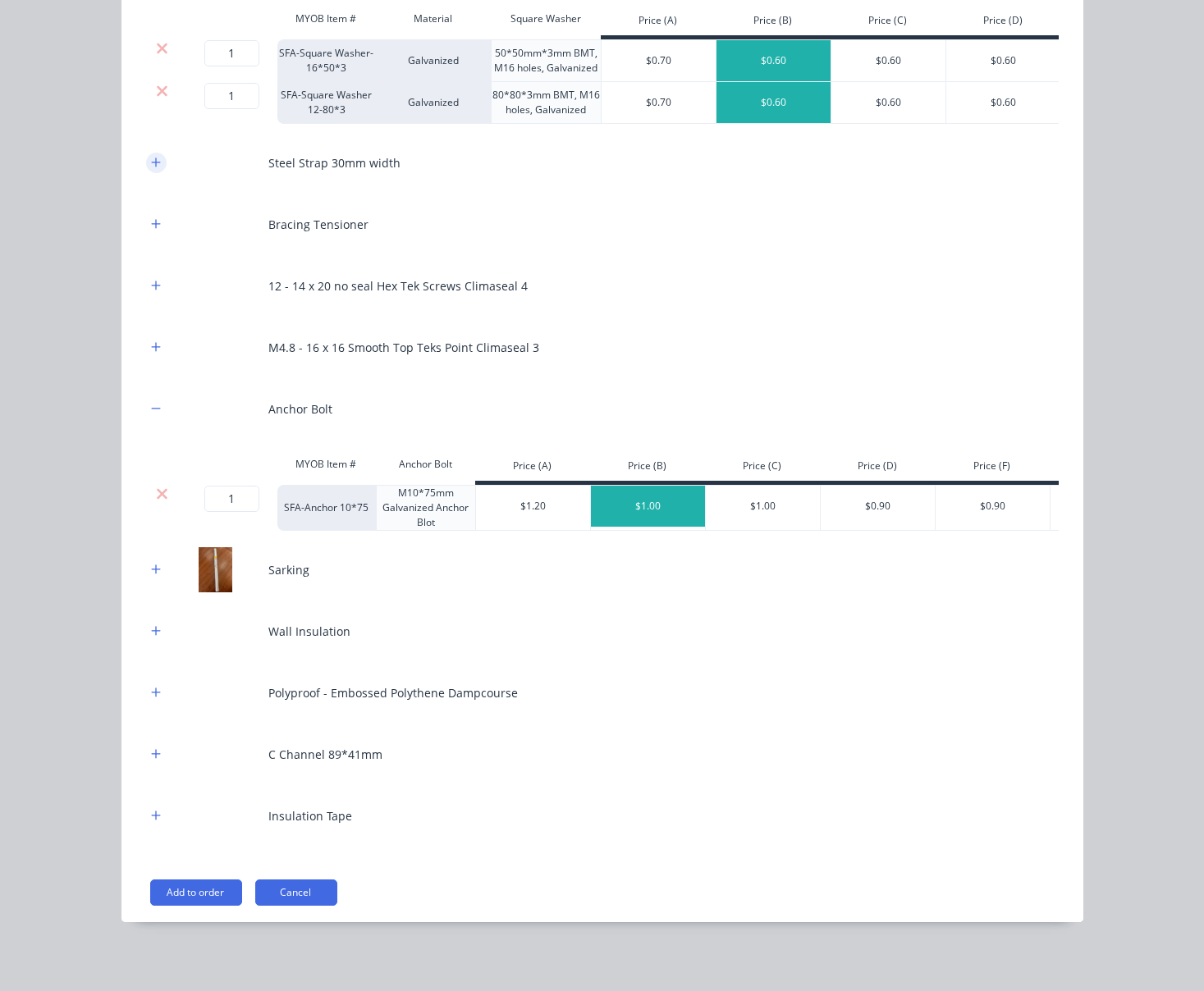
click at [155, 173] on button "button" at bounding box center [156, 163] width 21 height 21
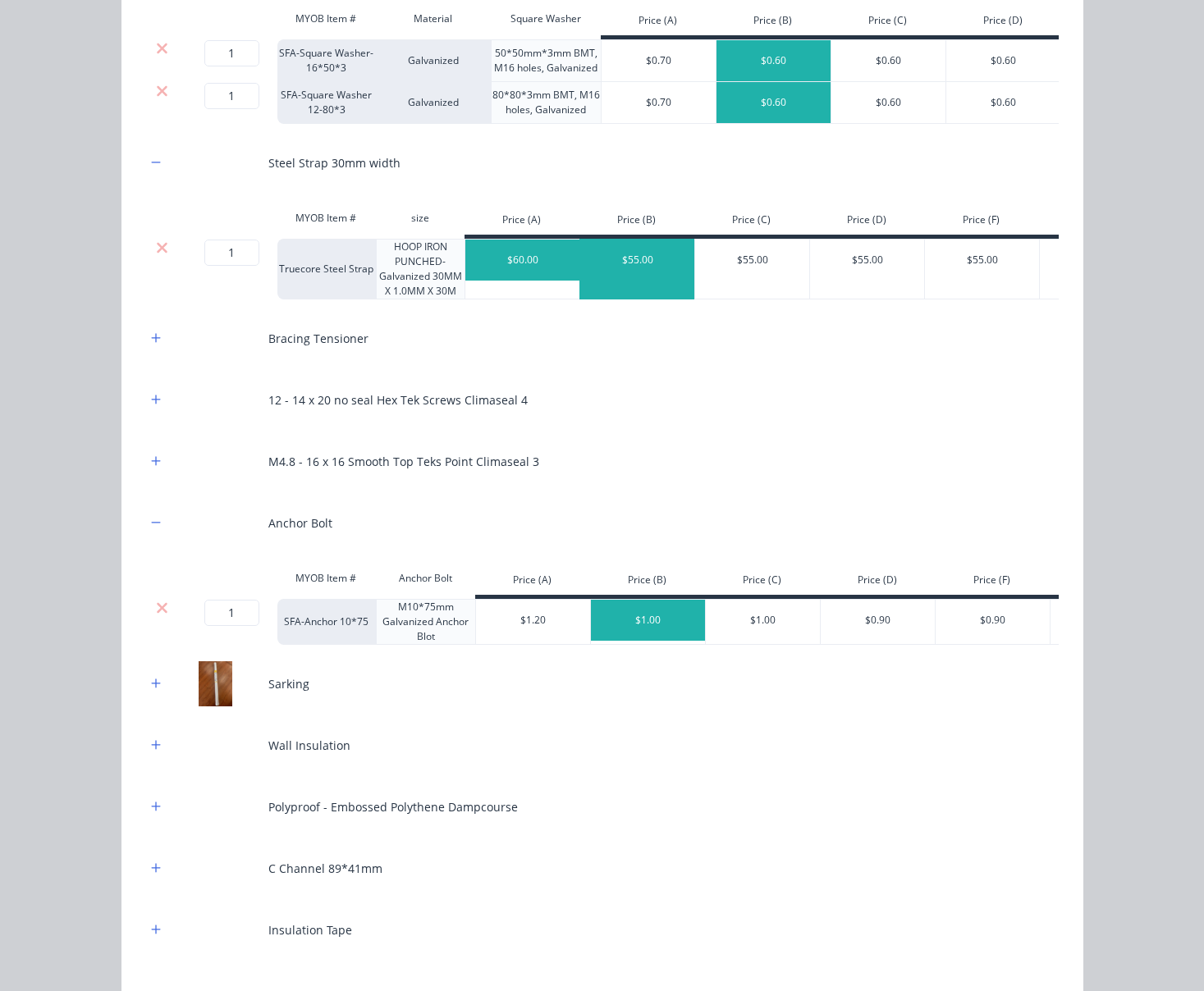
click at [643, 281] on div "$55.00" at bounding box center [637, 261] width 115 height 41
click at [151, 342] on icon "button" at bounding box center [156, 337] width 9 height 9
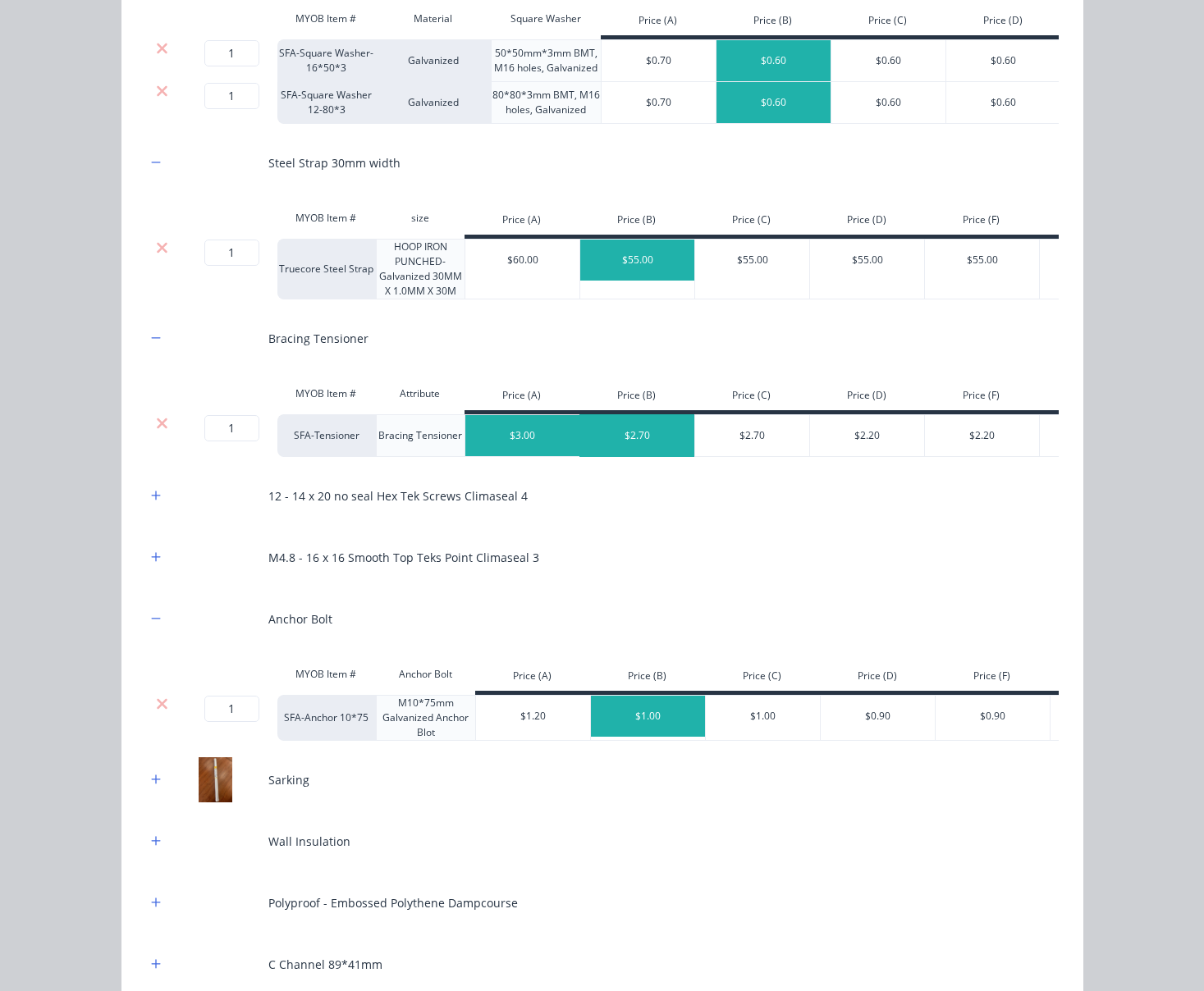
click at [636, 457] on div "$2.70" at bounding box center [637, 436] width 115 height 41
click at [146, 507] on button "button" at bounding box center [156, 496] width 21 height 21
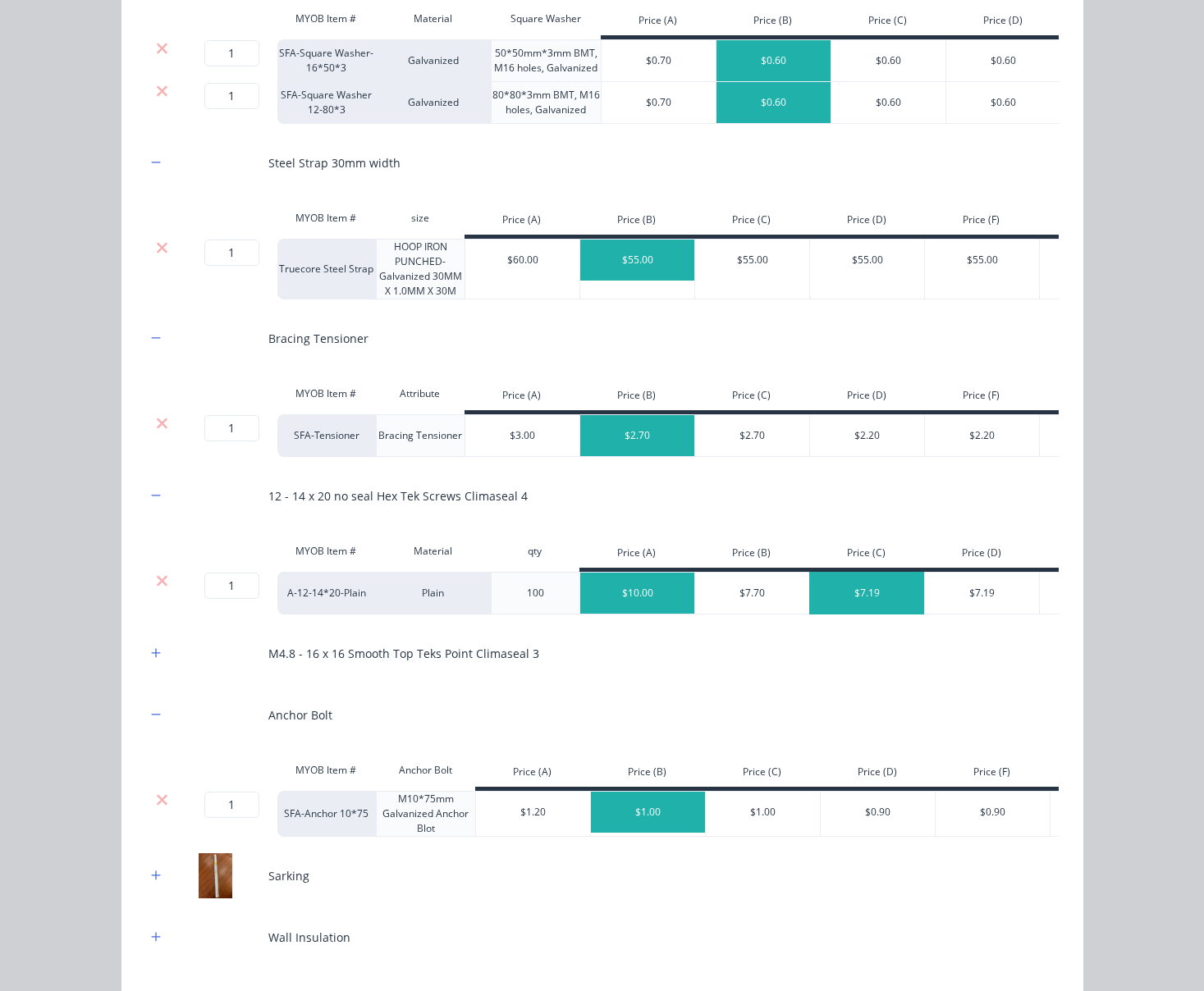
click at [872, 614] on div "$7.19" at bounding box center [867, 594] width 115 height 41
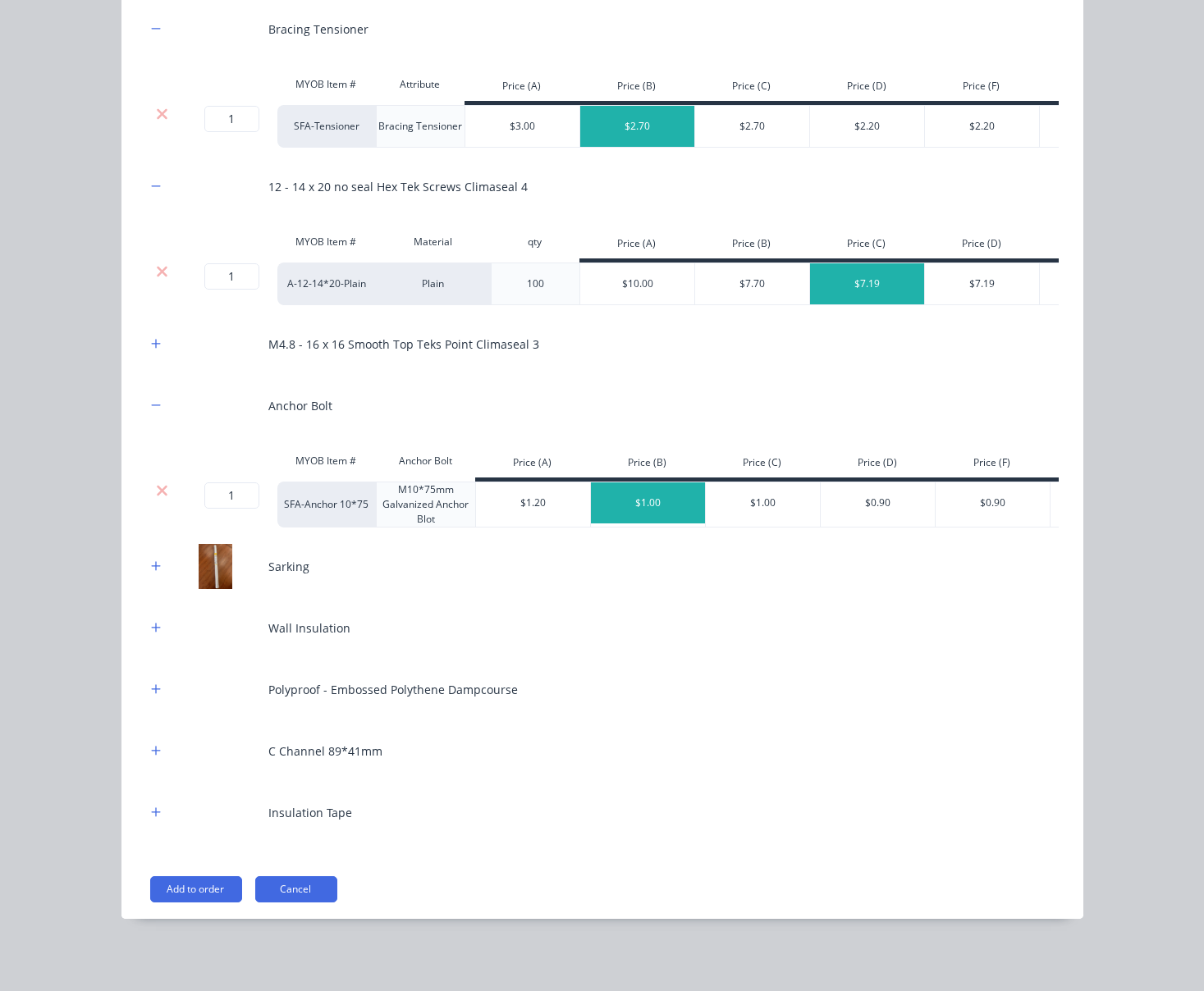
scroll to position [914, 0]
click at [157, 334] on div at bounding box center [156, 344] width 21 height 21
click at [151, 338] on icon "button" at bounding box center [156, 344] width 10 height 12
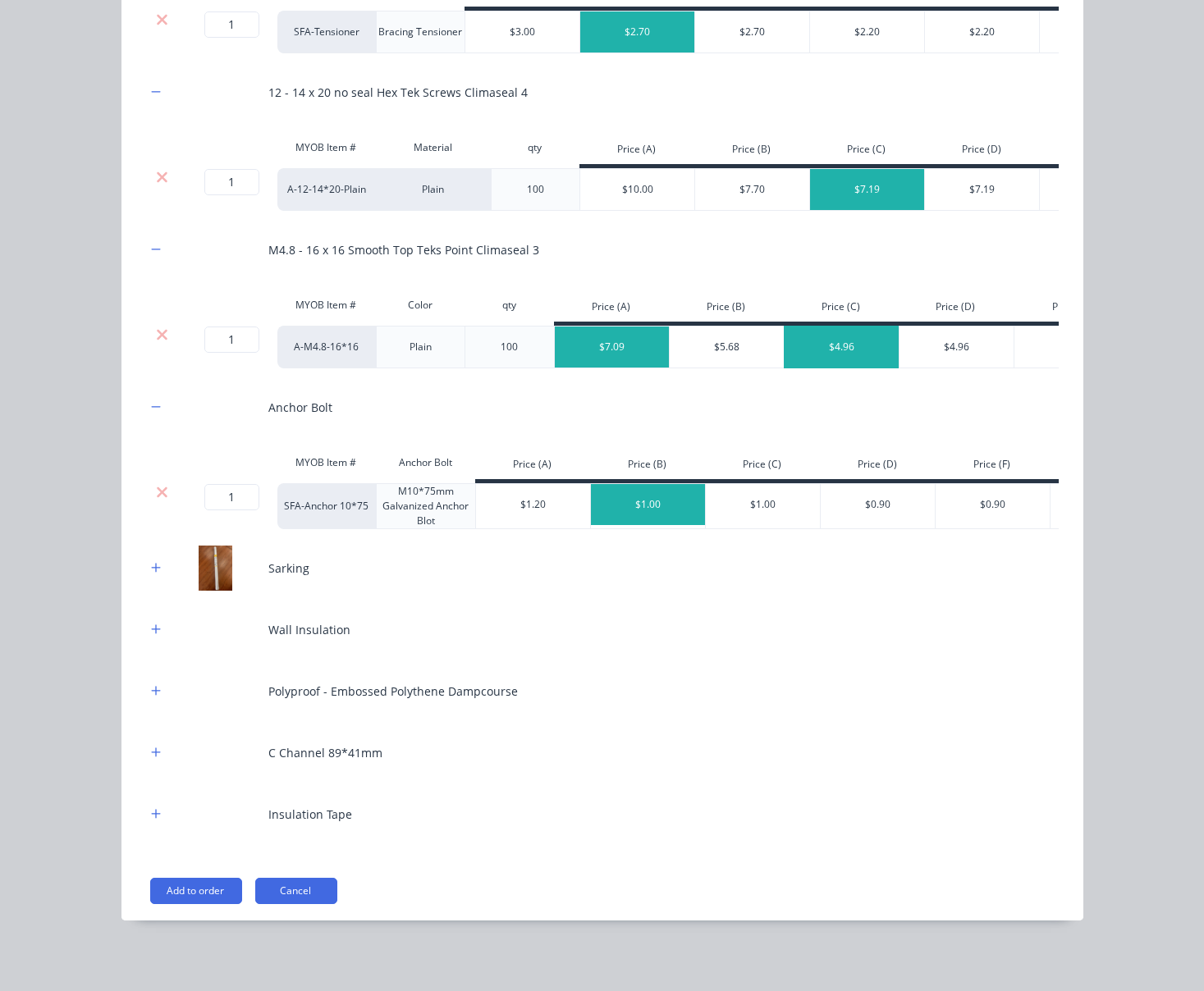
click at [838, 368] on div "$4.96" at bounding box center [841, 347] width 115 height 41
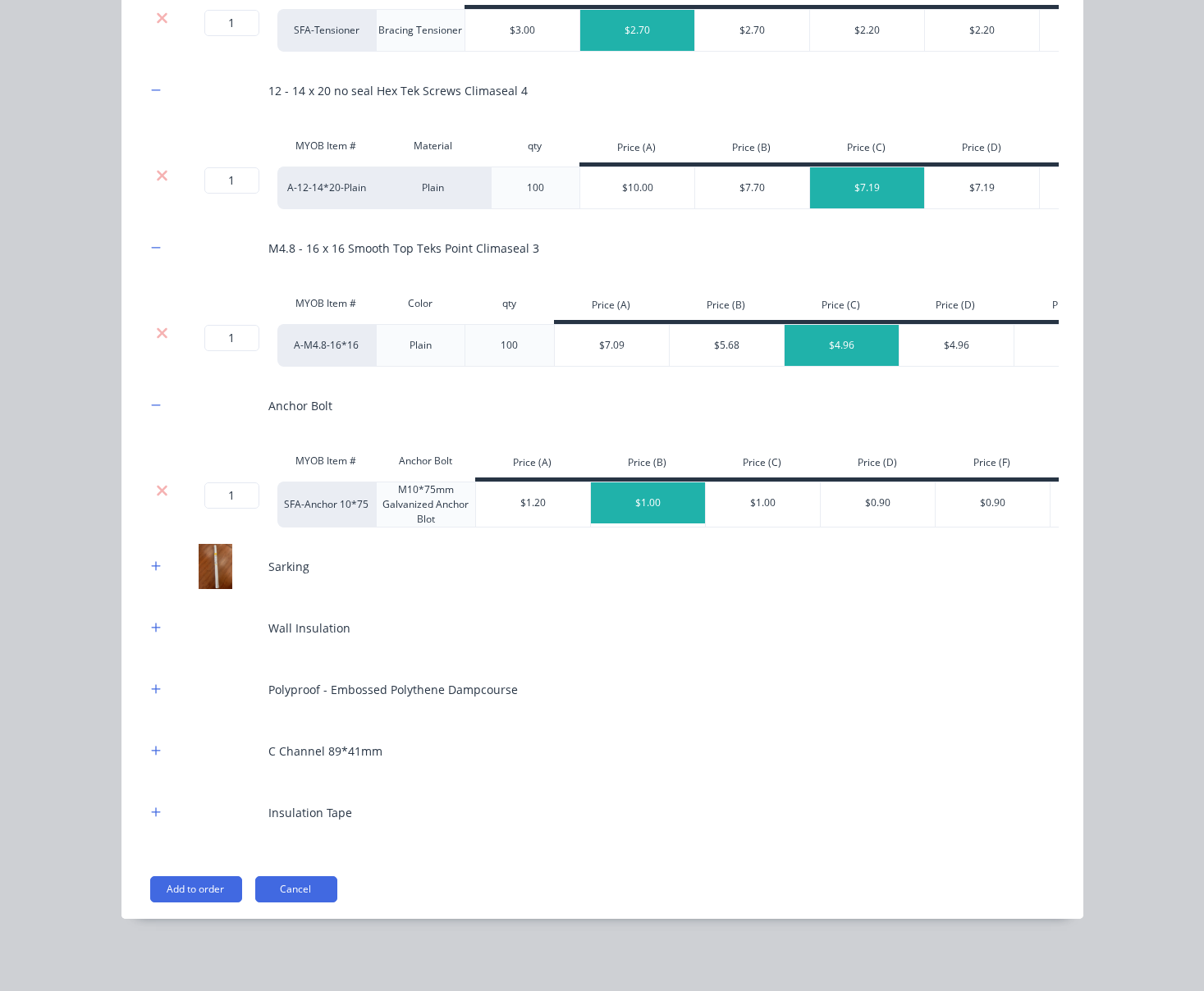
scroll to position [1027, 0]
click at [151, 561] on icon "button" at bounding box center [156, 566] width 9 height 9
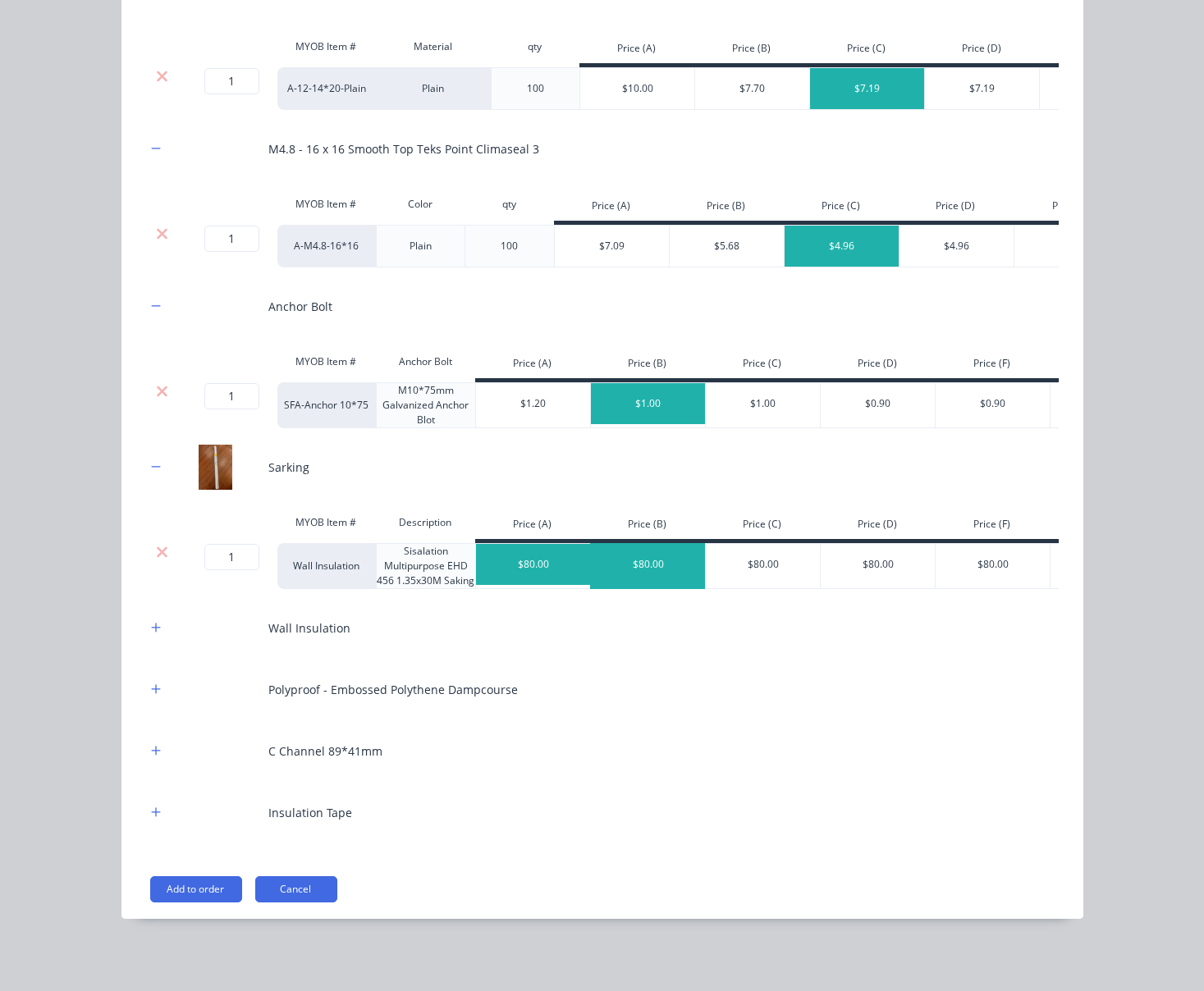
click at [643, 585] on div "$80.00" at bounding box center [648, 565] width 115 height 41
click at [146, 620] on button "button" at bounding box center [156, 628] width 21 height 21
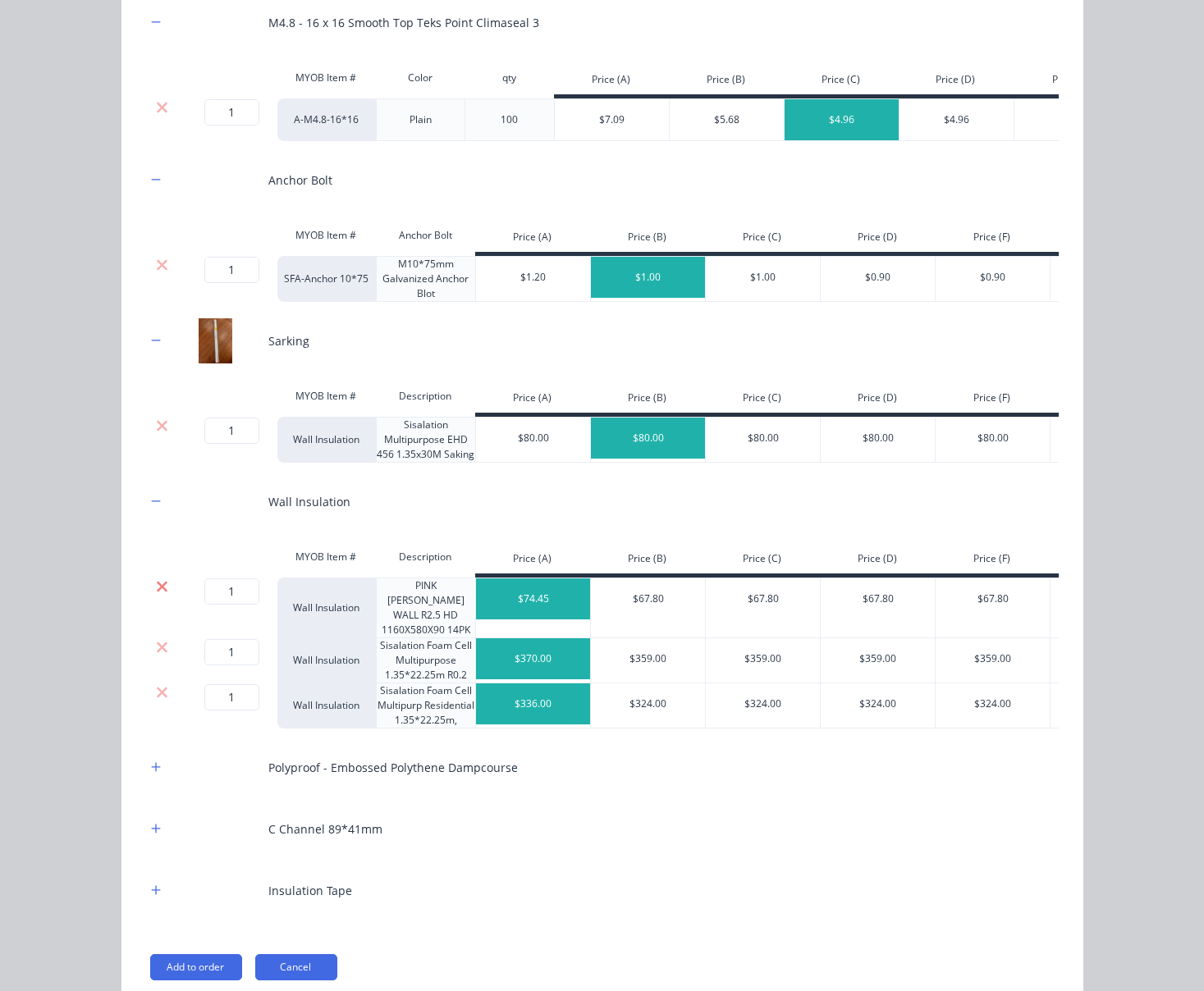
click at [156, 595] on icon at bounding box center [162, 586] width 13 height 16
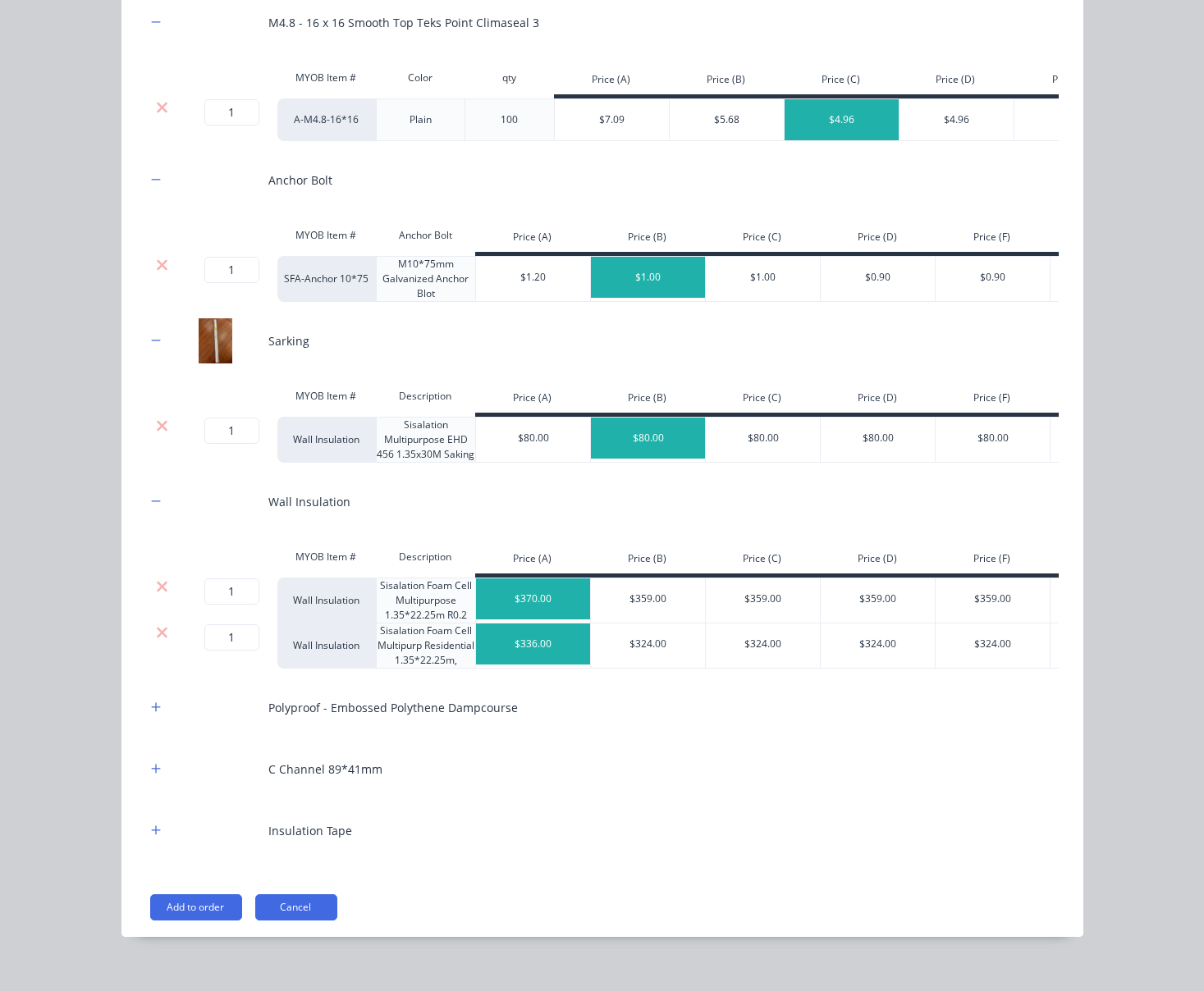
click at [150, 624] on div at bounding box center [162, 600] width 33 height 46
click at [157, 592] on icon at bounding box center [162, 586] width 11 height 11
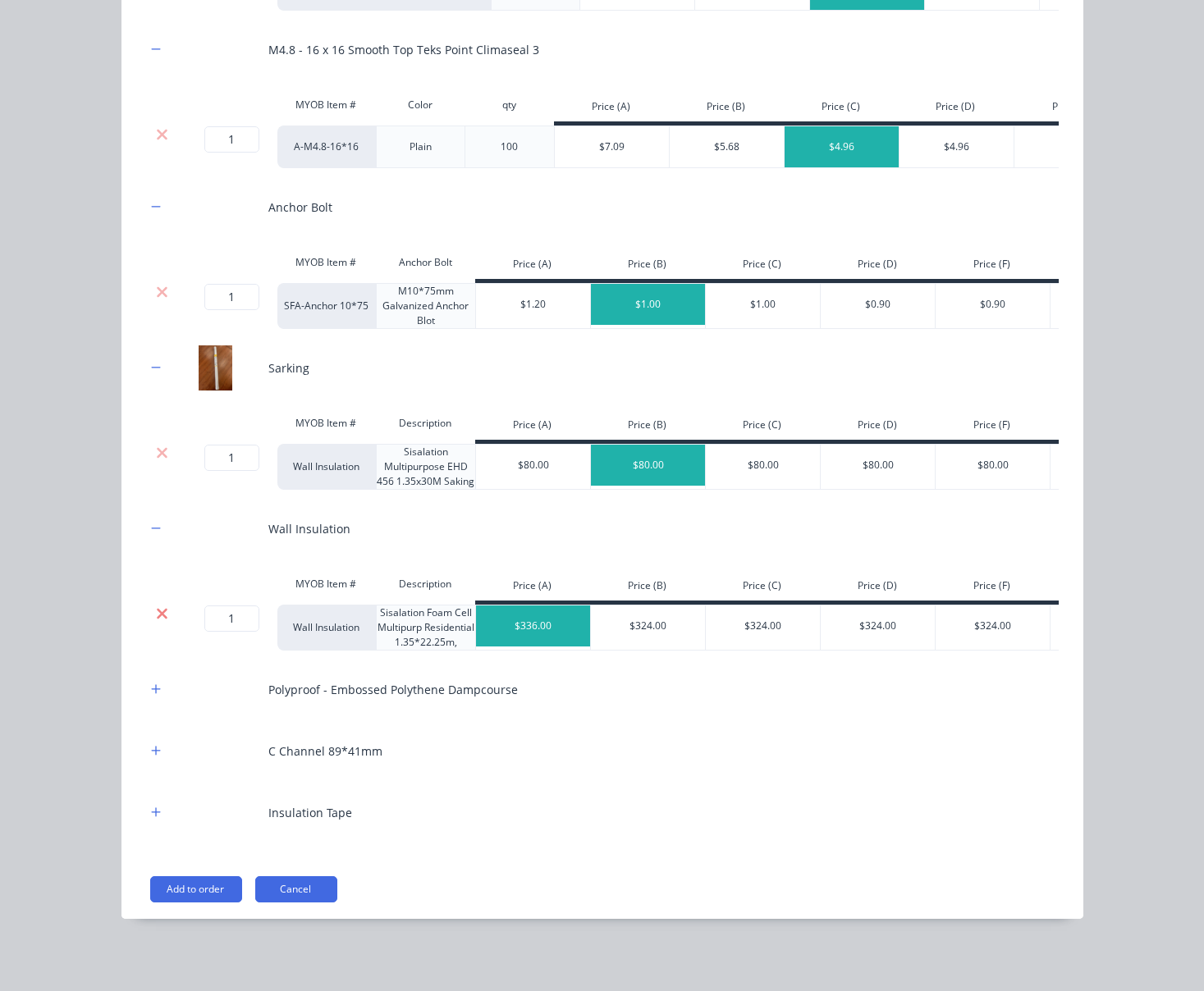
click at [157, 619] on icon at bounding box center [162, 613] width 11 height 11
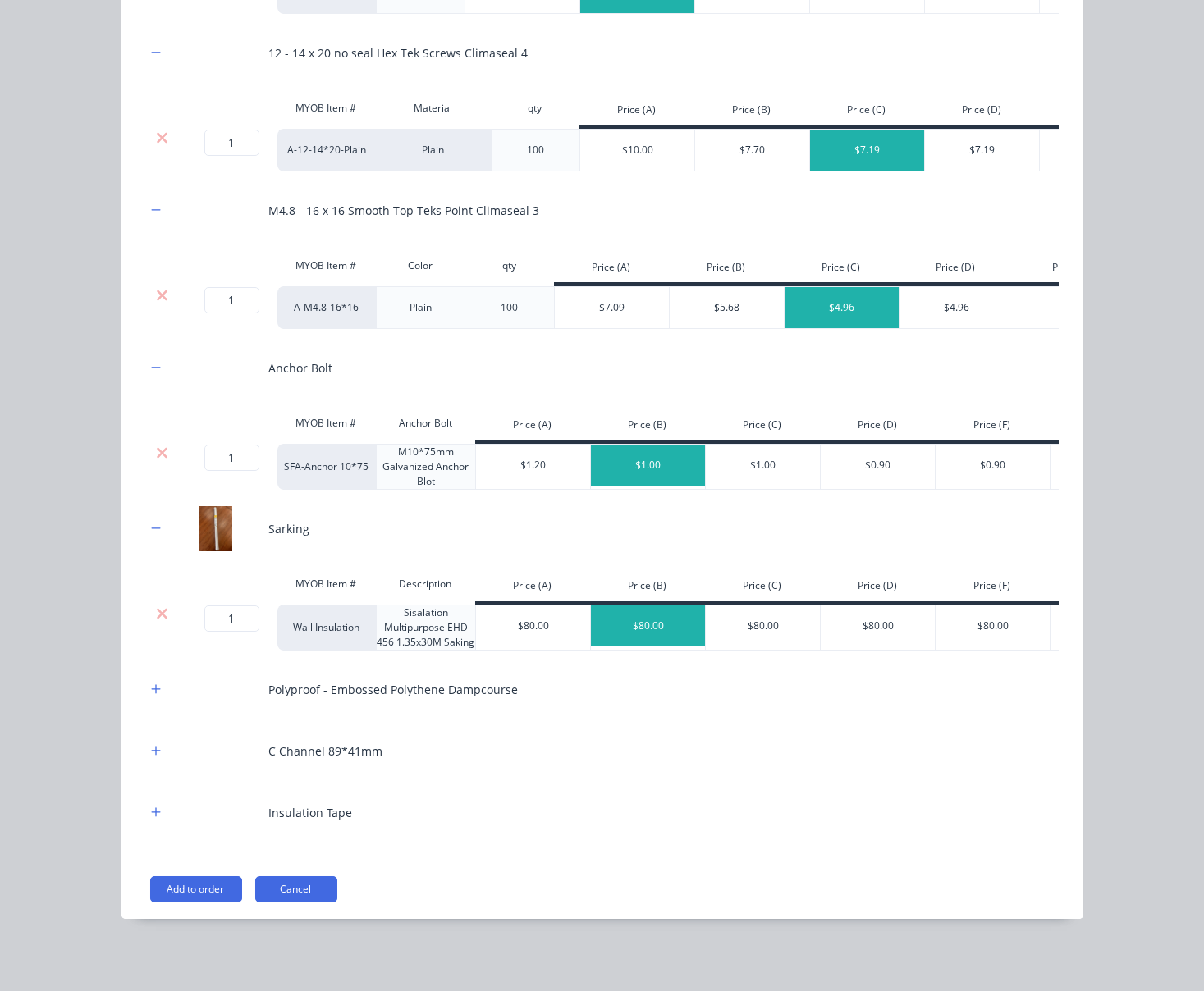
scroll to position [1080, 0]
click at [151, 690] on icon "button" at bounding box center [156, 689] width 10 height 12
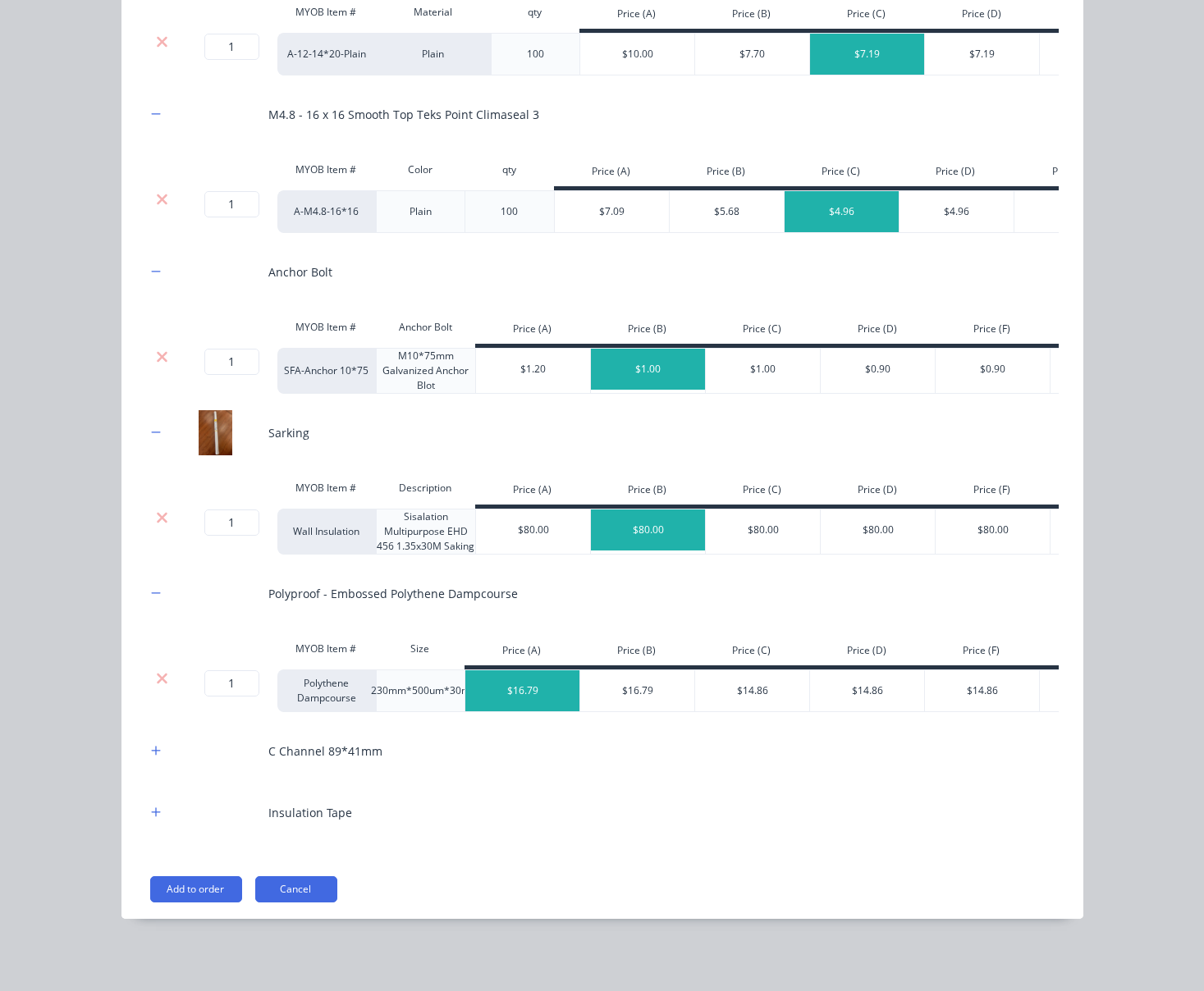
scroll to position [1192, 0]
click at [176, 890] on button "Add to order" at bounding box center [196, 889] width 92 height 26
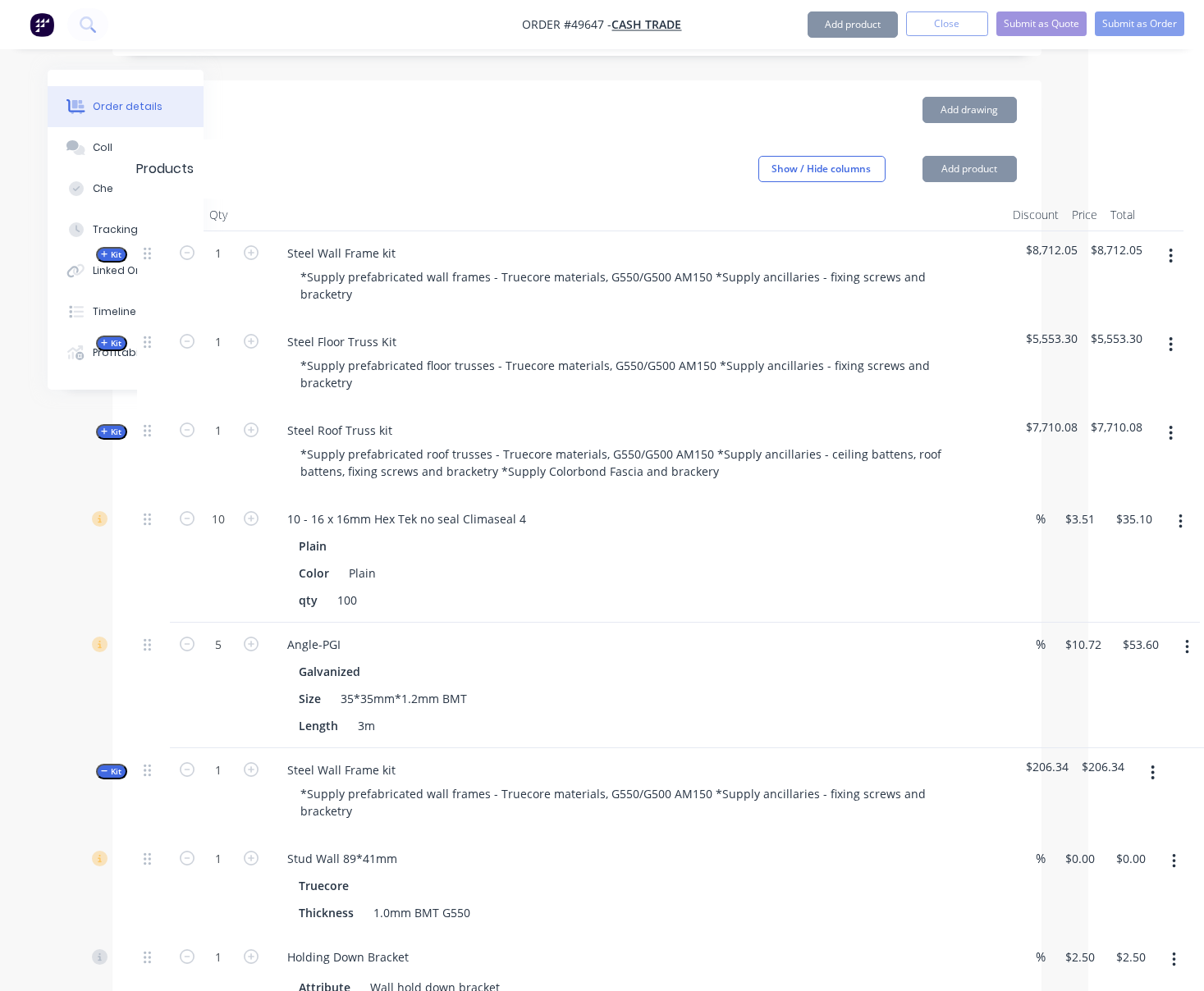
scroll to position [685, 115]
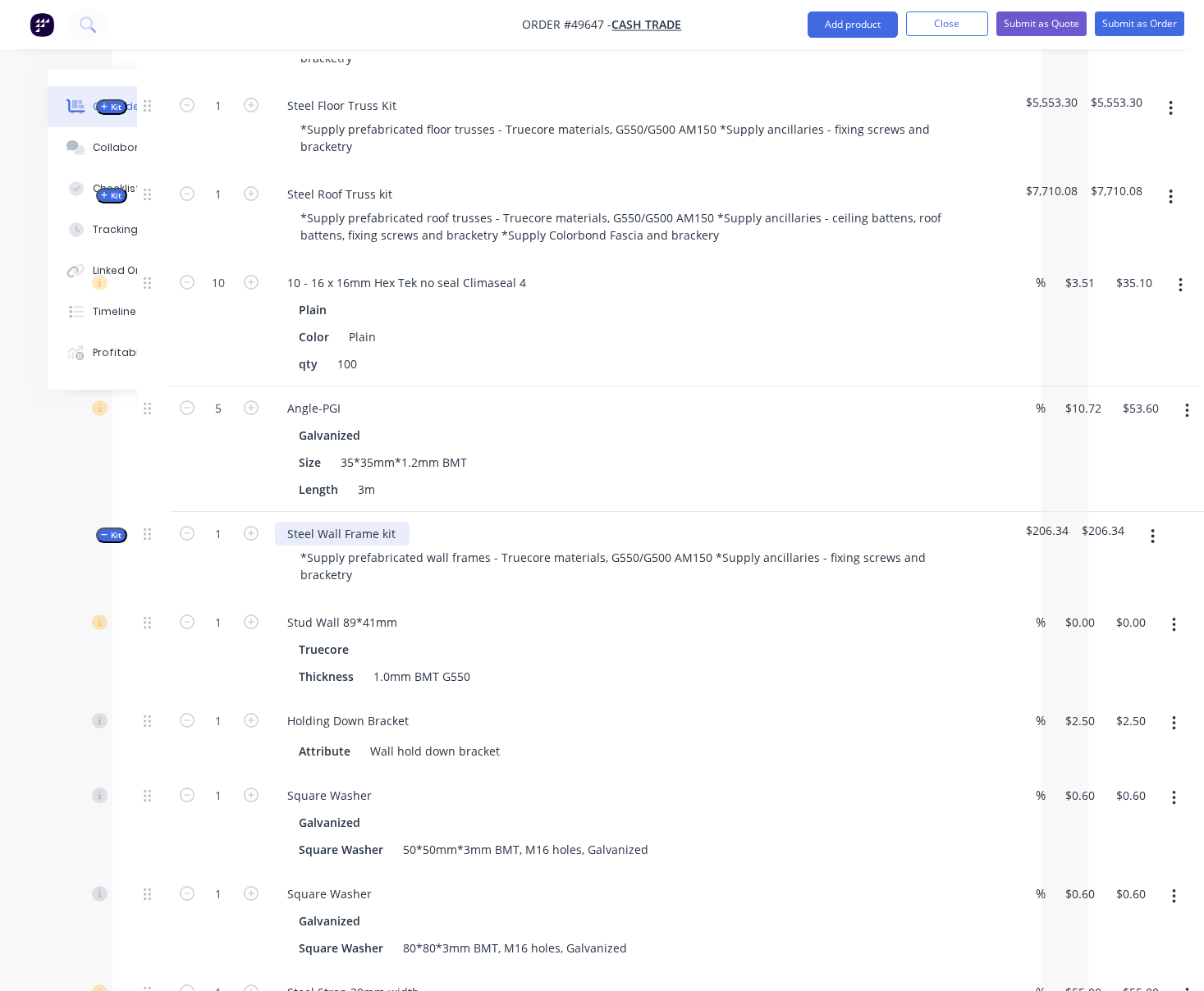
click at [409, 546] on div "Steel Wall Frame kit" at bounding box center [342, 534] width 134 height 24
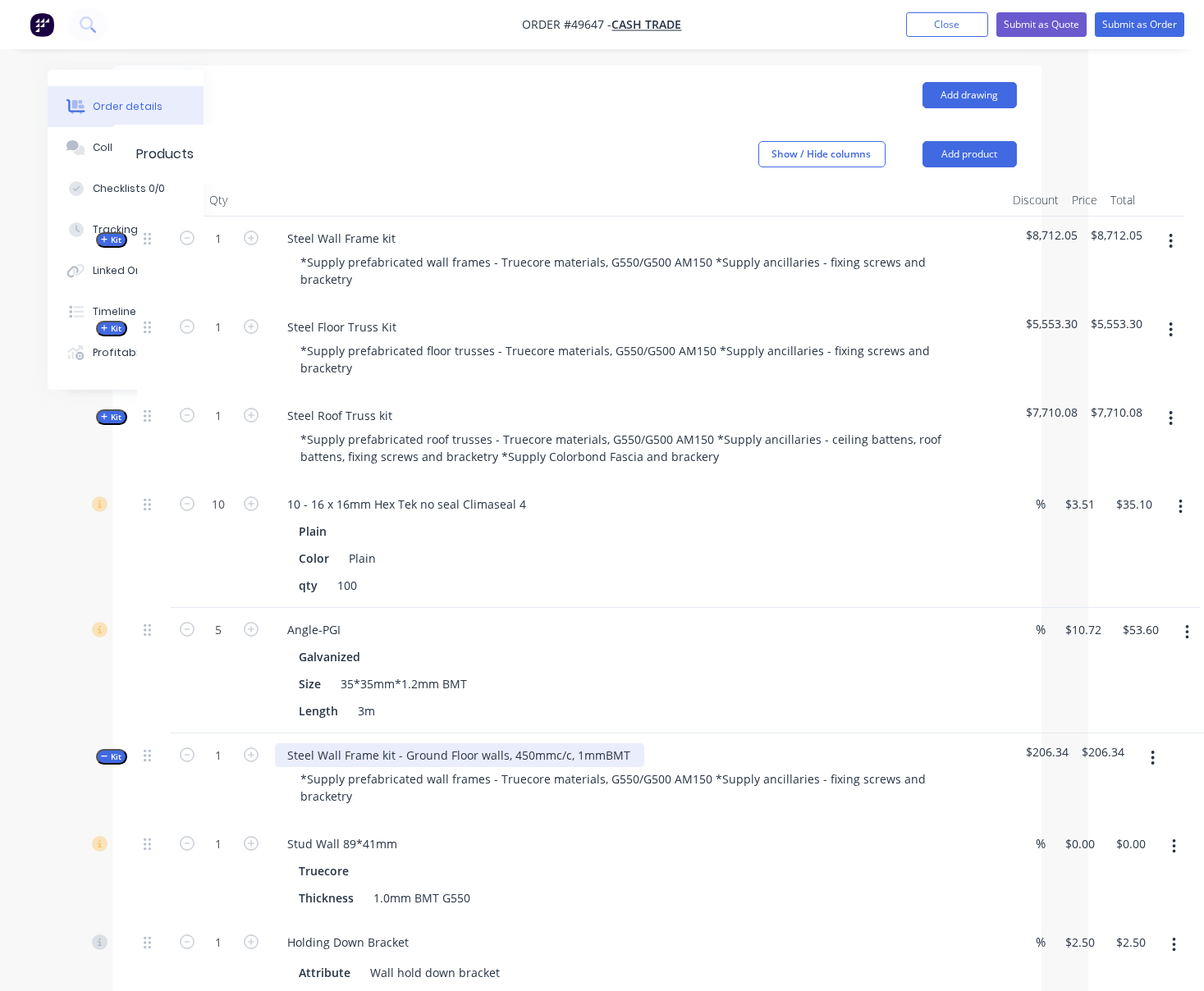
scroll to position [174, 115]
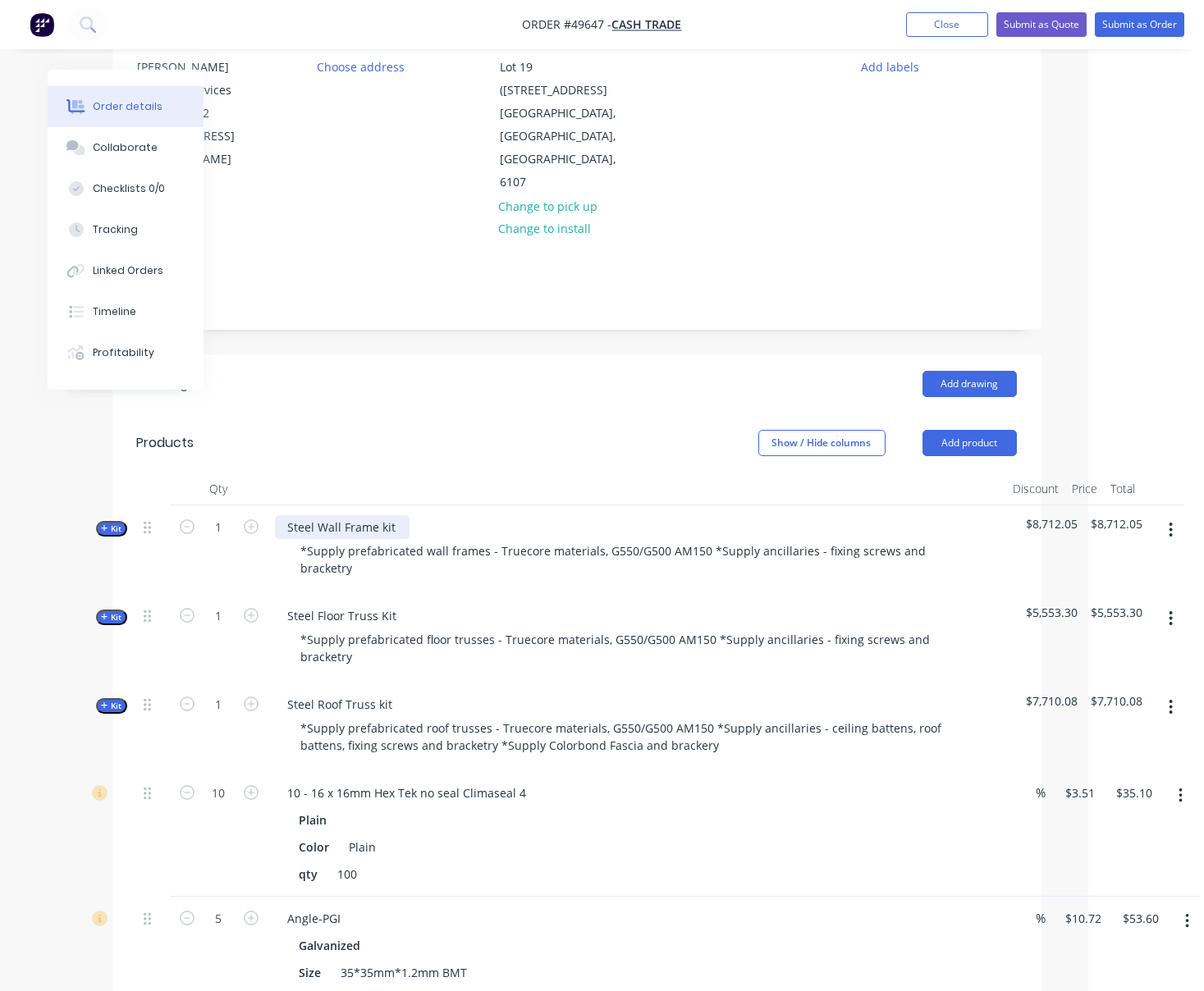
click at [407, 534] on div "Steel Wall Frame kit" at bounding box center [342, 527] width 134 height 24
click at [410, 622] on div "Steel Floor Truss Kit" at bounding box center [342, 616] width 135 height 24
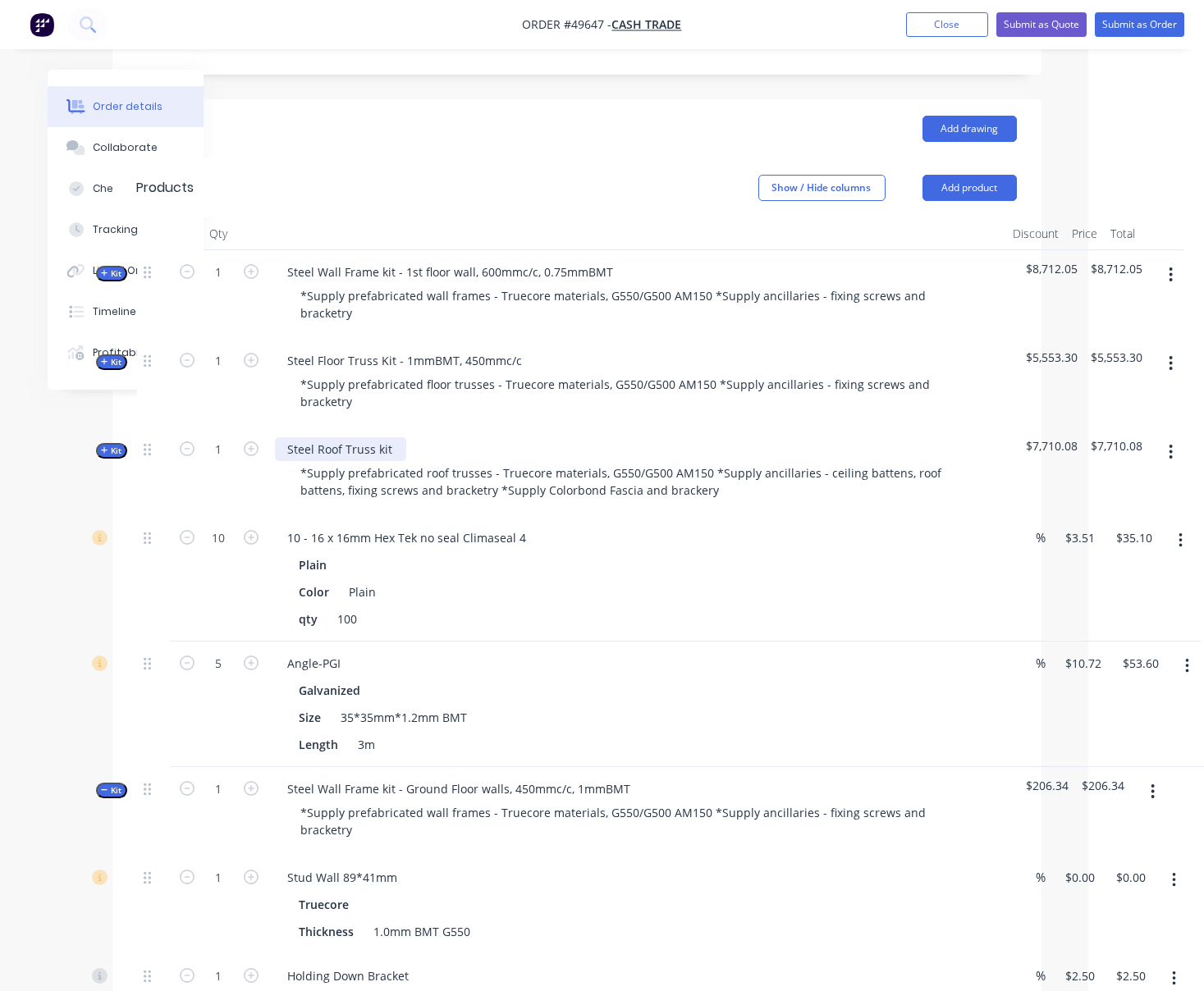
click at [401, 461] on div "Steel Roof Truss kit" at bounding box center [340, 449] width 132 height 24
click at [111, 457] on span "Kit" at bounding box center [112, 451] width 21 height 13
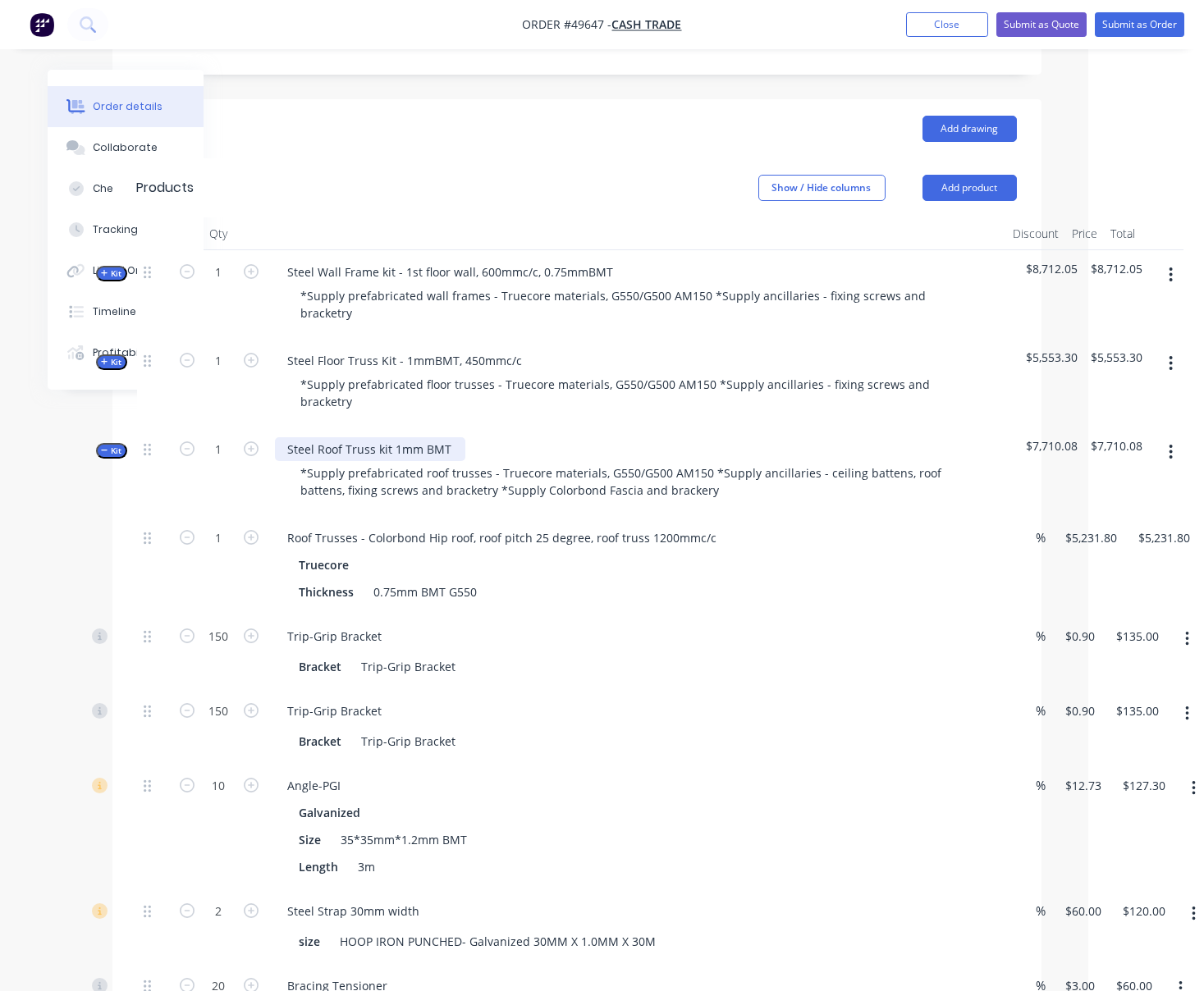
click at [408, 461] on div "Steel Roof Truss kit 1mm BMT" at bounding box center [370, 449] width 191 height 24
click at [482, 461] on div "Steel Roof Truss kit 0.75mm BMT" at bounding box center [378, 449] width 207 height 24
click at [100, 458] on button "Kit" at bounding box center [111, 450] width 31 height 15
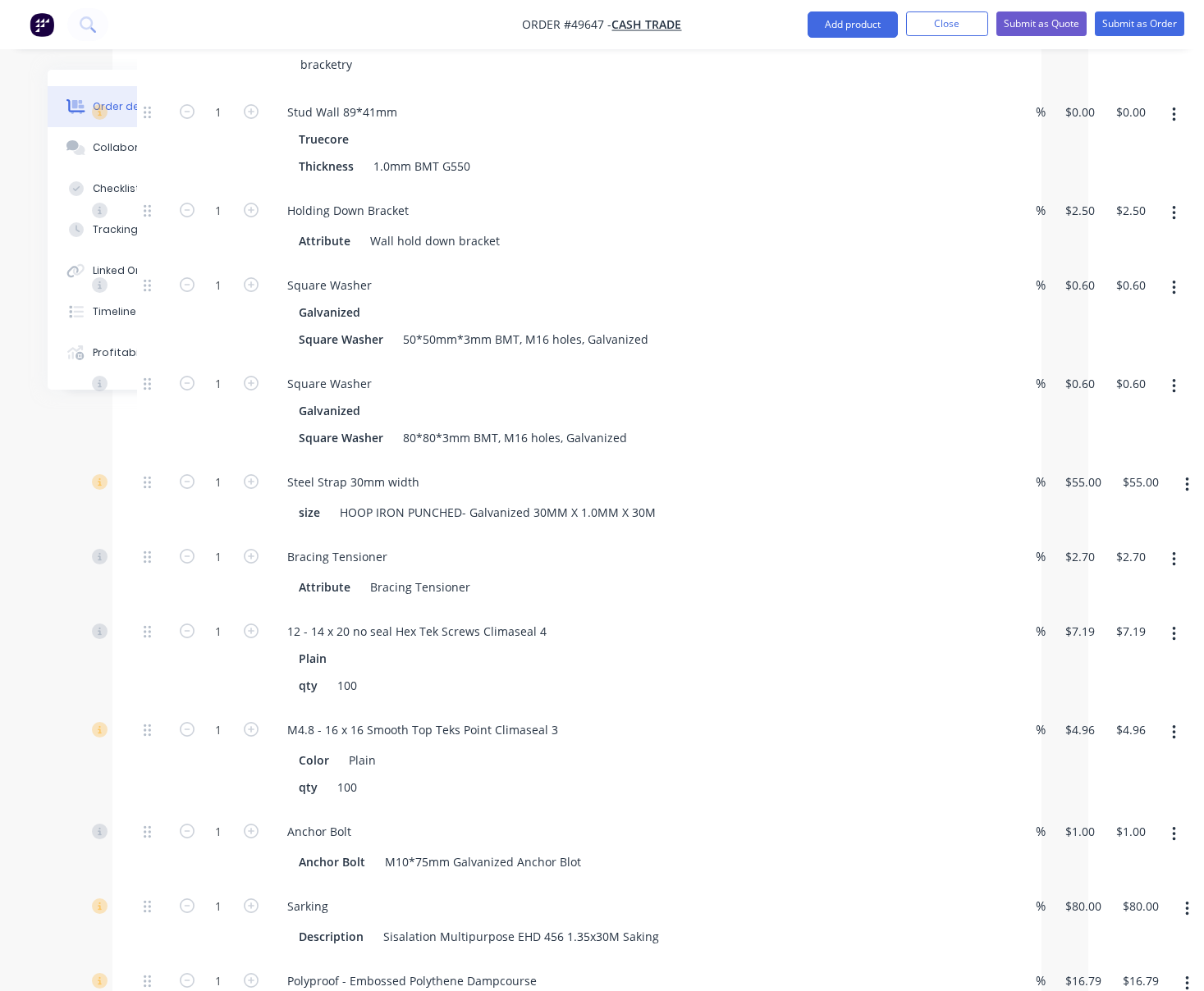
scroll to position [941, 115]
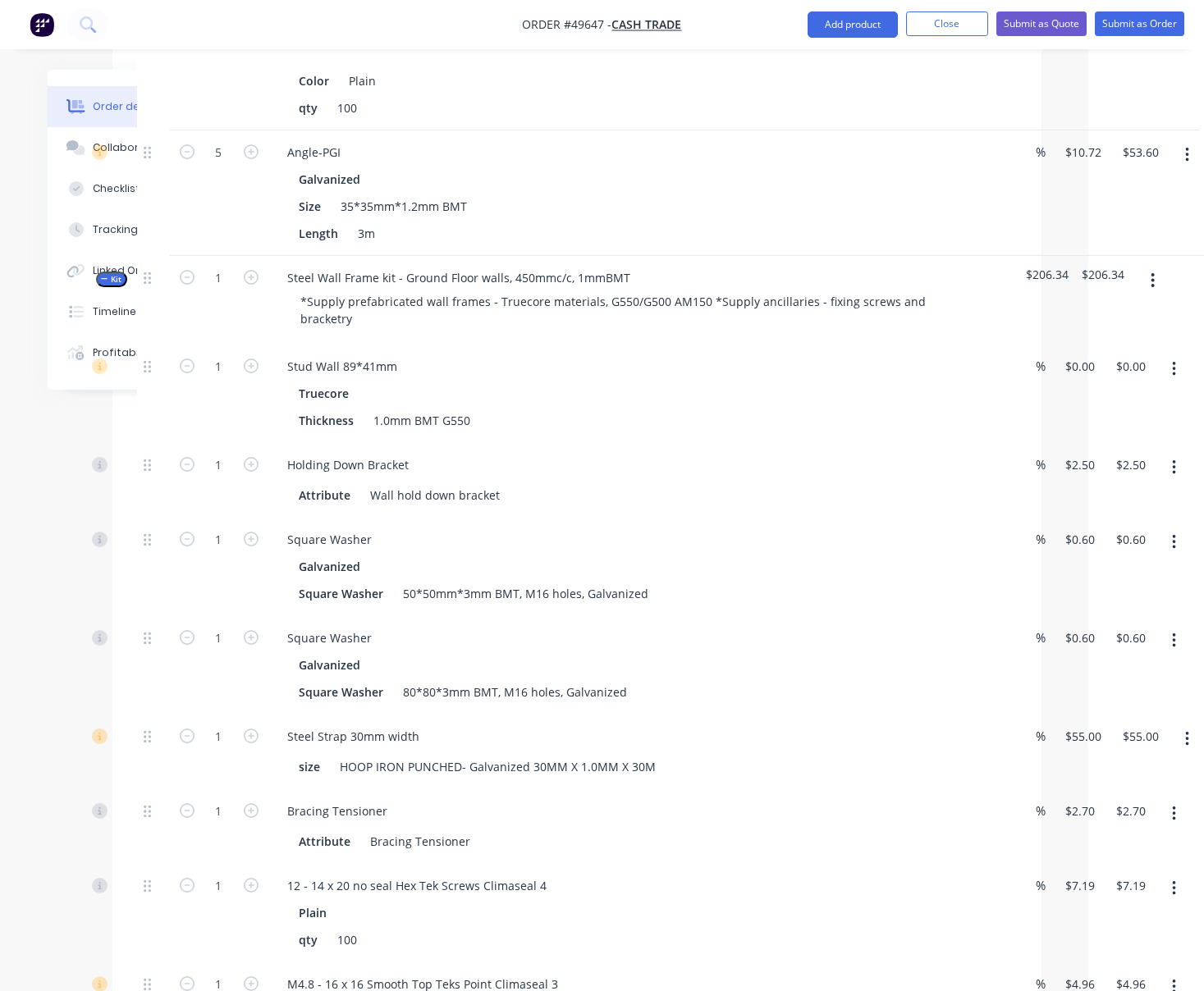
drag, startPoint x: 703, startPoint y: 210, endPoint x: 773, endPoint y: 226, distance: 71.8
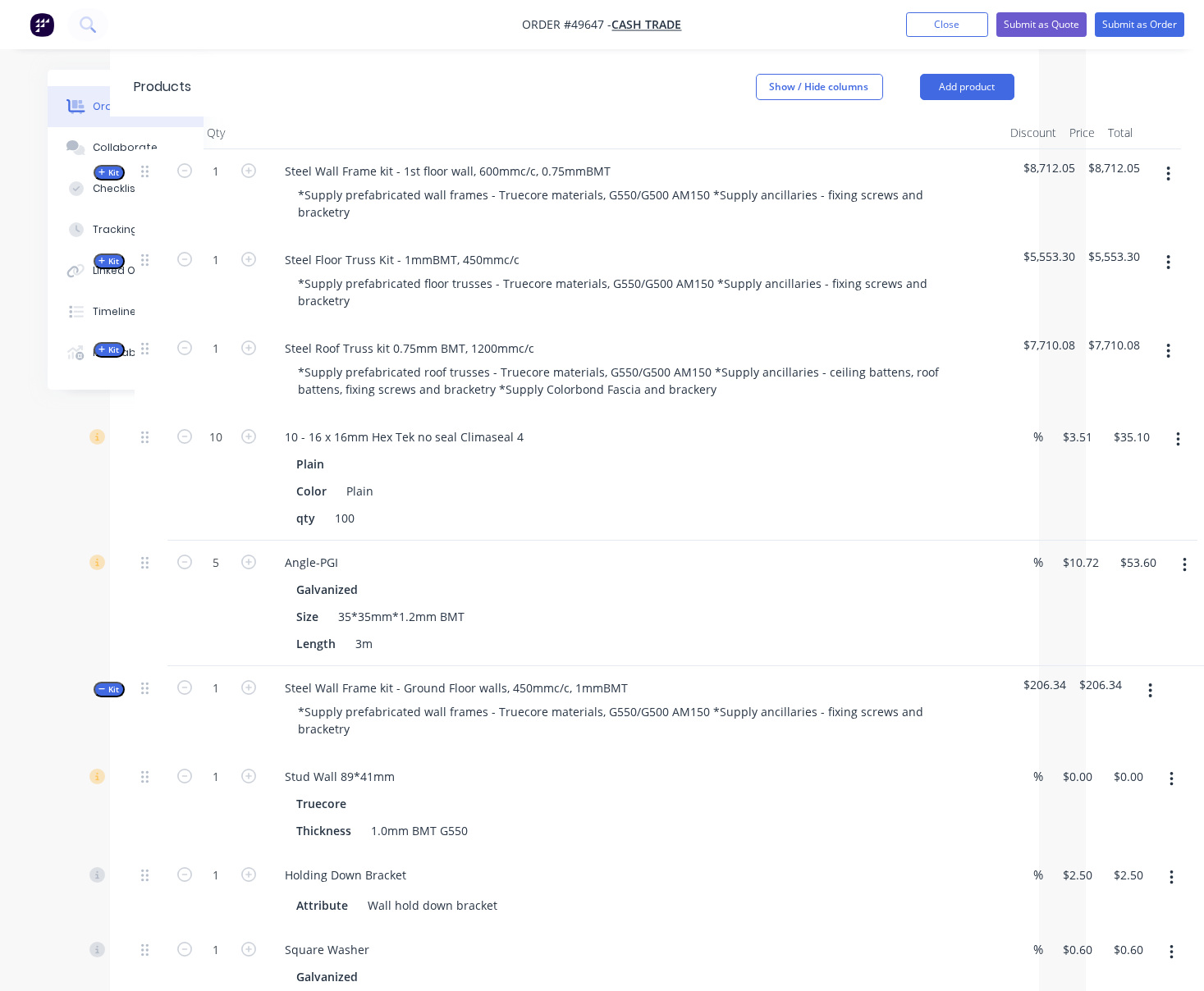
scroll to position [429, 124]
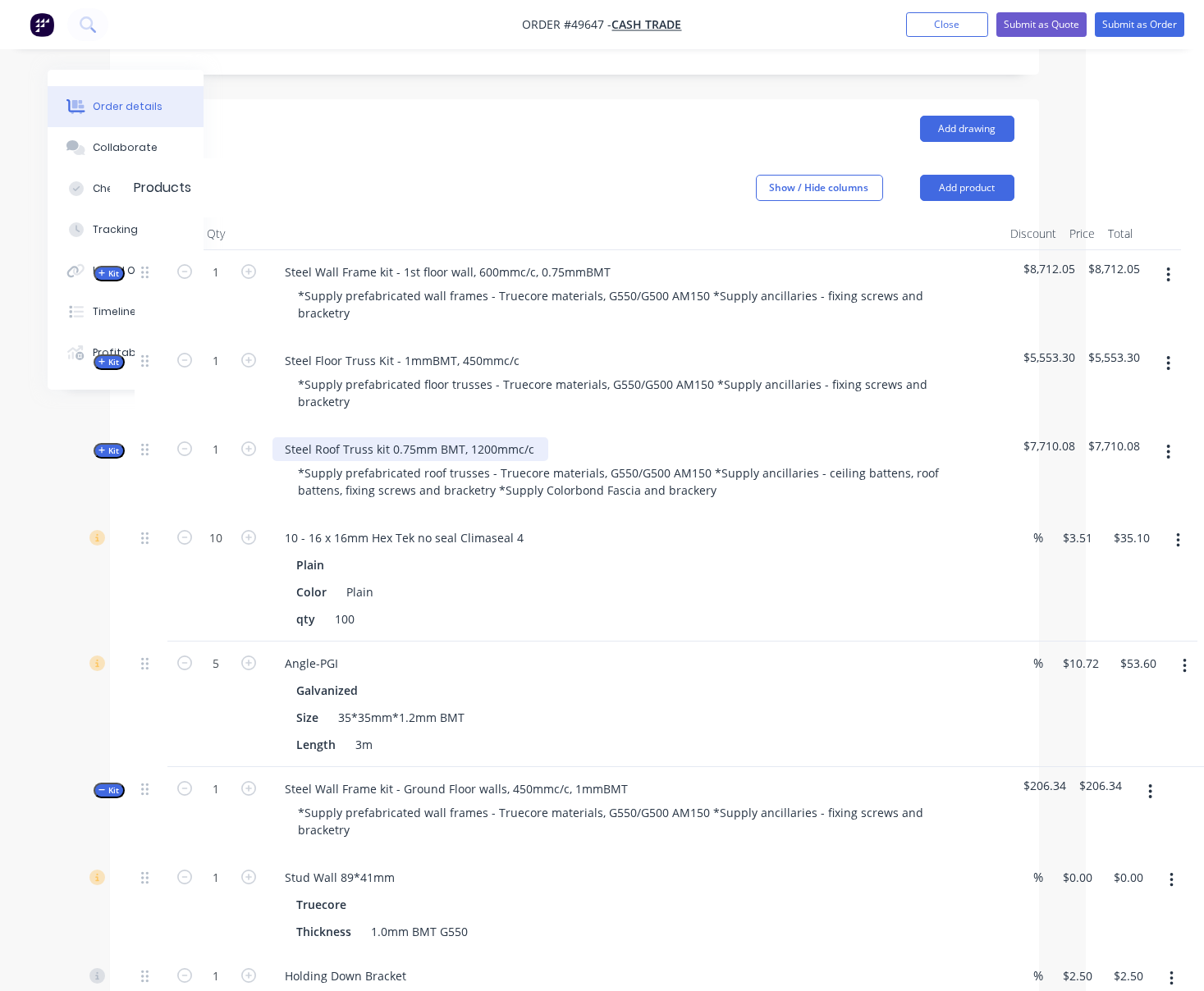
click at [416, 461] on div "Steel Roof Truss kit 0.75mm BMT, 1200mmc/c" at bounding box center [410, 449] width 276 height 24
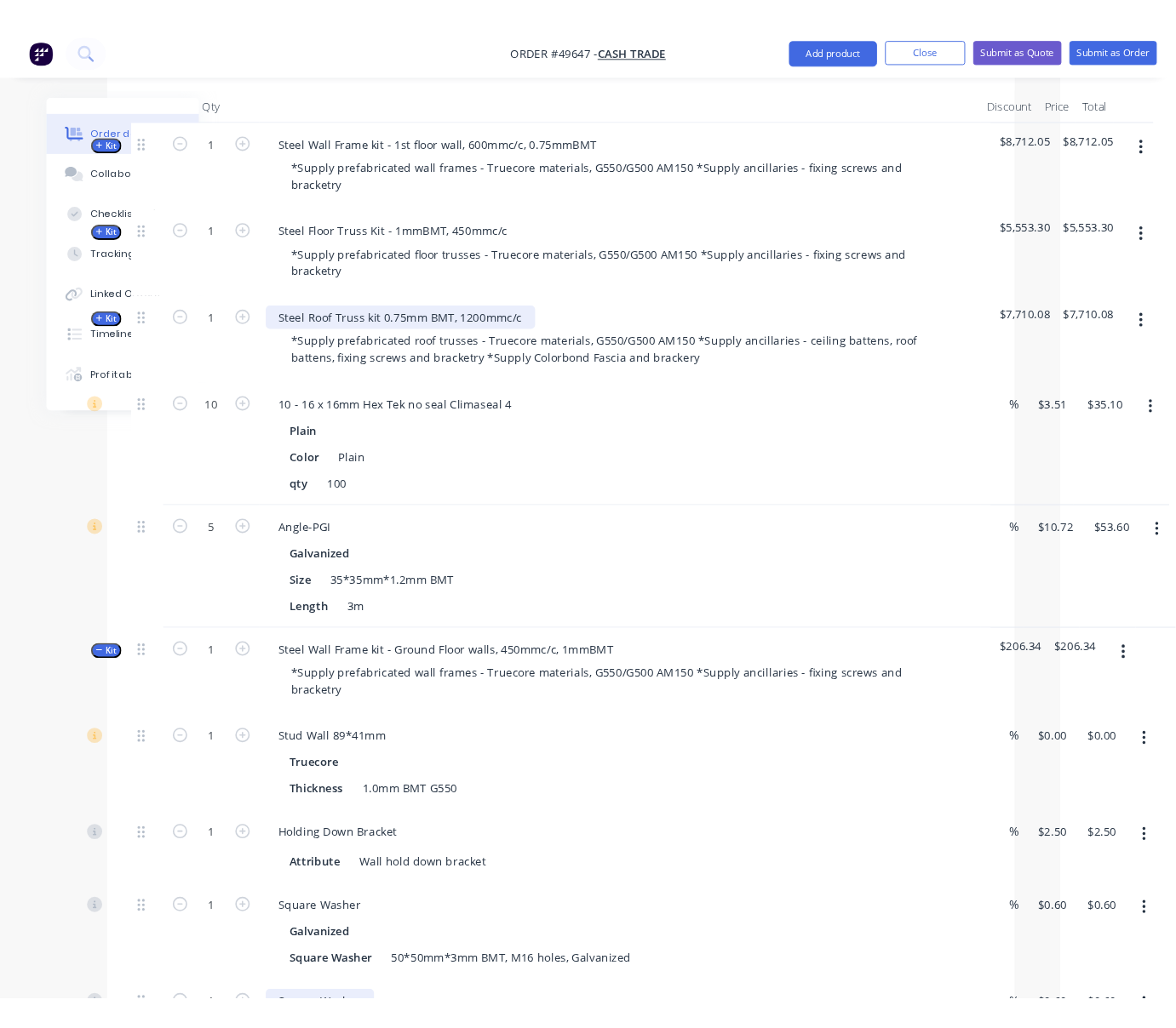
scroll to position [976, 128]
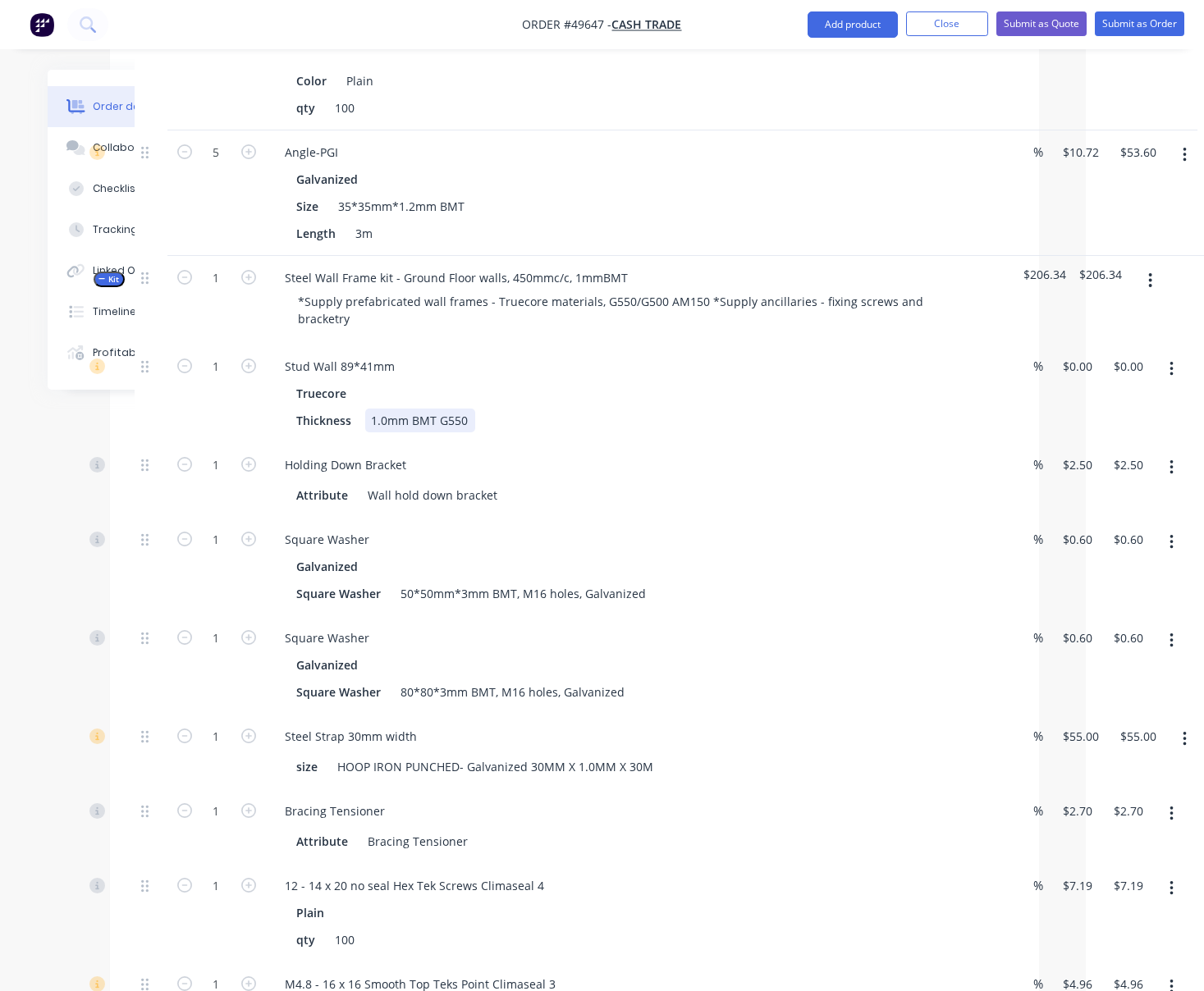
drag, startPoint x: 713, startPoint y: 483, endPoint x: 781, endPoint y: 483, distance: 68.0
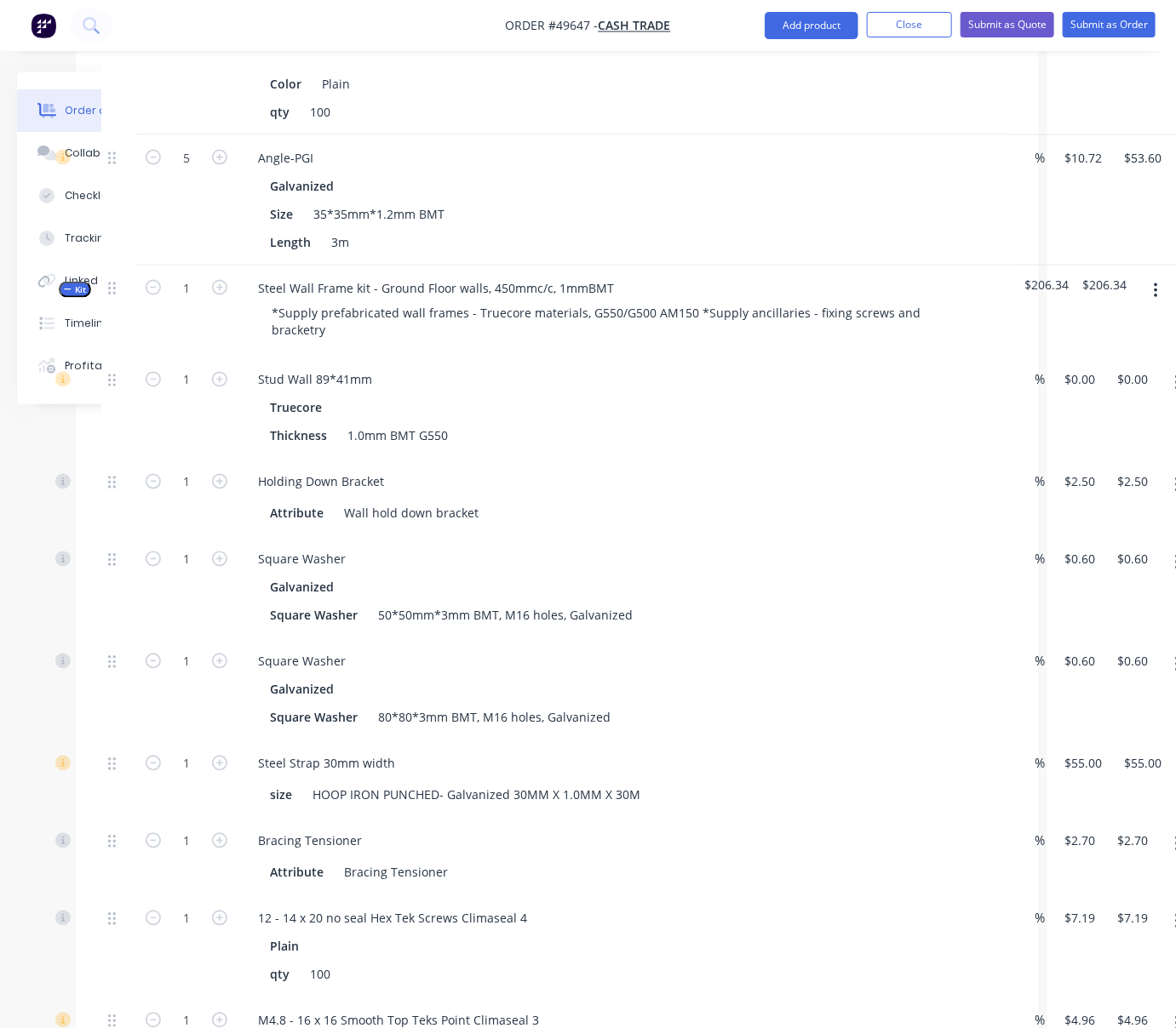
click at [533, 440] on div "Stud Wall 89*41mm Truecore Thickness 1.0mm BMT G550" at bounding box center [621, 409] width 766 height 102
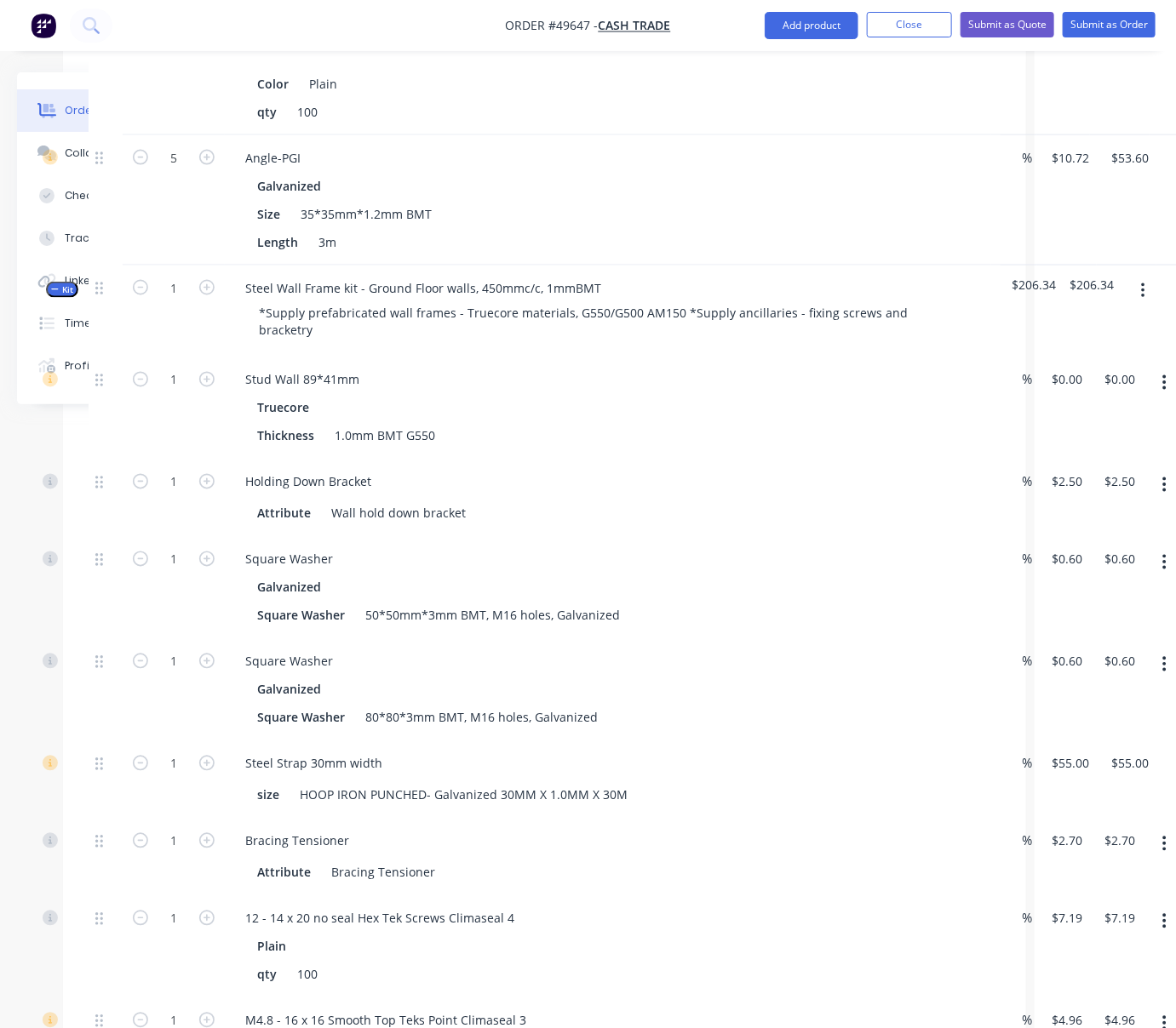
scroll to position [976, 169]
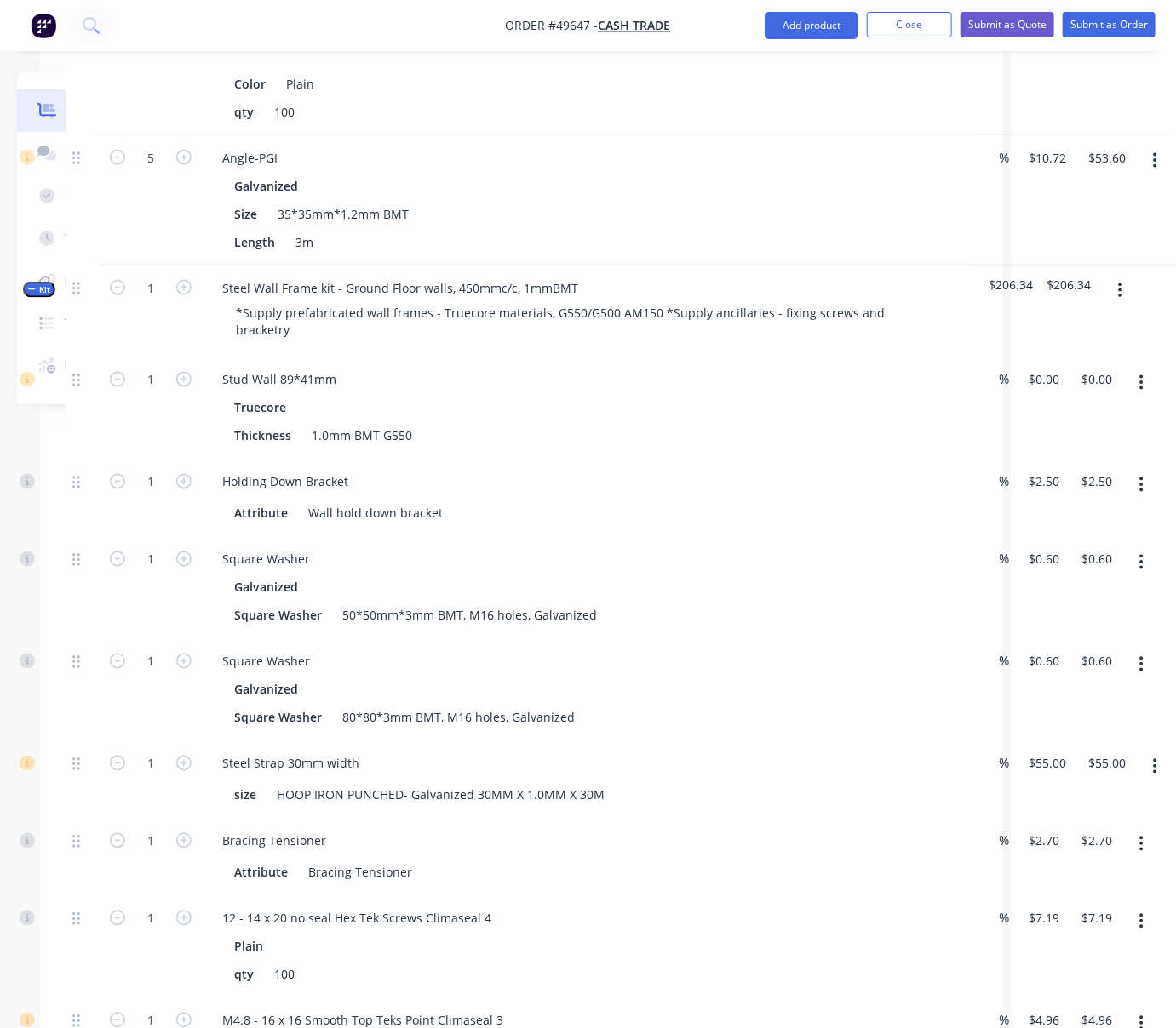
drag, startPoint x: 537, startPoint y: 440, endPoint x: 673, endPoint y: 450, distance: 136.4
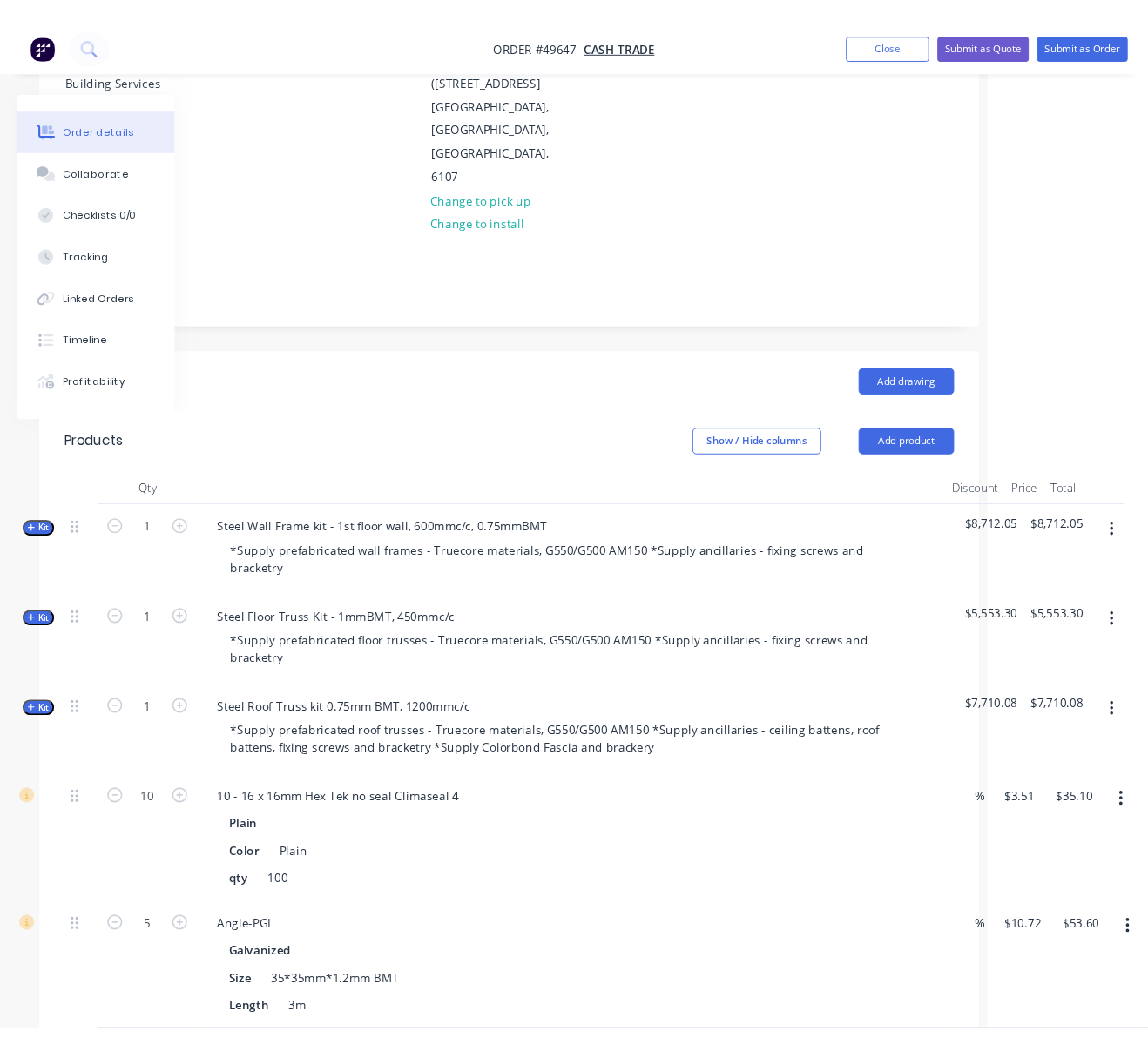
scroll to position [0, 173]
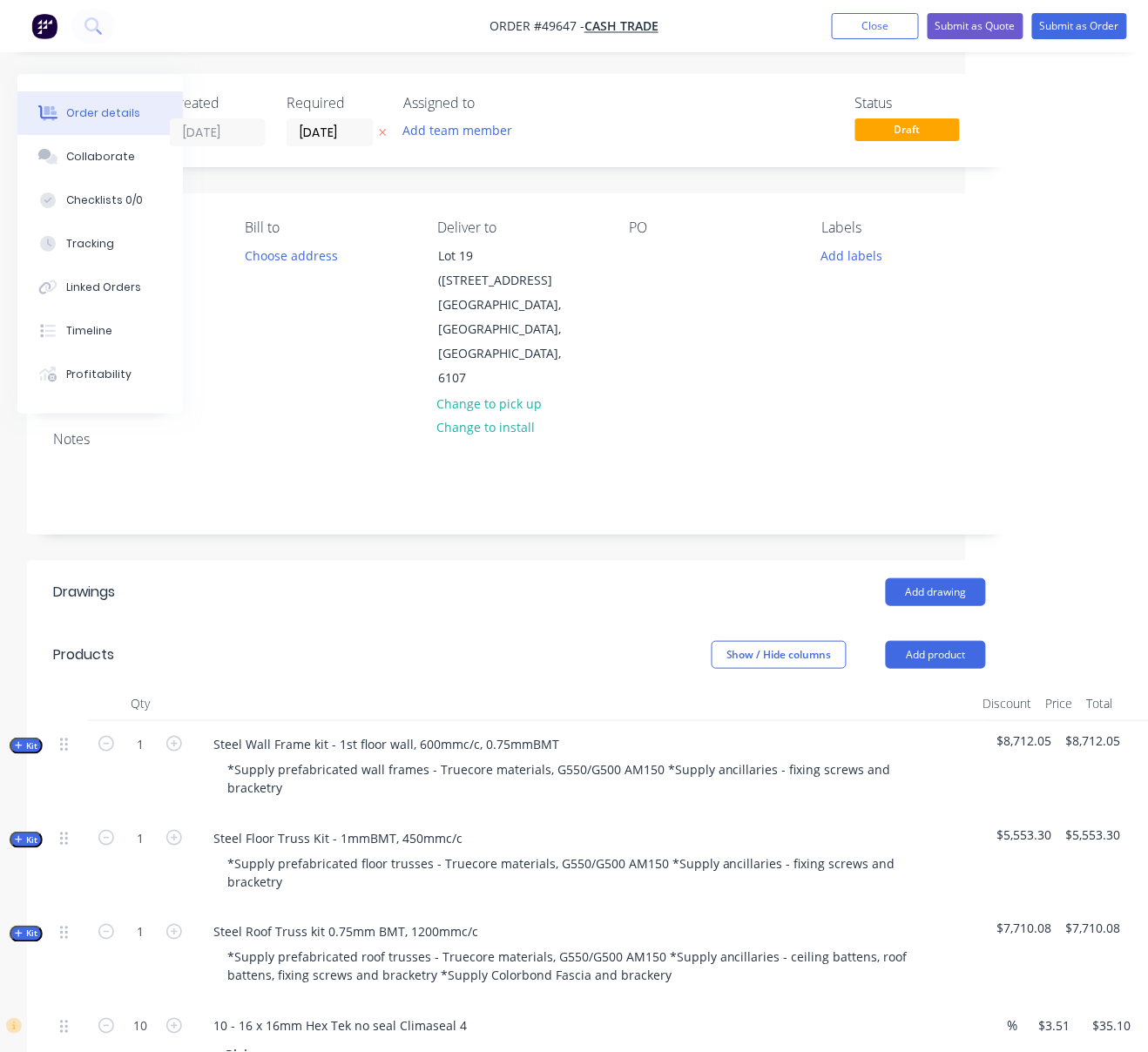
drag, startPoint x: 440, startPoint y: 629, endPoint x: 498, endPoint y: 625, distance: 58.1
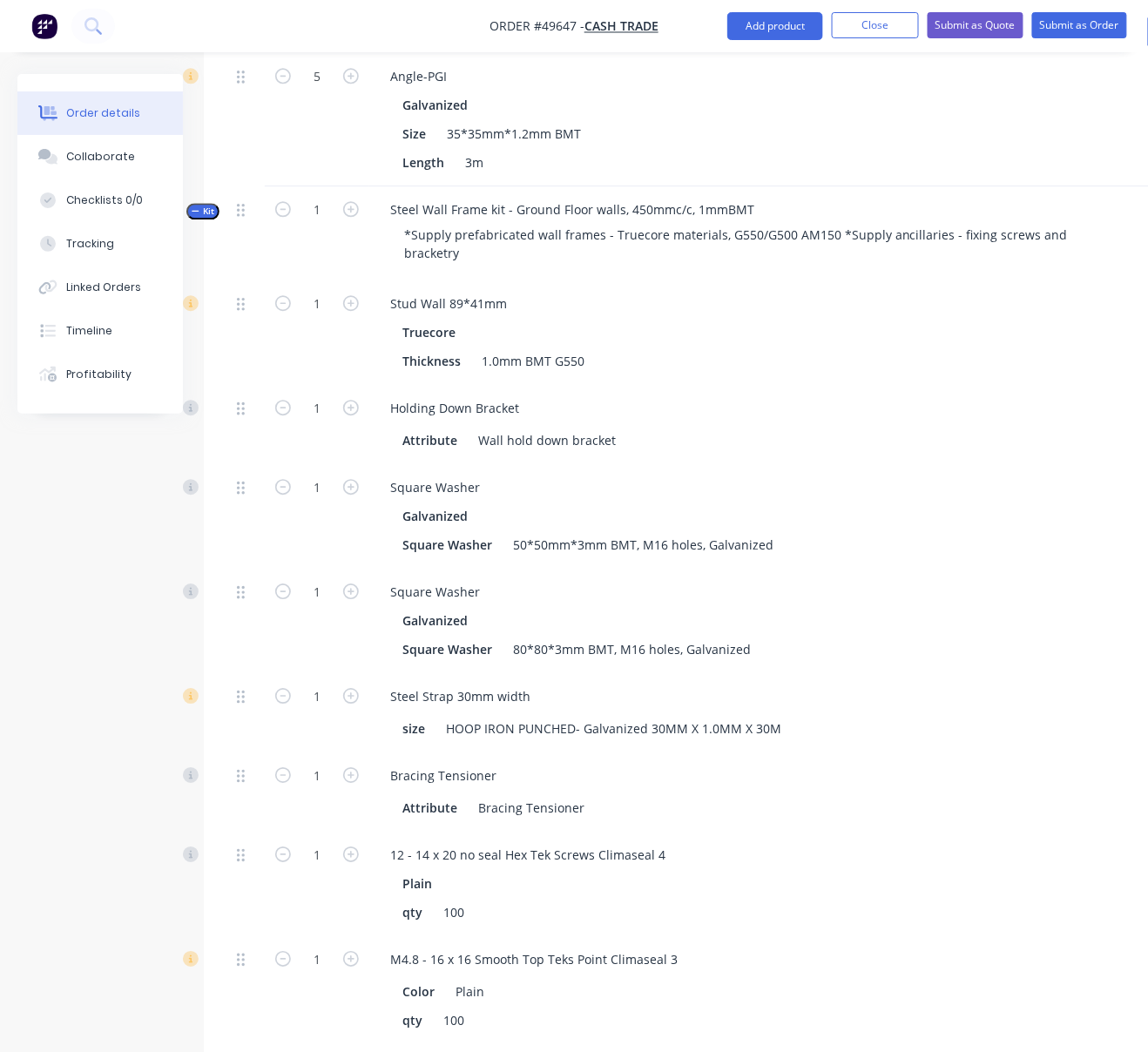
scroll to position [1083, 0]
drag, startPoint x: 69, startPoint y: 509, endPoint x: -10, endPoint y: 503, distance: 79.2
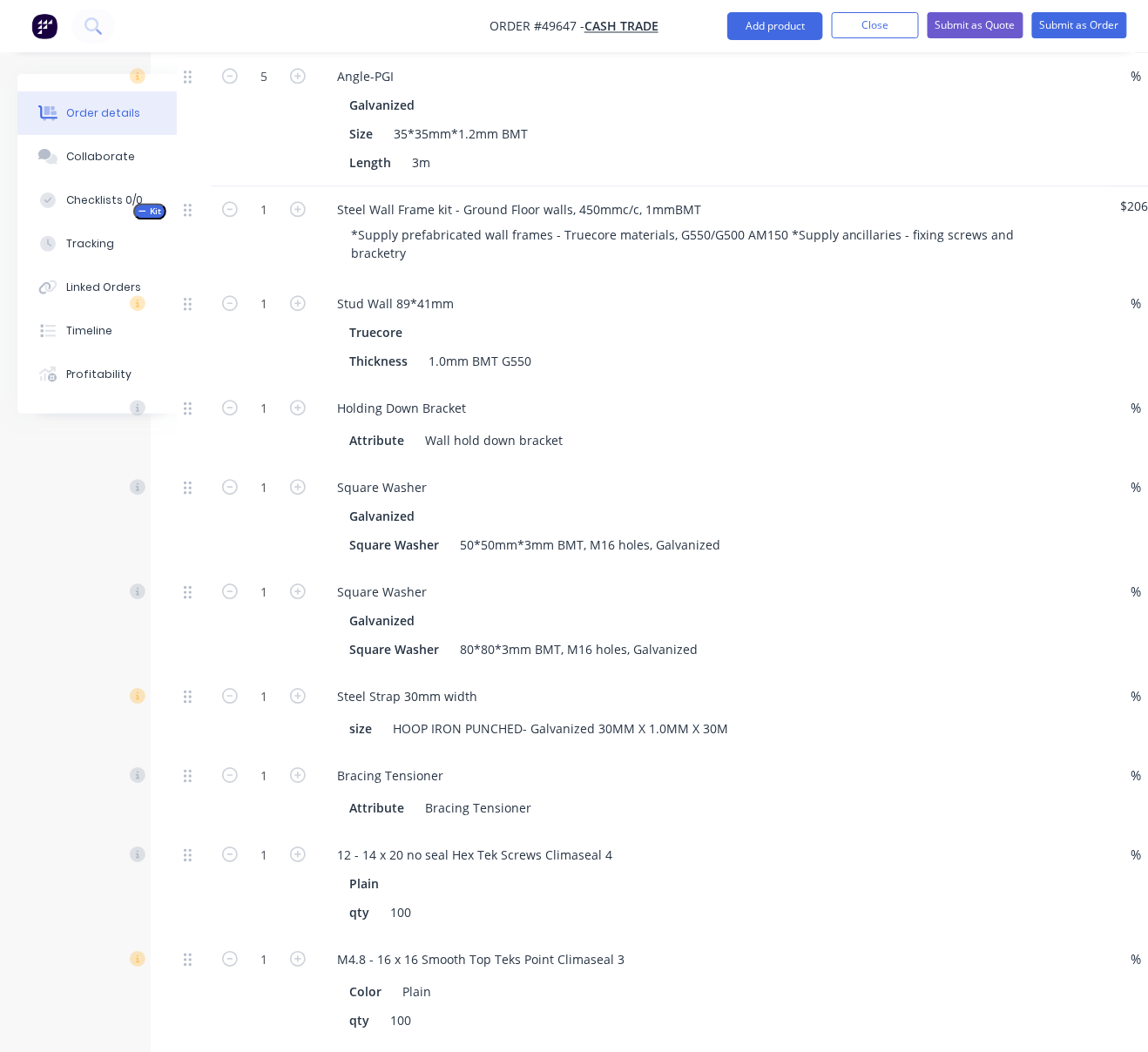
drag, startPoint x: 293, startPoint y: 498, endPoint x: 355, endPoint y: 497, distance: 62.0
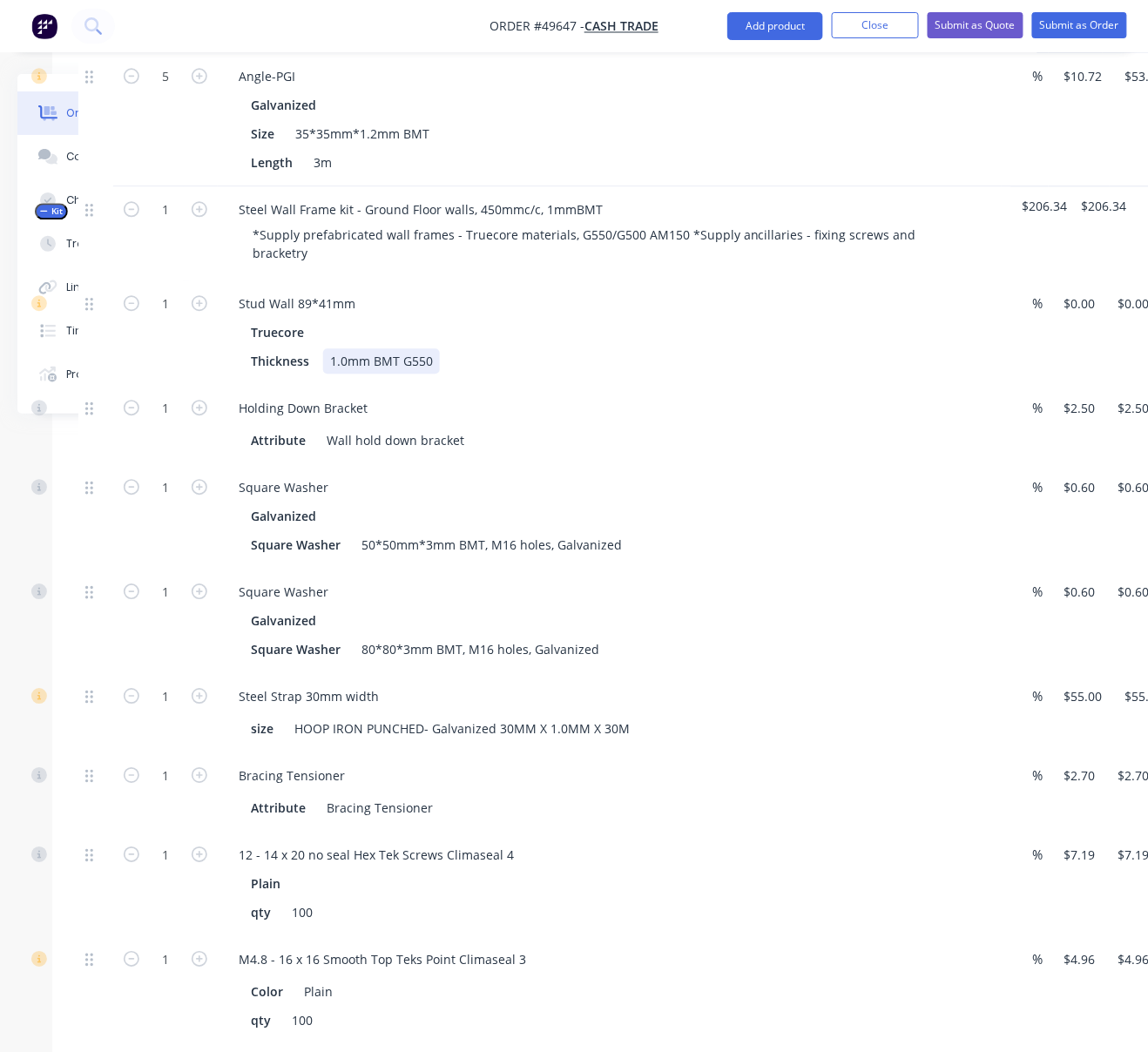
scroll to position [1083, 228]
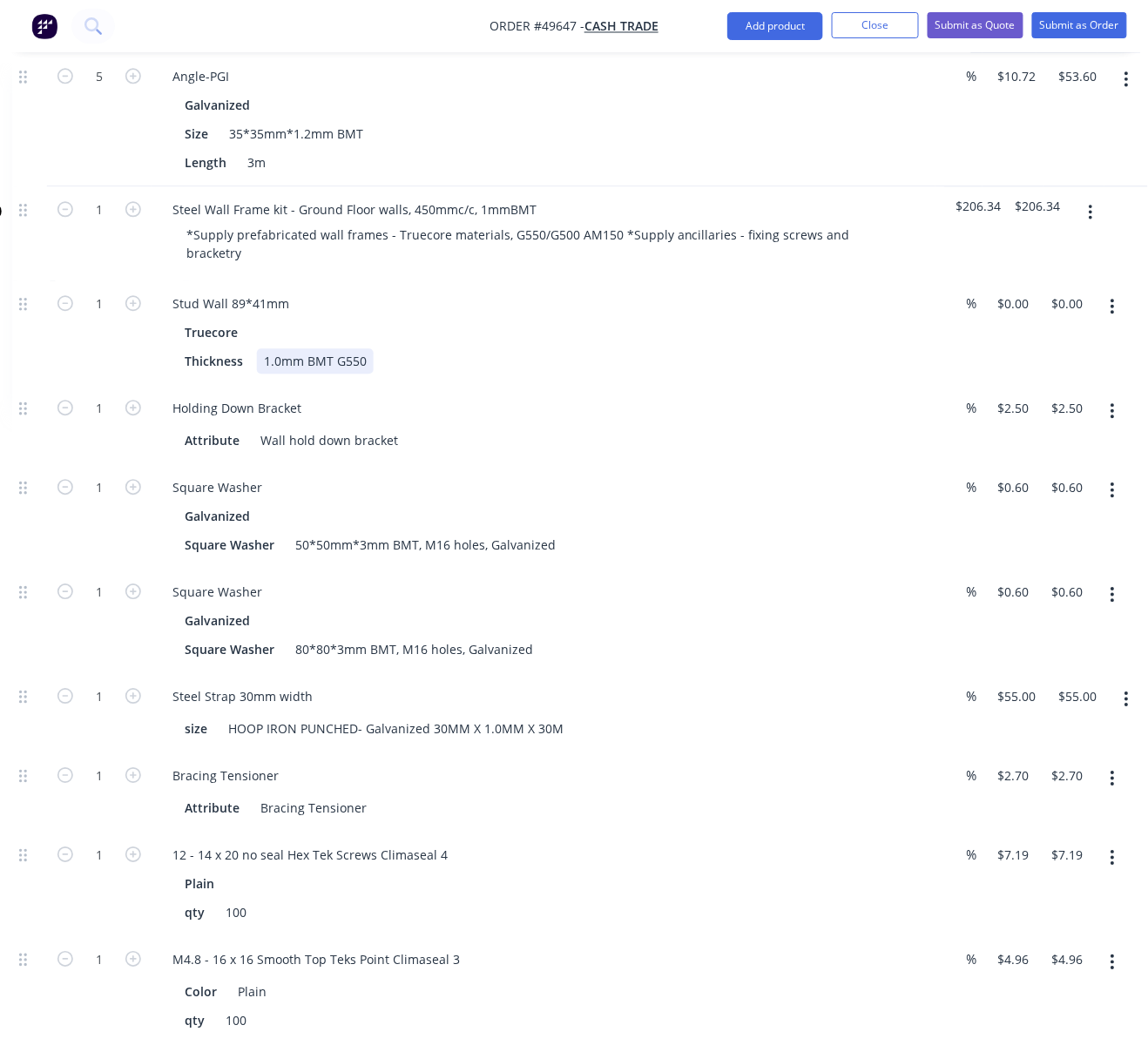
drag, startPoint x: 683, startPoint y: 392, endPoint x: 813, endPoint y: 372, distance: 131.5
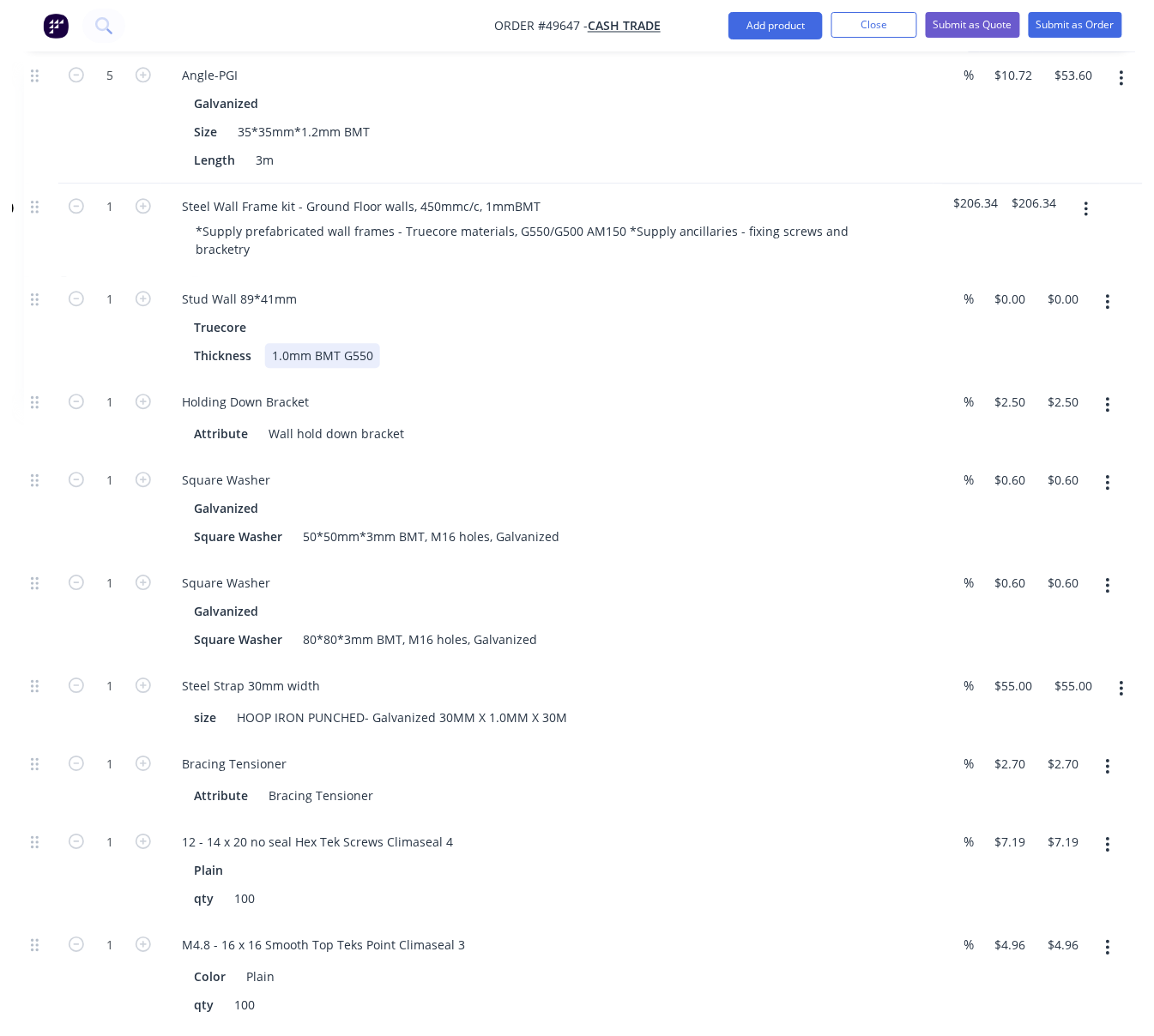
scroll to position [1067, 201]
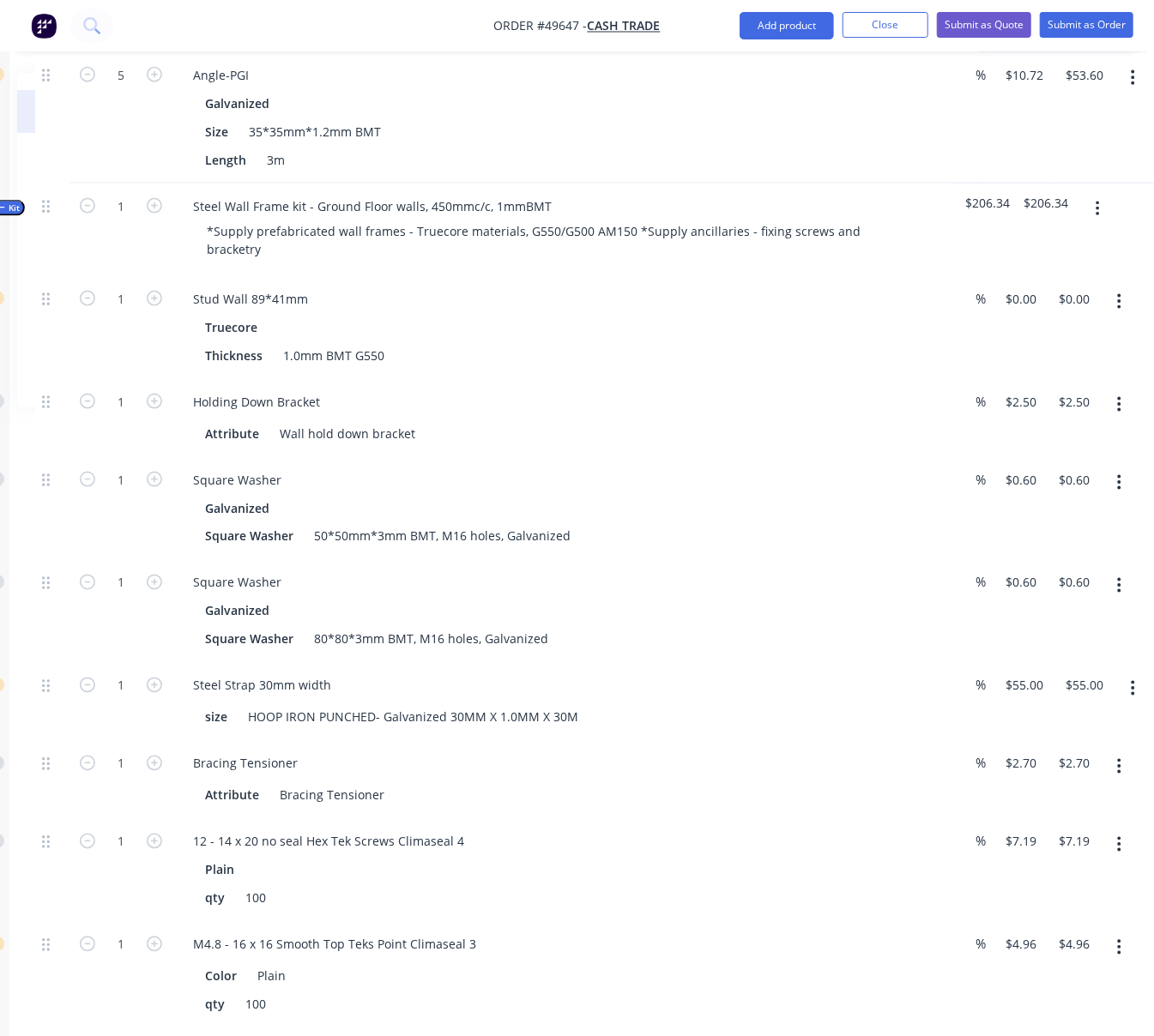
drag, startPoint x: 517, startPoint y: 383, endPoint x: 668, endPoint y: 392, distance: 151.3
click at [424, 312] on div "Stud Wall 89*41mm" at bounding box center [559, 299] width 758 height 25
drag, startPoint x: 522, startPoint y: 372, endPoint x: 287, endPoint y: 351, distance: 235.9
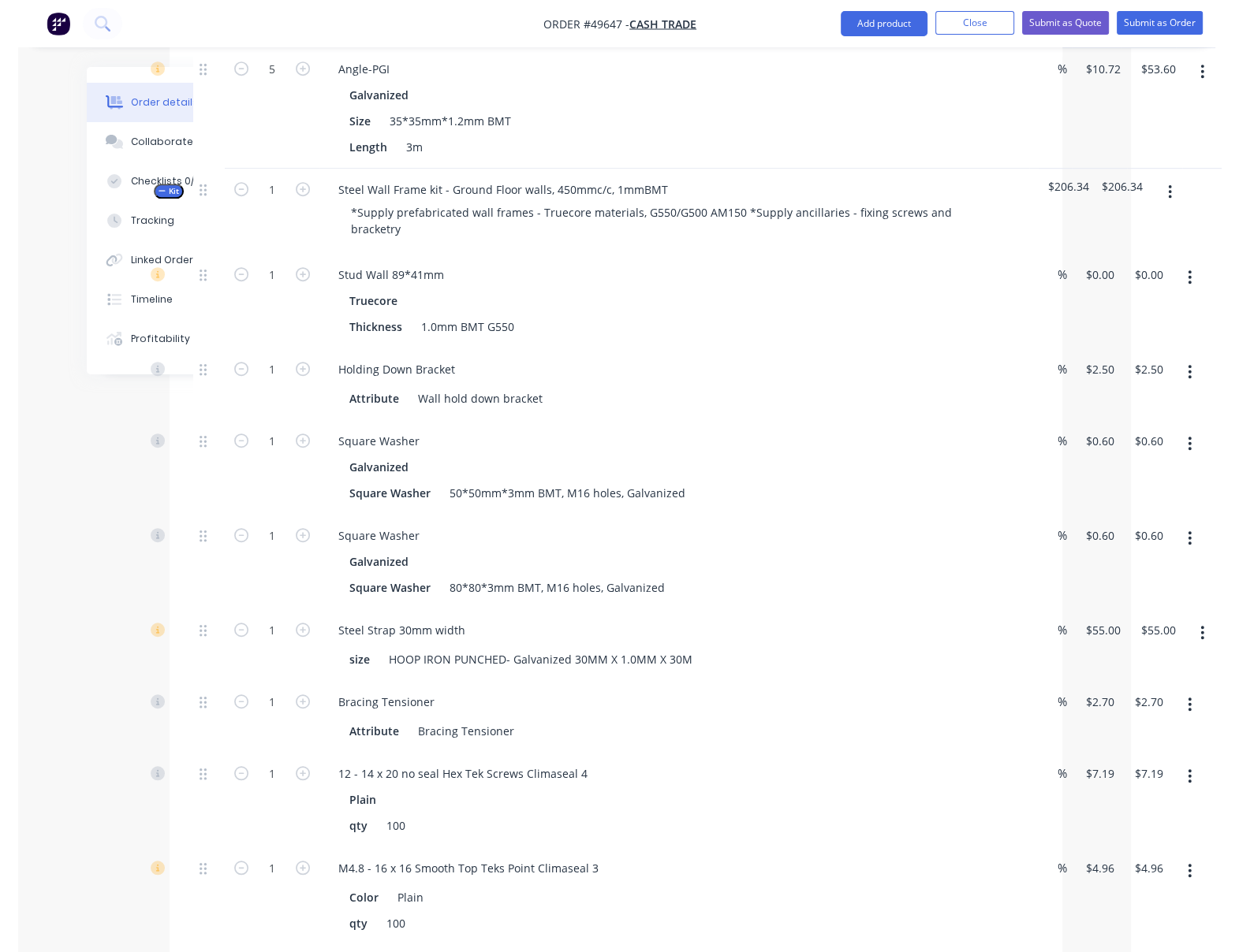
scroll to position [980, 78]
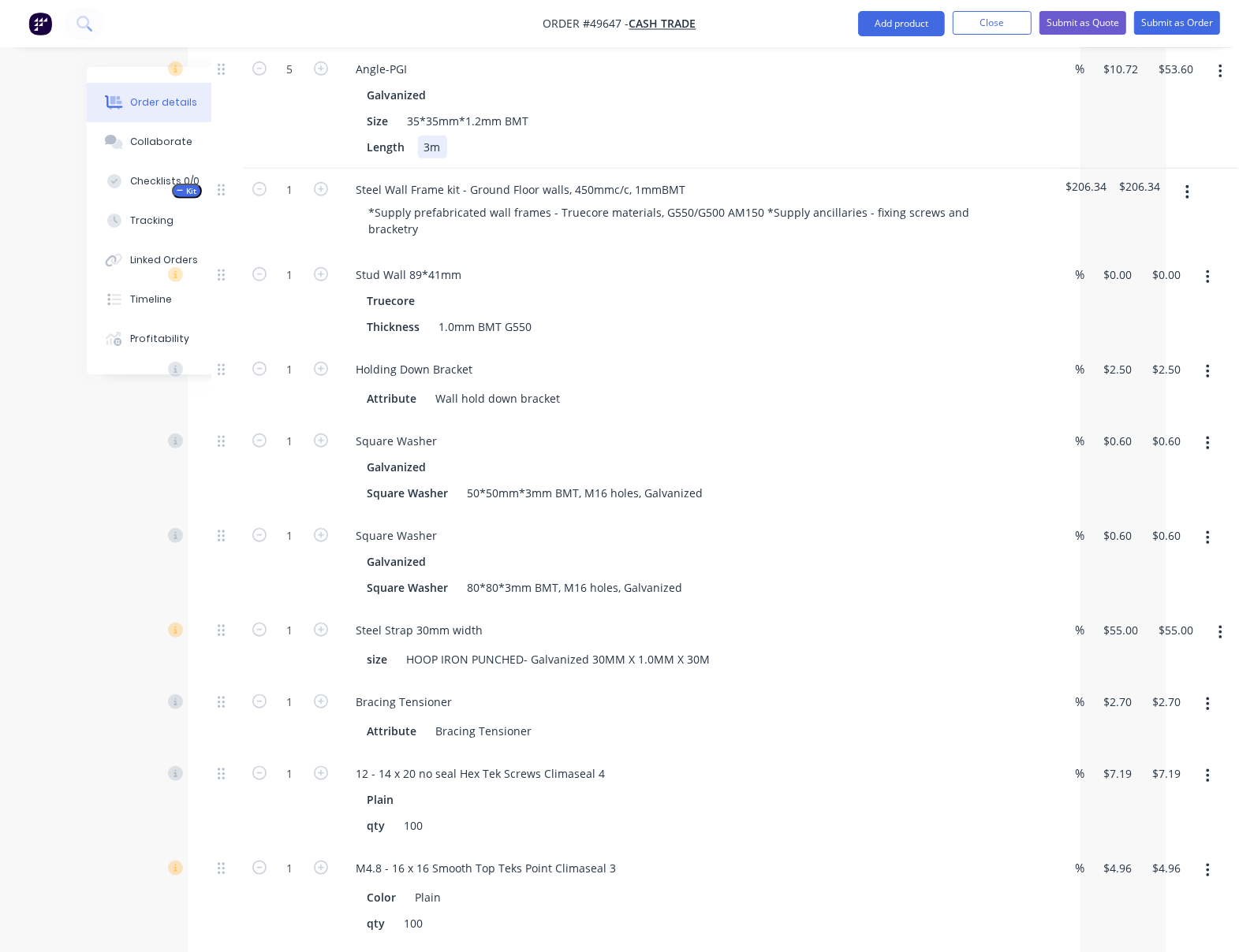
drag, startPoint x: 813, startPoint y: 192, endPoint x: 961, endPoint y: 199, distance: 148.2
drag, startPoint x: 804, startPoint y: 339, endPoint x: 899, endPoint y: 341, distance: 95.0
drag, startPoint x: 733, startPoint y: 164, endPoint x: 961, endPoint y: 163, distance: 228.0
drag, startPoint x: 790, startPoint y: 358, endPoint x: 950, endPoint y: 342, distance: 160.8
drag, startPoint x: 101, startPoint y: 482, endPoint x: 158, endPoint y: 482, distance: 57.0
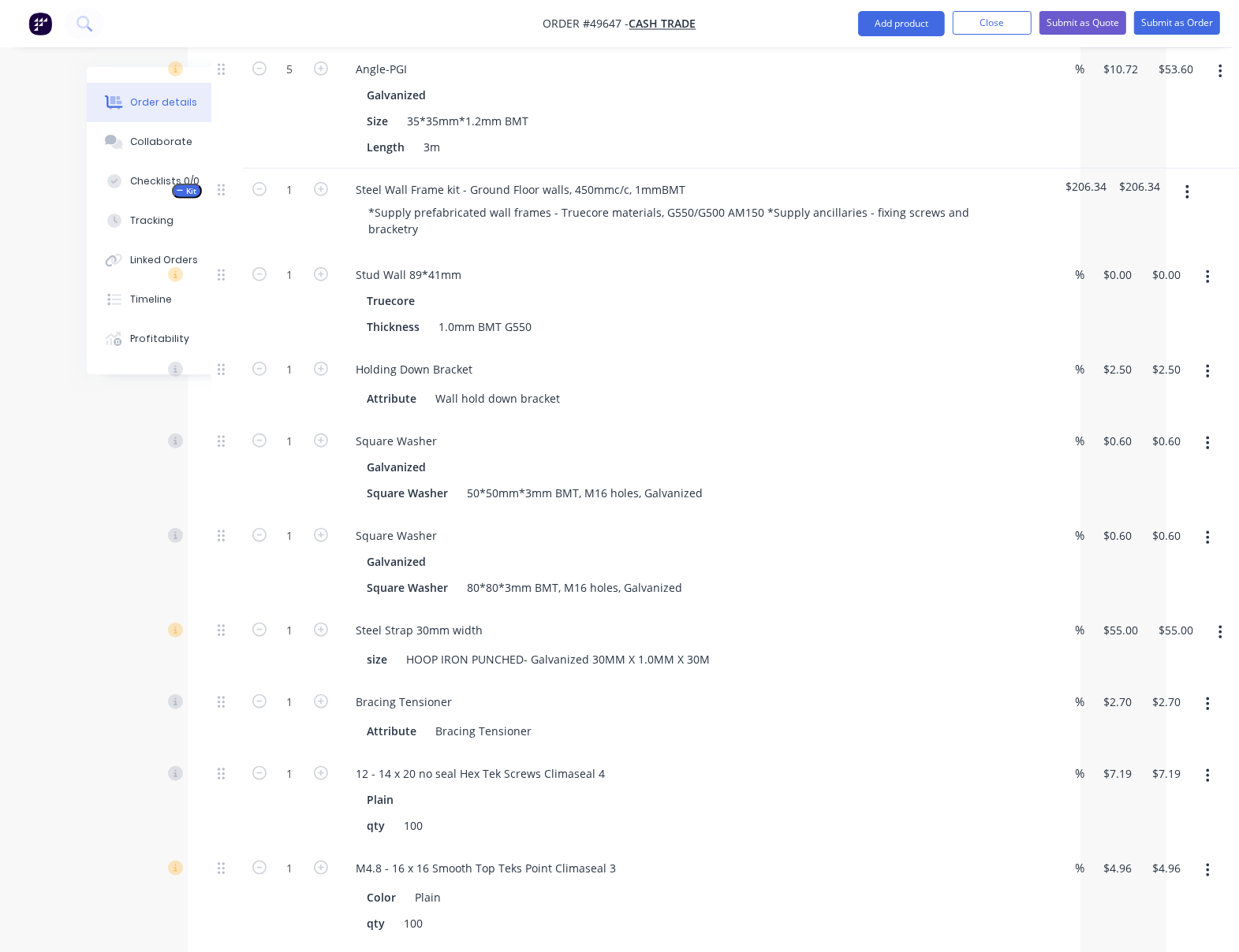
drag, startPoint x: 79, startPoint y: 497, endPoint x: 128, endPoint y: 497, distance: 49.0
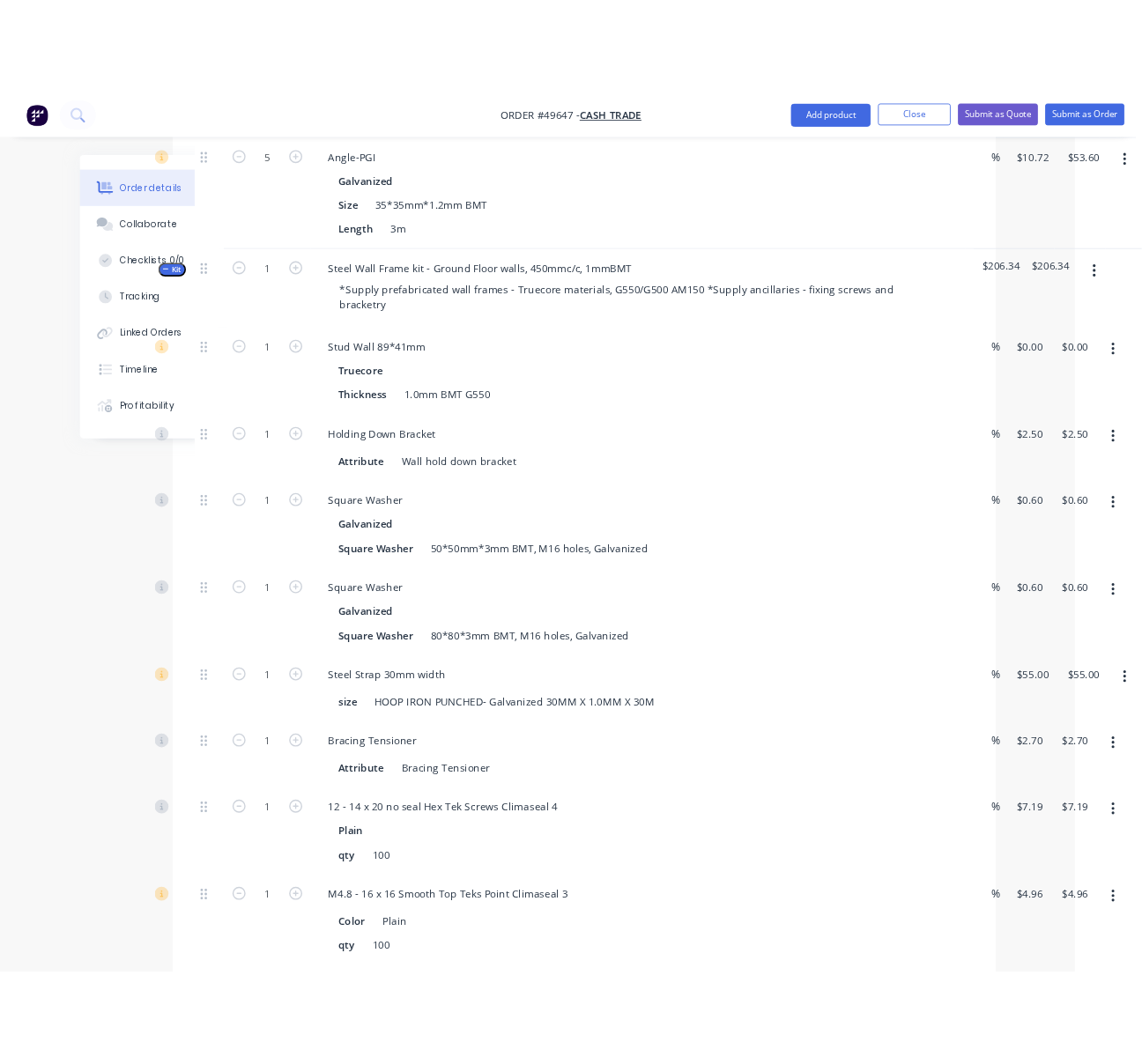
scroll to position [1096, 0]
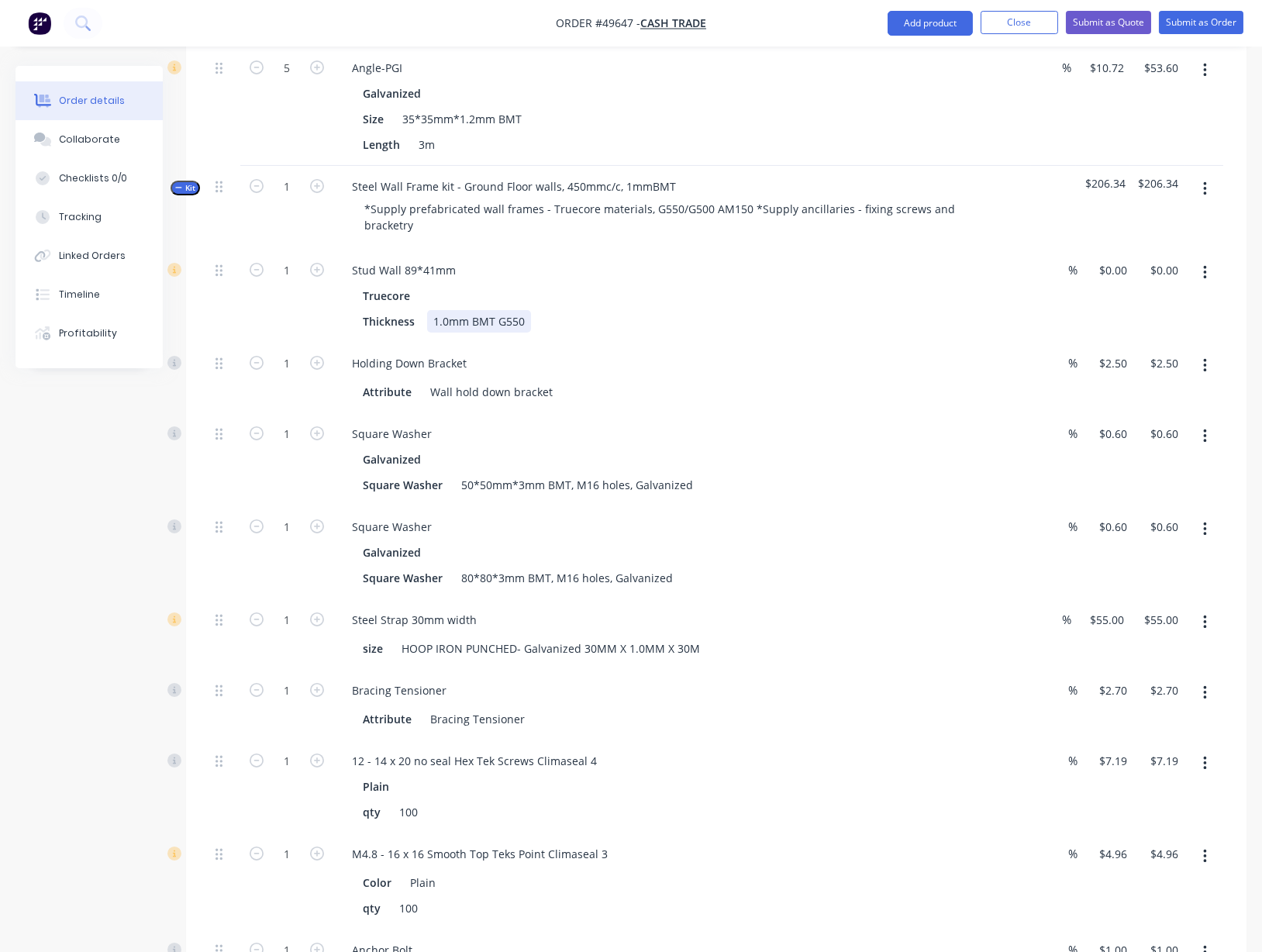
drag, startPoint x: 701, startPoint y: 341, endPoint x: 805, endPoint y: 341, distance: 104.0
click at [266, 342] on div "1" at bounding box center [287, 296] width 93 height 93
drag, startPoint x: 751, startPoint y: 333, endPoint x: 870, endPoint y: 336, distance: 119.0
click at [1039, 282] on div "0 $0.00" at bounding box center [1113, 270] width 42 height 23
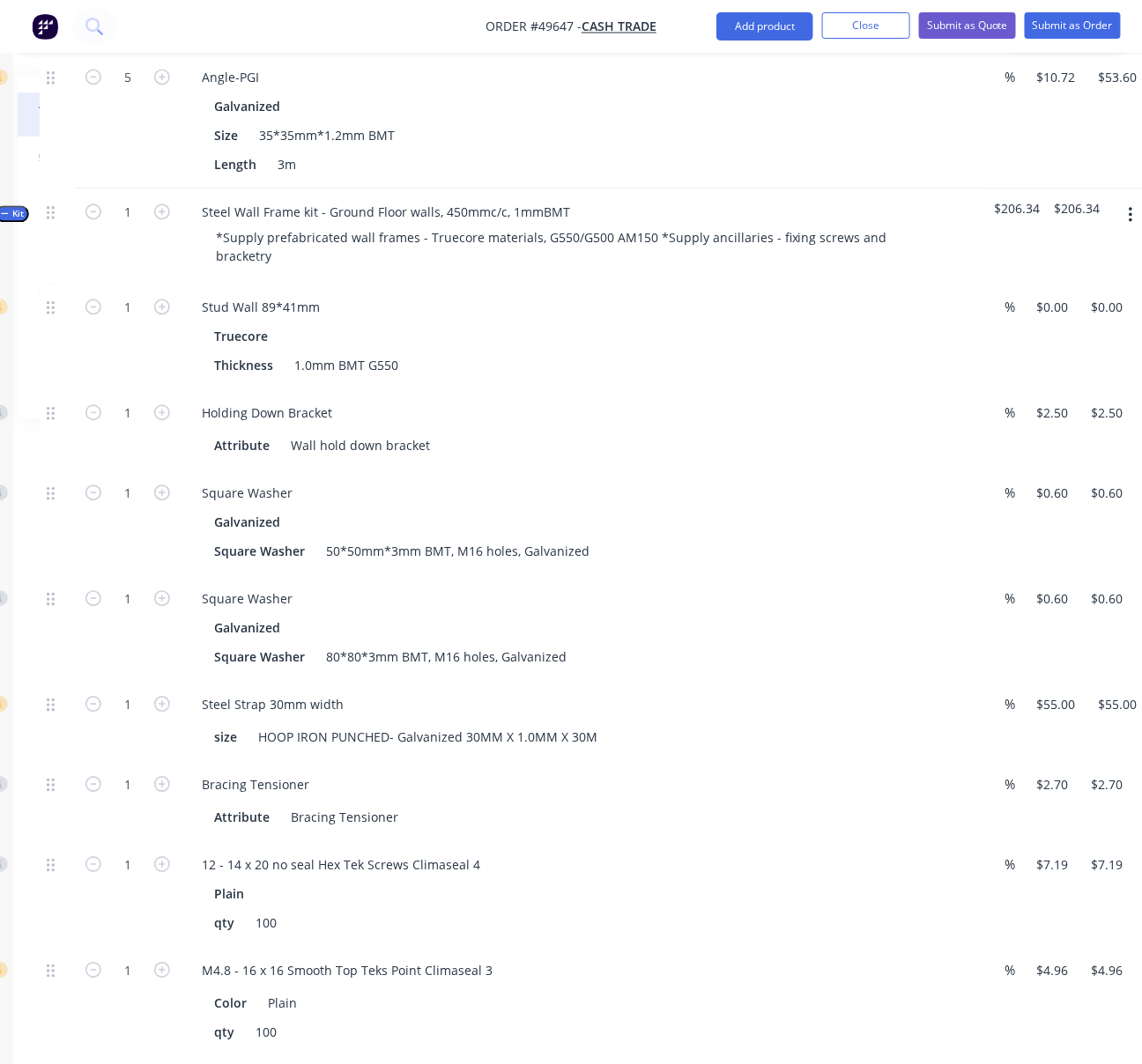
scroll to position [1096, 250]
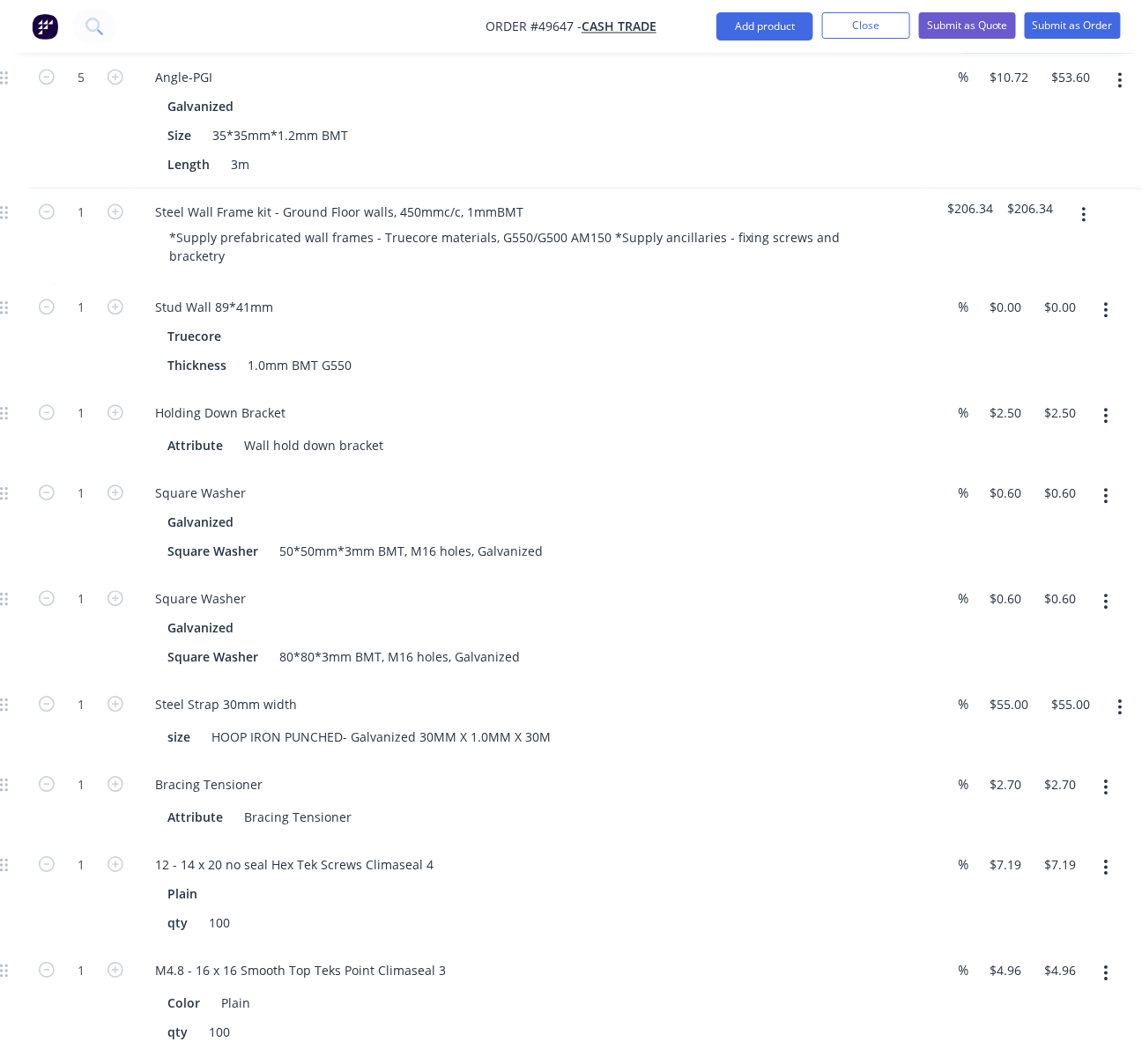
drag, startPoint x: 662, startPoint y: 362, endPoint x: 905, endPoint y: 381, distance: 243.7
click at [1035, 378] on div "$0.00 $0.00" at bounding box center [1056, 336] width 55 height 106
click at [1006, 320] on input "0" at bounding box center [1009, 307] width 40 height 26
type input "$3,000.00"
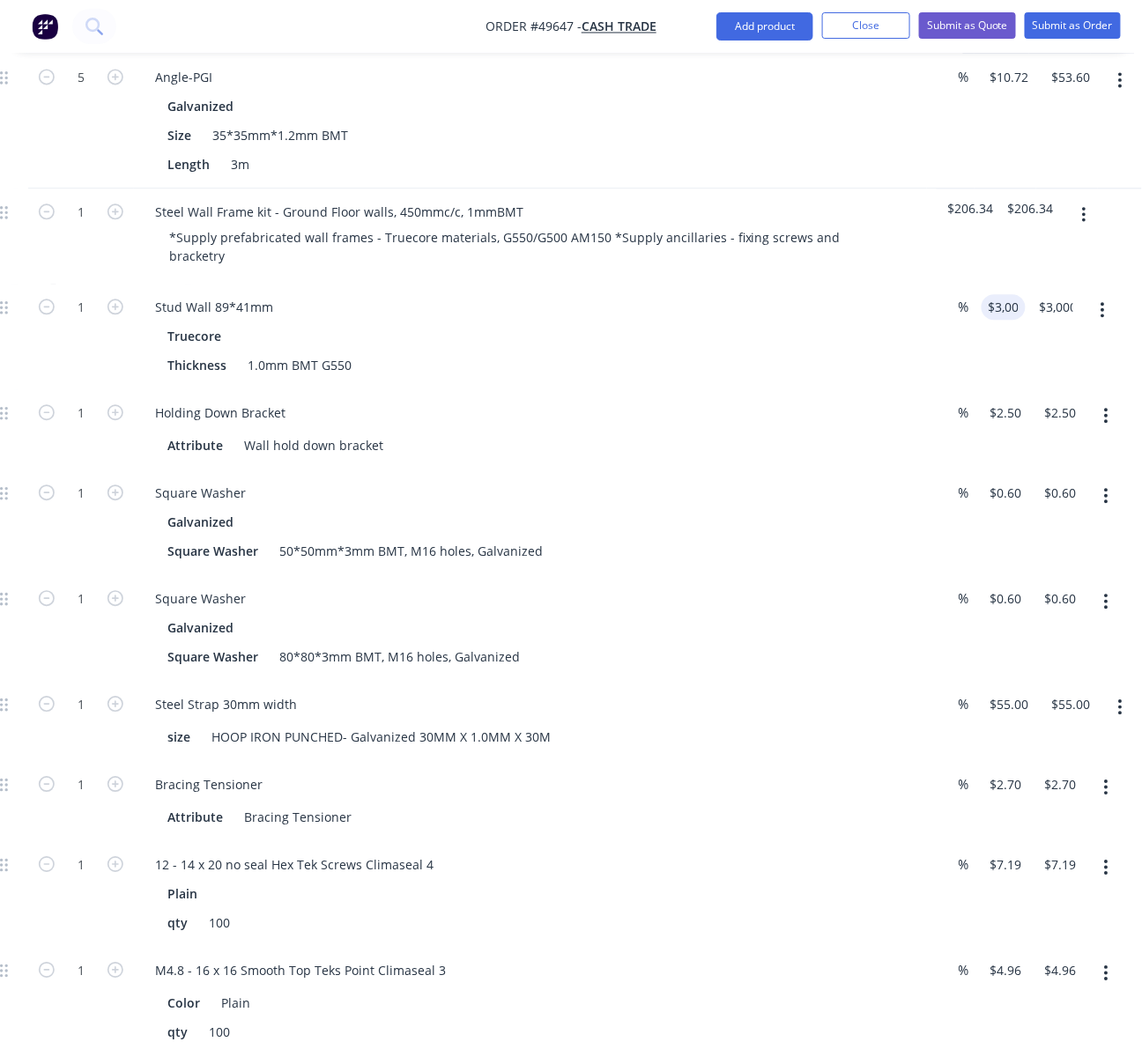
click at [1001, 387] on div "$3,000.00 3000" at bounding box center [1000, 336] width 51 height 106
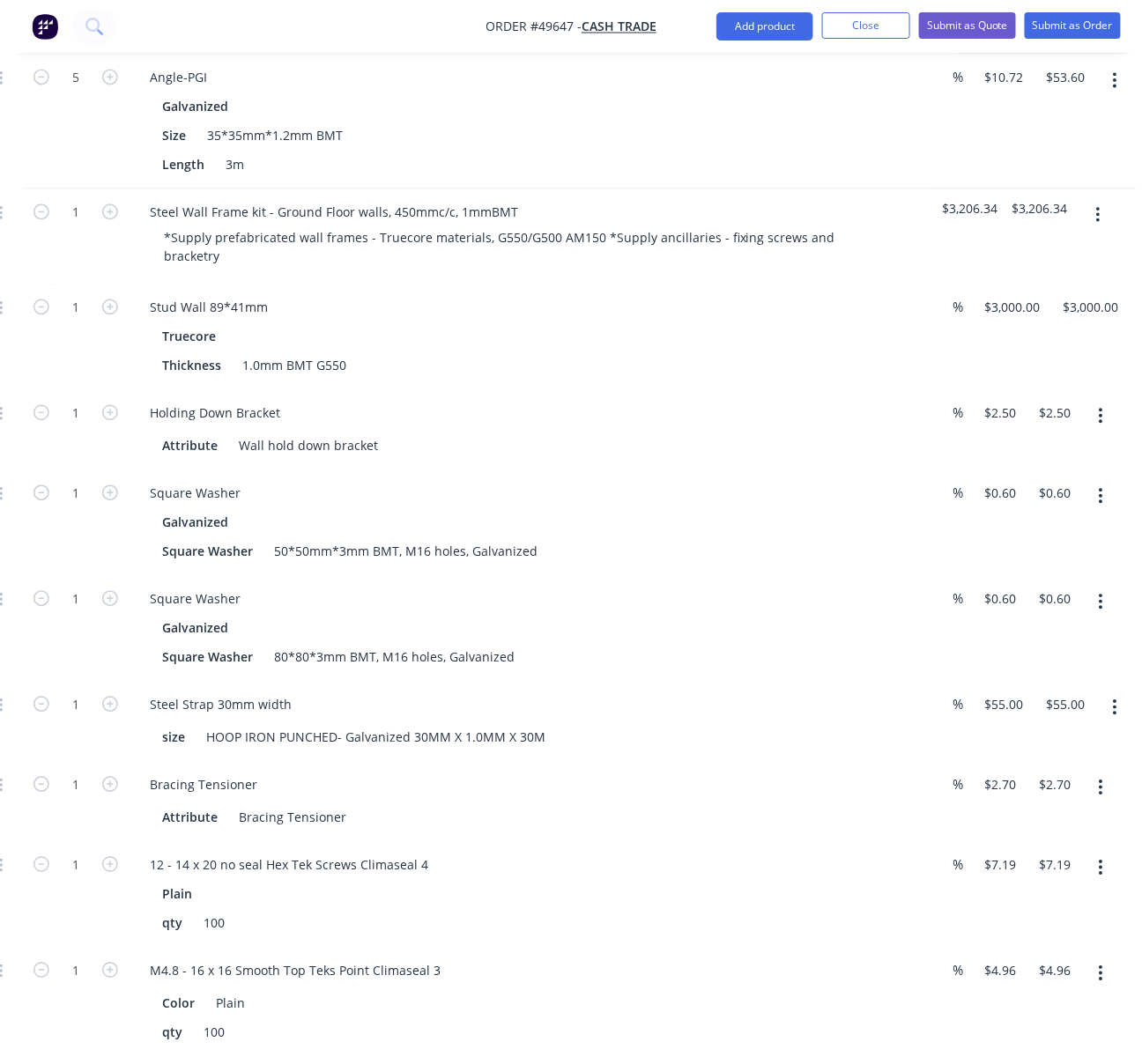
scroll to position [1096, 260]
